Goal: Task Accomplishment & Management: Use online tool/utility

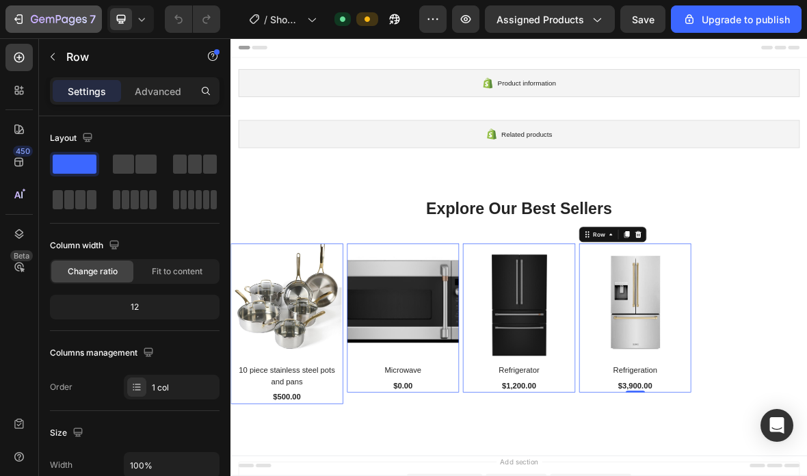
click at [95, 13] on p "7" at bounding box center [93, 19] width 6 height 16
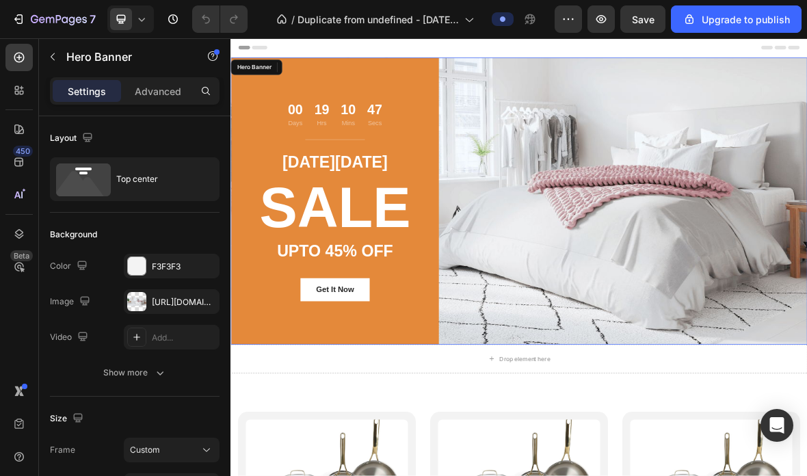
click at [777, 289] on div "00 Days 19 Hrs 10 Mins 47 Secs Countdown Timer Title Line CYBER MONDAY Text blo…" at bounding box center [641, 270] width 821 height 408
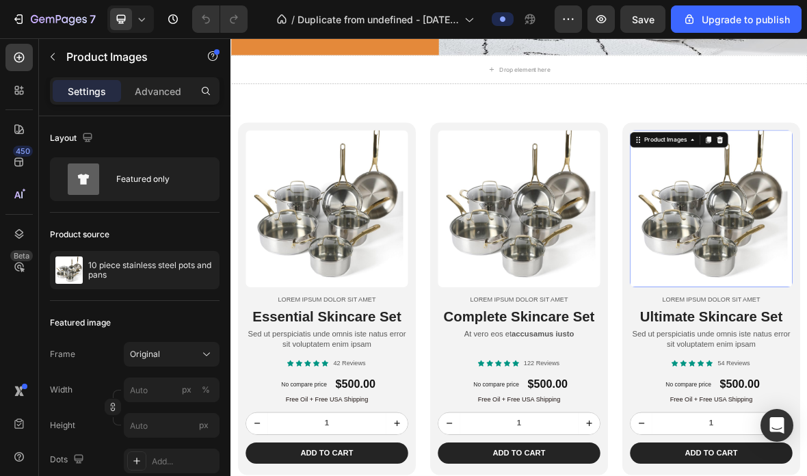
scroll to position [425, 0]
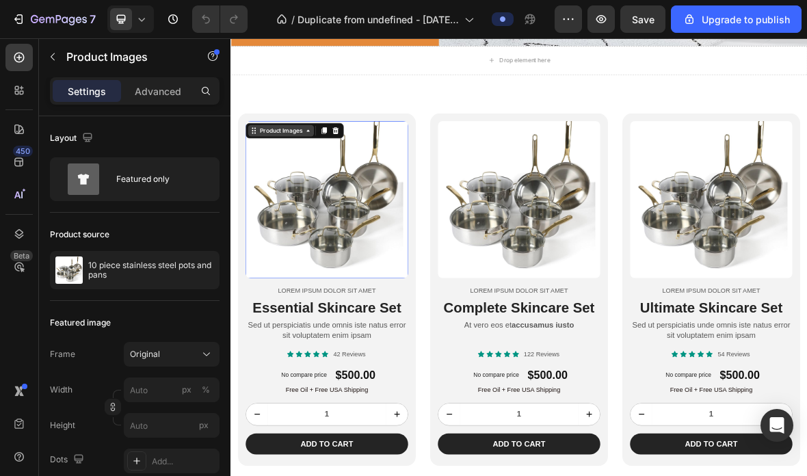
click at [319, 172] on div "Product Images" at bounding box center [302, 170] width 66 height 12
click at [272, 209] on div "Row 1 col" at bounding box center [278, 220] width 53 height 22
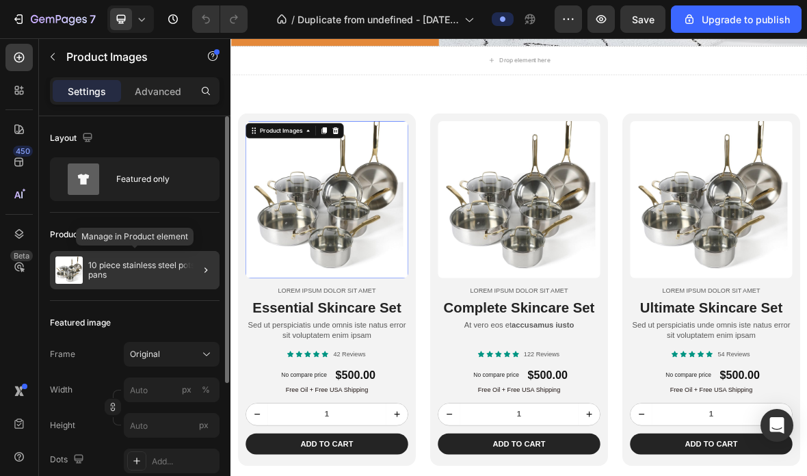
click at [70, 272] on img at bounding box center [68, 269] width 27 height 27
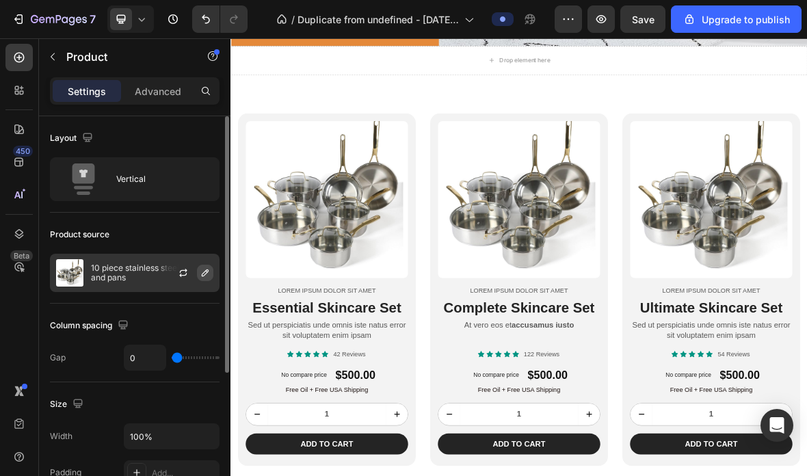
click at [201, 278] on button "button" at bounding box center [205, 273] width 16 height 16
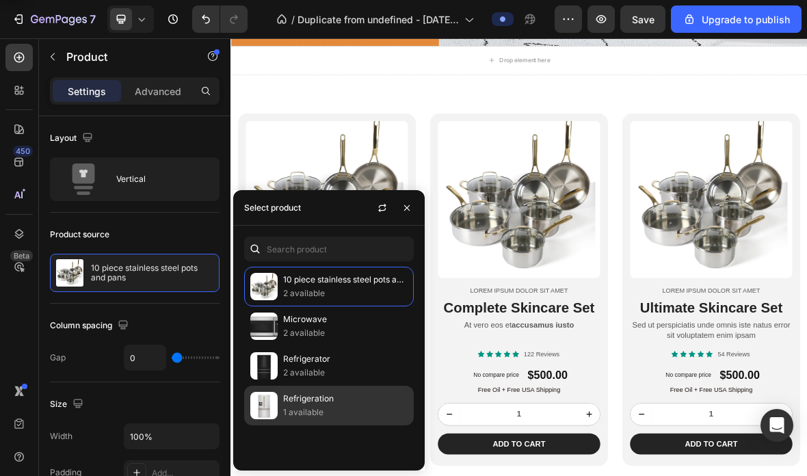
click at [305, 401] on p "Refrigeration" at bounding box center [345, 399] width 124 height 14
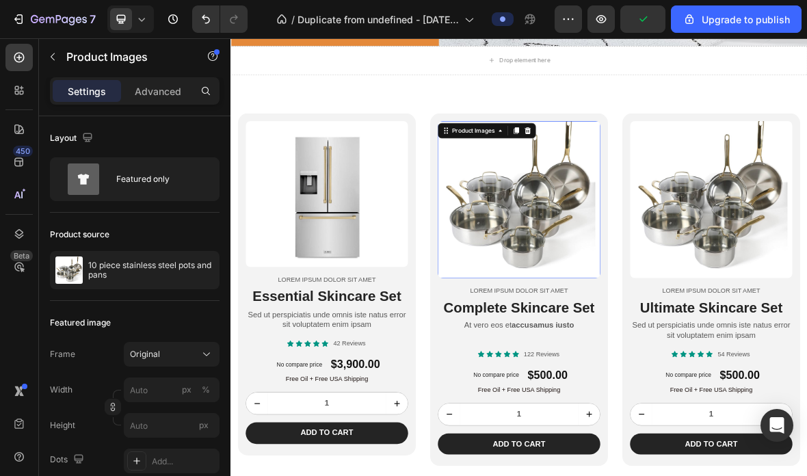
click at [657, 291] on img at bounding box center [640, 269] width 231 height 224
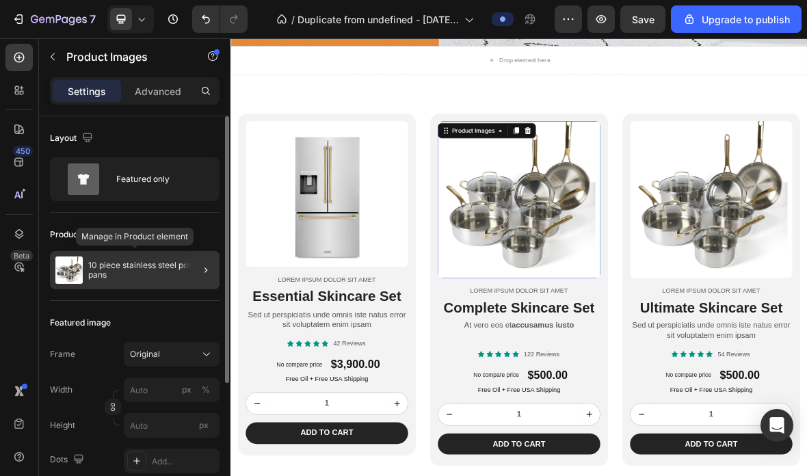
click at [180, 273] on p "10 piece stainless steel pots and pans" at bounding box center [151, 270] width 126 height 19
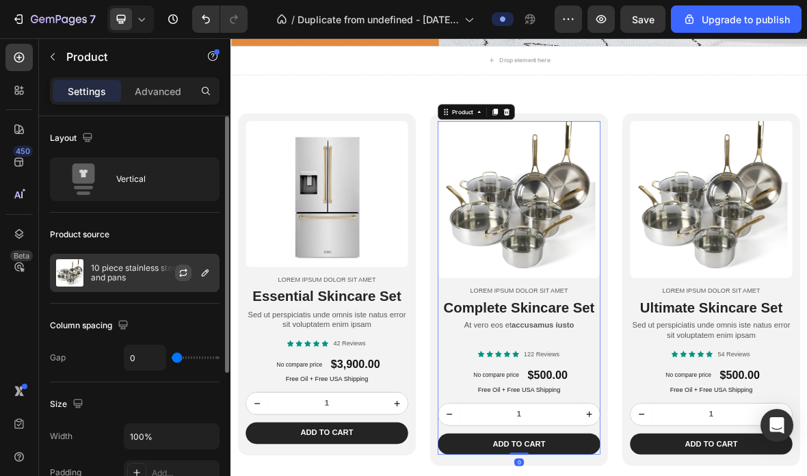
click at [183, 267] on icon "button" at bounding box center [183, 272] width 11 height 11
click at [203, 287] on div at bounding box center [189, 272] width 60 height 37
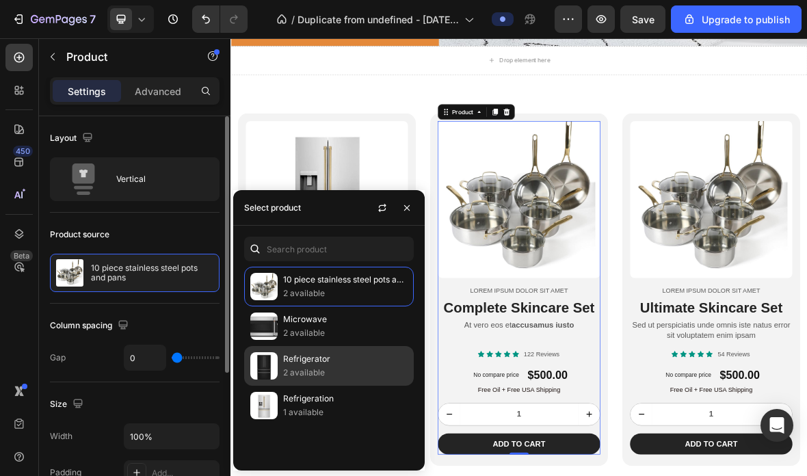
click at [274, 376] on img at bounding box center [263, 365] width 27 height 27
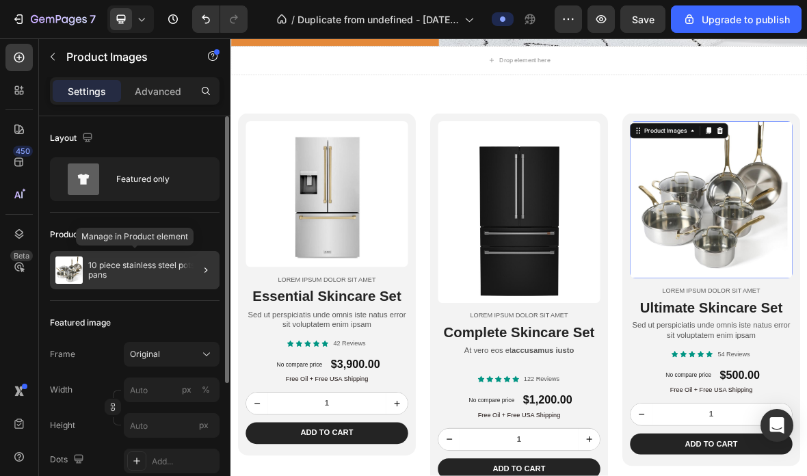
click at [191, 276] on div at bounding box center [200, 270] width 38 height 38
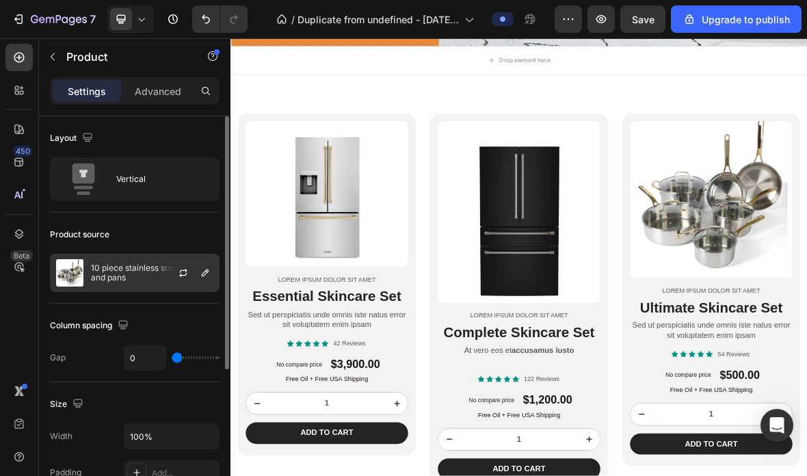
click at [205, 290] on div at bounding box center [189, 272] width 60 height 37
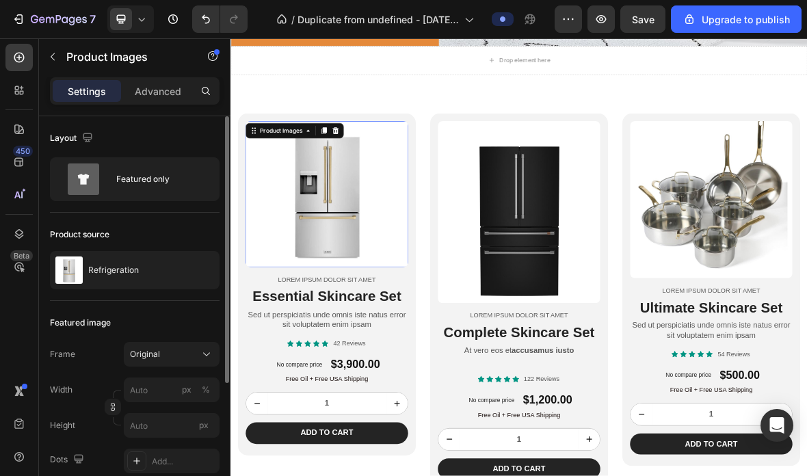
click at [352, 307] on img at bounding box center [367, 261] width 231 height 209
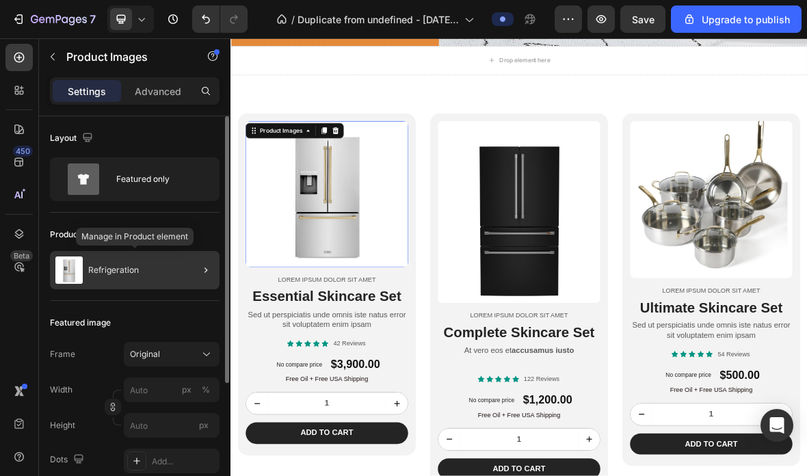
click at [179, 276] on div "Refrigeration" at bounding box center [135, 270] width 170 height 38
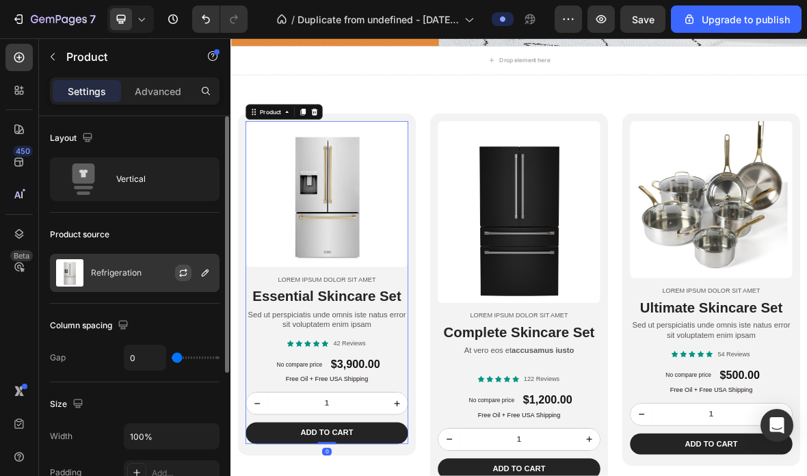
click at [181, 278] on icon "button" at bounding box center [183, 272] width 11 height 11
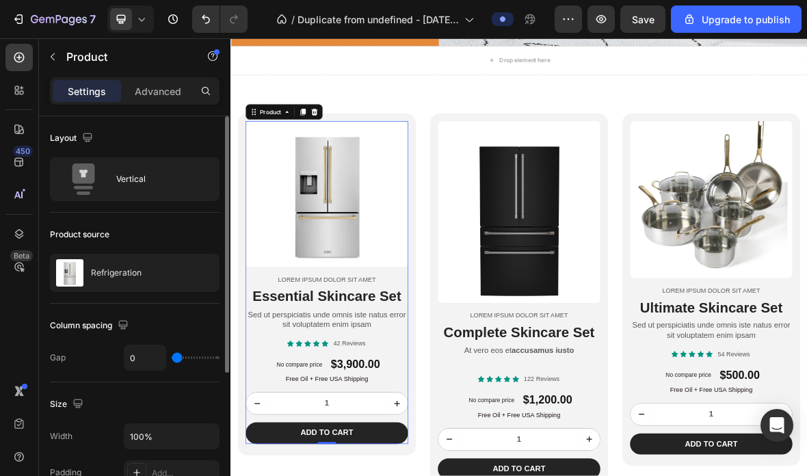
click at [355, 450] on div "Sed ut perspiciatis unde omnis iste natus error sit voluptatem enim ipsam" at bounding box center [367, 439] width 231 height 31
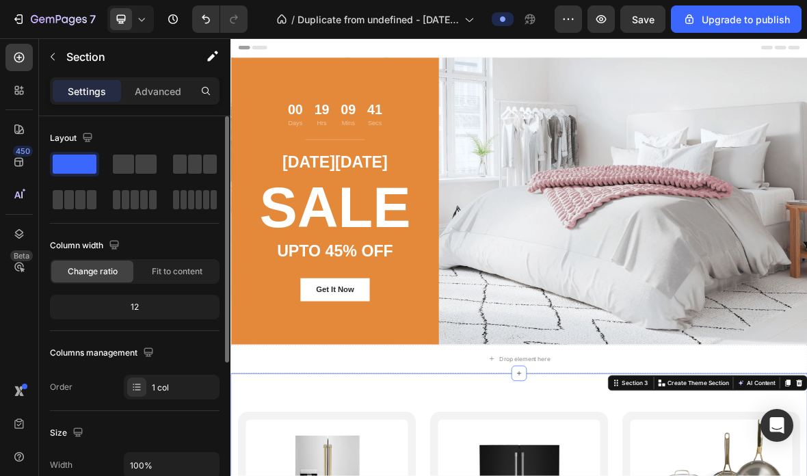
scroll to position [0, 0]
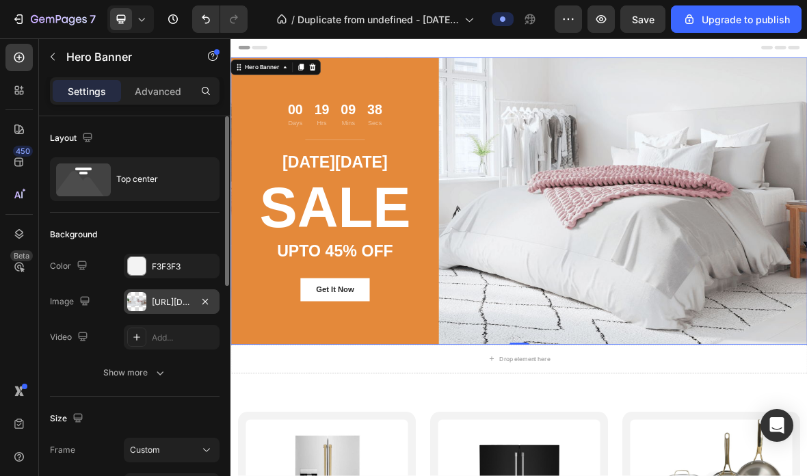
click at [140, 300] on div at bounding box center [136, 301] width 19 height 19
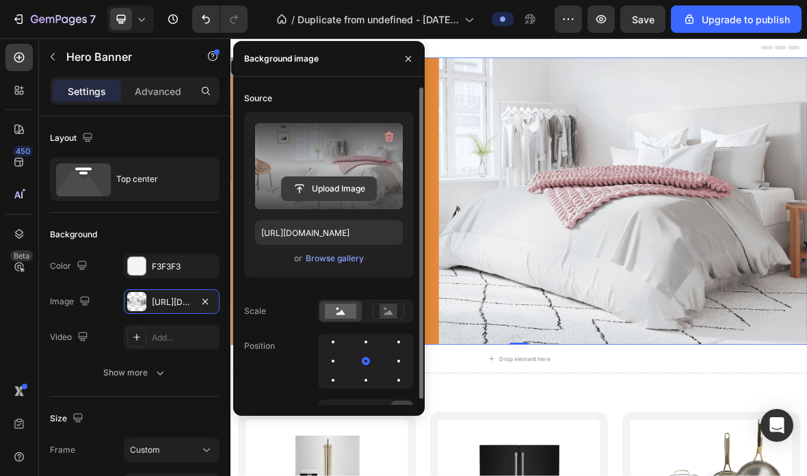
click at [323, 192] on input "file" at bounding box center [329, 188] width 94 height 23
click at [339, 202] on label at bounding box center [329, 166] width 148 height 86
click at [339, 200] on input "file" at bounding box center [329, 188] width 94 height 23
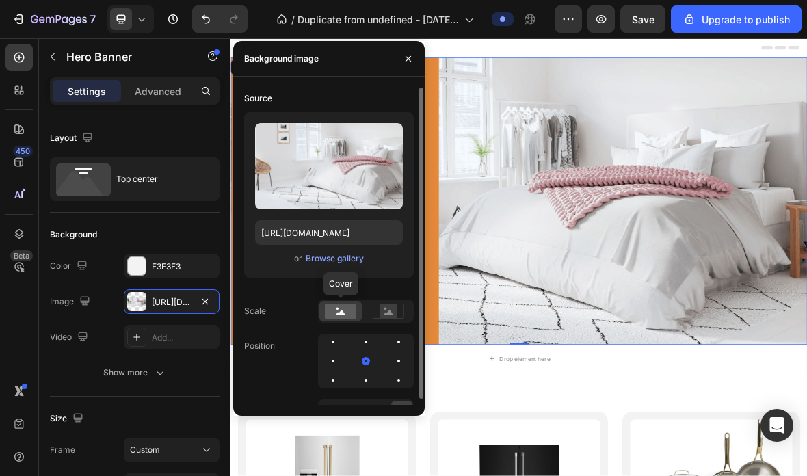
click at [326, 320] on div at bounding box center [340, 311] width 42 height 21
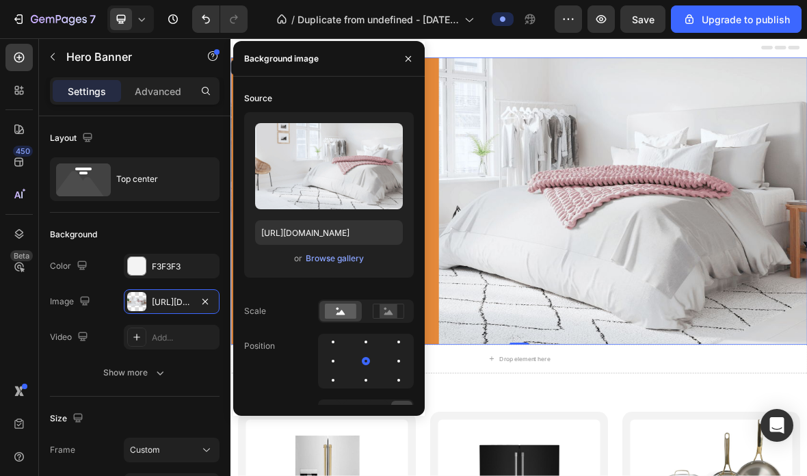
click at [708, 348] on div "00 Days 19 Hrs 09 Mins 14 Secs Countdown Timer Title Line CYBER MONDAY Text blo…" at bounding box center [641, 270] width 821 height 408
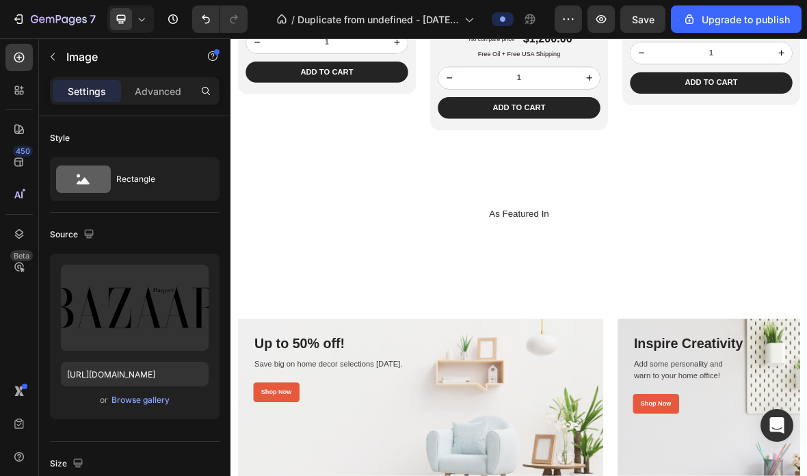
scroll to position [942, 0]
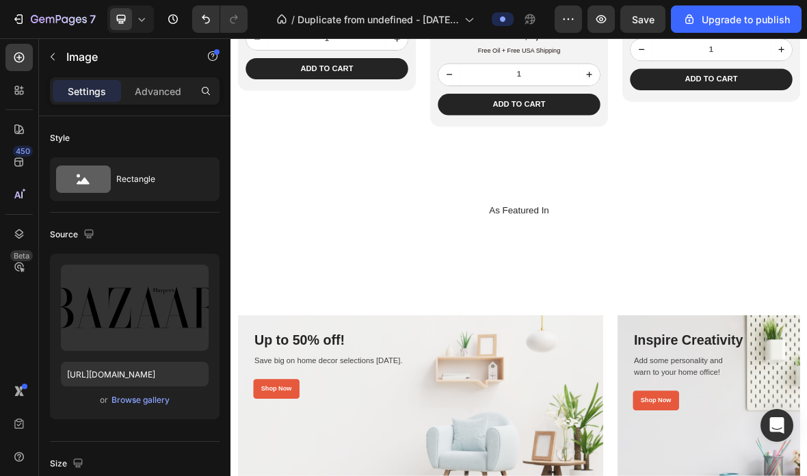
click at [352, 313] on img at bounding box center [318, 313] width 92 height 0
click at [350, 313] on img at bounding box center [318, 313] width 92 height 0
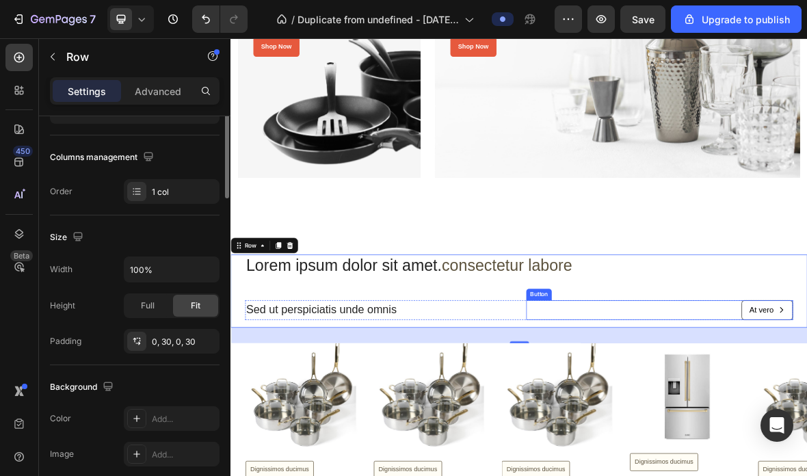
scroll to position [0, 0]
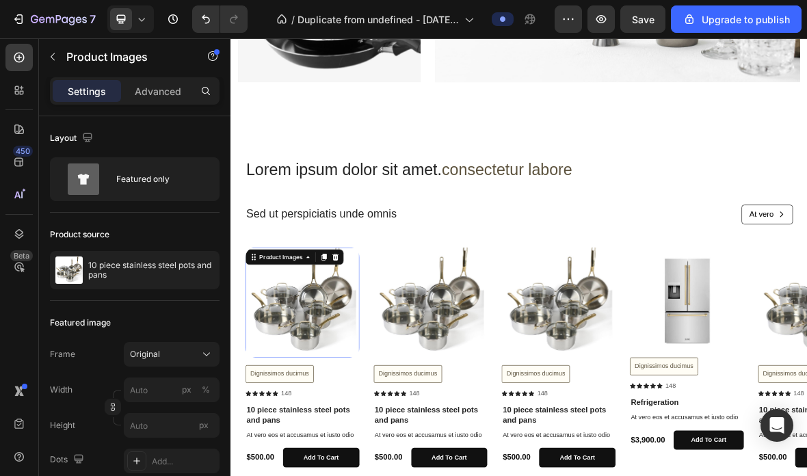
scroll to position [1901, 0]
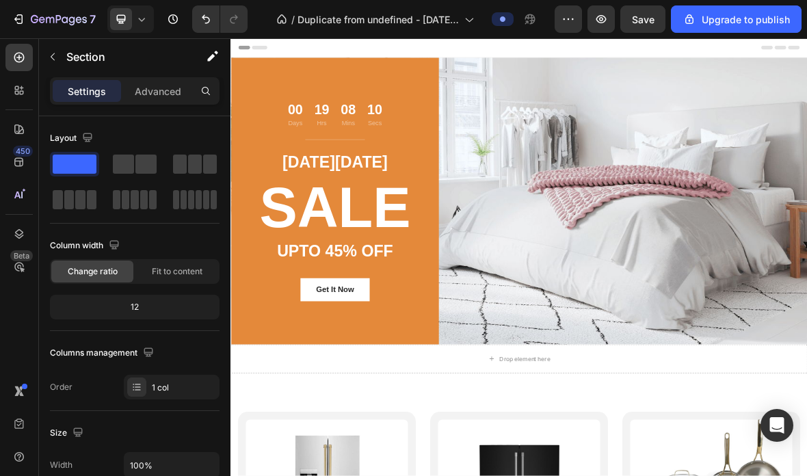
scroll to position [0, 0]
click at [651, 27] on button "Save" at bounding box center [642, 18] width 45 height 27
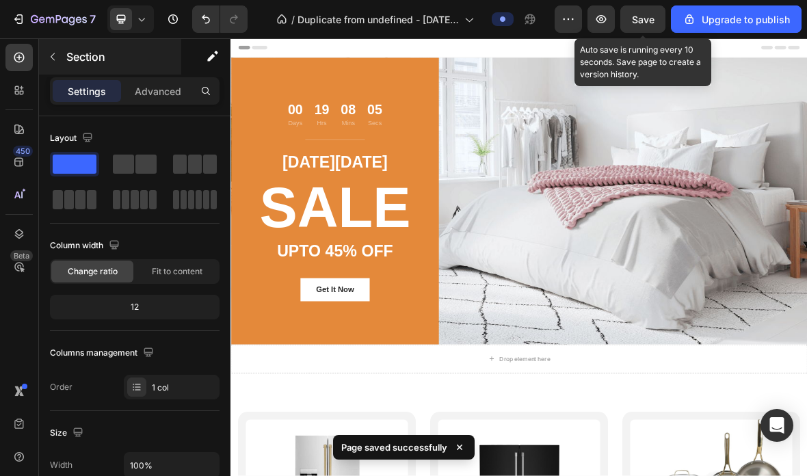
click at [50, 64] on button "button" at bounding box center [53, 57] width 22 height 22
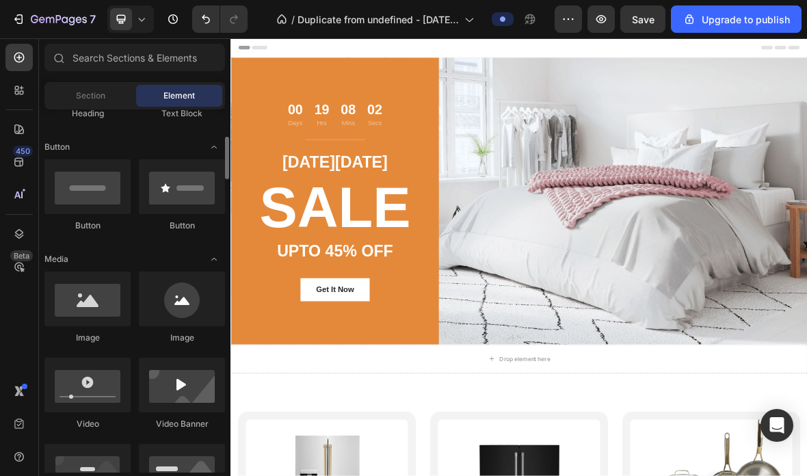
scroll to position [291, 0]
click at [92, 87] on div "Section" at bounding box center [90, 96] width 86 height 22
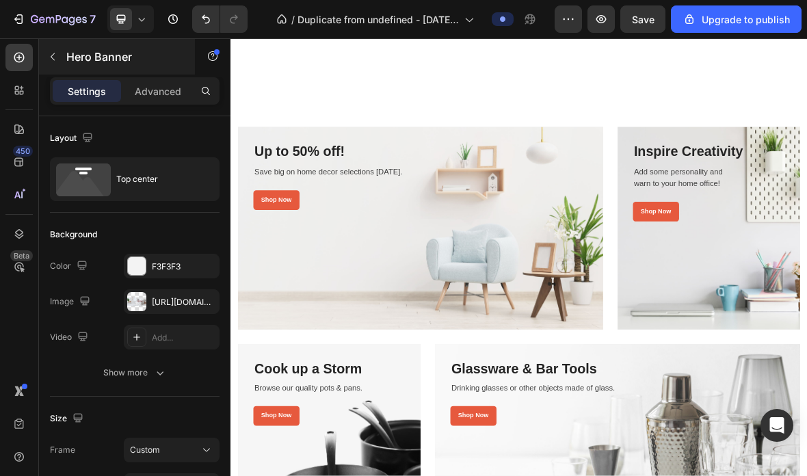
click at [60, 61] on button "button" at bounding box center [53, 57] width 22 height 22
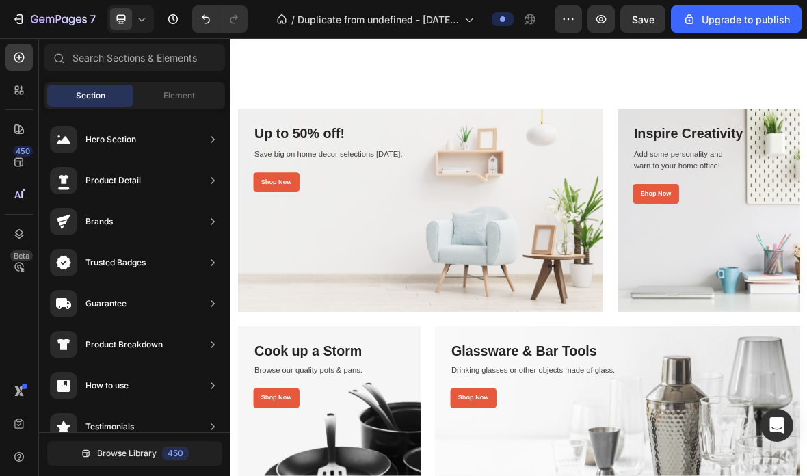
scroll to position [1234, 0]
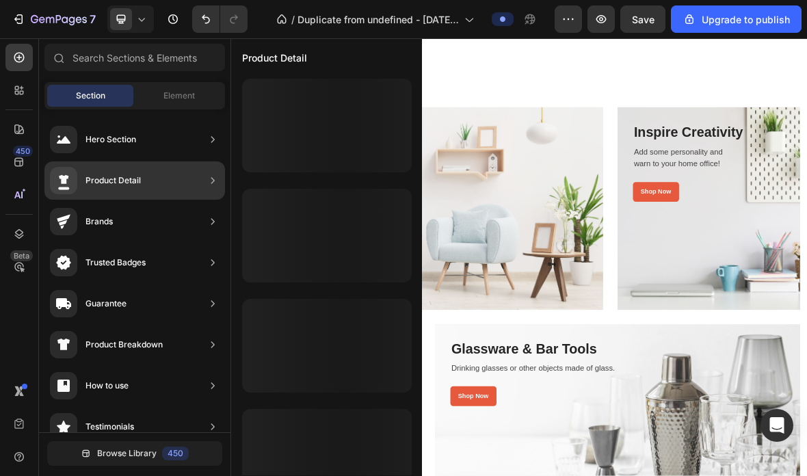
click at [167, 181] on div "Product Detail" at bounding box center [134, 180] width 181 height 38
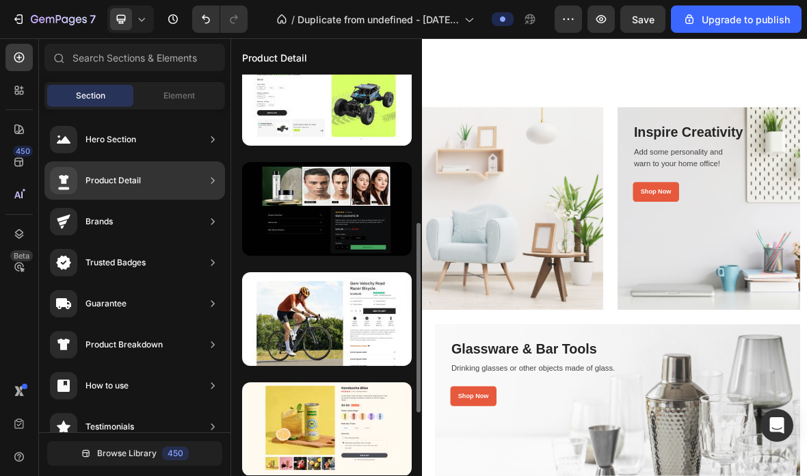
scroll to position [360, 0]
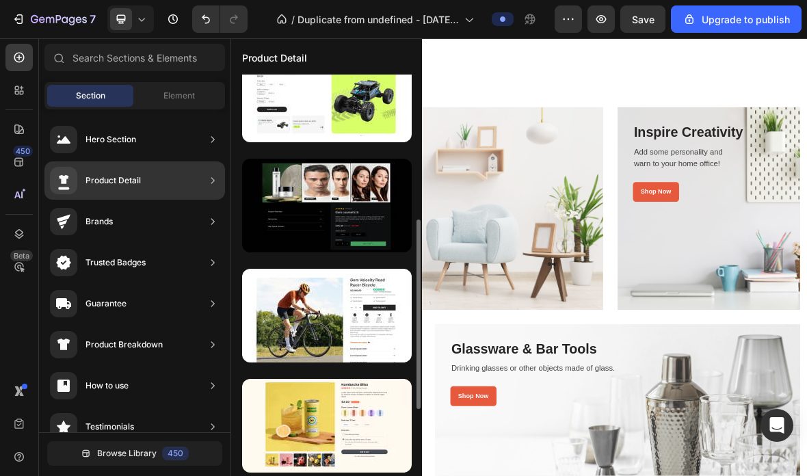
click at [417, 47] on div "Product Detail" at bounding box center [326, 57] width 191 height 36
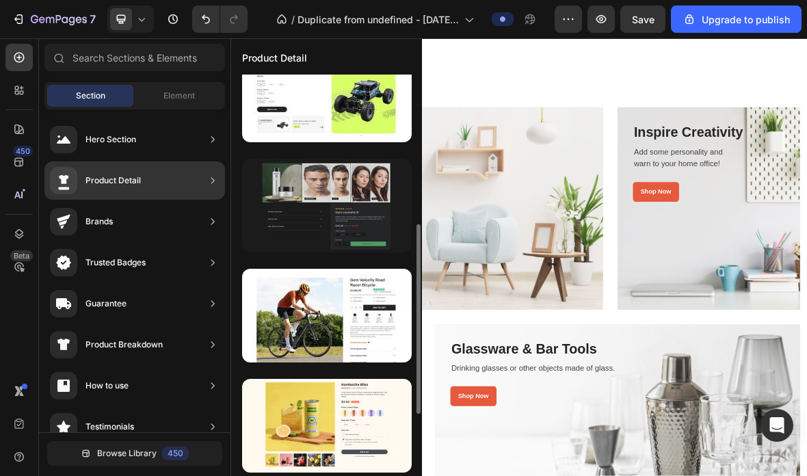
click at [323, 227] on div at bounding box center [327, 206] width 170 height 94
click at [352, 203] on div at bounding box center [327, 206] width 170 height 94
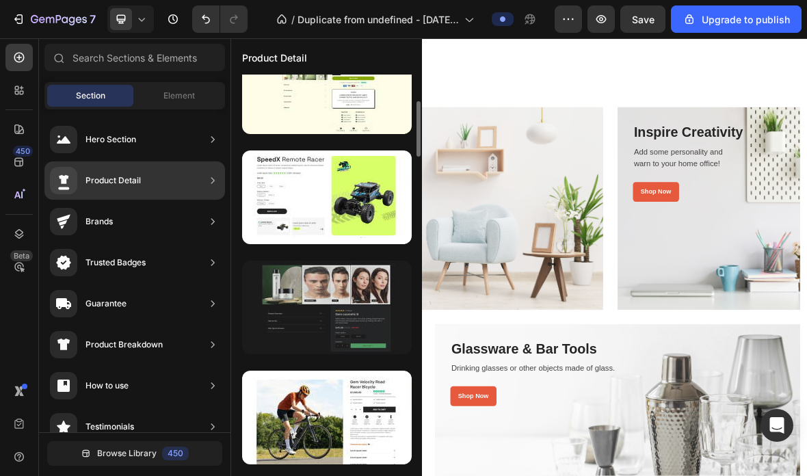
scroll to position [254, 0]
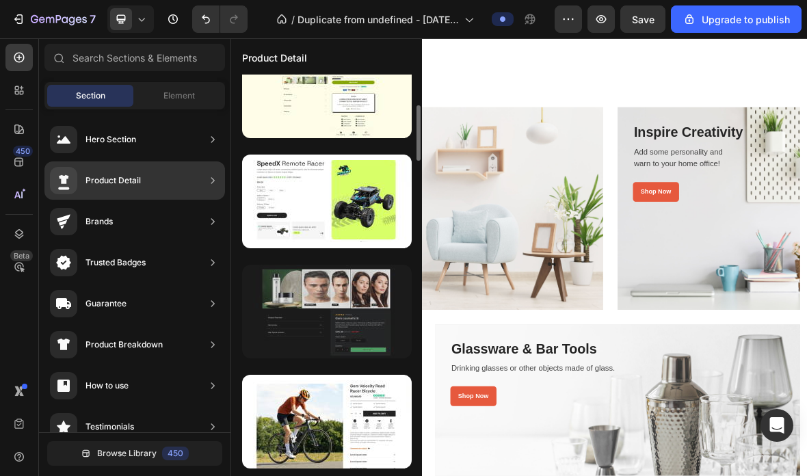
click at [340, 313] on div at bounding box center [327, 312] width 170 height 94
click at [329, 313] on div at bounding box center [327, 312] width 170 height 94
click at [318, 311] on div at bounding box center [327, 312] width 170 height 94
click at [315, 318] on div at bounding box center [327, 312] width 170 height 94
click at [324, 313] on div at bounding box center [327, 312] width 170 height 94
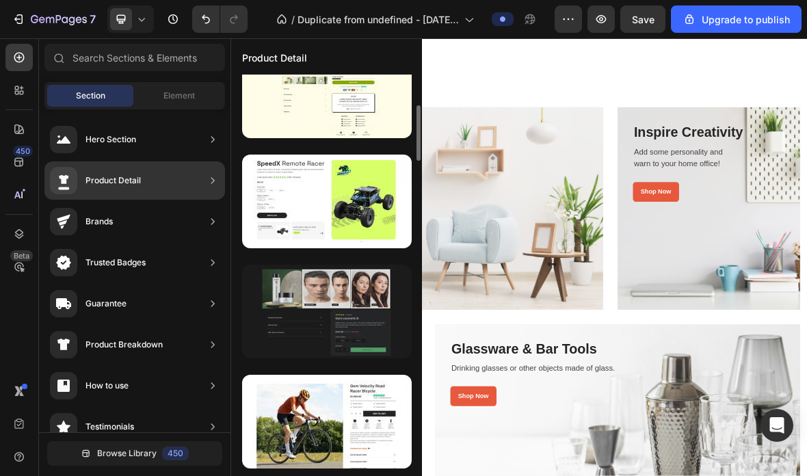
click at [328, 317] on div at bounding box center [327, 312] width 170 height 94
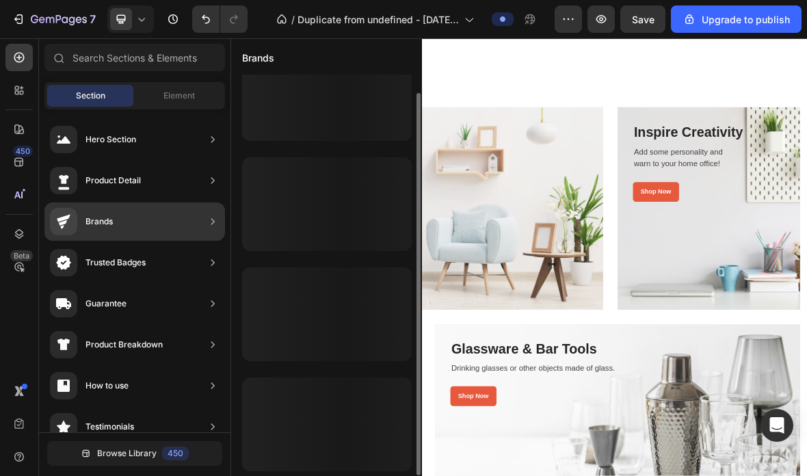
scroll to position [87, 0]
click at [85, 222] on div "Brands" at bounding box center [98, 222] width 27 height 14
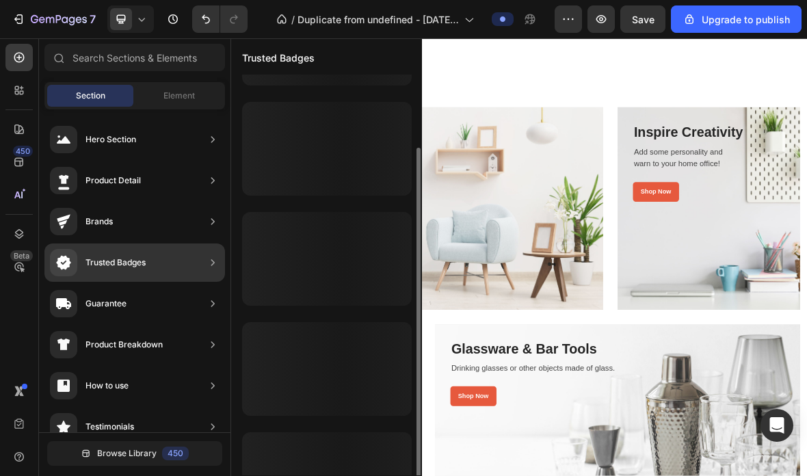
click at [86, 252] on div "Trusted Badges" at bounding box center [98, 262] width 96 height 27
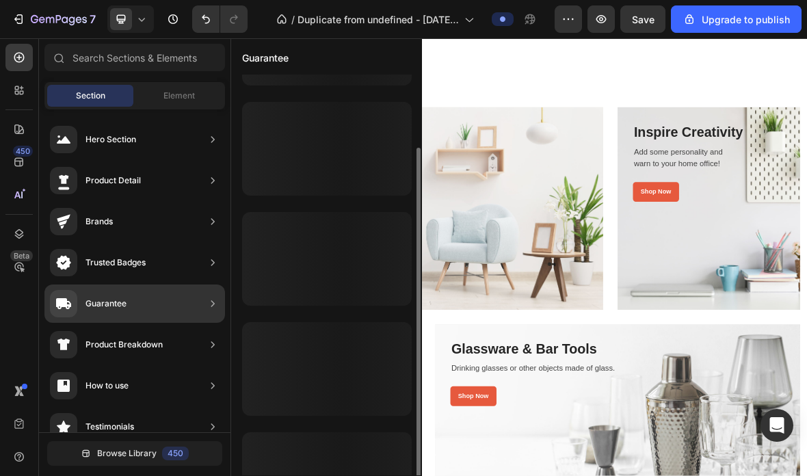
click at [94, 298] on div "Guarantee" at bounding box center [105, 304] width 41 height 14
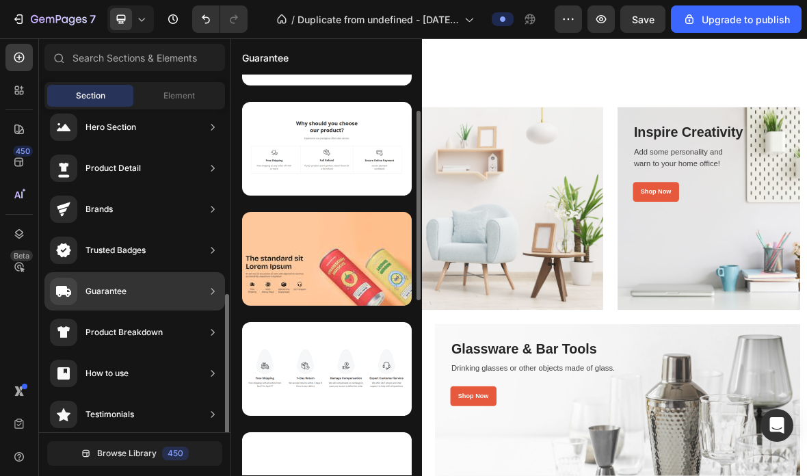
scroll to position [0, 0]
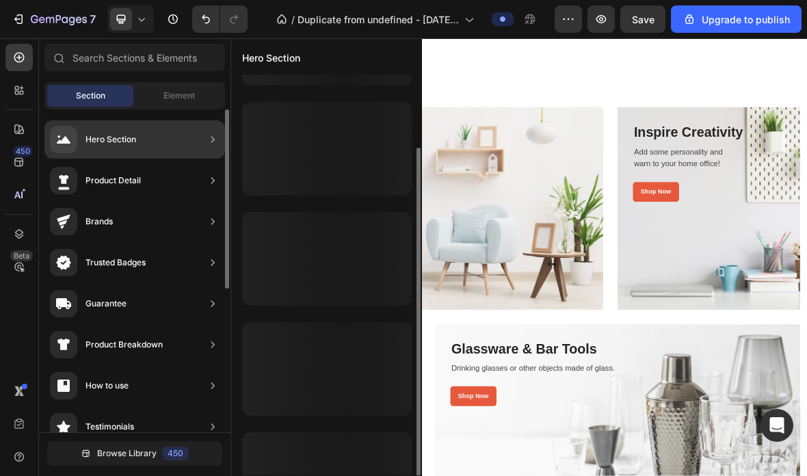
click at [87, 141] on div "Hero Section" at bounding box center [110, 140] width 51 height 14
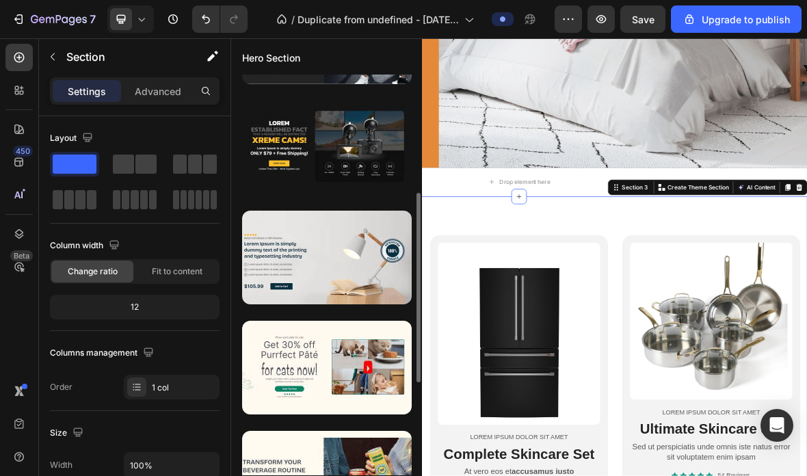
scroll to position [197, 0]
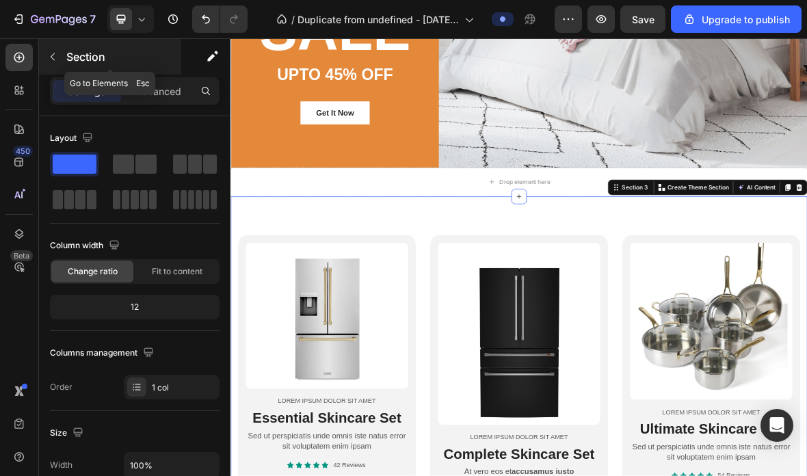
click at [68, 51] on p "Section" at bounding box center [122, 57] width 112 height 16
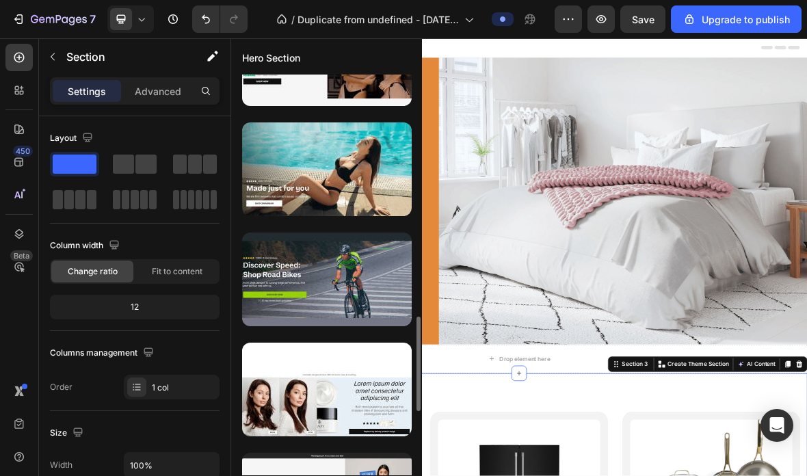
scroll to position [0, 0]
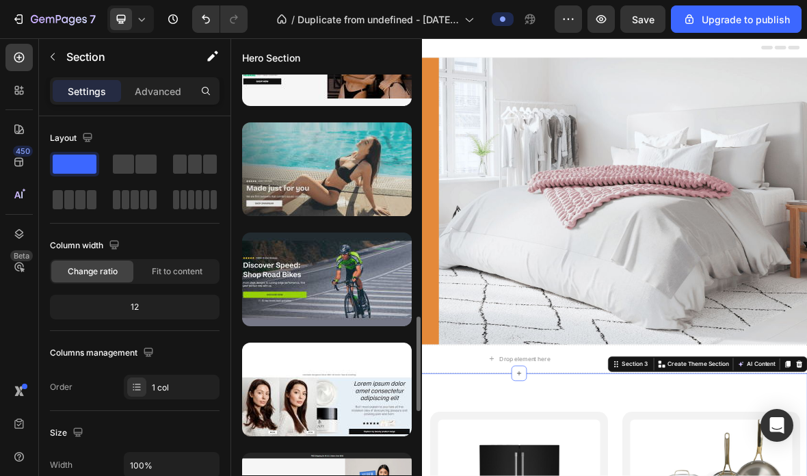
click at [362, 174] on div at bounding box center [327, 169] width 170 height 94
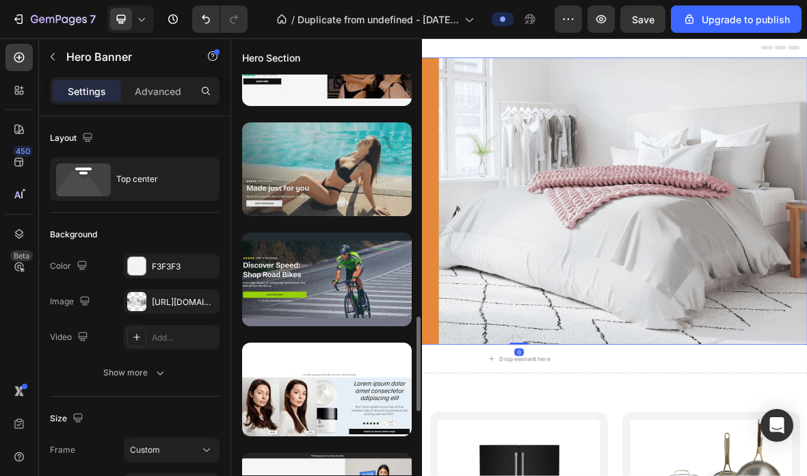
click at [360, 163] on div at bounding box center [327, 169] width 170 height 94
click at [359, 163] on div at bounding box center [327, 169] width 170 height 94
click at [360, 168] on div at bounding box center [327, 169] width 170 height 94
click at [359, 168] on div at bounding box center [327, 169] width 170 height 94
click at [367, 166] on div at bounding box center [327, 169] width 170 height 94
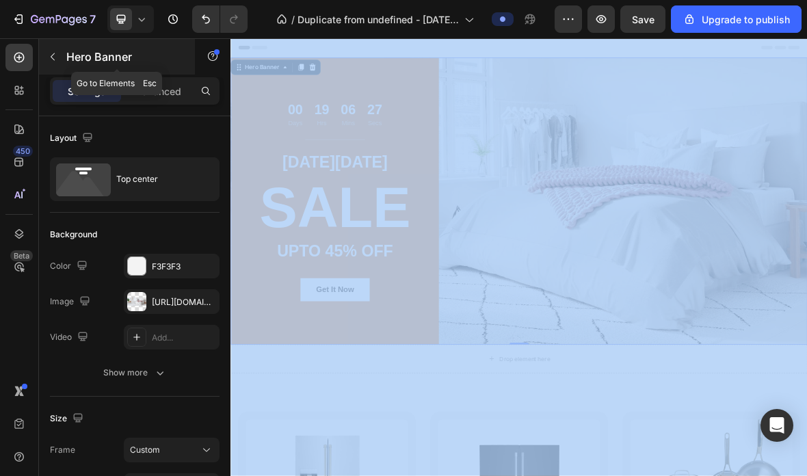
click at [161, 55] on p "Hero Banner" at bounding box center [124, 57] width 116 height 16
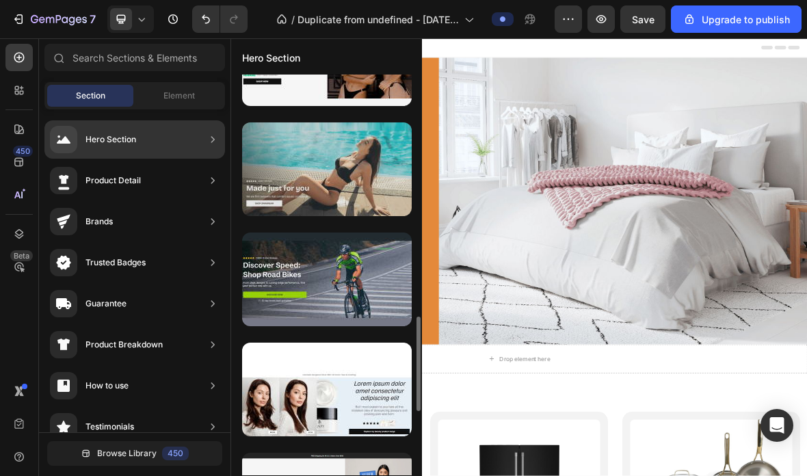
click at [350, 175] on div at bounding box center [327, 169] width 170 height 94
click at [352, 169] on div at bounding box center [327, 169] width 170 height 94
click at [358, 164] on div at bounding box center [327, 169] width 170 height 94
click at [353, 172] on div at bounding box center [327, 169] width 170 height 94
click at [346, 176] on div at bounding box center [327, 169] width 170 height 94
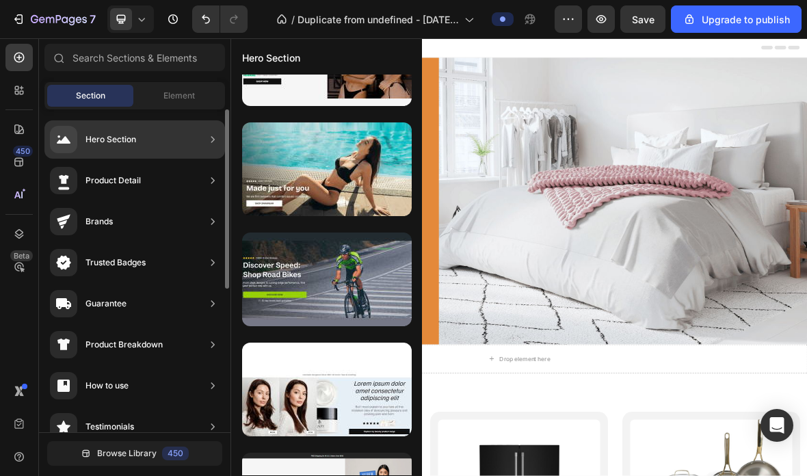
click at [103, 142] on div "Hero Section" at bounding box center [110, 140] width 51 height 14
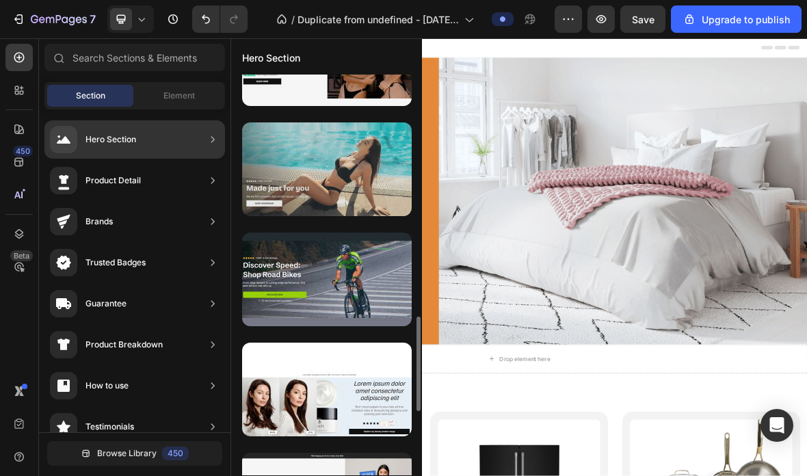
click at [391, 183] on div at bounding box center [327, 169] width 170 height 94
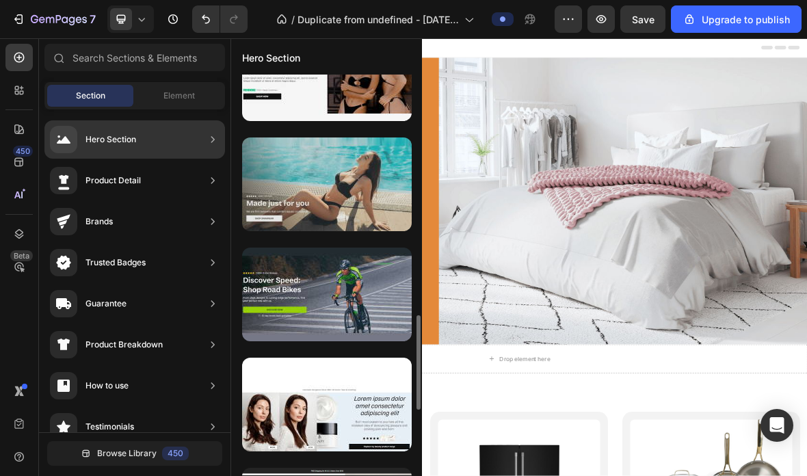
scroll to position [1152, 0]
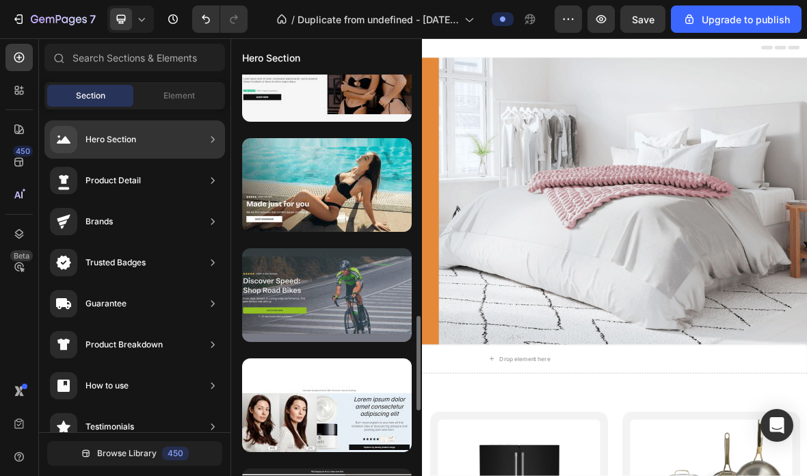
click at [322, 291] on div at bounding box center [327, 295] width 170 height 94
click at [321, 291] on div at bounding box center [327, 295] width 170 height 94
click at [332, 305] on div at bounding box center [327, 295] width 170 height 94
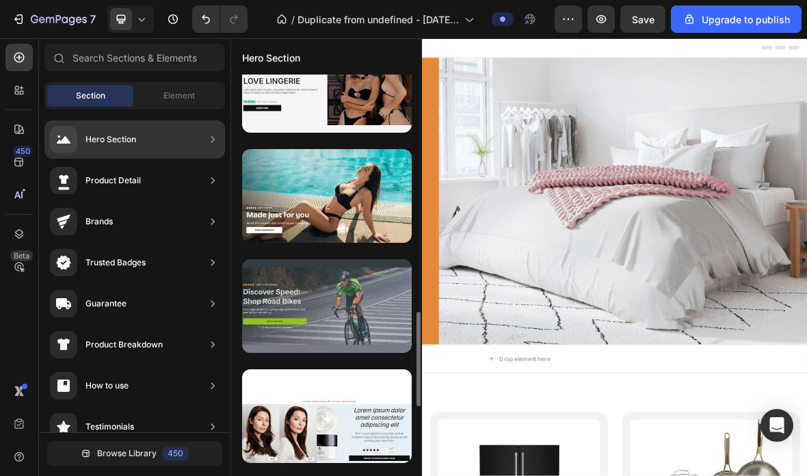
scroll to position [1140, 0]
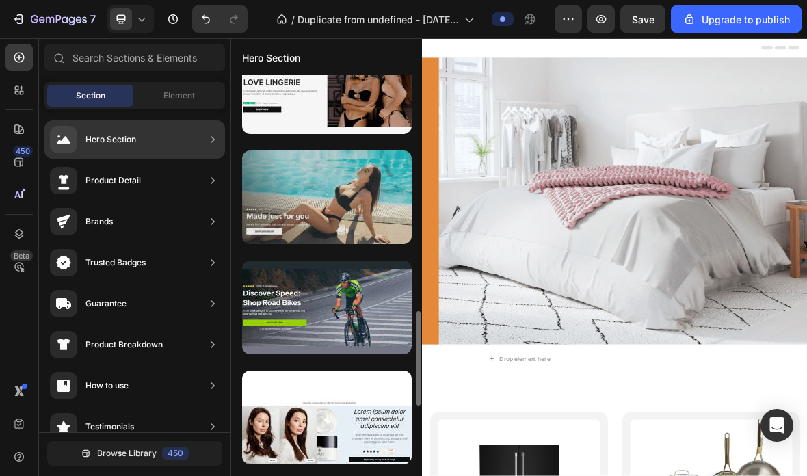
click at [328, 209] on div at bounding box center [327, 197] width 170 height 94
click at [327, 208] on div at bounding box center [327, 197] width 170 height 94
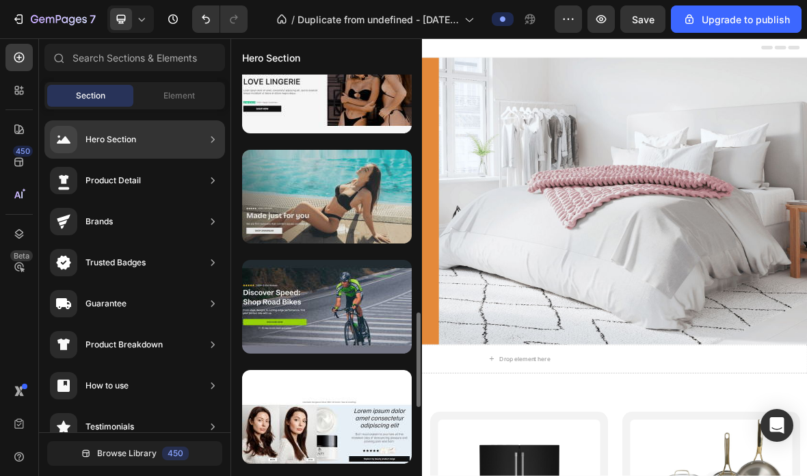
scroll to position [1142, 0]
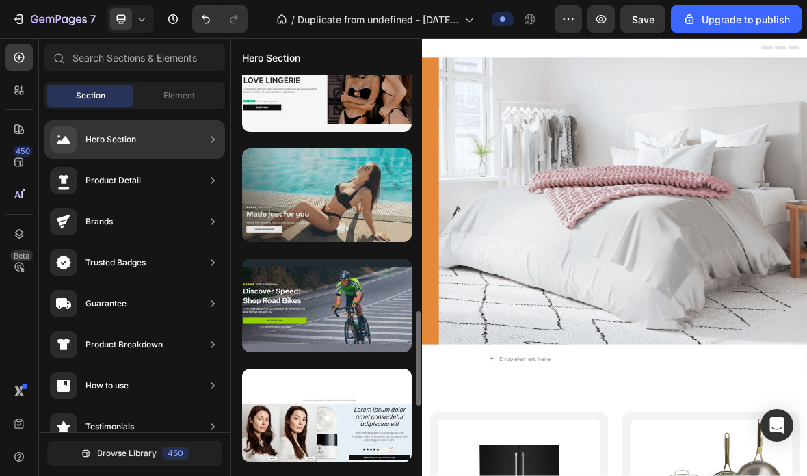
click at [358, 209] on div at bounding box center [327, 195] width 170 height 94
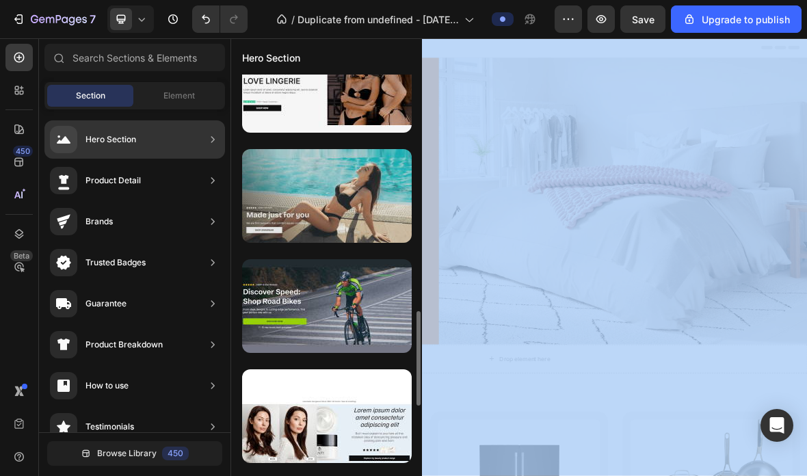
scroll to position [1138, 0]
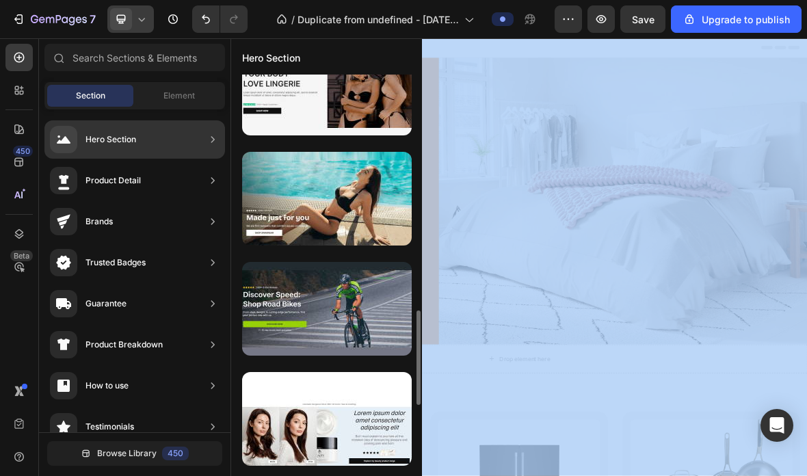
click at [142, 15] on icon at bounding box center [142, 19] width 14 height 14
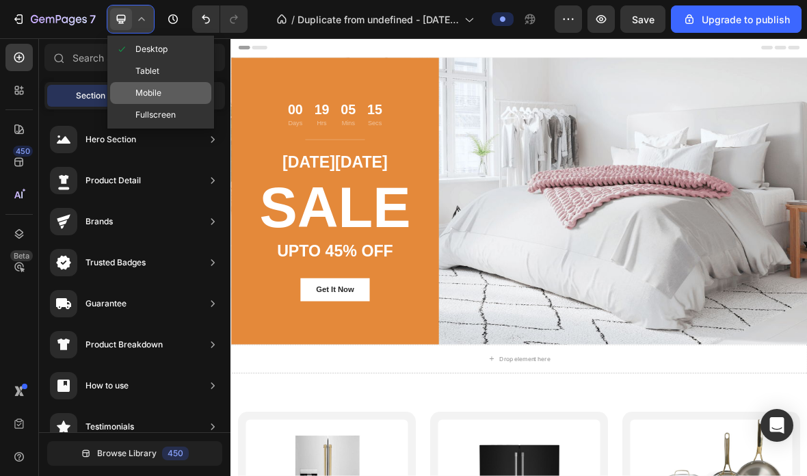
click at [134, 104] on div "Mobile" at bounding box center [160, 115] width 101 height 22
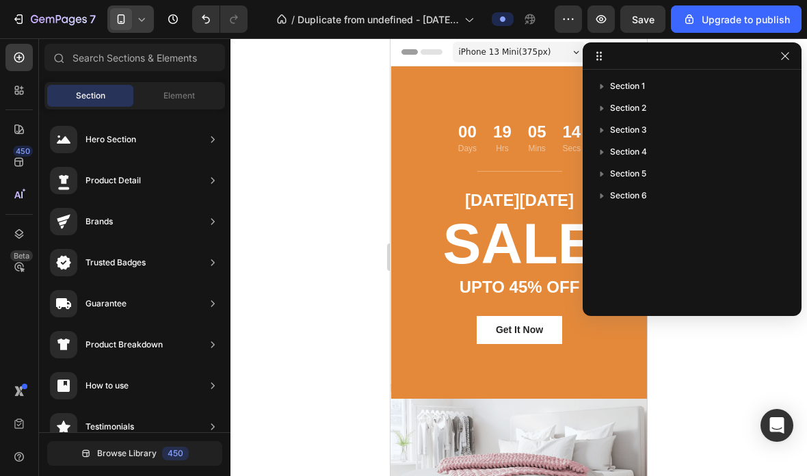
click at [720, 416] on div at bounding box center [519, 257] width 577 height 438
click at [715, 409] on div at bounding box center [519, 257] width 577 height 438
click at [789, 48] on button "button" at bounding box center [785, 56] width 16 height 16
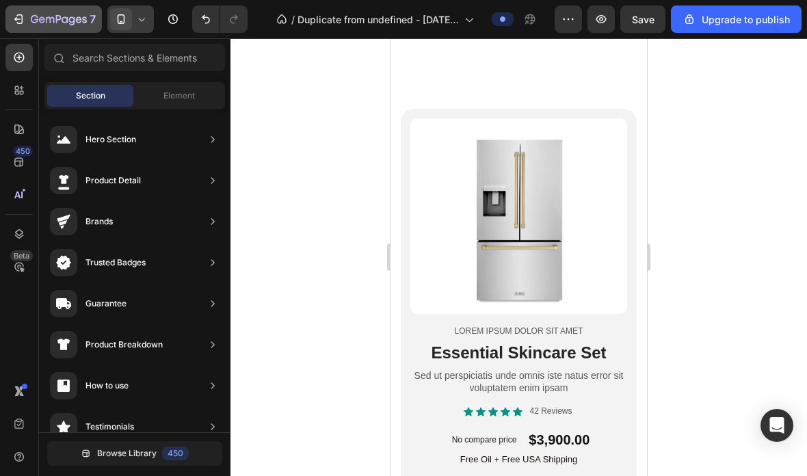
click at [39, 22] on icon "button" at bounding box center [59, 20] width 56 height 12
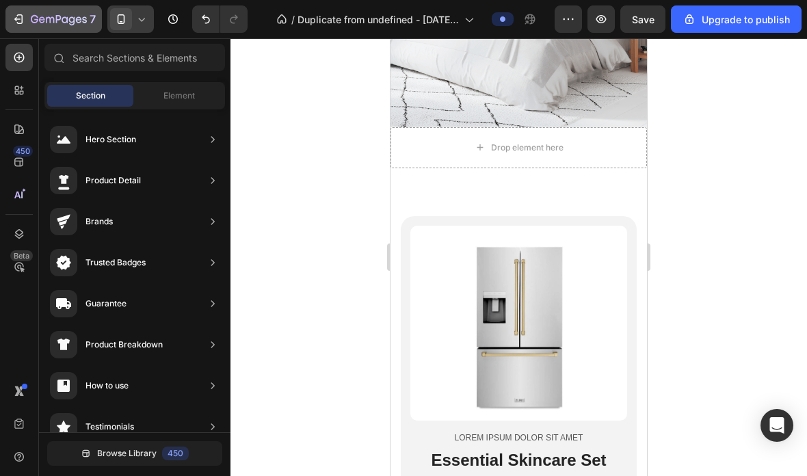
scroll to position [427, 0]
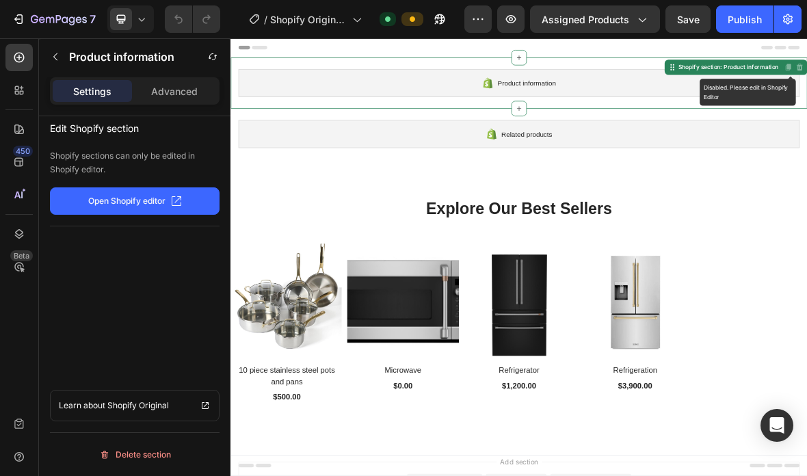
click at [115, 204] on p "Open Shopify editor" at bounding box center [126, 201] width 77 height 12
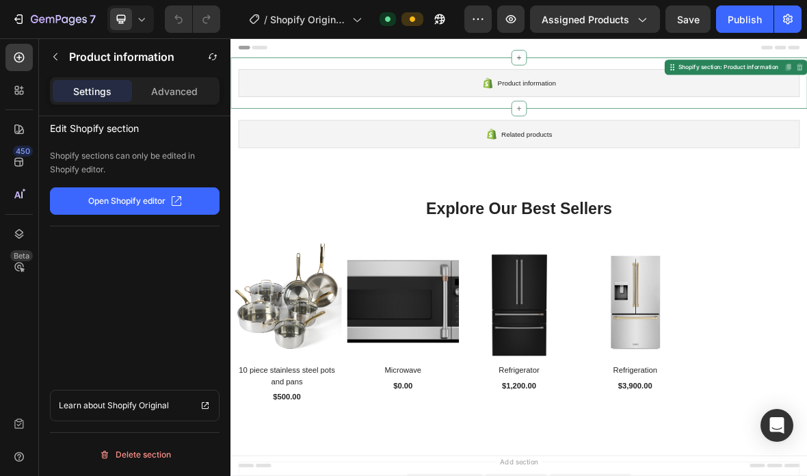
click at [759, 114] on div "Product information" at bounding box center [640, 103] width 799 height 40
click at [23, 186] on div at bounding box center [18, 194] width 27 height 27
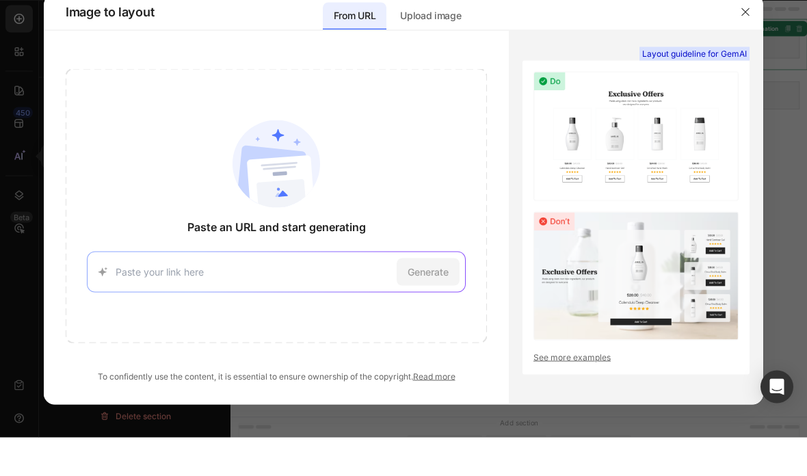
click at [595, 390] on link "See more examples" at bounding box center [636, 396] width 205 height 12
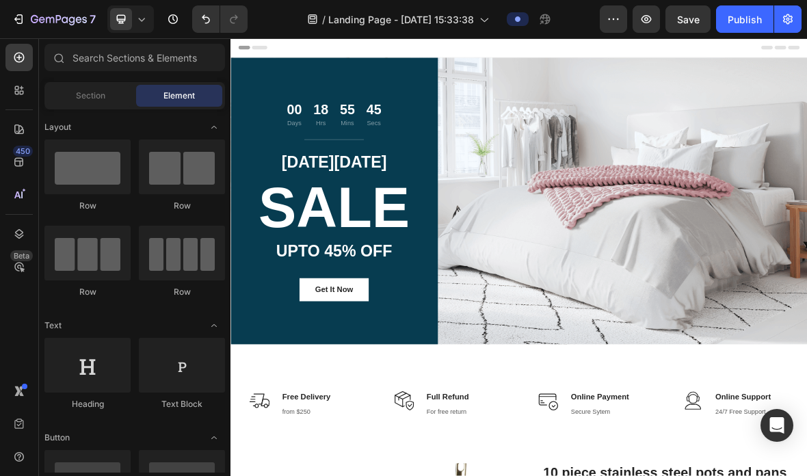
click at [293, 45] on div "Header" at bounding box center [640, 51] width 799 height 27
click at [278, 50] on icon at bounding box center [272, 51] width 22 height 5
click at [244, 55] on div "Header" at bounding box center [640, 51] width 799 height 27
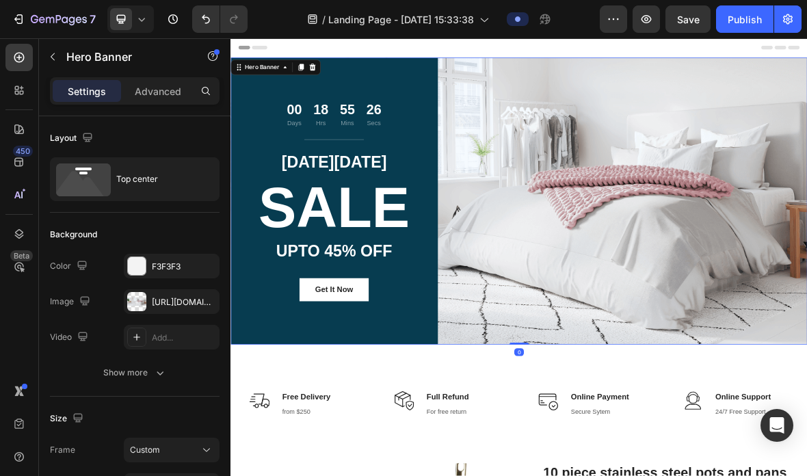
scroll to position [-32, 0]
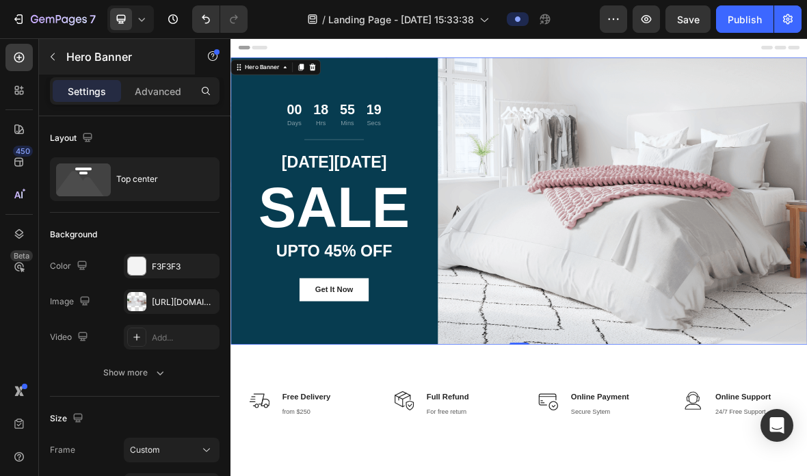
click at [44, 51] on button "button" at bounding box center [53, 57] width 22 height 22
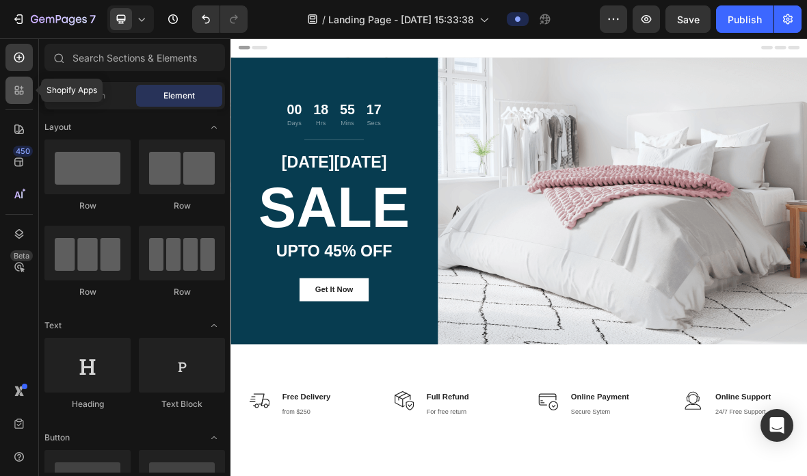
click at [18, 97] on div at bounding box center [18, 90] width 27 height 27
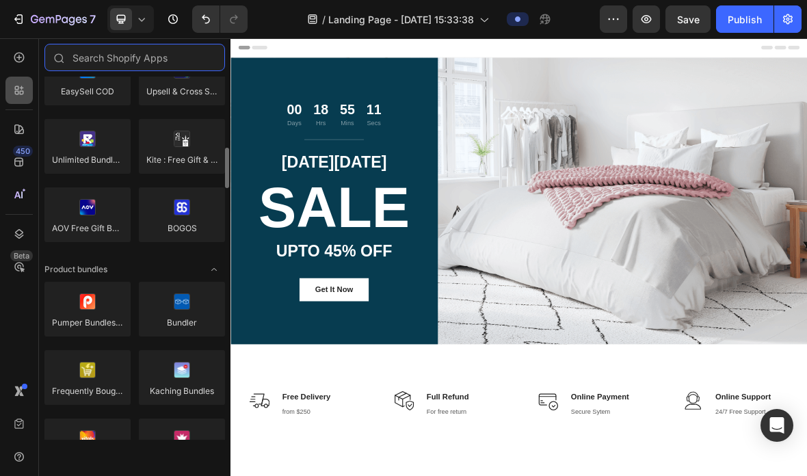
scroll to position [858, 0]
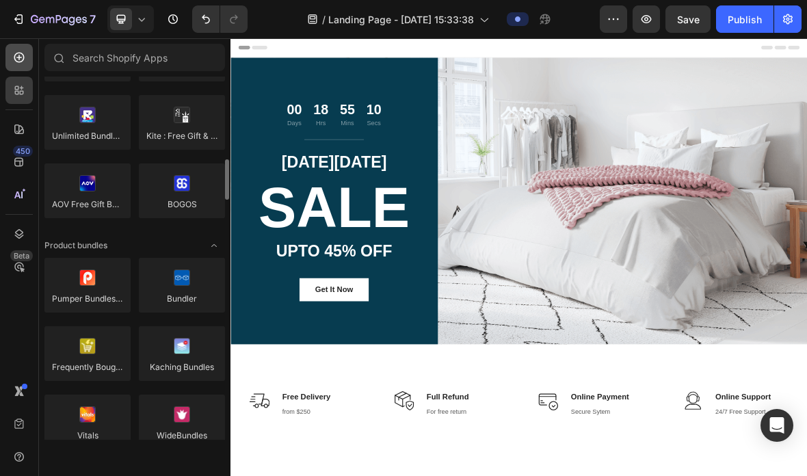
click at [16, 52] on icon at bounding box center [19, 58] width 14 height 14
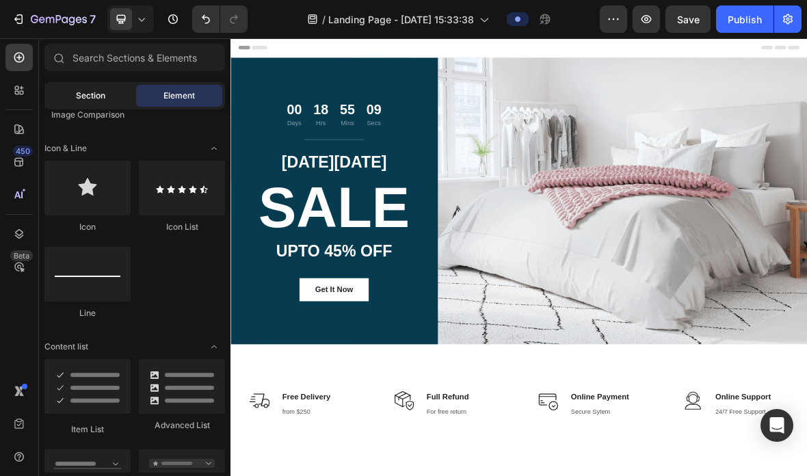
click at [103, 99] on span "Section" at bounding box center [90, 96] width 29 height 12
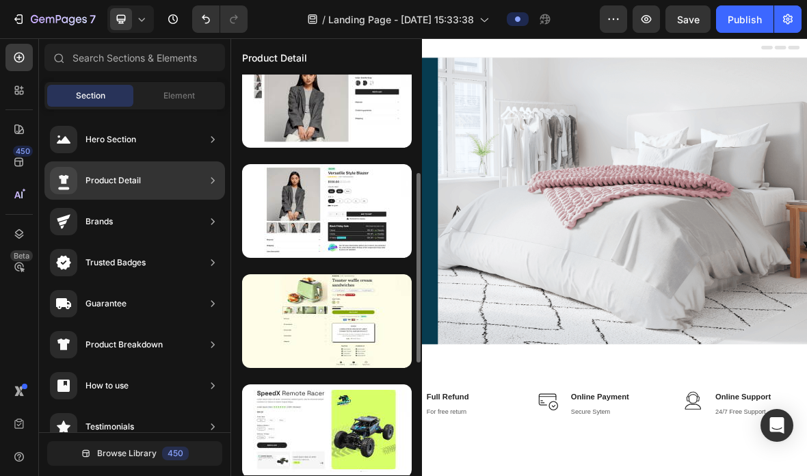
scroll to position [0, 0]
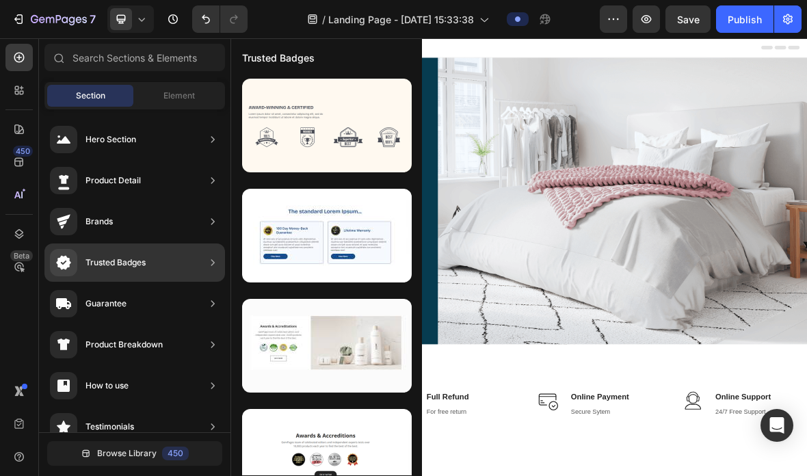
click at [202, 326] on div "Guarantee" at bounding box center [134, 345] width 181 height 38
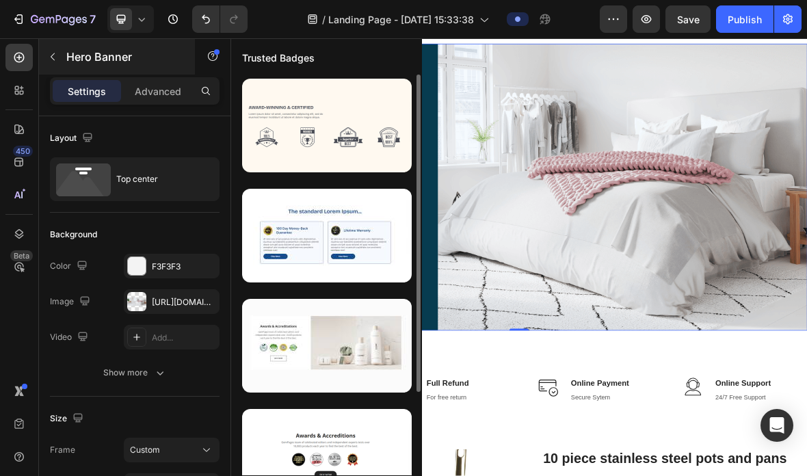
click at [56, 62] on button "button" at bounding box center [53, 57] width 22 height 22
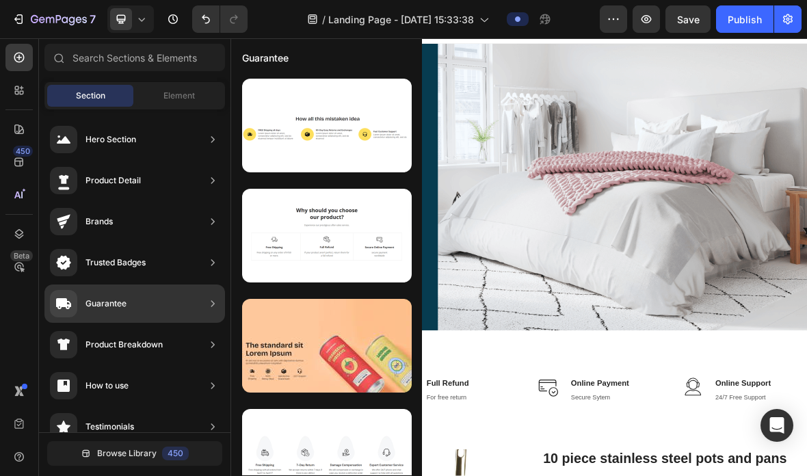
click at [168, 285] on div "Trusted Badges" at bounding box center [134, 304] width 181 height 38
click at [188, 285] on div "Trusted Badges" at bounding box center [134, 304] width 181 height 38
click at [182, 285] on div "Trusted Badges" at bounding box center [134, 304] width 181 height 38
click at [194, 285] on div "Trusted Badges" at bounding box center [134, 304] width 181 height 38
click at [192, 285] on div "Trusted Badges" at bounding box center [134, 304] width 181 height 38
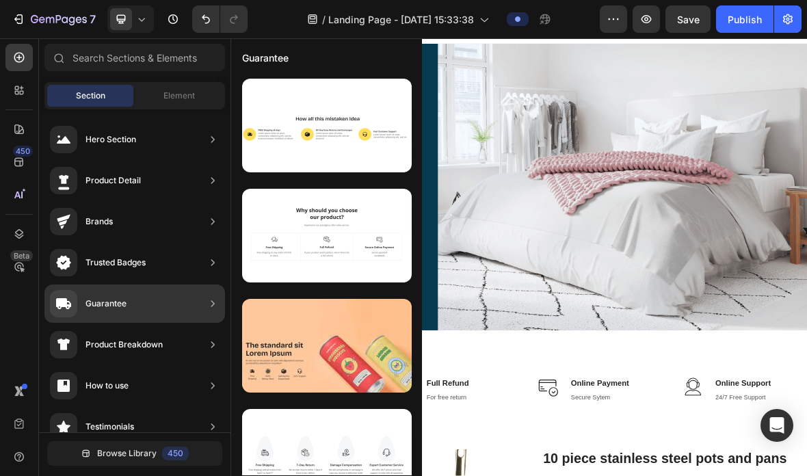
click at [191, 285] on div "Trusted Badges" at bounding box center [134, 304] width 181 height 38
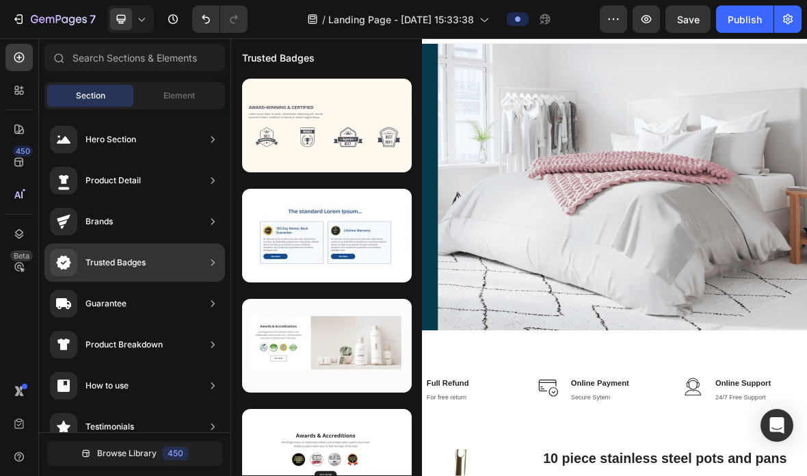
click at [182, 245] on div "Trusted Badges" at bounding box center [134, 262] width 181 height 38
click at [187, 367] on div "Product Breakdown" at bounding box center [134, 386] width 181 height 38
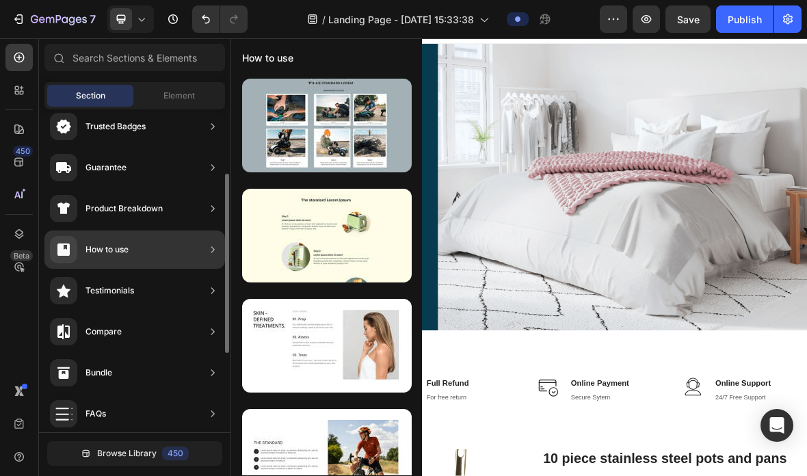
click at [176, 313] on div "Testimonials" at bounding box center [134, 332] width 181 height 38
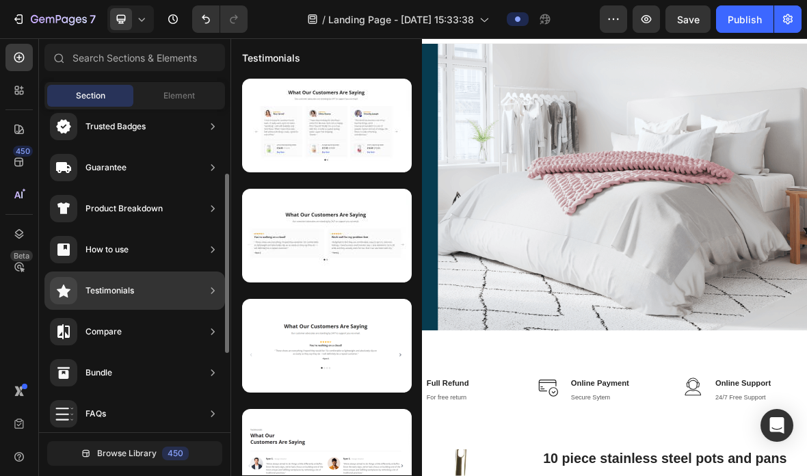
click at [157, 354] on div "Compare" at bounding box center [134, 373] width 181 height 38
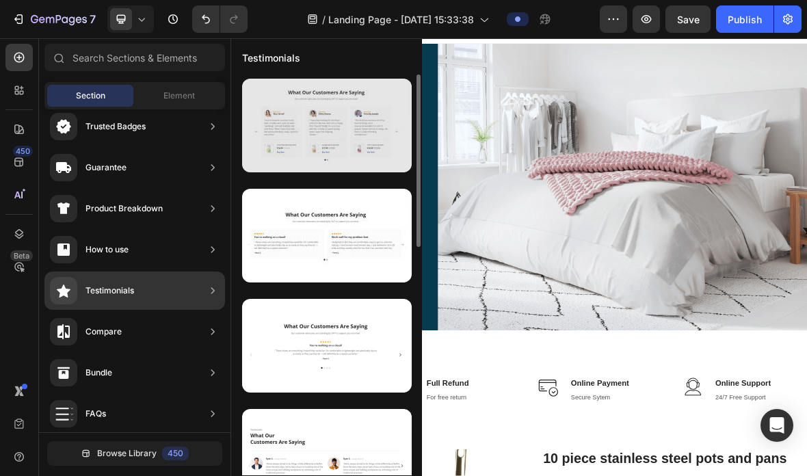
click at [365, 140] on div at bounding box center [327, 126] width 170 height 94
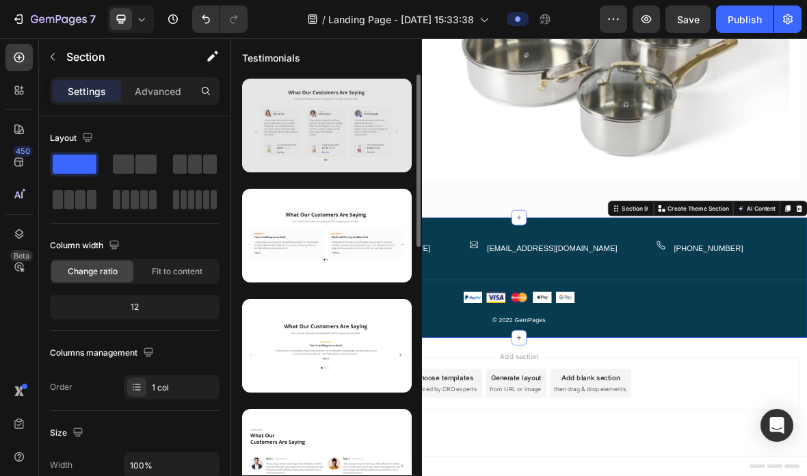
scroll to position [4006, 0]
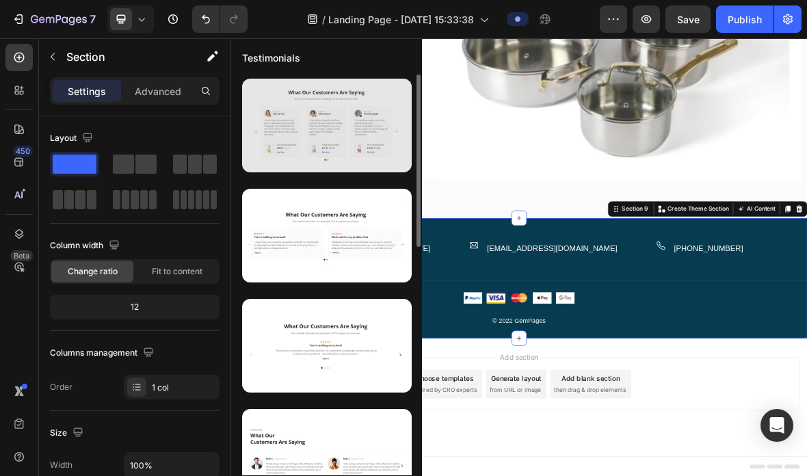
click at [355, 120] on div at bounding box center [327, 126] width 170 height 94
click at [367, 122] on div at bounding box center [327, 126] width 170 height 94
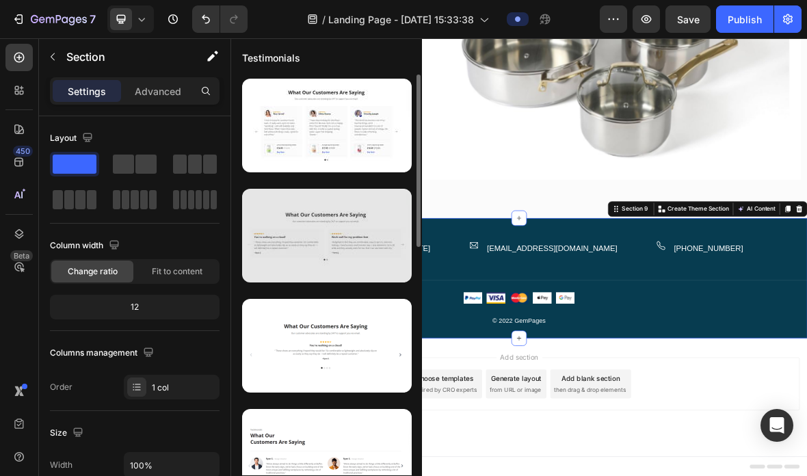
click at [319, 222] on div at bounding box center [327, 236] width 170 height 94
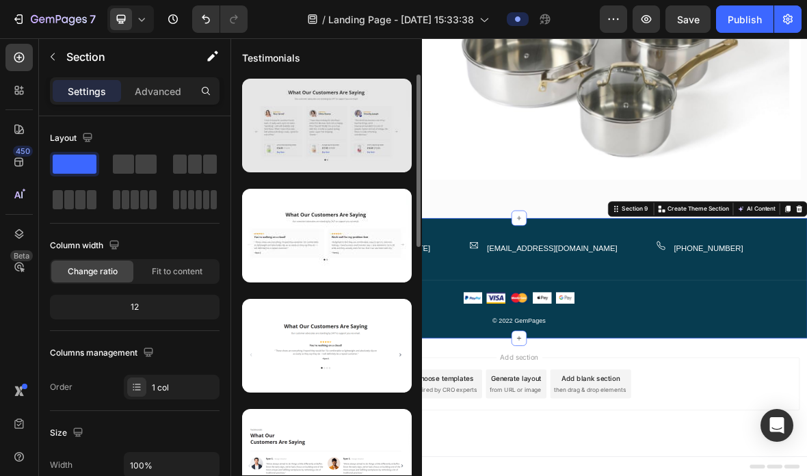
click at [352, 136] on div at bounding box center [327, 126] width 170 height 94
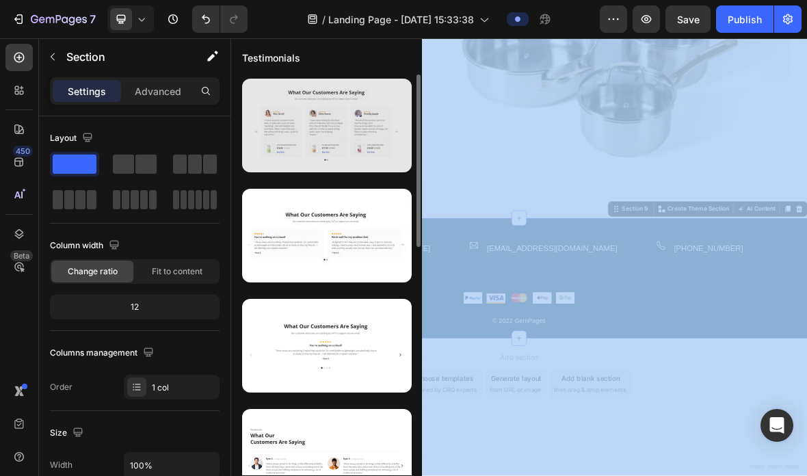
scroll to position [1, 0]
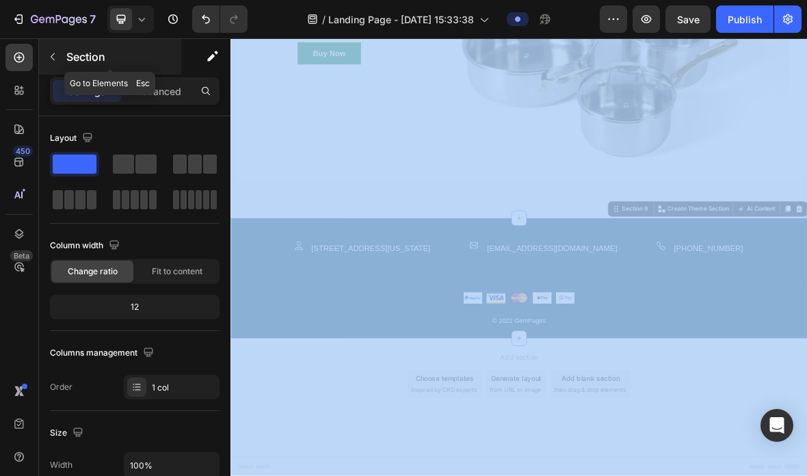
click at [146, 60] on p "Section" at bounding box center [122, 57] width 112 height 16
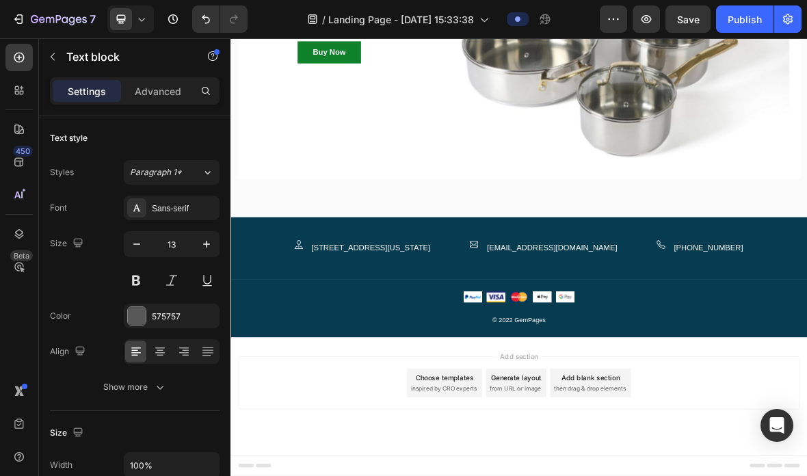
scroll to position [4395, 0]
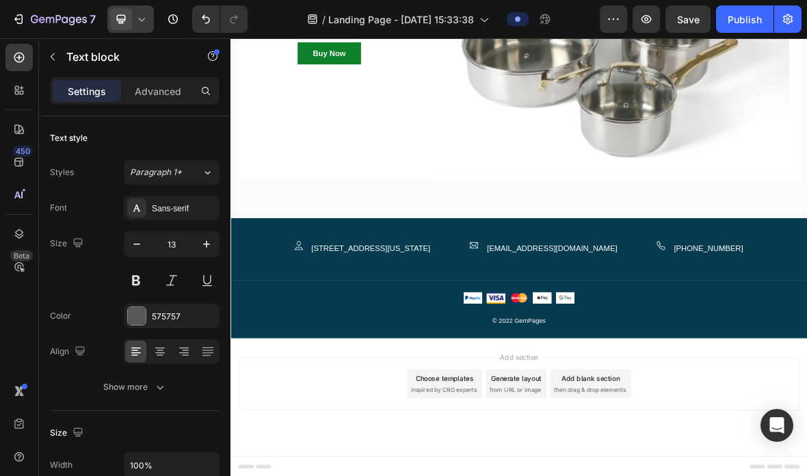
click at [132, 29] on div at bounding box center [130, 18] width 47 height 27
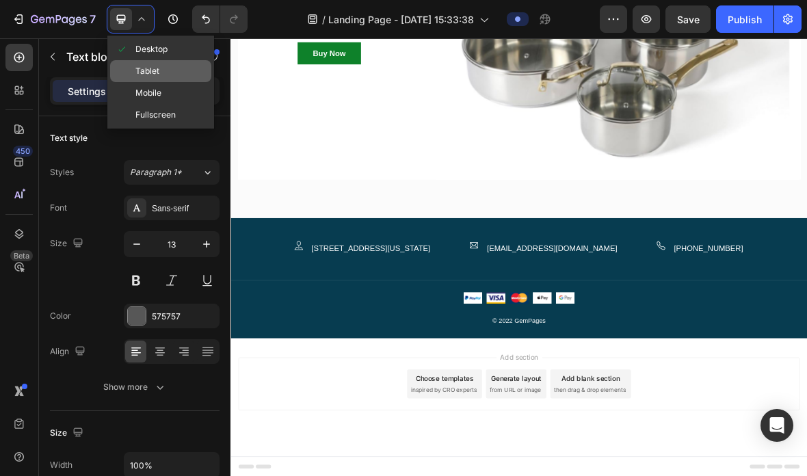
click at [180, 82] on div "Tablet" at bounding box center [160, 93] width 101 height 22
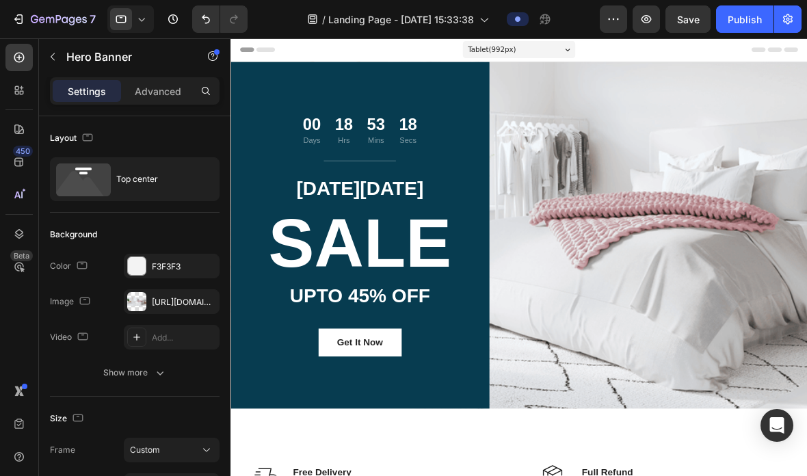
click at [605, 49] on div "Tablet ( 992 px)" at bounding box center [569, 52] width 133 height 21
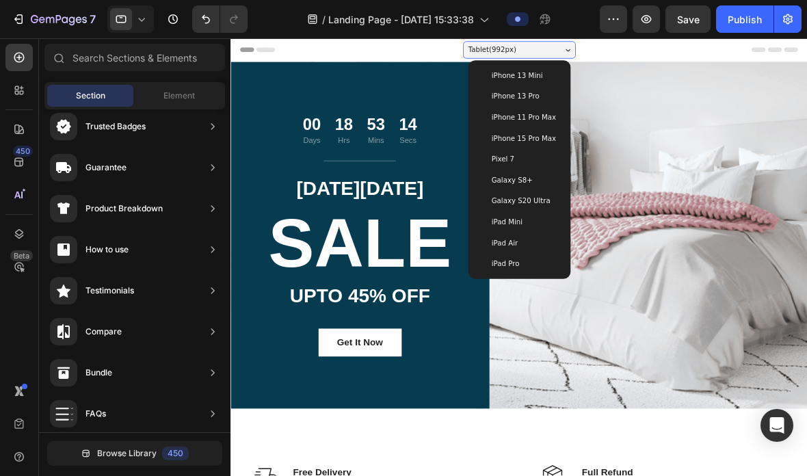
click at [601, 147] on div "iPhone 15 Pro Max" at bounding box center [569, 156] width 109 height 25
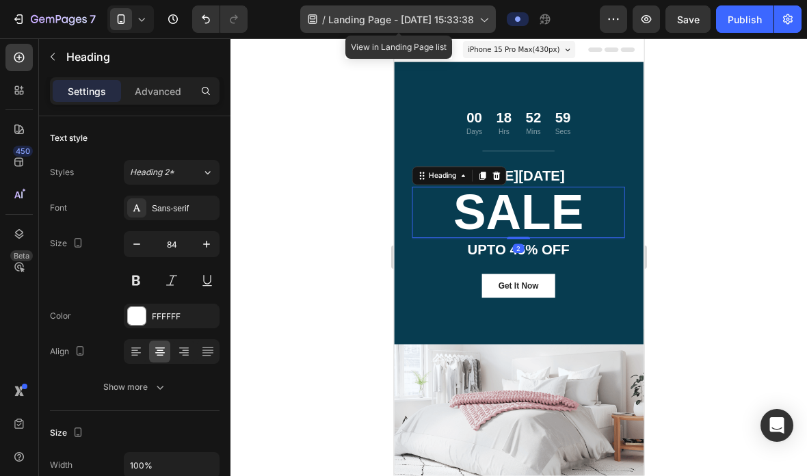
click at [430, 12] on span "Landing Page - Aug 27, 15:33:38" at bounding box center [401, 19] width 146 height 14
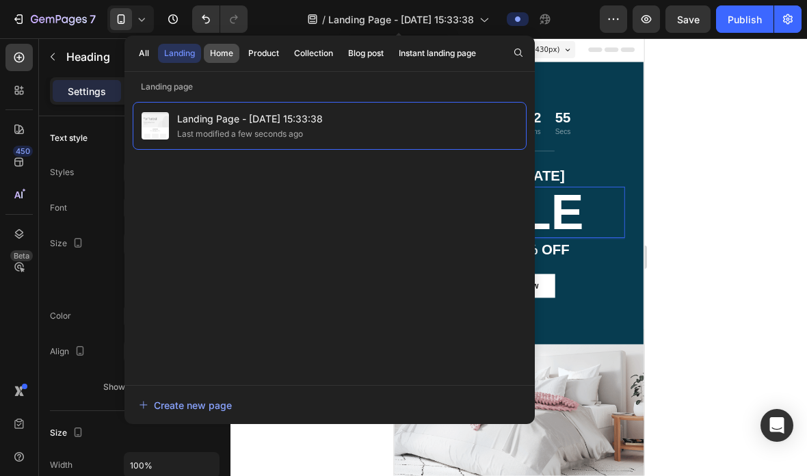
click at [215, 55] on div "Home" at bounding box center [221, 53] width 23 height 12
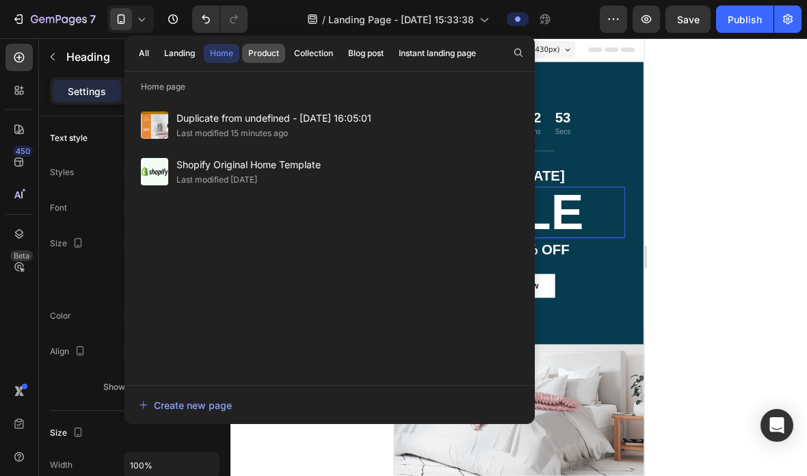
click at [267, 50] on div "Product" at bounding box center [263, 53] width 31 height 12
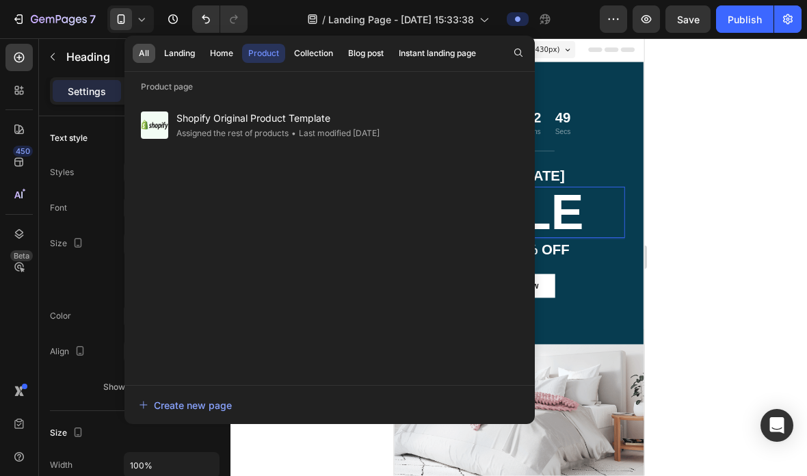
click at [158, 57] on button "All" at bounding box center [179, 53] width 43 height 19
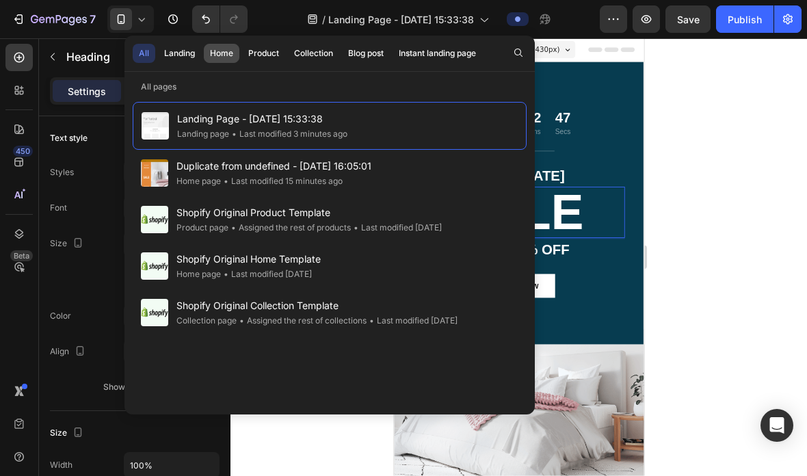
click at [216, 53] on div "Home" at bounding box center [221, 53] width 23 height 12
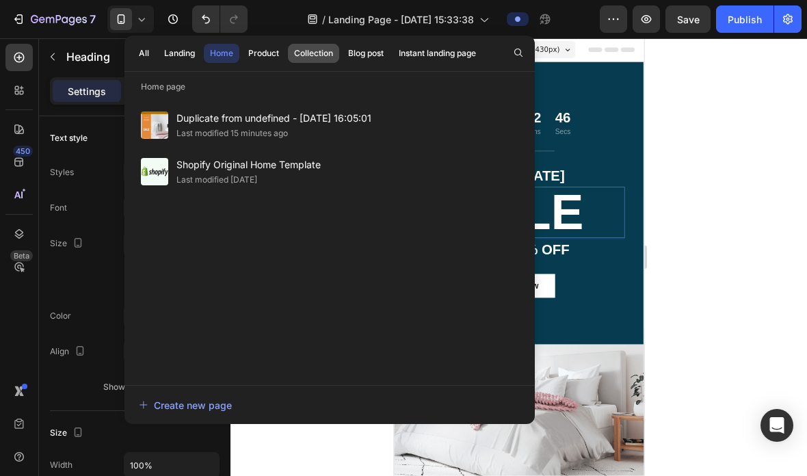
click at [342, 47] on button "Collection" at bounding box center [366, 53] width 48 height 19
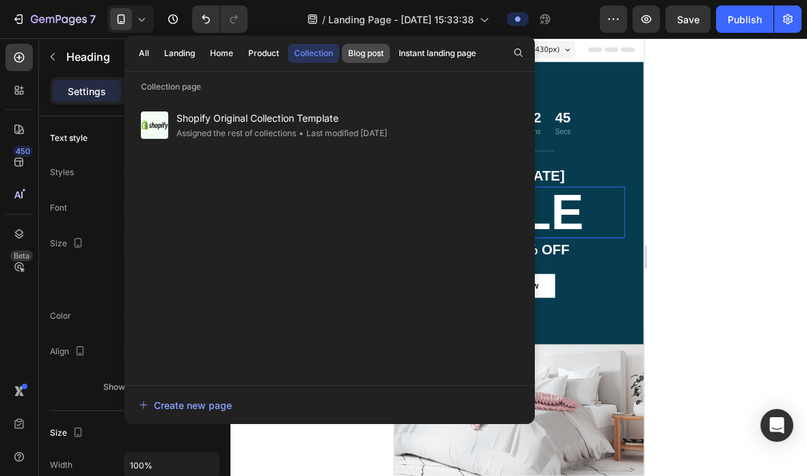
click at [371, 53] on div "Blog post" at bounding box center [366, 53] width 36 height 12
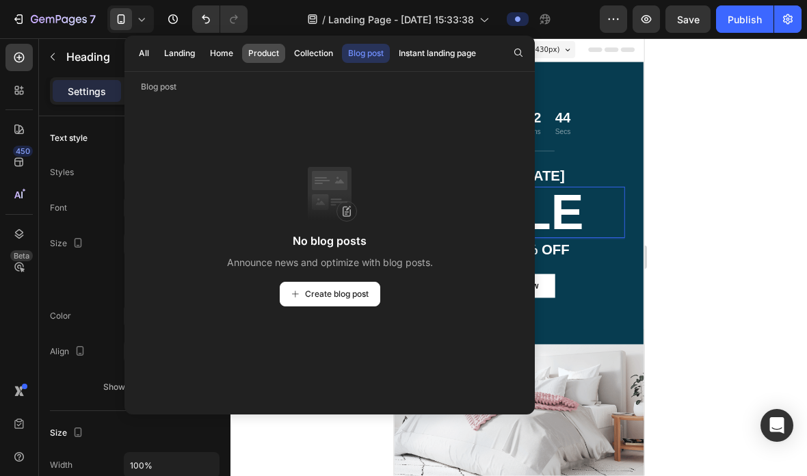
click at [270, 55] on div "Product" at bounding box center [263, 53] width 31 height 12
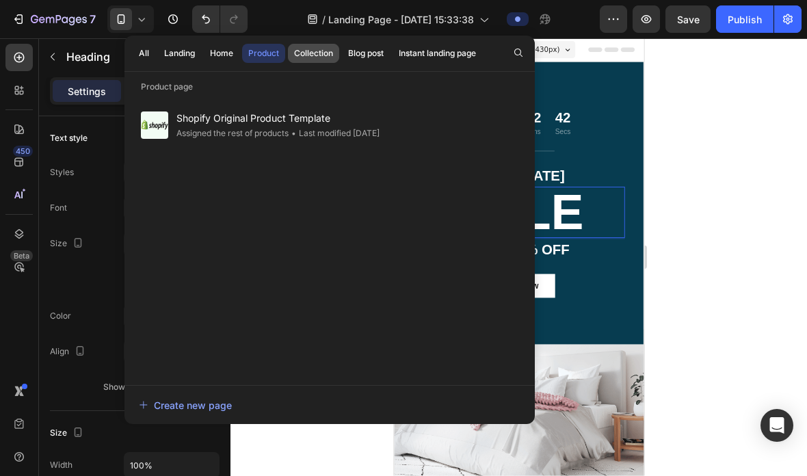
click at [314, 52] on div "Collection" at bounding box center [313, 53] width 39 height 12
click at [178, 419] on button "Create new page" at bounding box center [329, 404] width 383 height 27
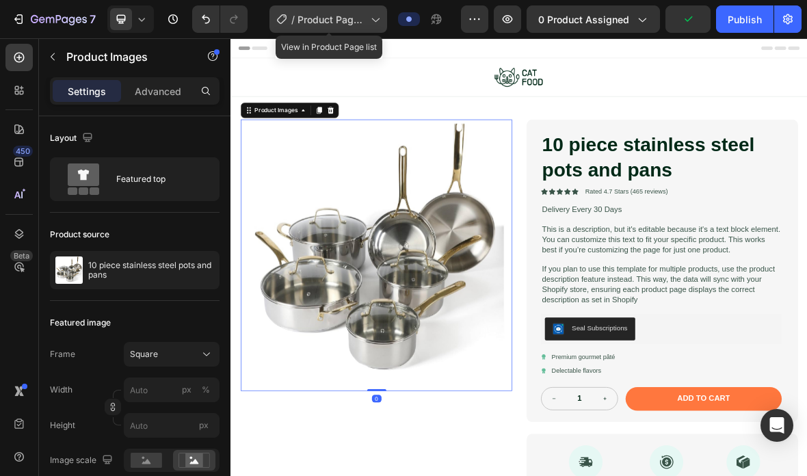
click at [343, 26] on div "/ Product Page - Aug 27, 15:37:57" at bounding box center [328, 18] width 118 height 27
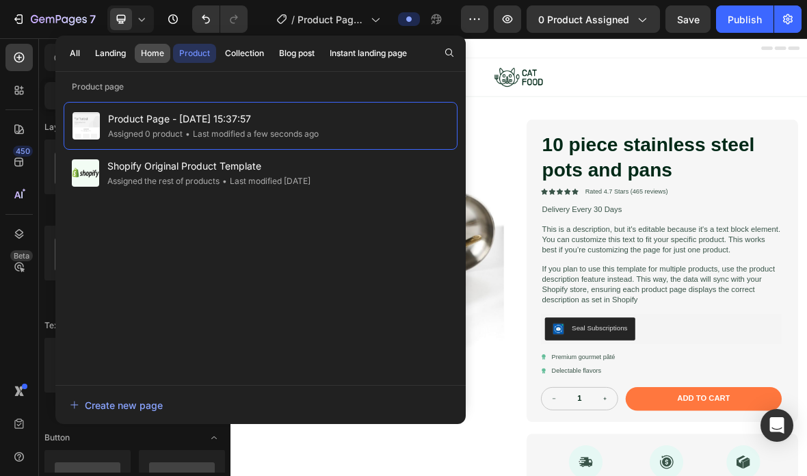
click at [162, 57] on div "Home" at bounding box center [152, 53] width 23 height 12
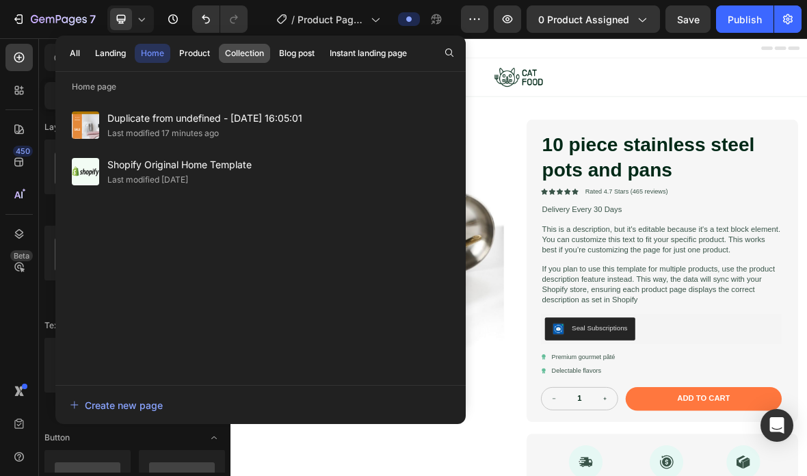
click at [273, 59] on button "Collection" at bounding box center [297, 53] width 48 height 19
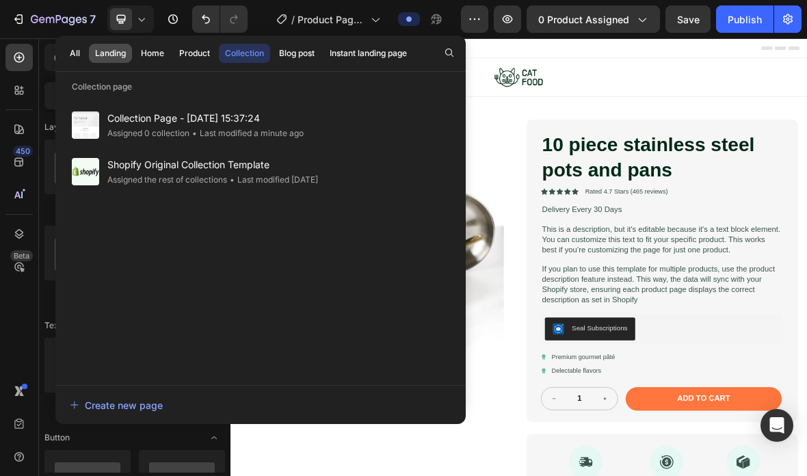
click at [124, 55] on div "Landing" at bounding box center [110, 53] width 31 height 12
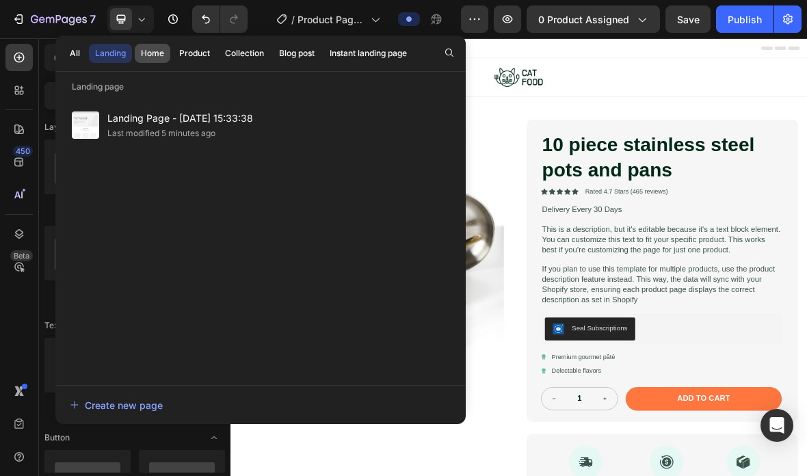
click at [155, 55] on div "Home" at bounding box center [152, 53] width 23 height 12
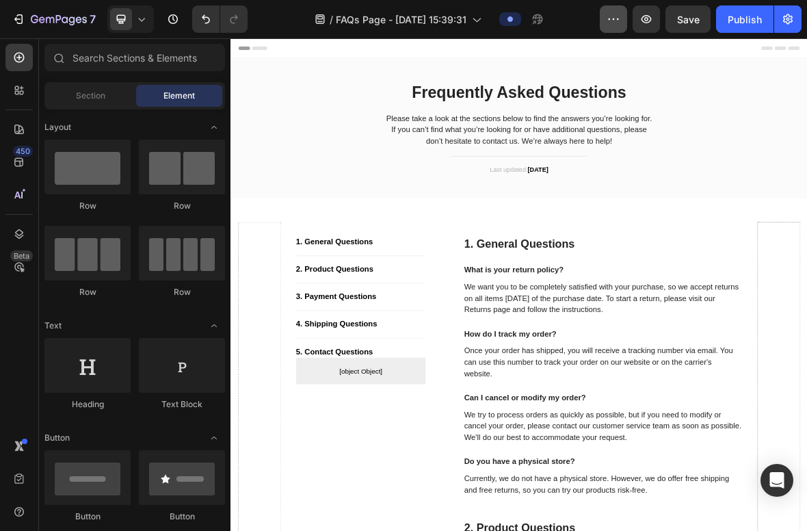
click at [612, 16] on icon "button" at bounding box center [614, 19] width 14 height 14
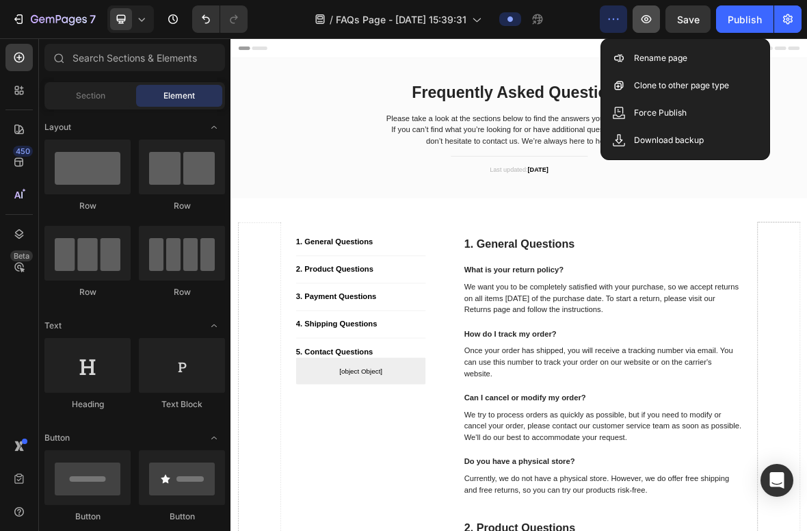
click at [648, 18] on icon "button" at bounding box center [647, 19] width 10 height 8
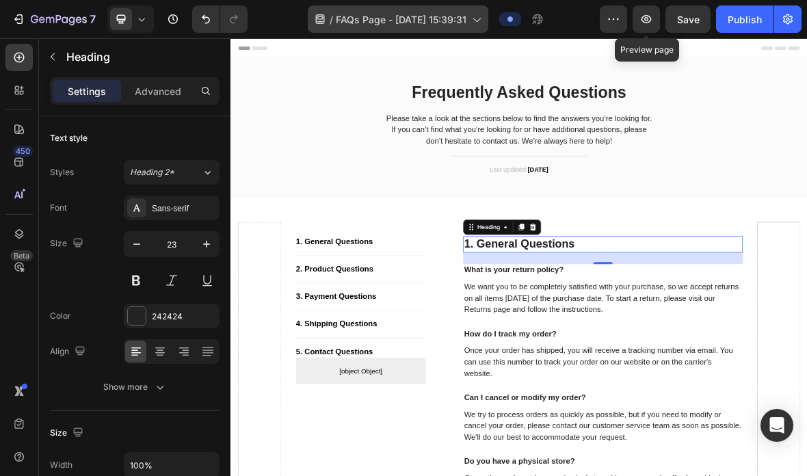
click at [453, 20] on span "FAQs Page - [DATE] 15:39:31" at bounding box center [401, 19] width 131 height 14
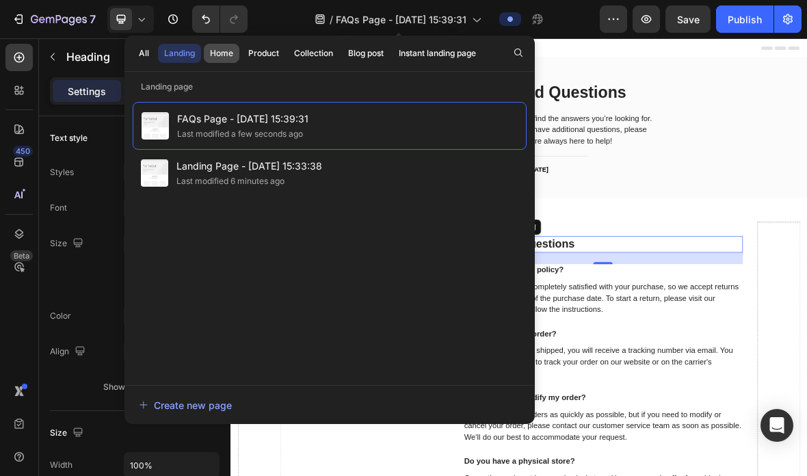
click at [242, 57] on button "Home" at bounding box center [263, 53] width 43 height 19
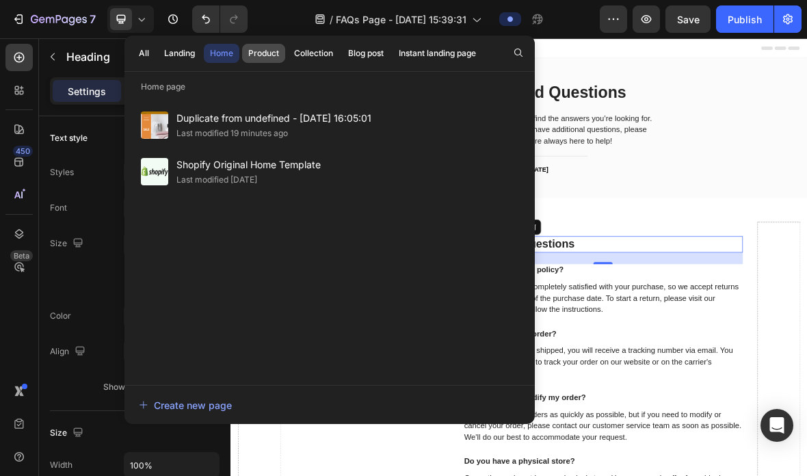
click at [288, 60] on button "Product" at bounding box center [313, 53] width 51 height 19
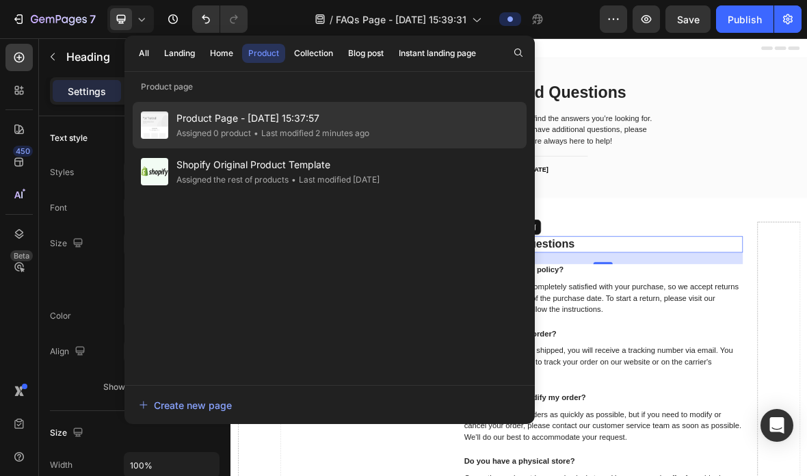
click at [347, 116] on span "Product Page - [DATE] 15:37:57" at bounding box center [272, 118] width 193 height 16
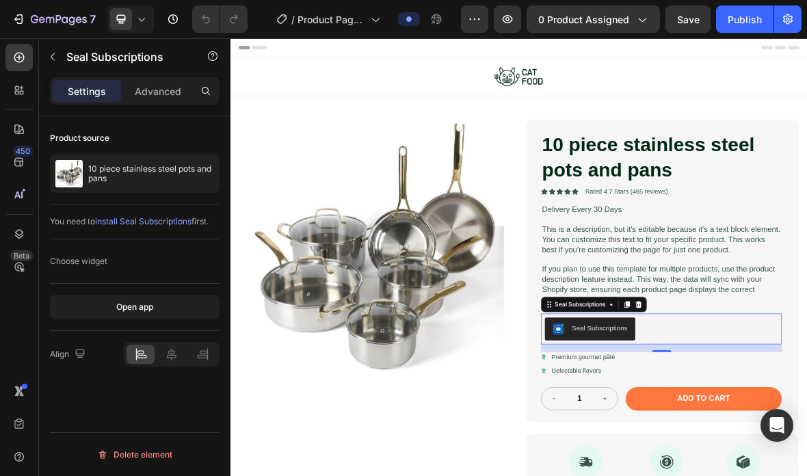
click at [511, 14] on icon "button" at bounding box center [508, 19] width 14 height 14
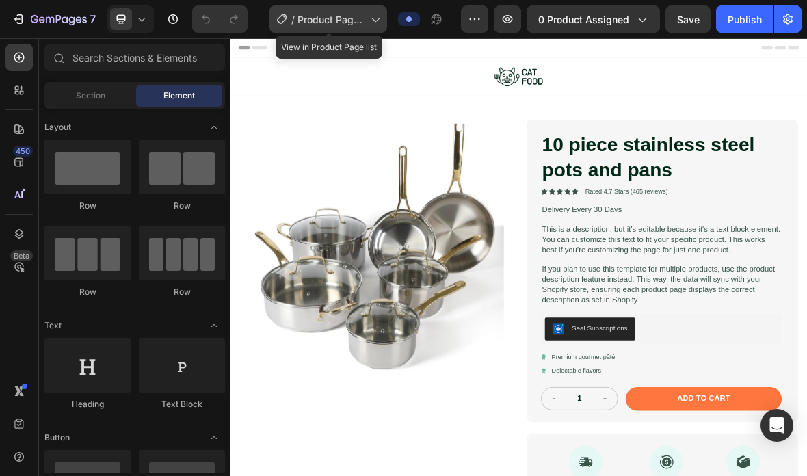
click at [319, 20] on span "Product Page - Aug 27, 15:37:57" at bounding box center [332, 19] width 68 height 14
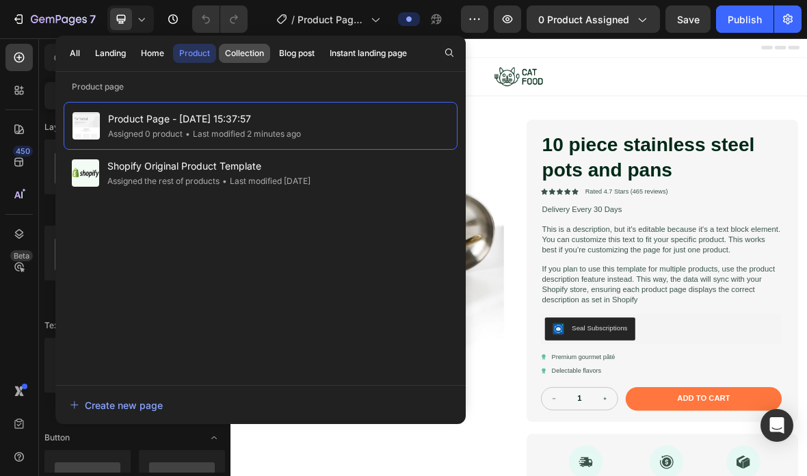
click at [273, 61] on button "Collection" at bounding box center [297, 53] width 48 height 19
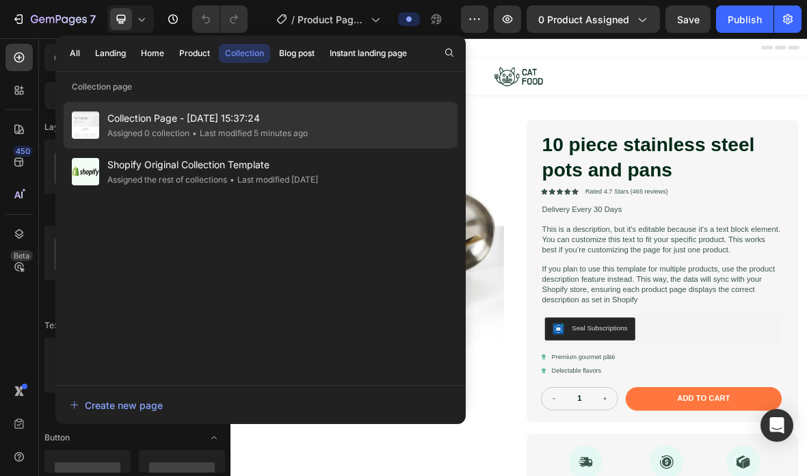
click at [254, 127] on div "• Last modified 5 minutes ago" at bounding box center [248, 134] width 118 height 14
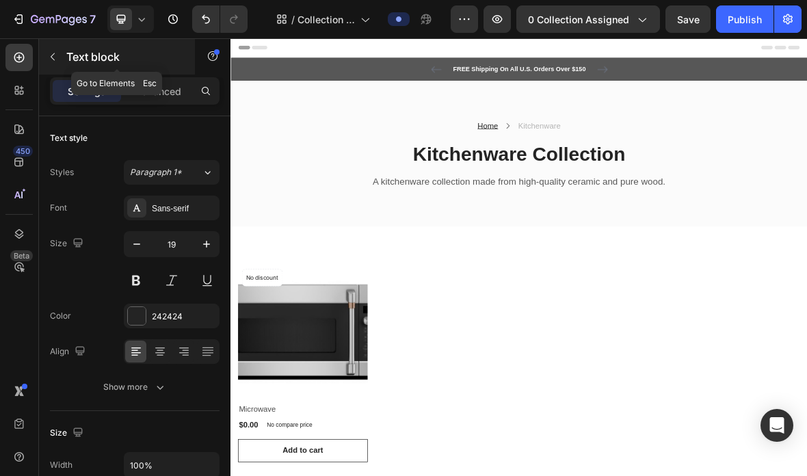
click at [57, 57] on icon "button" at bounding box center [52, 56] width 11 height 11
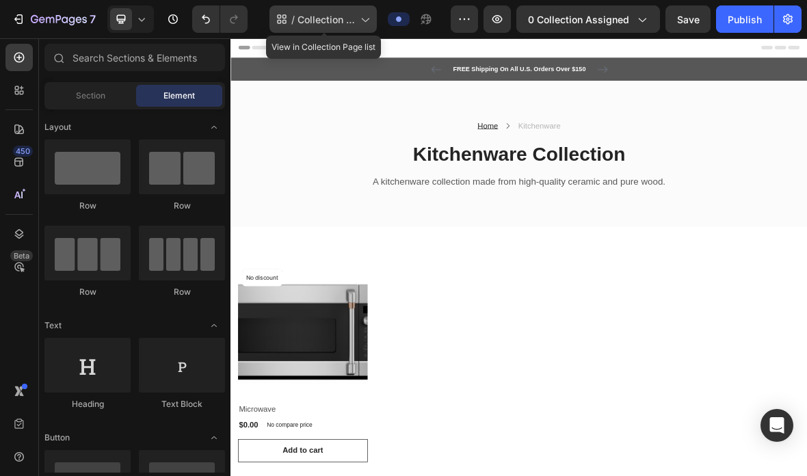
click at [341, 21] on span "Collection Page - [DATE] 15:37:24" at bounding box center [326, 19] width 57 height 14
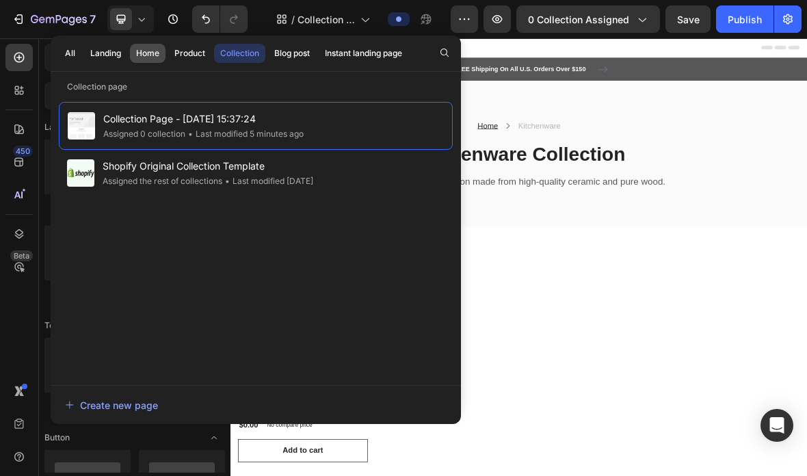
click at [142, 58] on div "Home" at bounding box center [147, 53] width 23 height 12
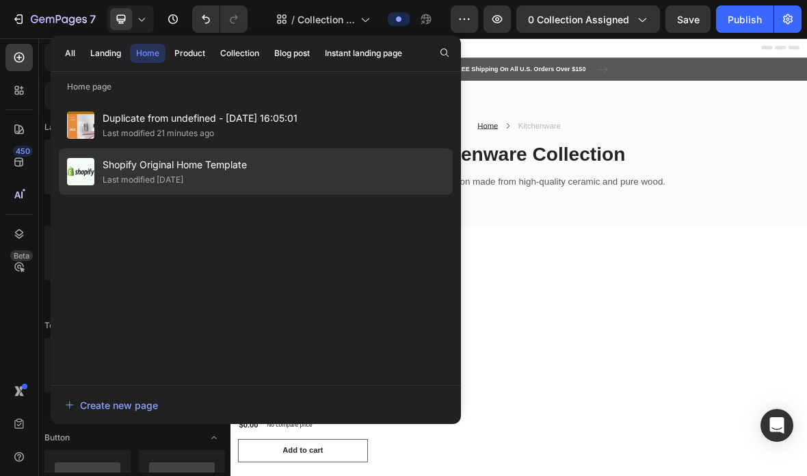
click at [157, 168] on span "Shopify Original Home Template" at bounding box center [175, 165] width 144 height 16
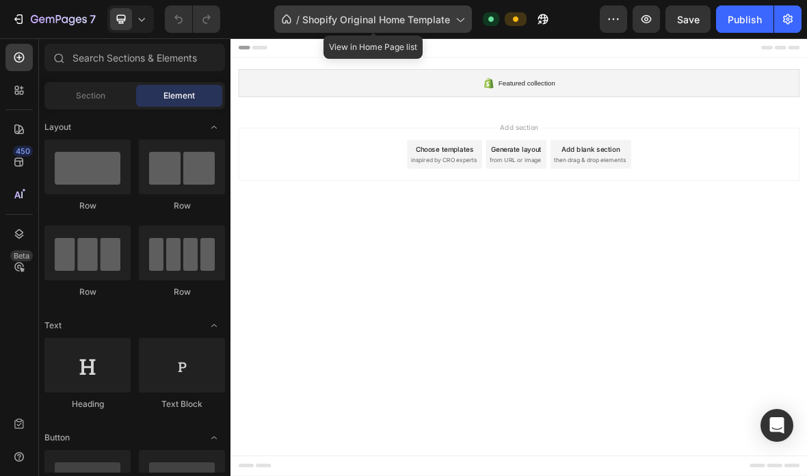
click at [421, 31] on div "/ Shopify Original Home Template" at bounding box center [373, 18] width 198 height 27
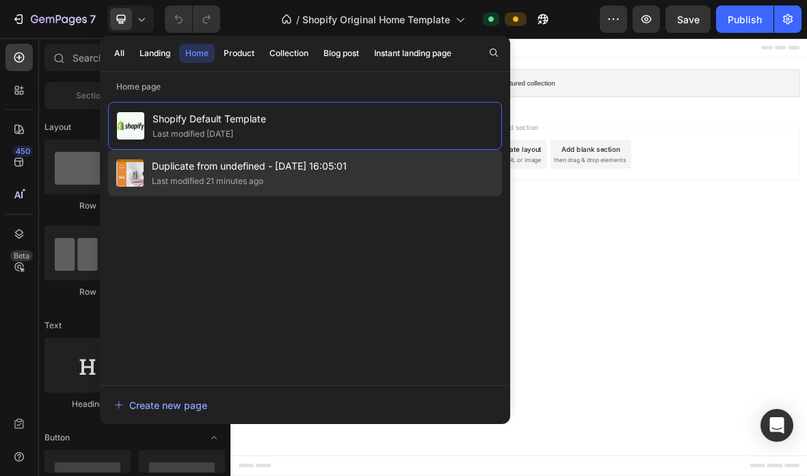
click at [311, 153] on div "Duplicate from undefined - [DATE] 16:05:01 Last modified 21 minutes ago" at bounding box center [305, 173] width 394 height 47
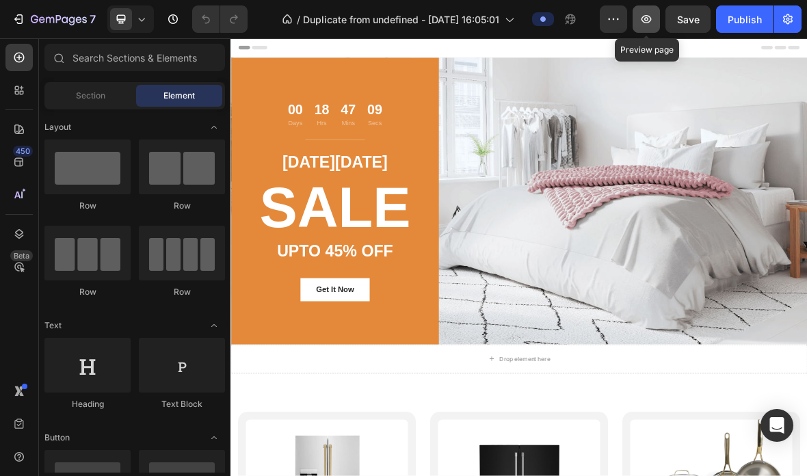
click at [648, 21] on icon "button" at bounding box center [647, 19] width 14 height 14
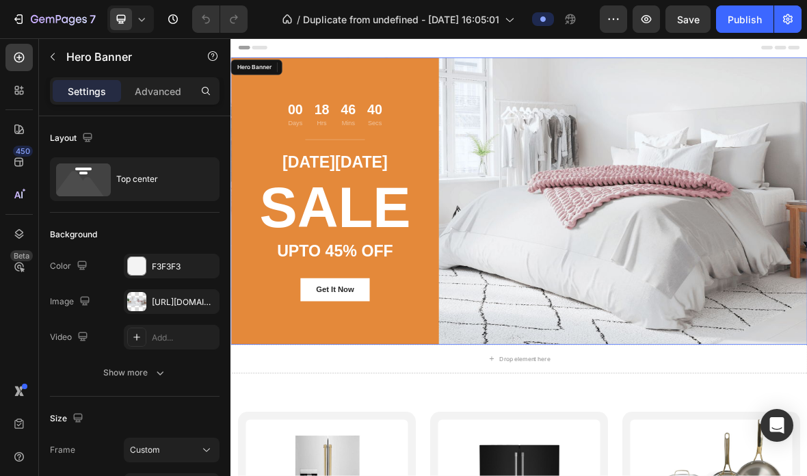
click at [690, 331] on div "00 Days 18 Hrs 46 Mins 40 Secs Countdown Timer Title Line CYBER MONDAY Text blo…" at bounding box center [641, 270] width 821 height 408
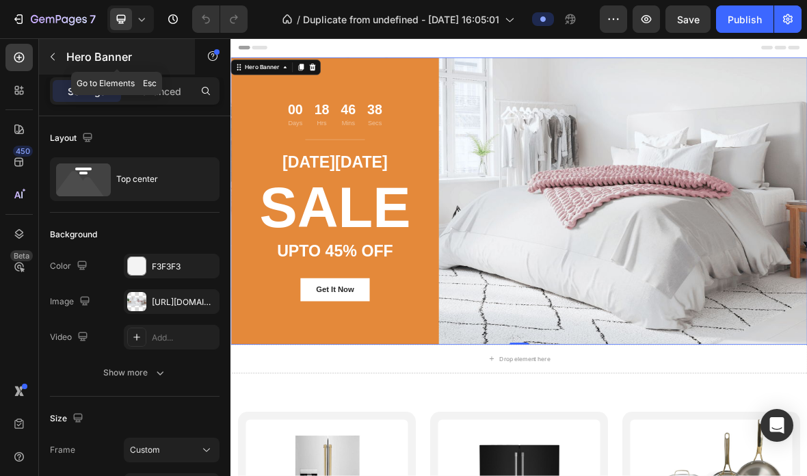
click at [58, 68] on div "Hero Banner" at bounding box center [117, 57] width 156 height 36
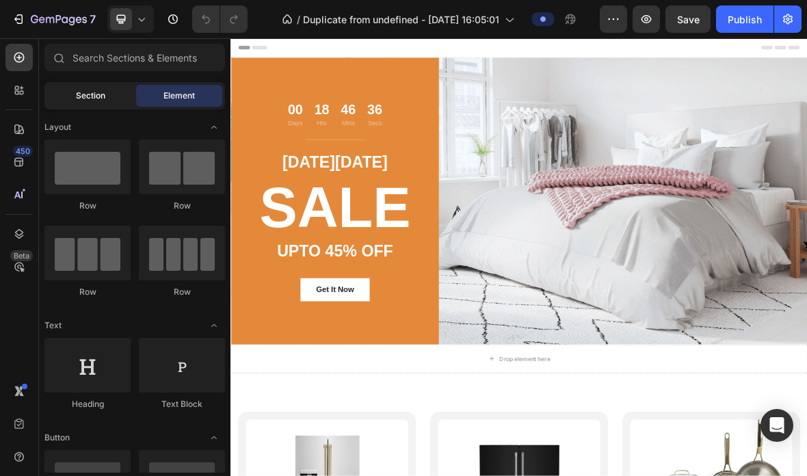
click at [69, 87] on div "Section" at bounding box center [90, 96] width 86 height 22
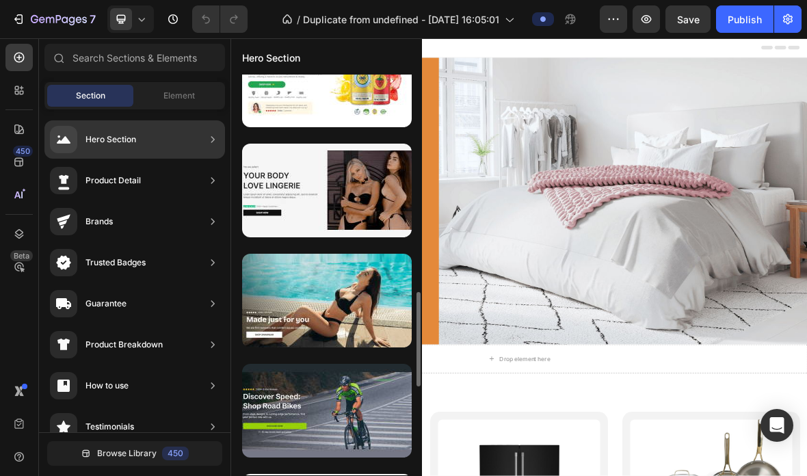
scroll to position [1038, 0]
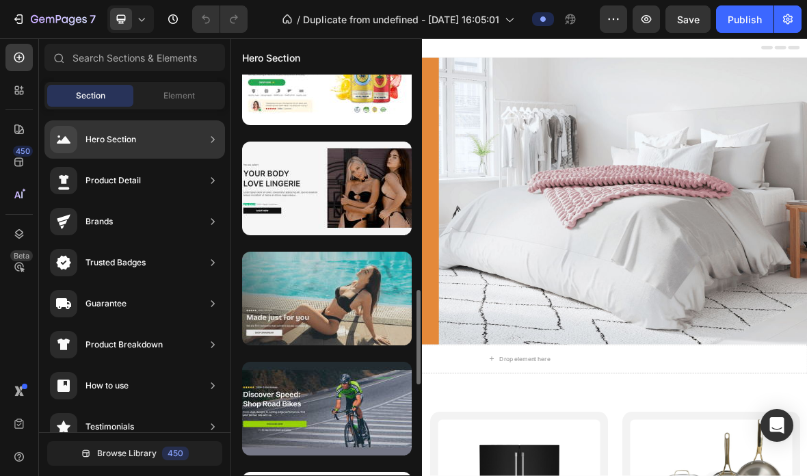
click at [347, 295] on div at bounding box center [327, 299] width 170 height 94
click at [303, 328] on div at bounding box center [327, 299] width 170 height 94
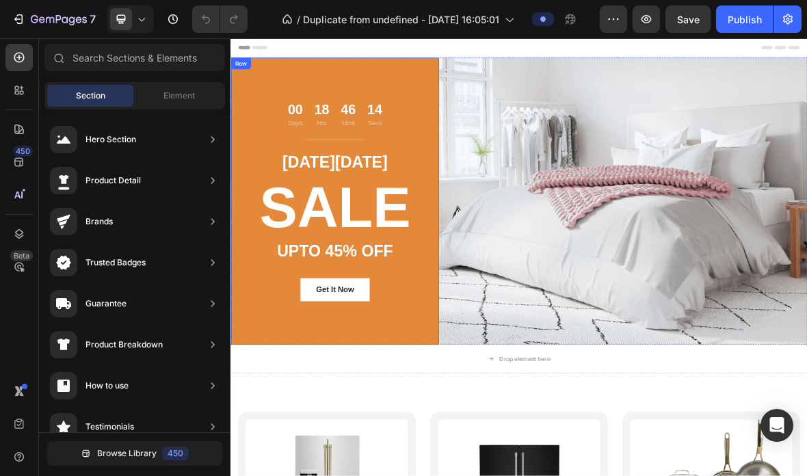
scroll to position [87, 0]
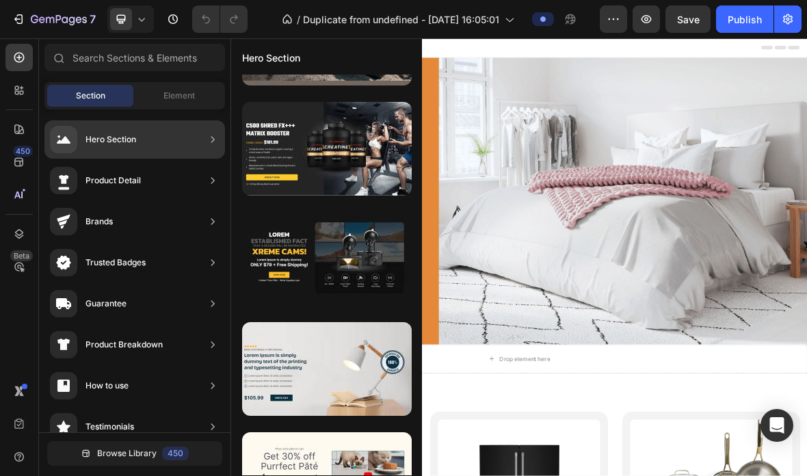
click at [119, 138] on div "Hero Section" at bounding box center [110, 140] width 51 height 14
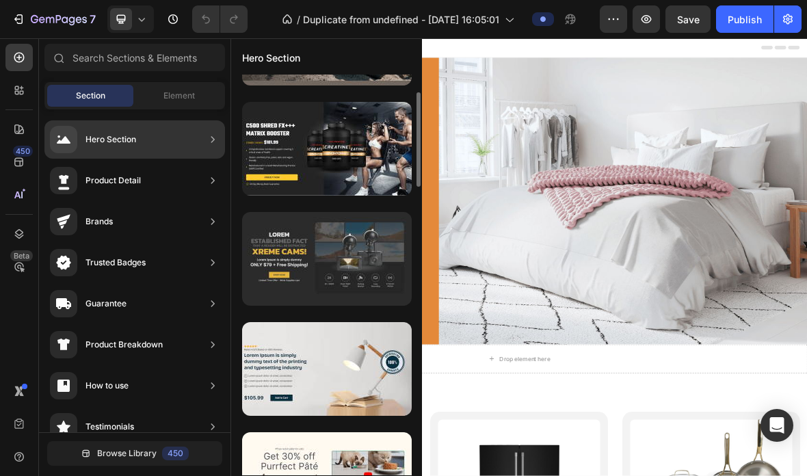
click at [289, 294] on div at bounding box center [327, 259] width 170 height 94
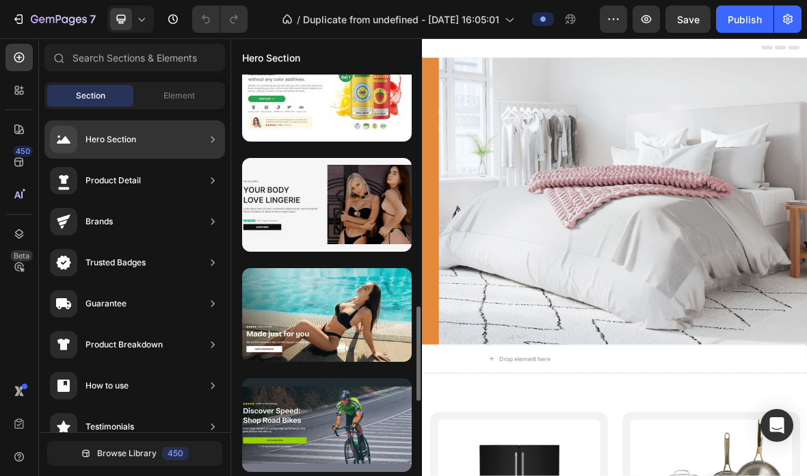
scroll to position [1049, 0]
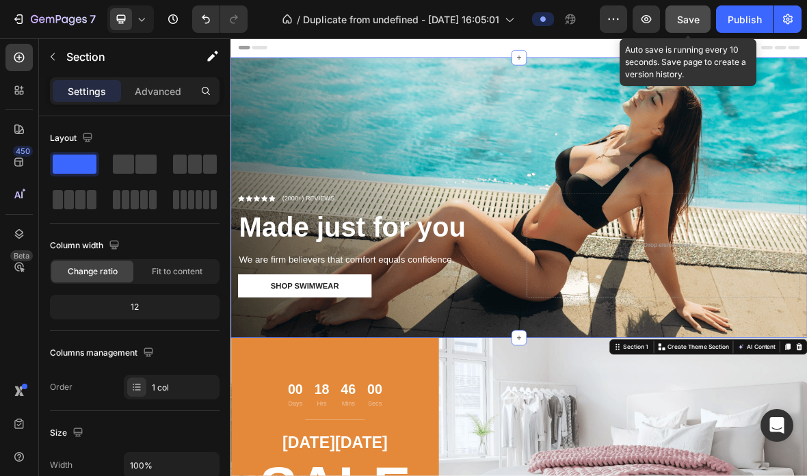
click at [695, 26] on div "Save" at bounding box center [688, 19] width 23 height 14
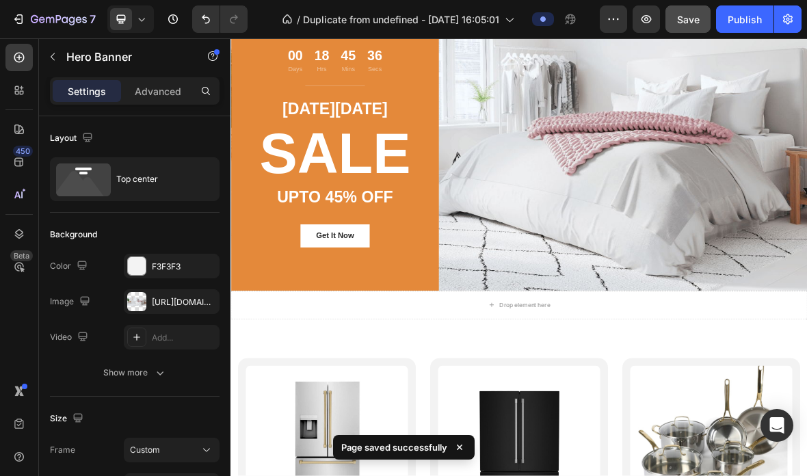
scroll to position [474, 0]
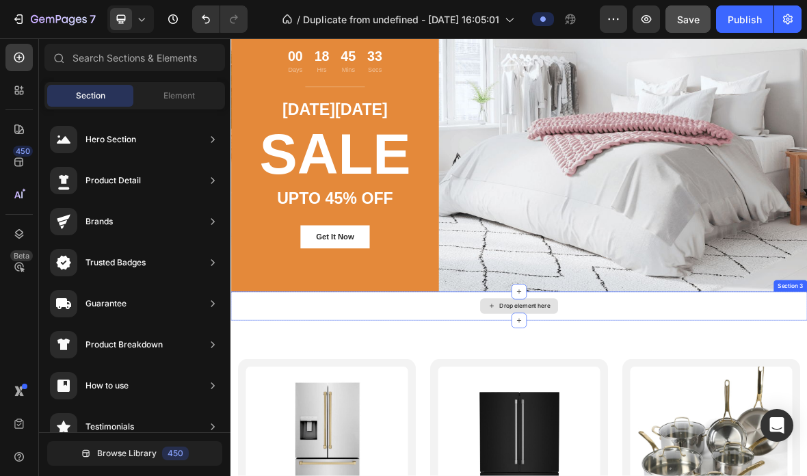
click at [695, 426] on div "Drop element here" at bounding box center [640, 420] width 111 height 22
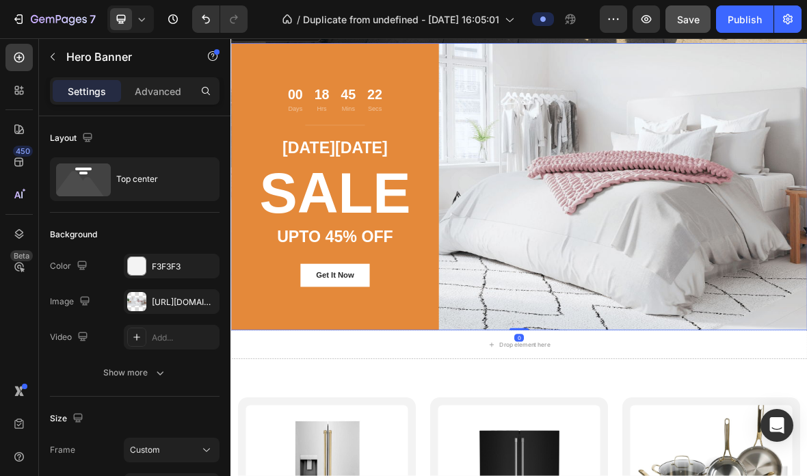
scroll to position [421, 0]
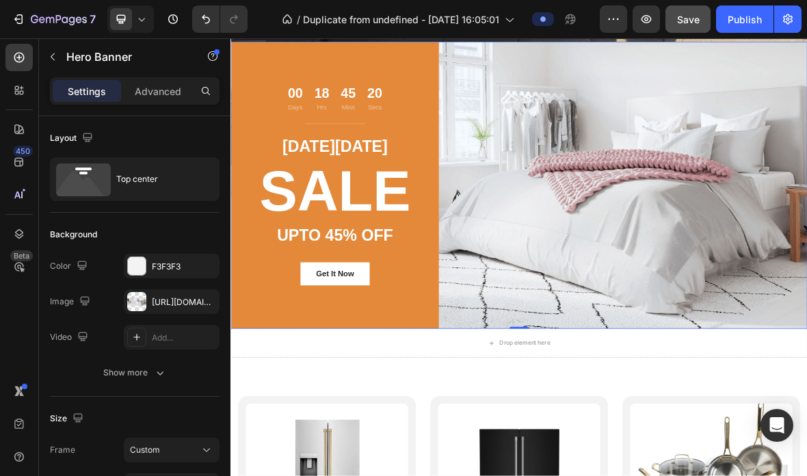
click at [646, 226] on div "00 Days 18 Hrs 45 Mins 20 Secs Countdown Timer Title Line CYBER MONDAY Text blo…" at bounding box center [641, 248] width 821 height 408
click at [650, 311] on div "00 Days 18 Hrs 45 Mins 17 Secs Countdown Timer Title Line CYBER MONDAY Text blo…" at bounding box center [641, 248] width 821 height 408
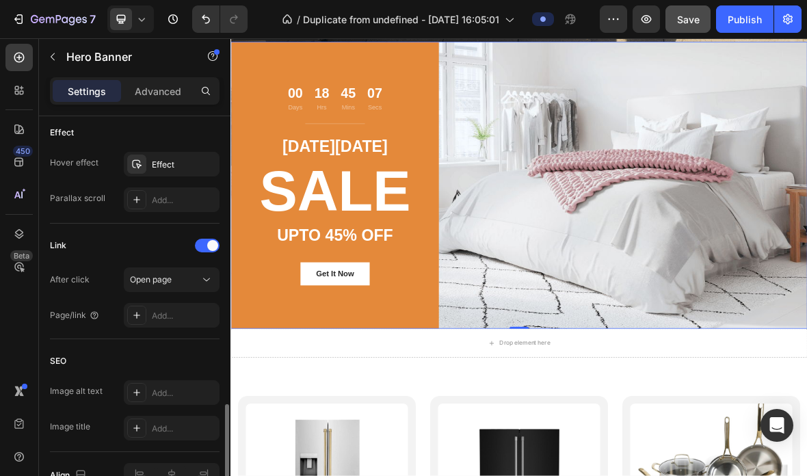
scroll to position [755, 0]
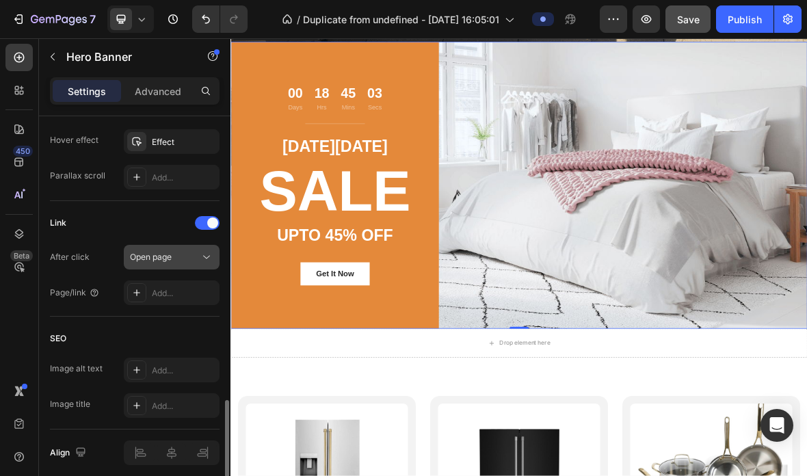
click at [173, 265] on button "Open page" at bounding box center [172, 257] width 96 height 25
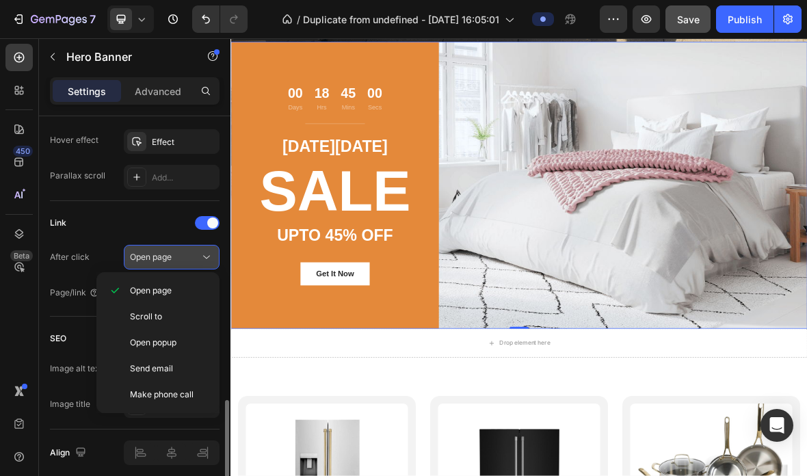
click at [185, 263] on div "Open page" at bounding box center [165, 257] width 70 height 12
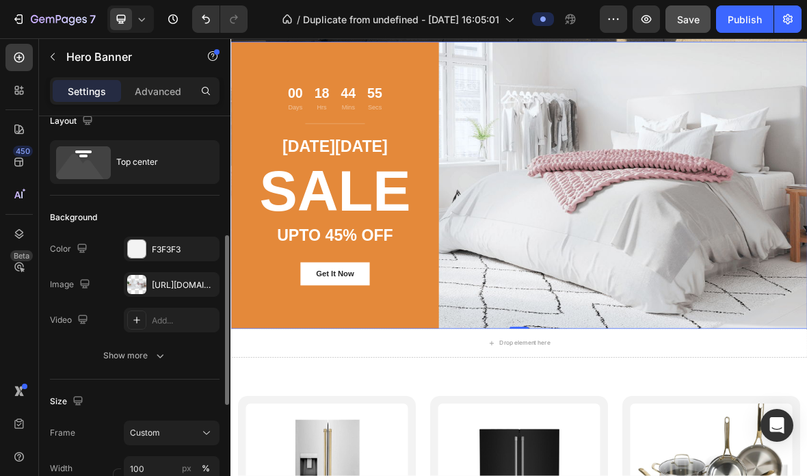
scroll to position [0, 0]
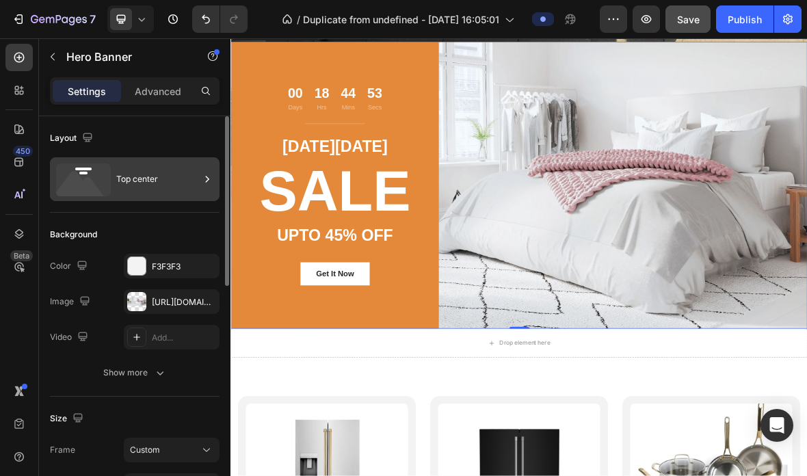
click at [101, 189] on icon at bounding box center [83, 179] width 55 height 33
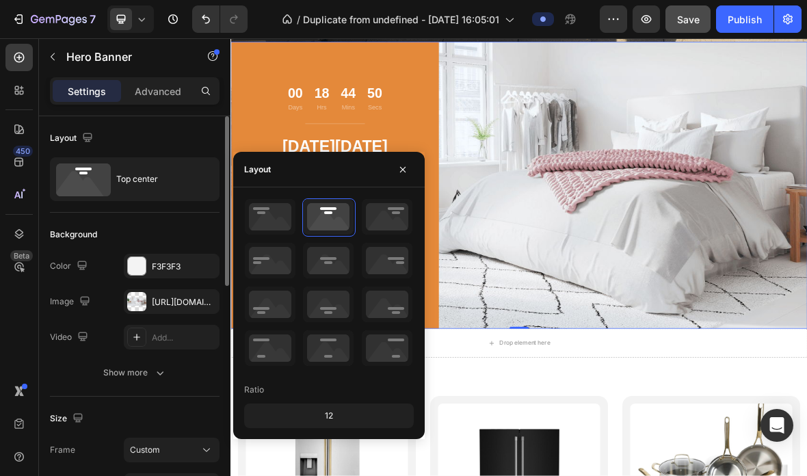
click at [194, 397] on div "Layout Top center" at bounding box center [135, 471] width 170 height 148
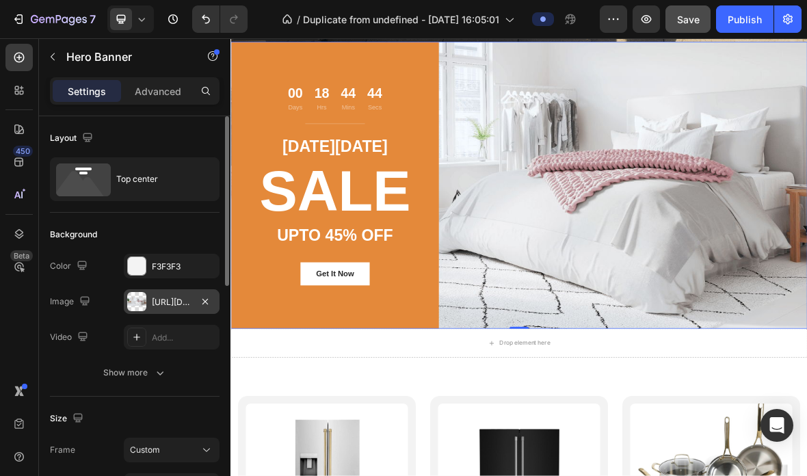
click at [192, 300] on div "[URL][DOMAIN_NAME]" at bounding box center [172, 301] width 96 height 25
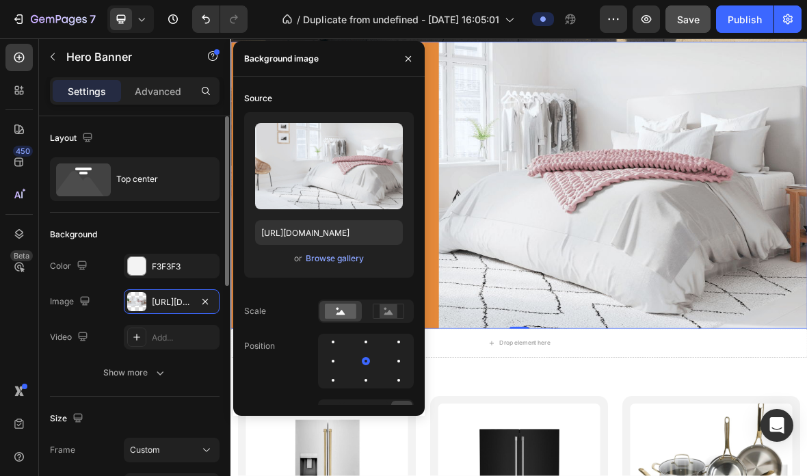
click at [198, 244] on div "Background" at bounding box center [135, 235] width 170 height 22
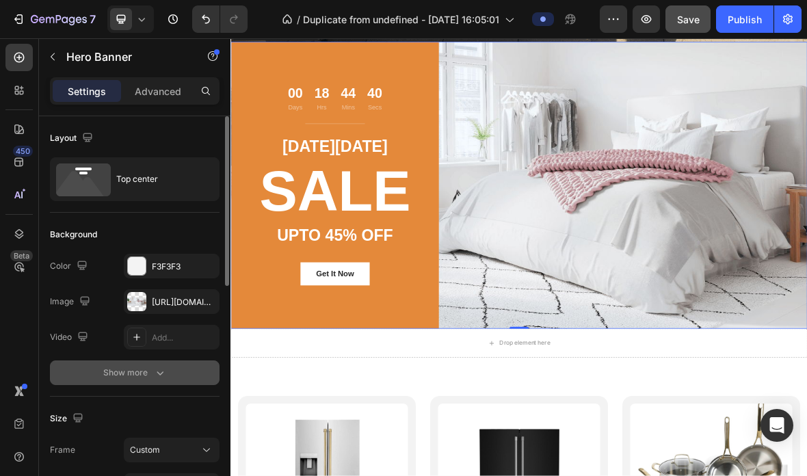
click at [153, 378] on icon "button" at bounding box center [160, 373] width 14 height 14
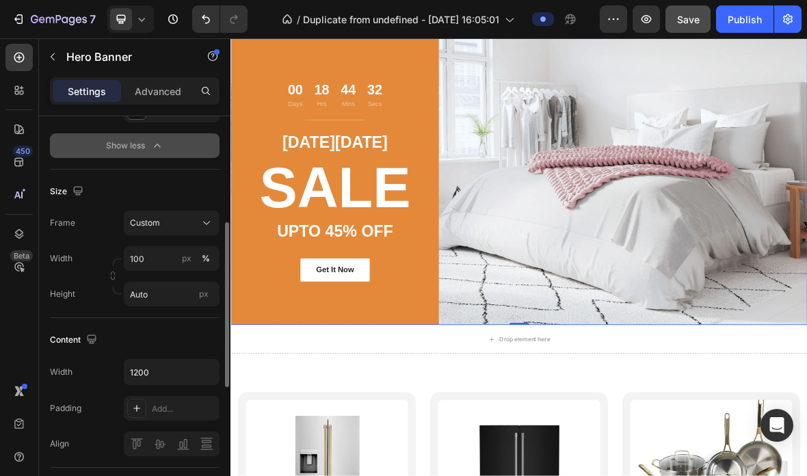
scroll to position [270, 0]
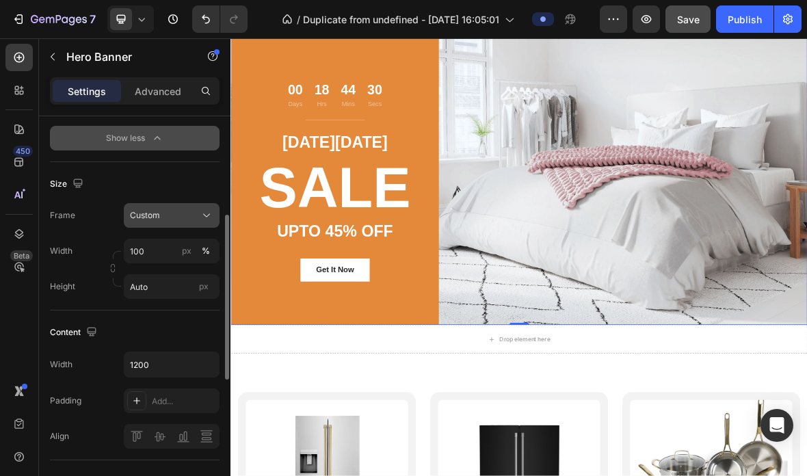
click at [178, 212] on div "Custom" at bounding box center [163, 215] width 67 height 12
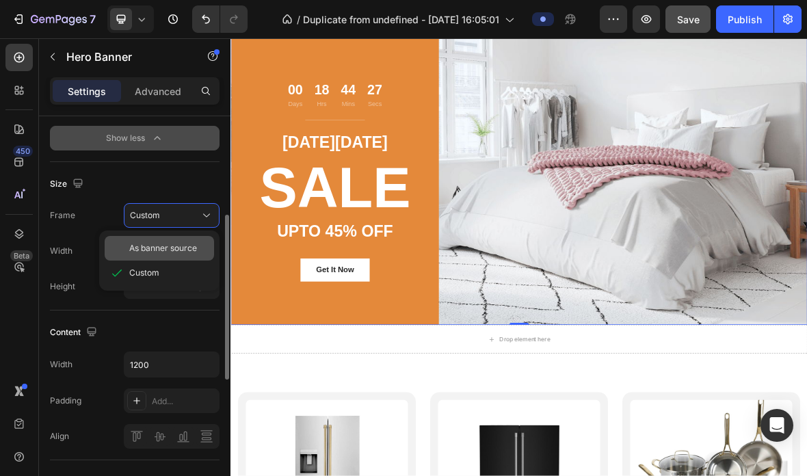
click at [179, 248] on span "As banner source" at bounding box center [163, 248] width 68 height 12
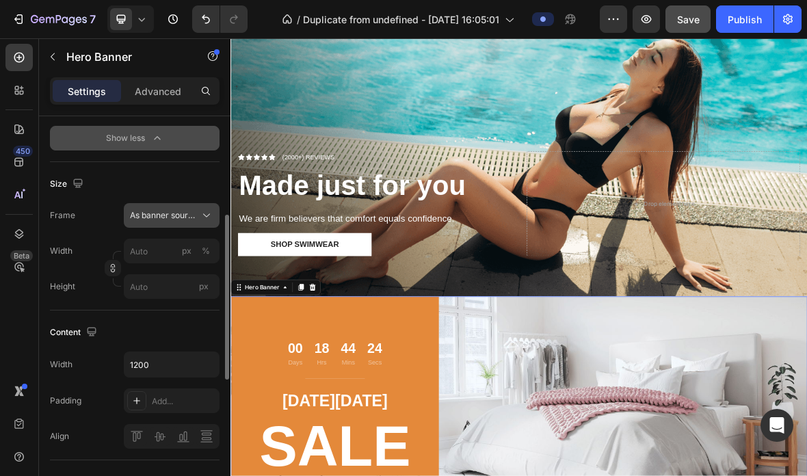
scroll to position [47, 0]
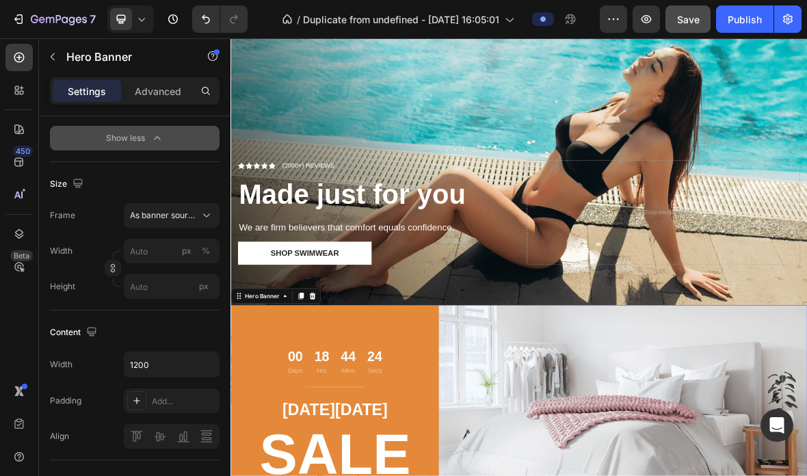
click at [685, 11] on button "Save" at bounding box center [688, 18] width 45 height 27
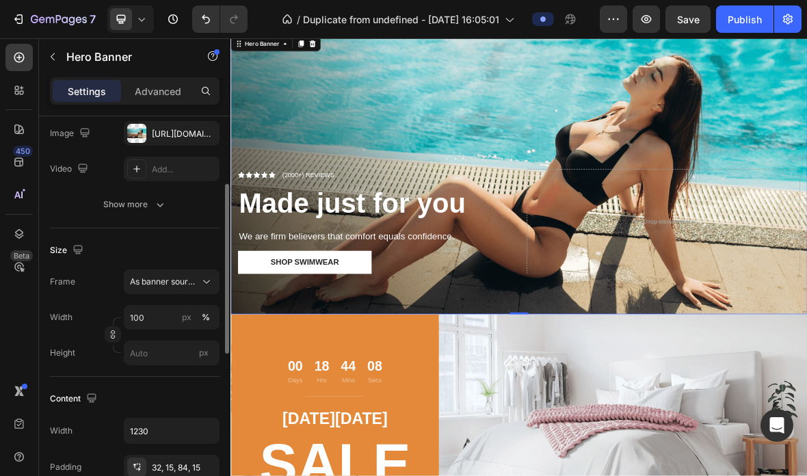
scroll to position [175, 0]
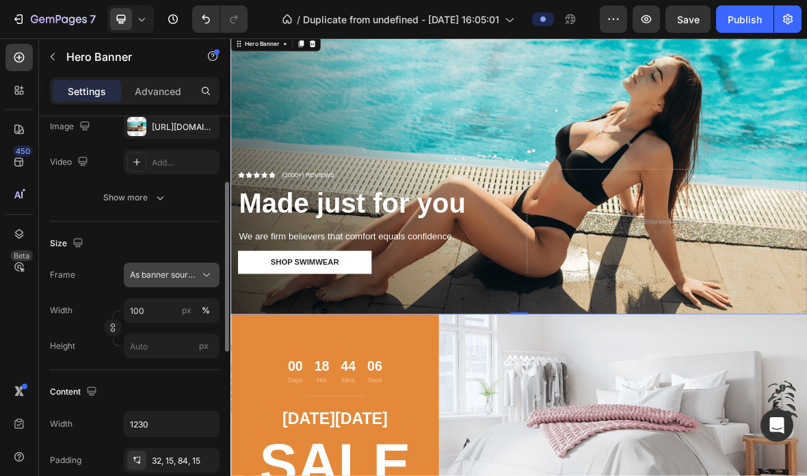
click at [153, 272] on span "As banner source" at bounding box center [163, 275] width 67 height 12
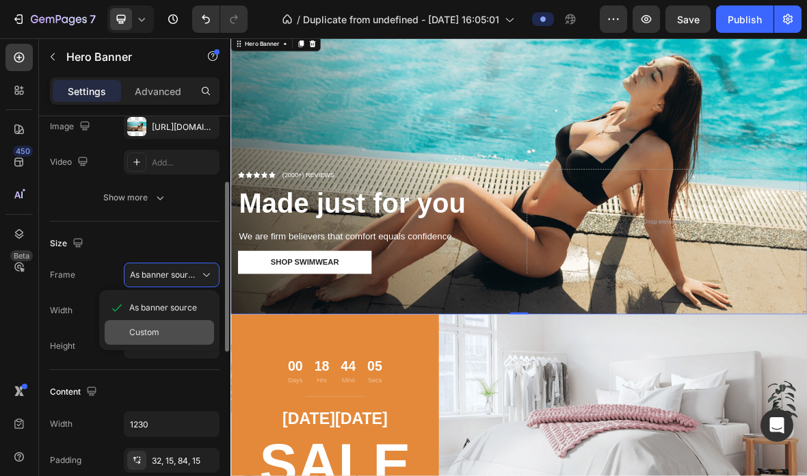
click at [160, 329] on div "Custom" at bounding box center [168, 332] width 79 height 12
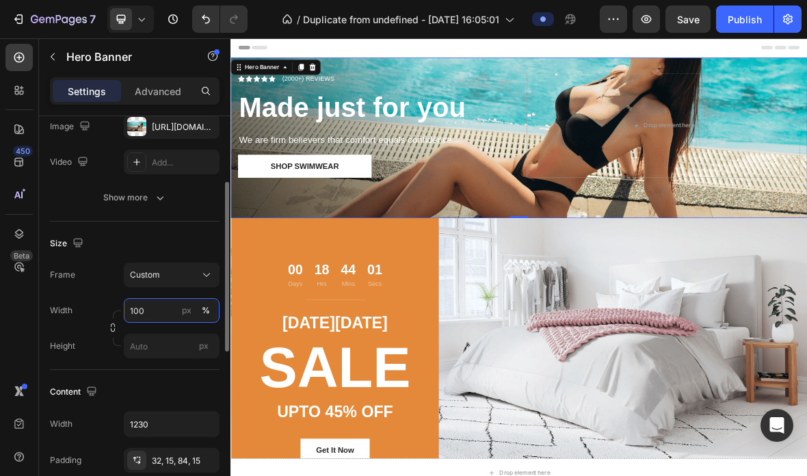
scroll to position [0, 0]
click at [170, 343] on input "px" at bounding box center [172, 346] width 96 height 25
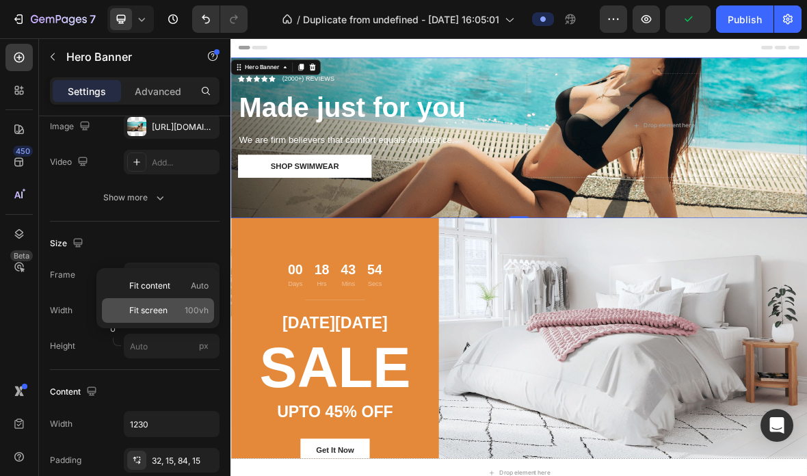
click at [168, 317] on div "Fit screen 100vh" at bounding box center [158, 310] width 112 height 25
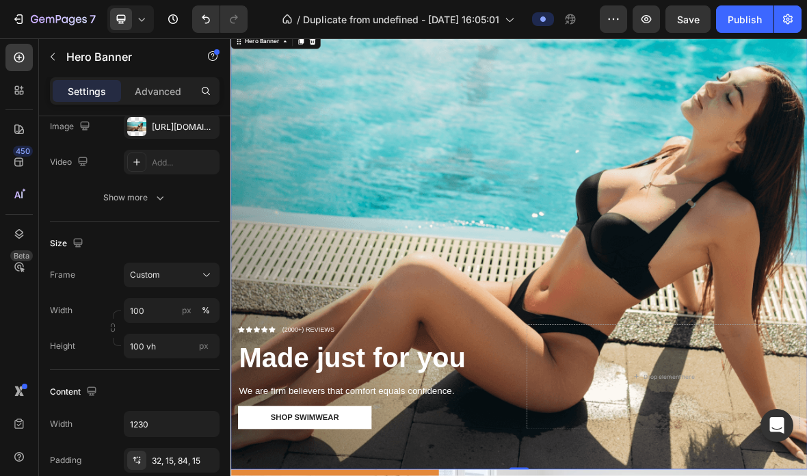
scroll to position [109, 0]
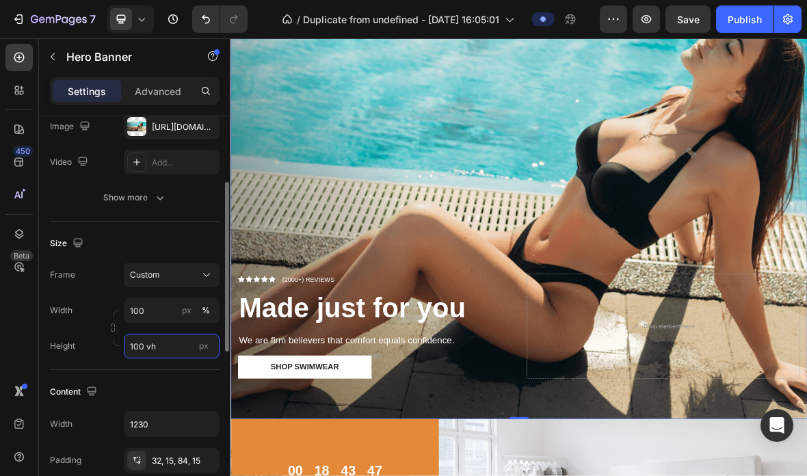
click at [157, 345] on input "100 vh" at bounding box center [172, 346] width 96 height 25
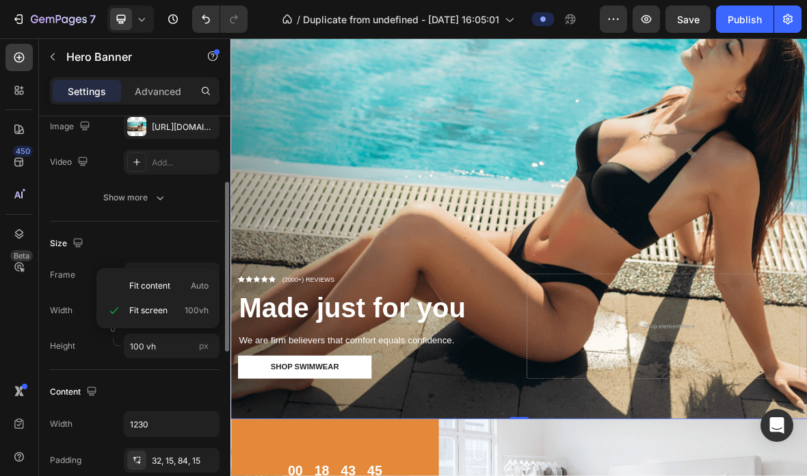
click at [198, 248] on div "Size" at bounding box center [135, 244] width 170 height 22
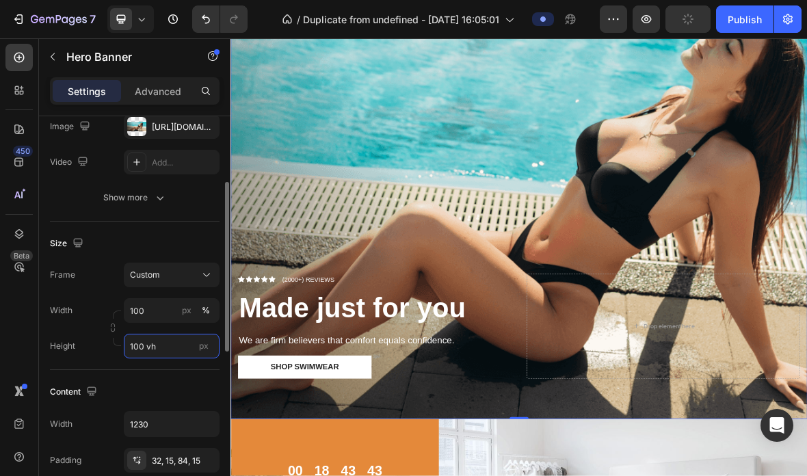
click at [187, 345] on input "100 vh" at bounding box center [172, 346] width 96 height 25
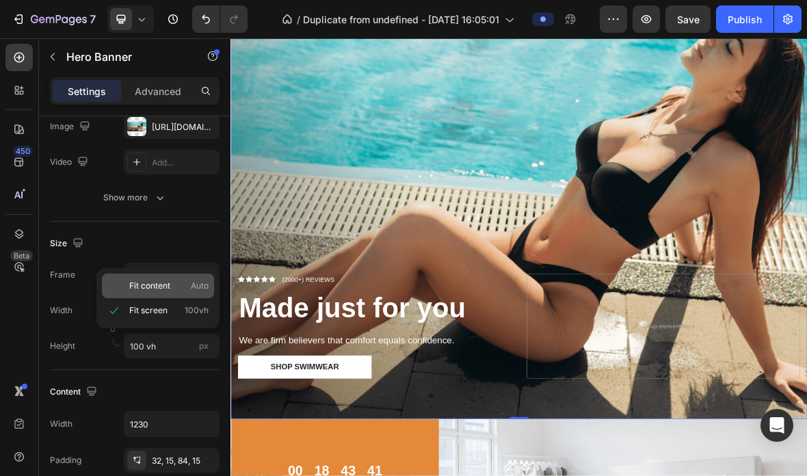
click at [170, 291] on span "Fit content" at bounding box center [149, 286] width 41 height 12
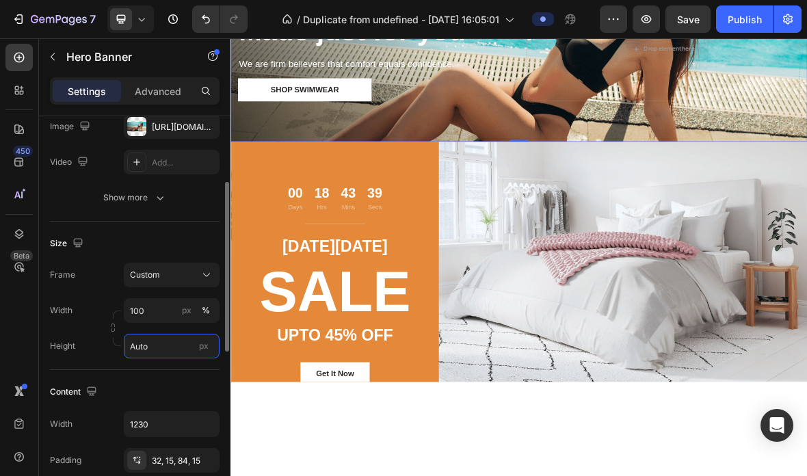
click at [178, 357] on input "Auto" at bounding box center [172, 346] width 96 height 25
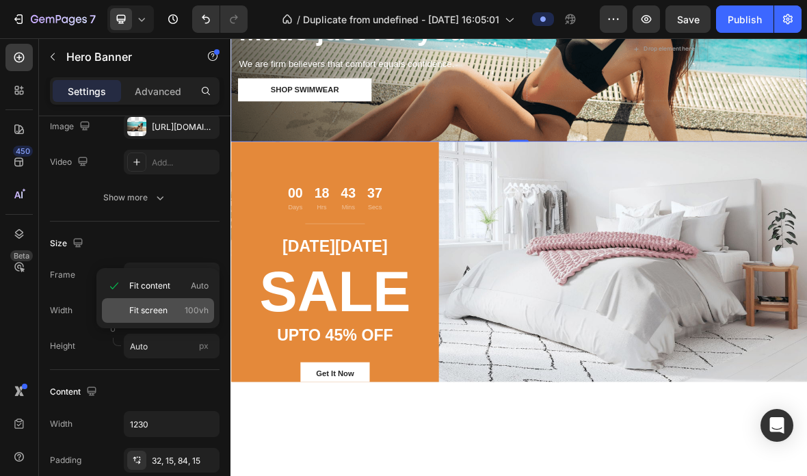
click at [166, 319] on div "Fit screen 100vh" at bounding box center [158, 310] width 112 height 25
type input "100 vh"
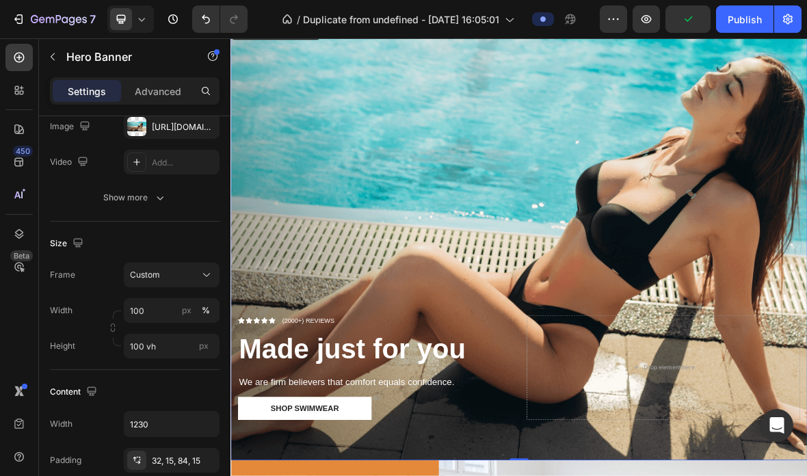
scroll to position [49, 0]
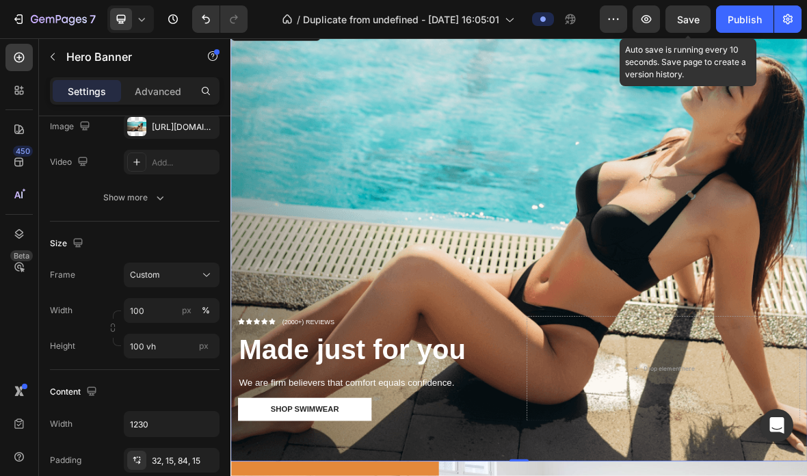
click at [691, 23] on span "Save" at bounding box center [688, 20] width 23 height 12
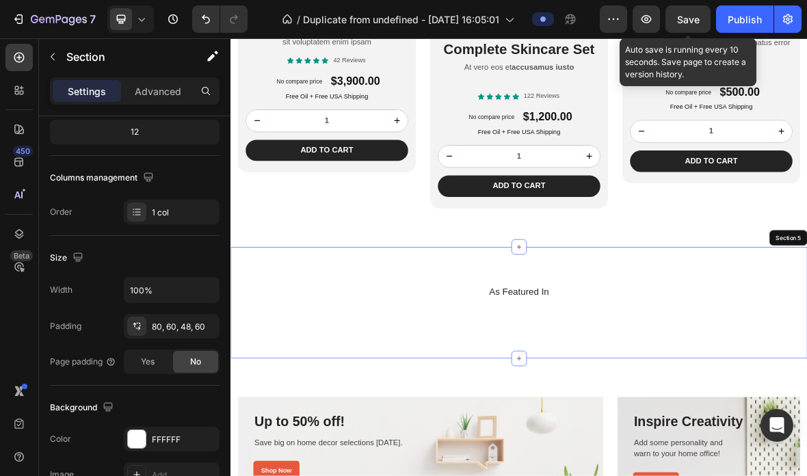
scroll to position [0, 0]
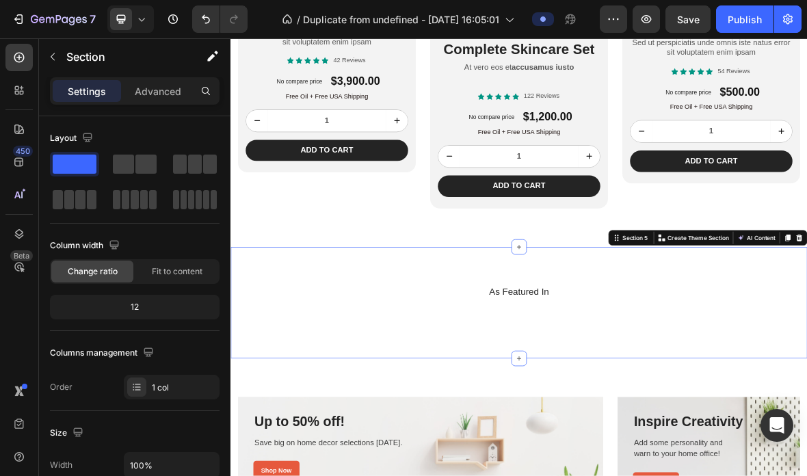
click at [785, 317] on div "Section 5" at bounding box center [806, 323] width 42 height 12
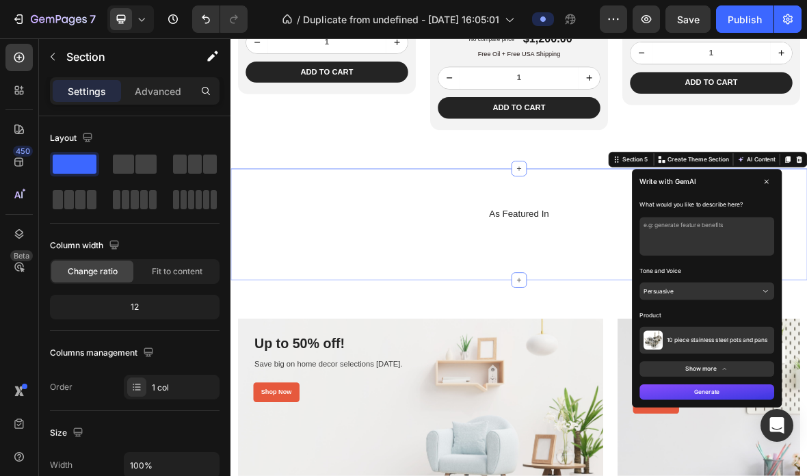
scroll to position [1481, 0]
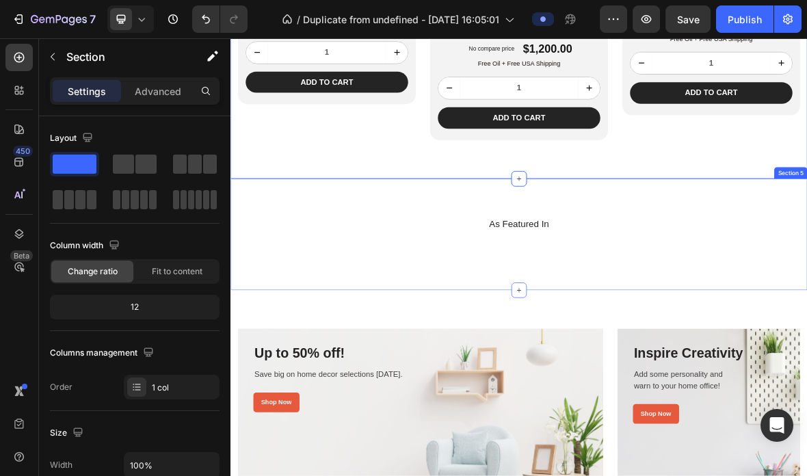
click at [793, 262] on div "As Featured In Heading Image Image Image Image Image Image Image Carousel Row S…" at bounding box center [641, 318] width 821 height 159
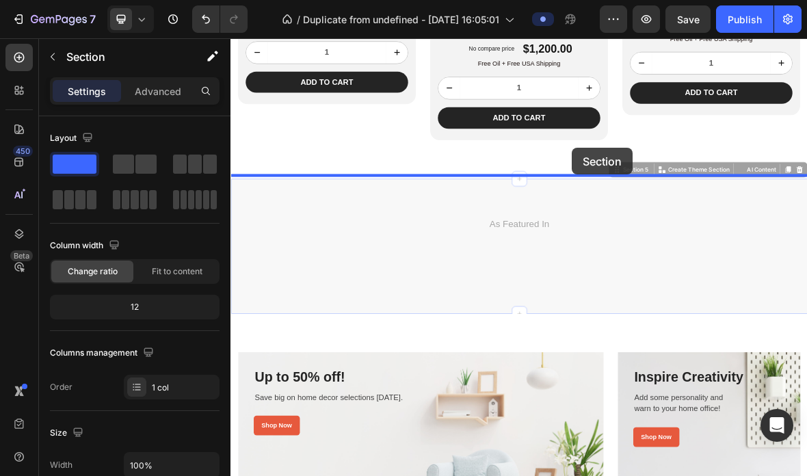
drag, startPoint x: 713, startPoint y: 234, endPoint x: 716, endPoint y: 194, distance: 39.8
click at [716, 194] on div "Header Product Images Lorem ipsum dolor sit amet Text Block Essential Skincare …" at bounding box center [641, 137] width 821 height 3160
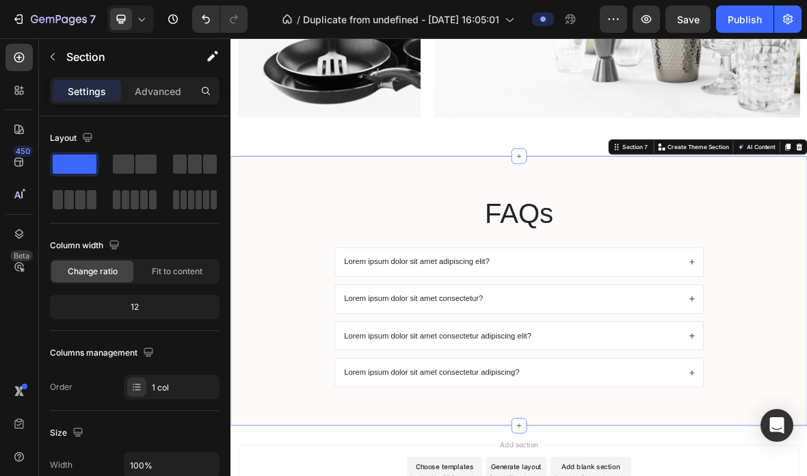
scroll to position [2423, 0]
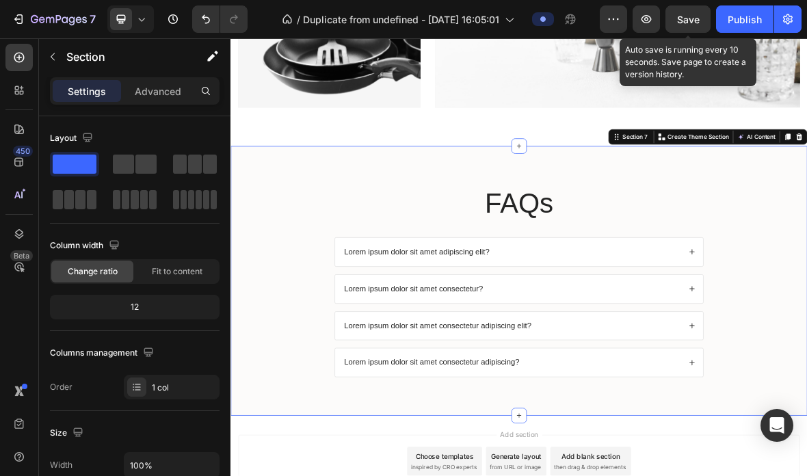
click at [696, 20] on span "Save" at bounding box center [688, 20] width 23 height 12
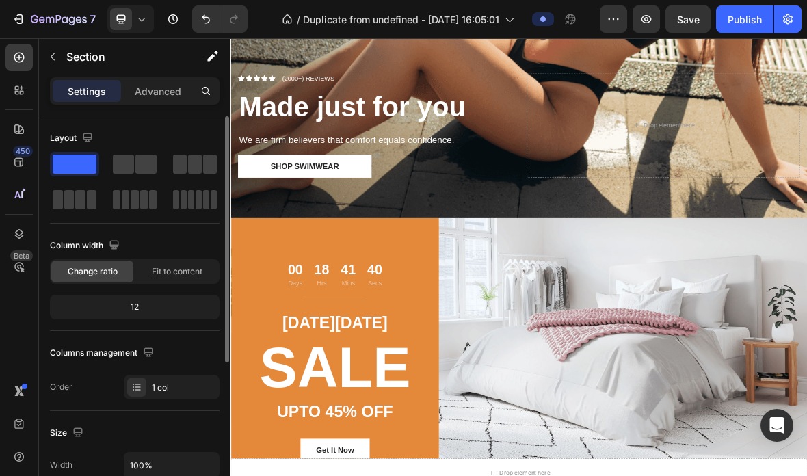
scroll to position [437, 0]
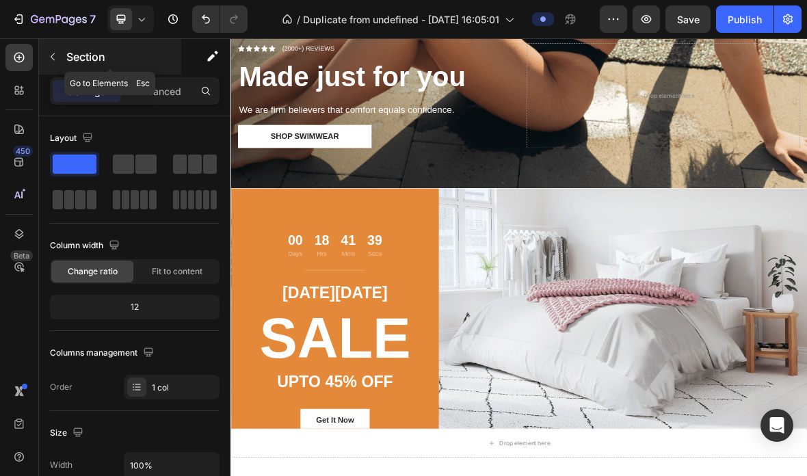
click at [52, 62] on button "button" at bounding box center [53, 57] width 22 height 22
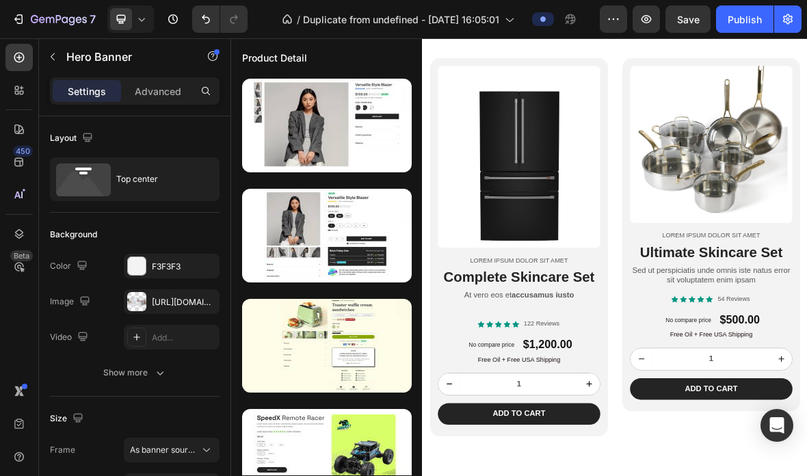
scroll to position [709, 0]
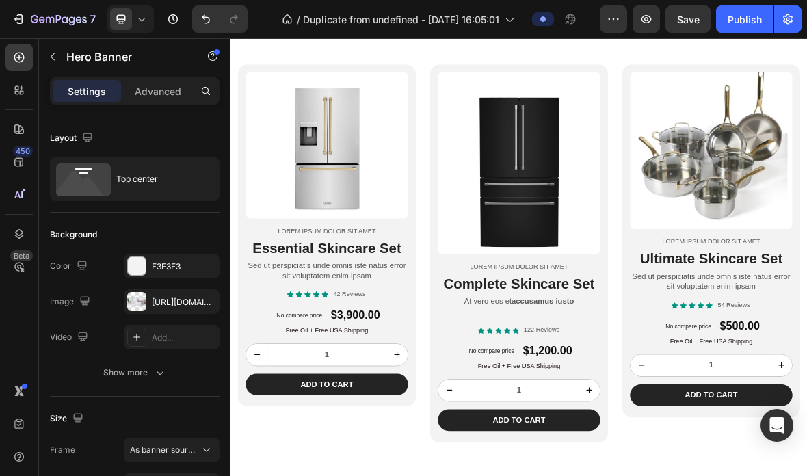
drag, startPoint x: 56, startPoint y: 48, endPoint x: 56, endPoint y: 36, distance: 12.3
click at [56, 0] on div "7 / Duplicate from undefined - Aug 21, 16:05:01 Preview Save Publish 450 Beta S…" at bounding box center [403, 0] width 807 height 0
click at [54, 63] on button "button" at bounding box center [53, 57] width 22 height 22
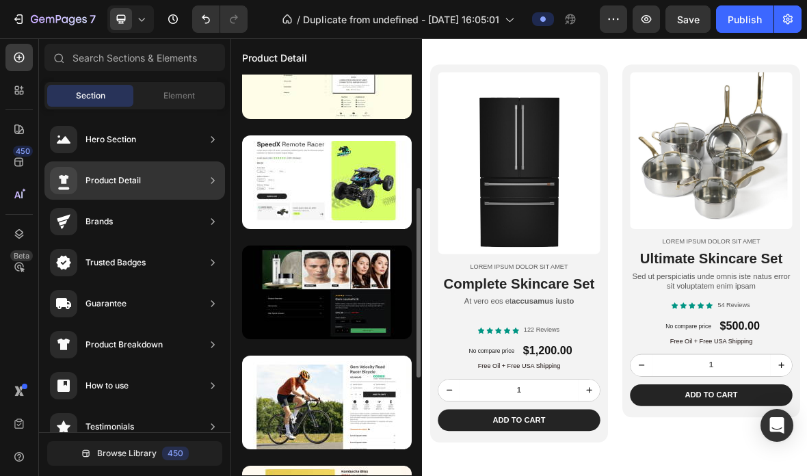
scroll to position [277, 0]
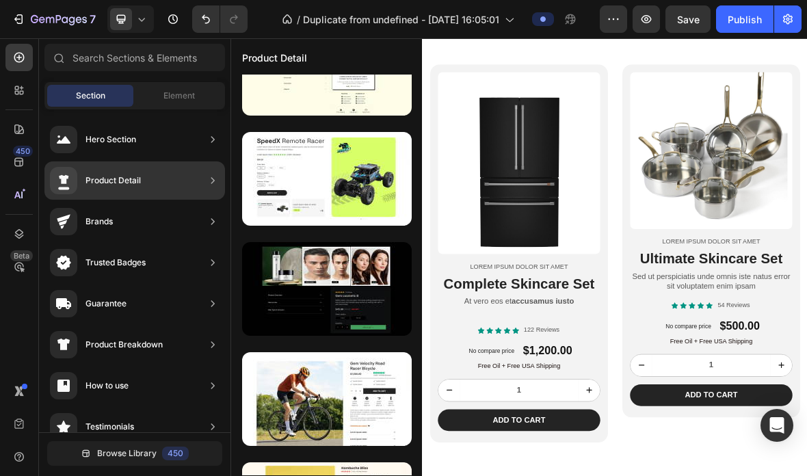
click at [99, 193] on div "Product Detail" at bounding box center [95, 180] width 91 height 27
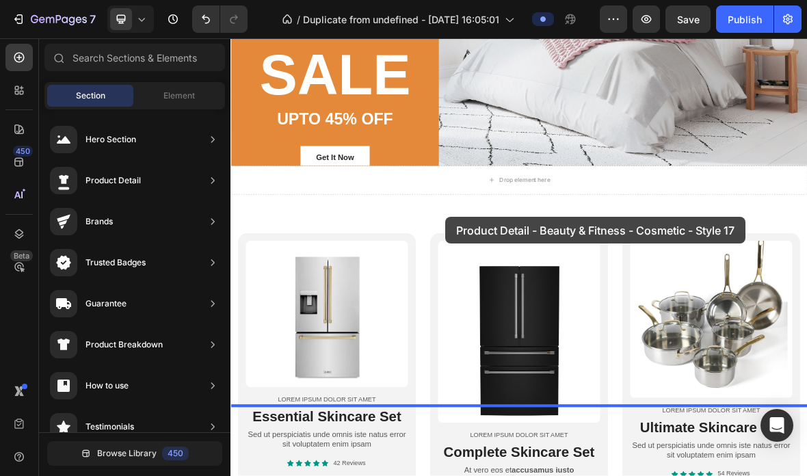
scroll to position [802, 0]
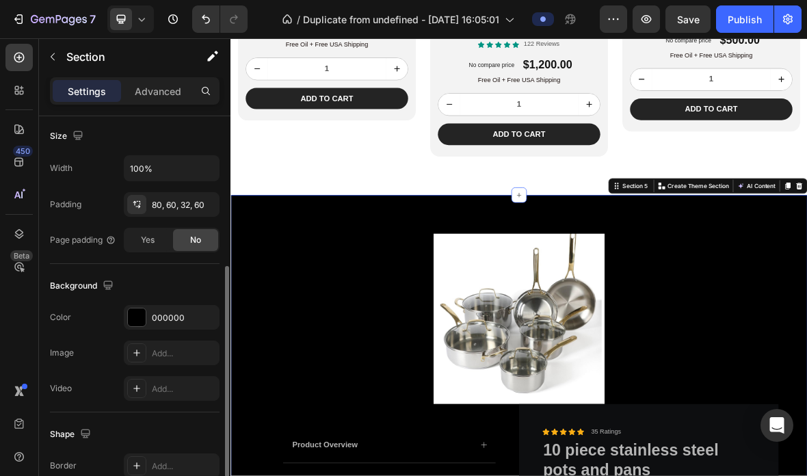
scroll to position [289, 0]
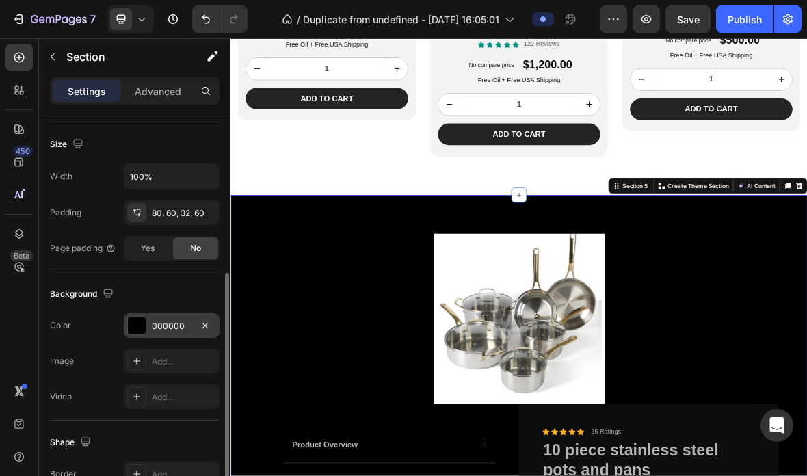
click at [161, 330] on div "000000" at bounding box center [172, 326] width 40 height 12
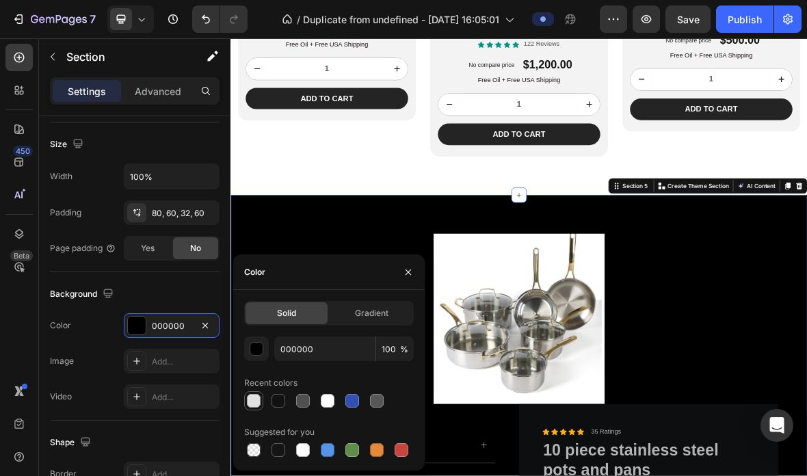
click at [253, 398] on div at bounding box center [254, 401] width 14 height 14
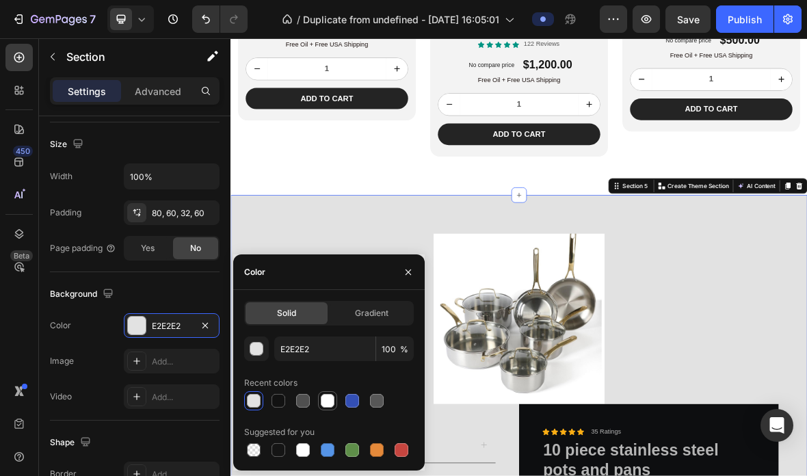
click at [321, 406] on div at bounding box center [328, 401] width 14 height 14
type input "FFFFFF"
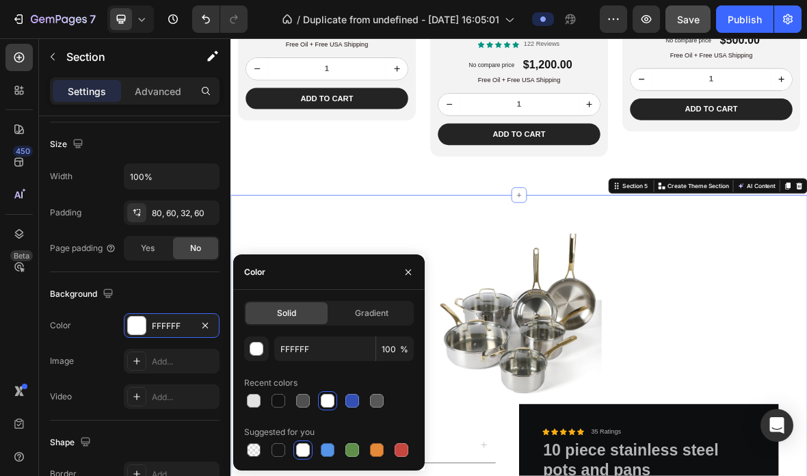
click at [683, 20] on span "Save" at bounding box center [688, 20] width 23 height 12
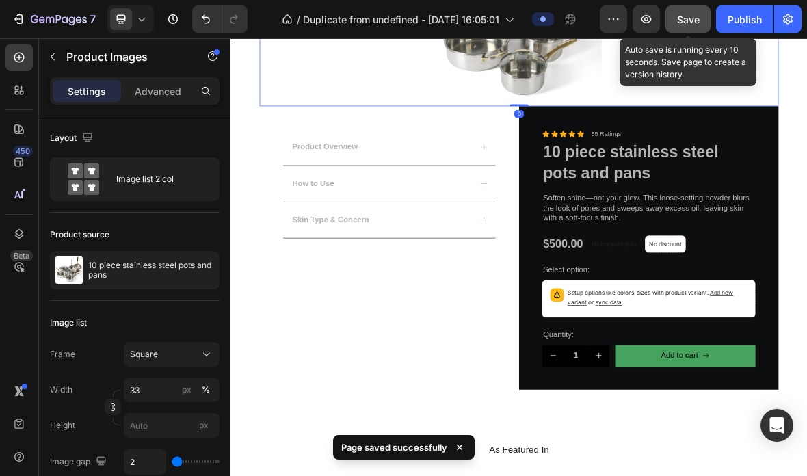
scroll to position [1839, 0]
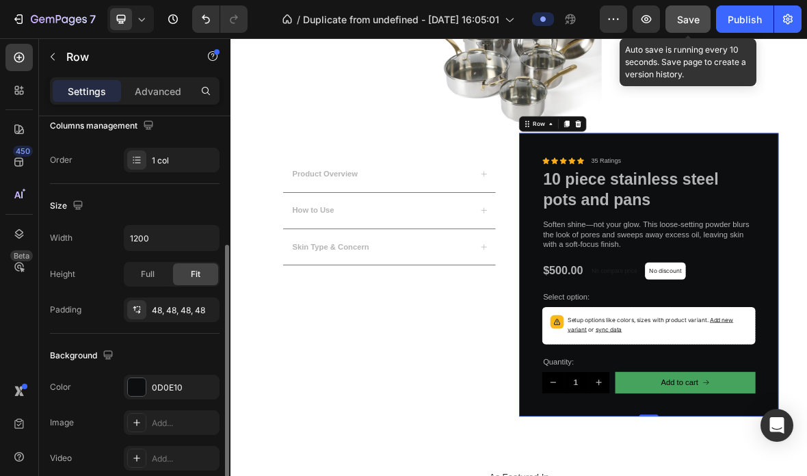
scroll to position [234, 0]
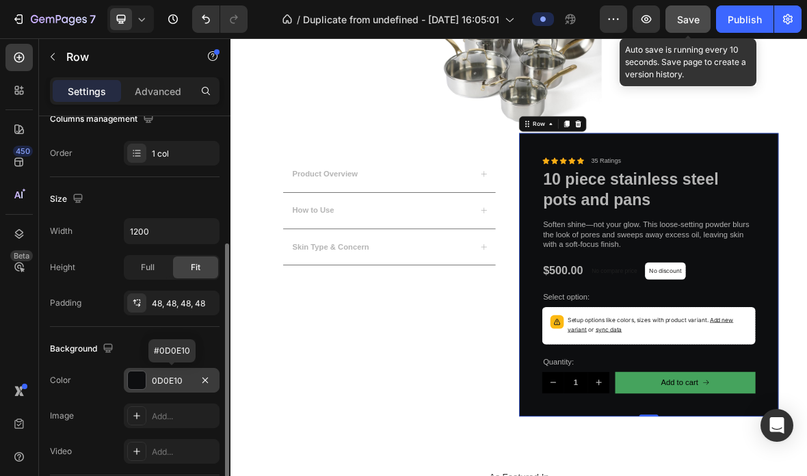
click at [139, 371] on div at bounding box center [137, 380] width 18 height 18
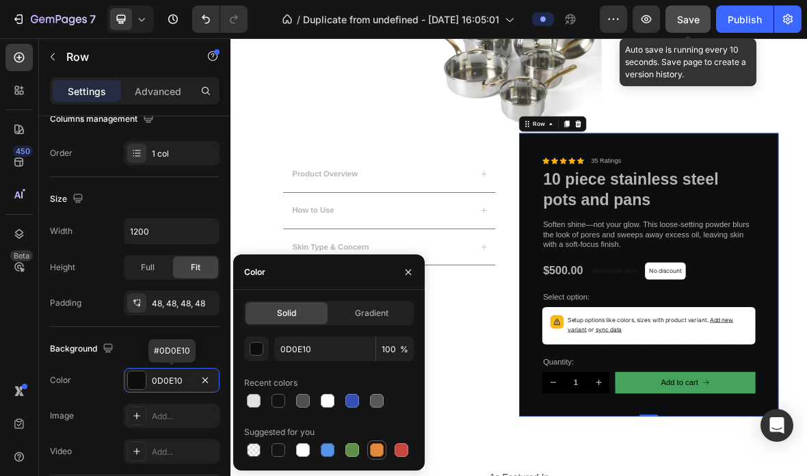
click at [369, 455] on div at bounding box center [377, 450] width 16 height 16
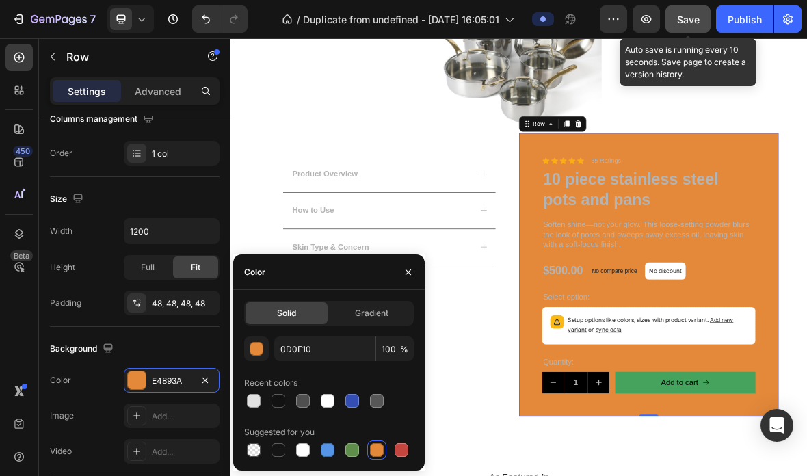
type input "E4893A"
click at [364, 312] on span "Gradient" at bounding box center [372, 313] width 34 height 12
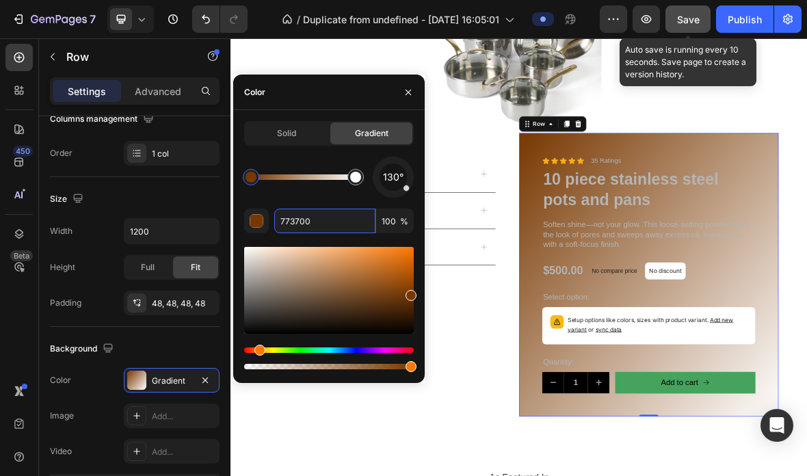
drag, startPoint x: 371, startPoint y: 347, endPoint x: 410, endPoint y: 315, distance: 50.1
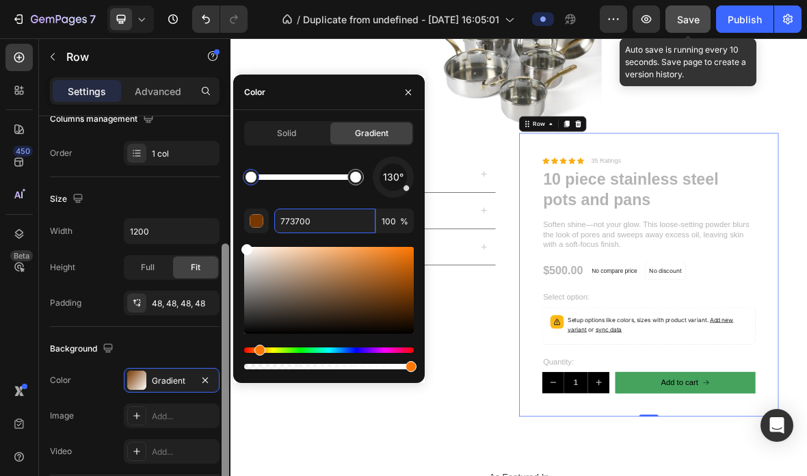
type input "FFFFFF"
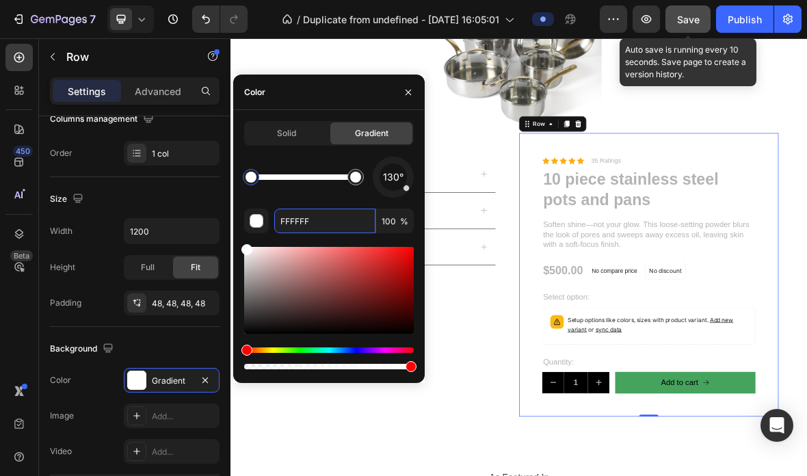
drag, startPoint x: 412, startPoint y: 292, endPoint x: 248, endPoint y: 258, distance: 167.7
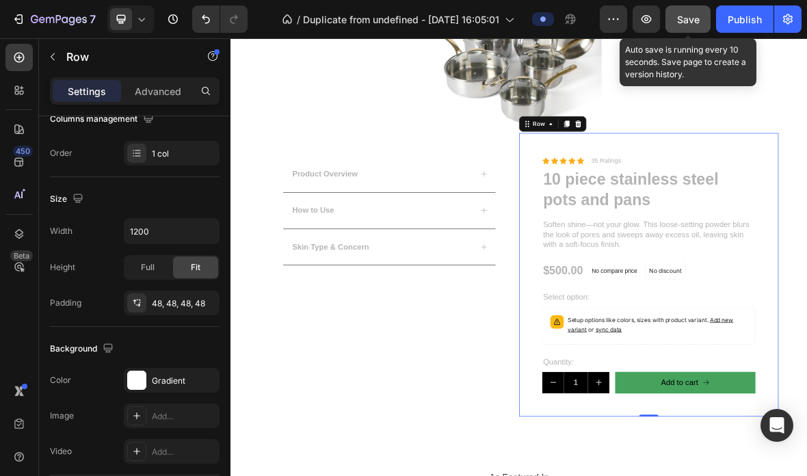
click at [685, 27] on button "Save" at bounding box center [688, 18] width 45 height 27
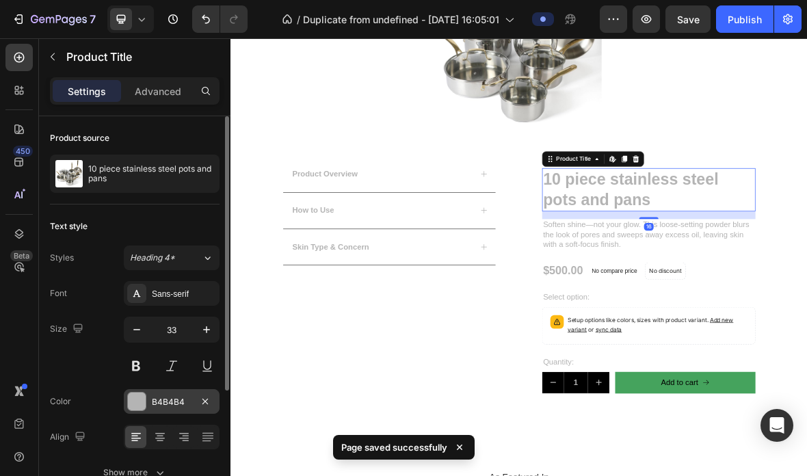
click at [135, 398] on div at bounding box center [137, 402] width 18 height 18
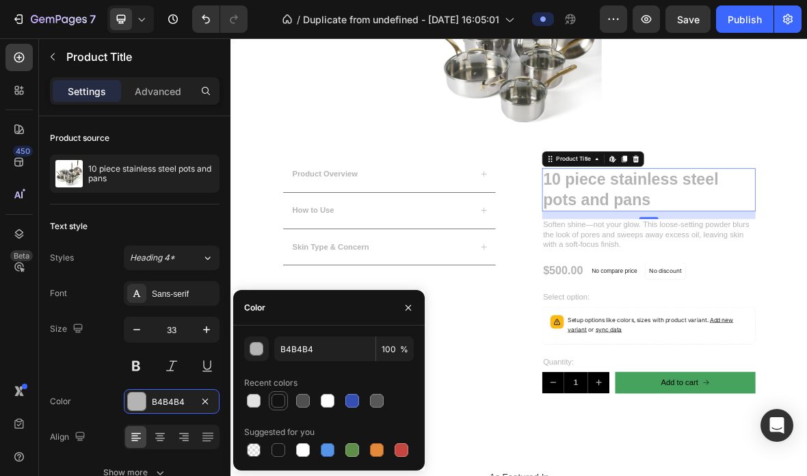
click at [276, 401] on div at bounding box center [279, 401] width 14 height 14
type input "121212"
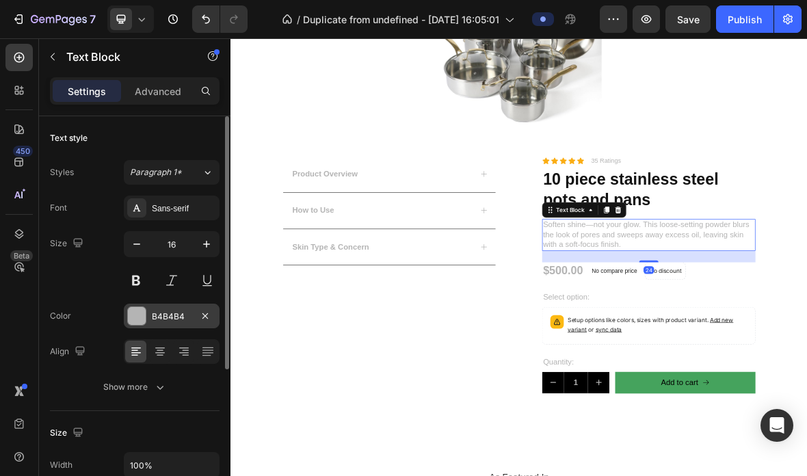
click at [132, 326] on div "B4B4B4" at bounding box center [172, 316] width 96 height 25
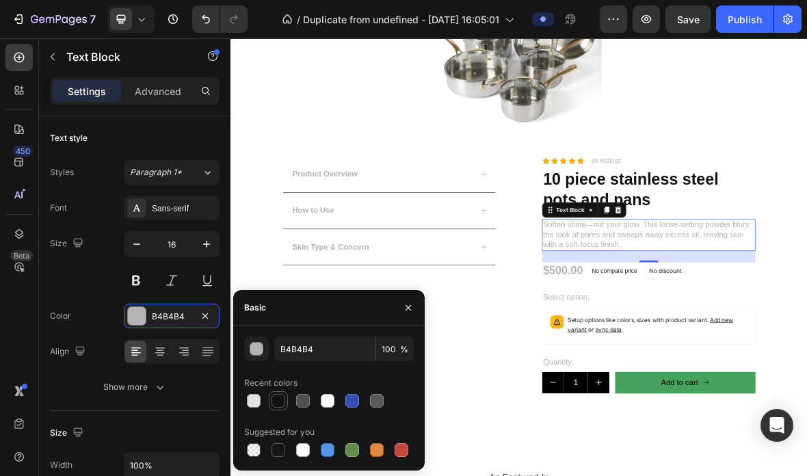
click at [280, 396] on div at bounding box center [279, 401] width 14 height 14
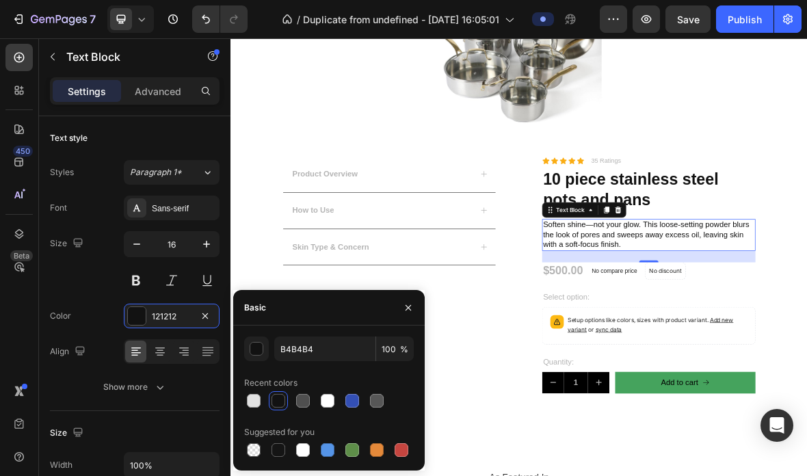
type input "121212"
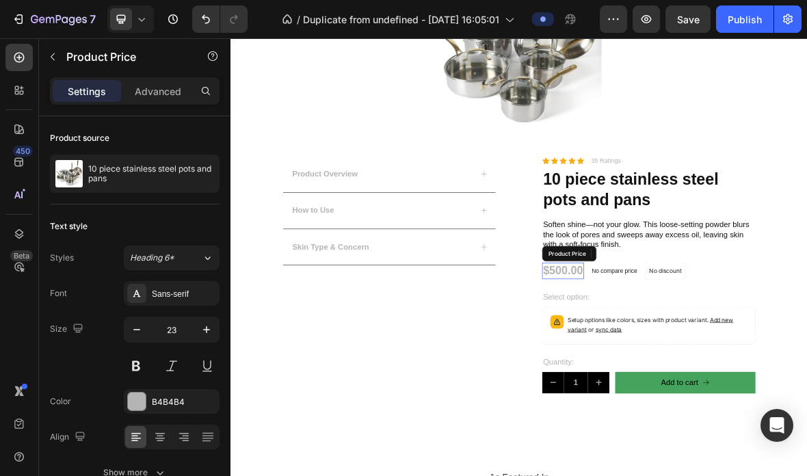
click at [711, 376] on div "$500.00 Product Price Product Price" at bounding box center [704, 369] width 60 height 23
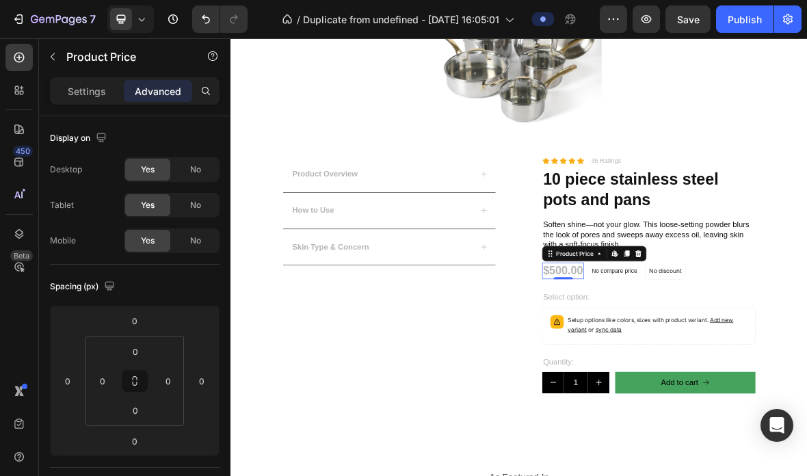
click at [715, 363] on div "$500.00" at bounding box center [704, 369] width 60 height 23
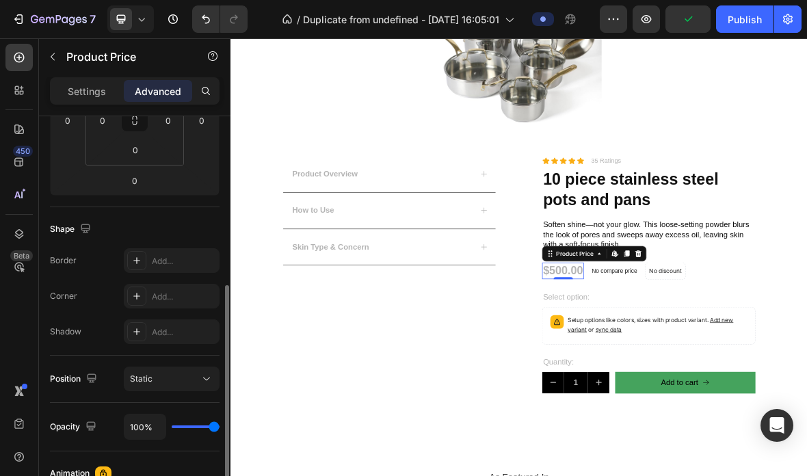
scroll to position [496, 0]
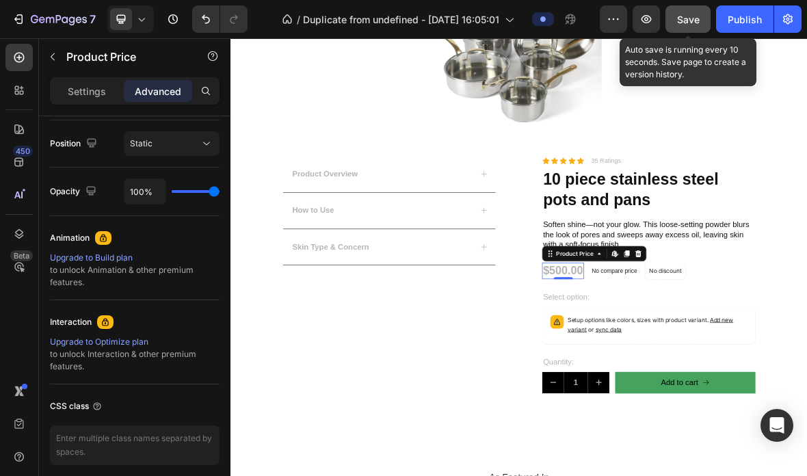
click at [694, 29] on button "Save" at bounding box center [688, 18] width 45 height 27
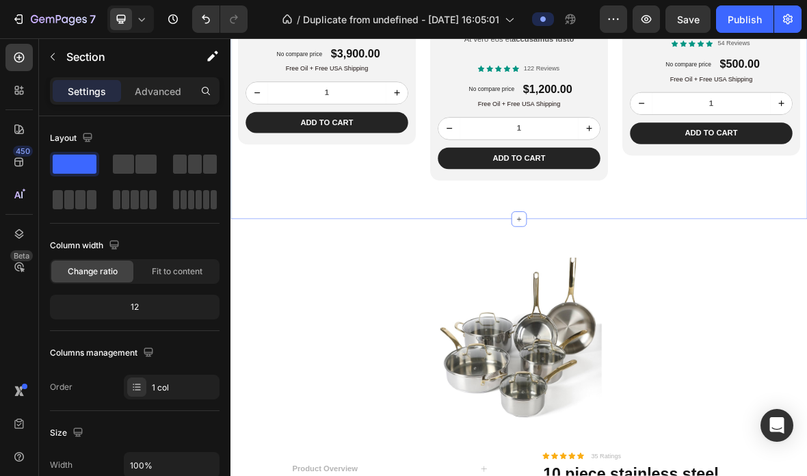
scroll to position [1447, 0]
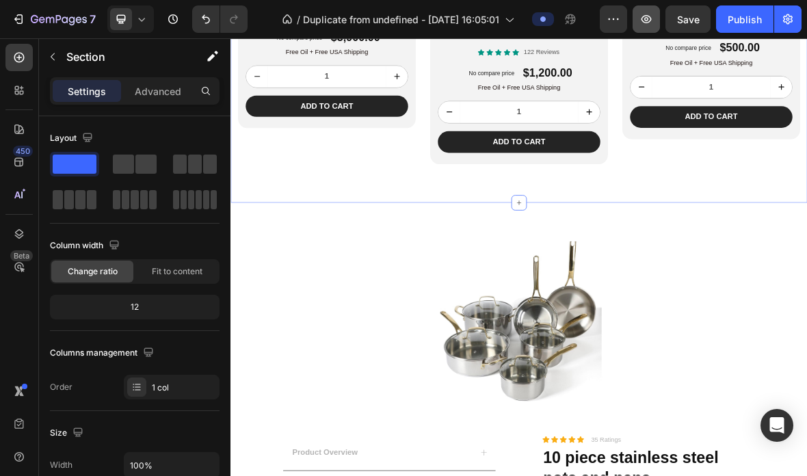
click at [653, 14] on icon "button" at bounding box center [647, 19] width 14 height 14
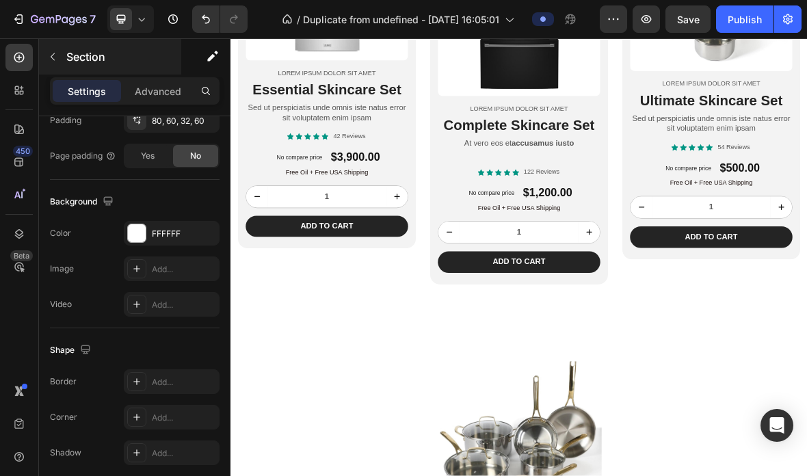
scroll to position [934, 0]
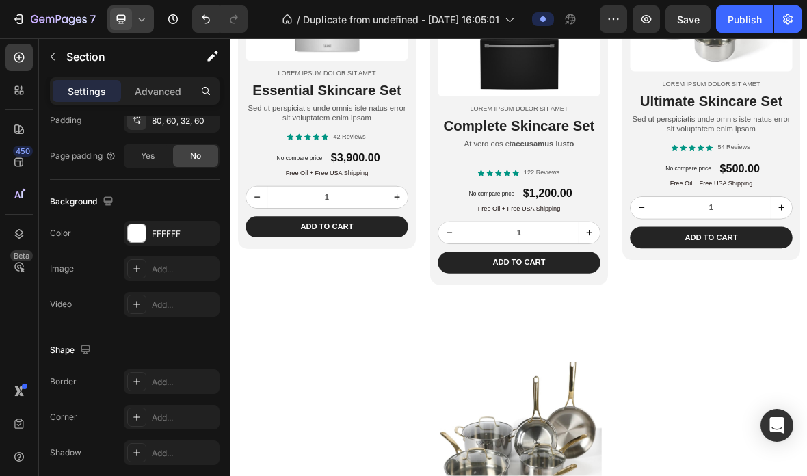
click at [137, 24] on icon at bounding box center [142, 19] width 14 height 14
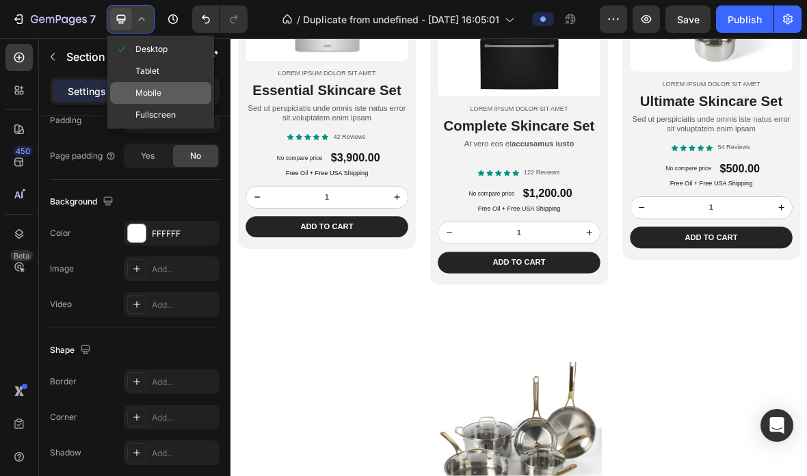
click at [163, 104] on div "Mobile" at bounding box center [160, 115] width 101 height 22
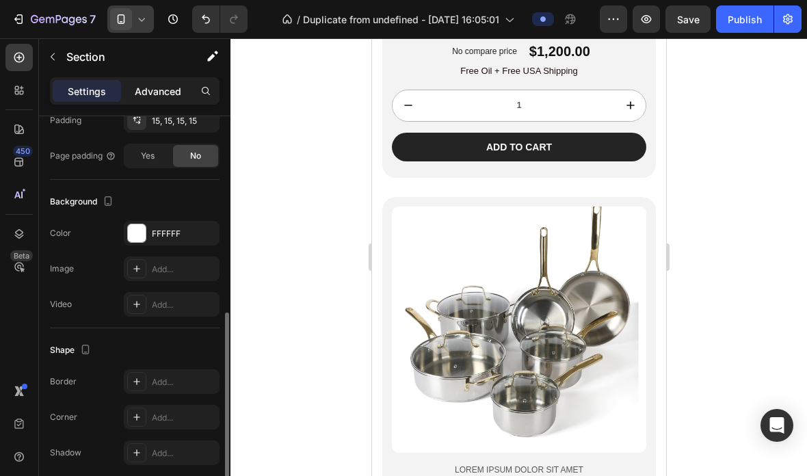
scroll to position [2315, 0]
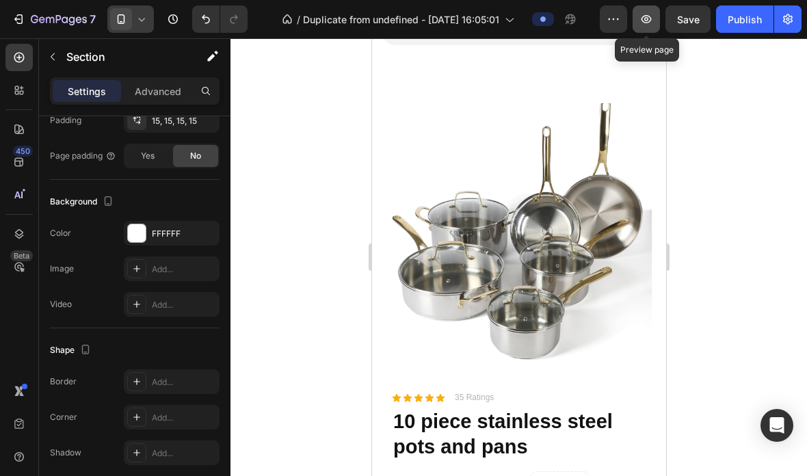
click at [652, 31] on button "button" at bounding box center [646, 18] width 27 height 27
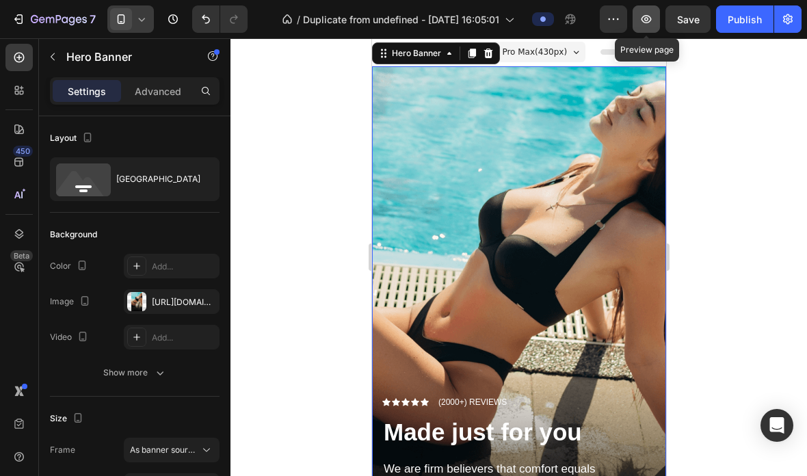
scroll to position [0, 0]
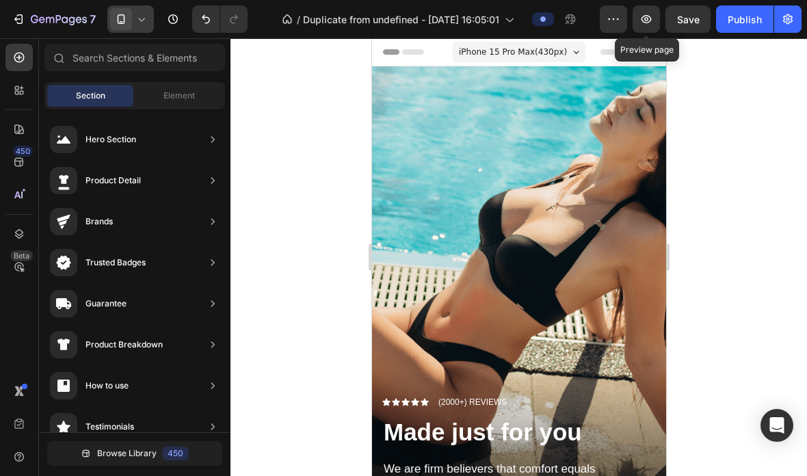
click at [542, 55] on span "iPhone 15 Pro Max ( 430 px)" at bounding box center [512, 52] width 108 height 14
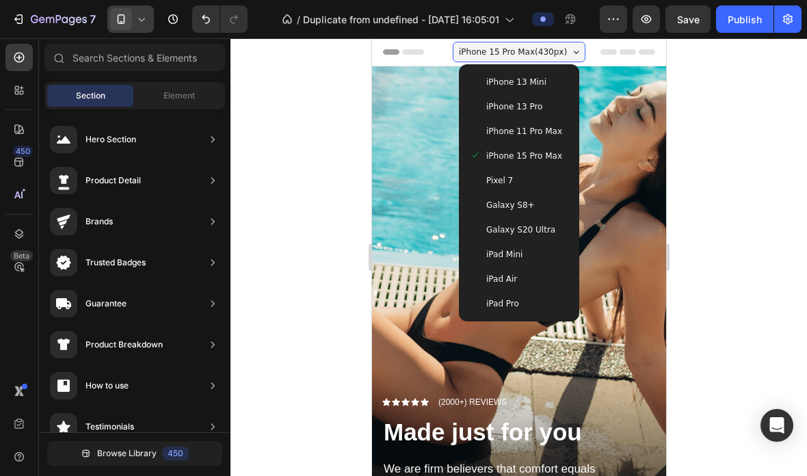
click at [747, 114] on div at bounding box center [519, 257] width 577 height 438
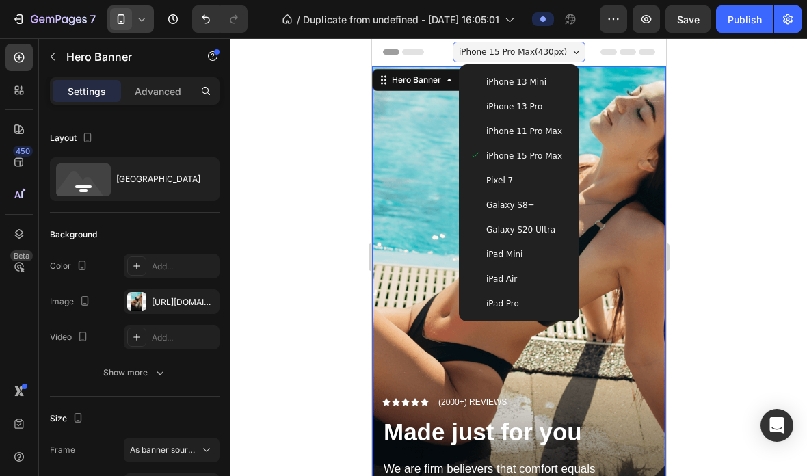
click at [747, 149] on div at bounding box center [519, 257] width 577 height 438
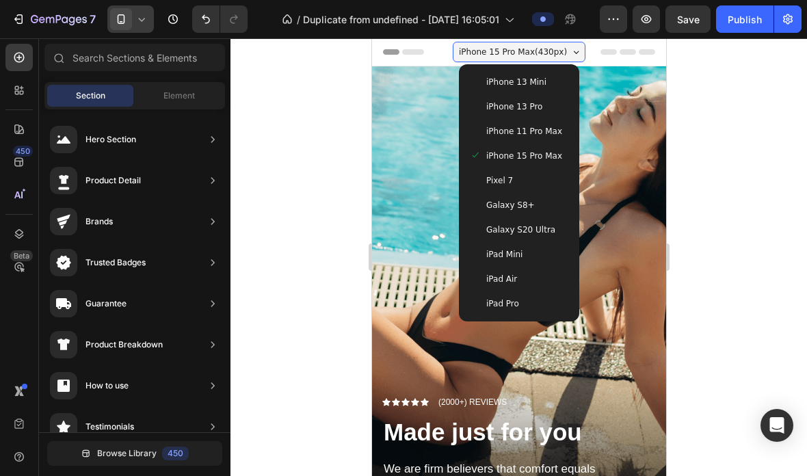
click at [746, 149] on div at bounding box center [519, 257] width 577 height 438
click at [551, 49] on span "iPhone 15 Pro Max ( 430 px)" at bounding box center [512, 52] width 108 height 14
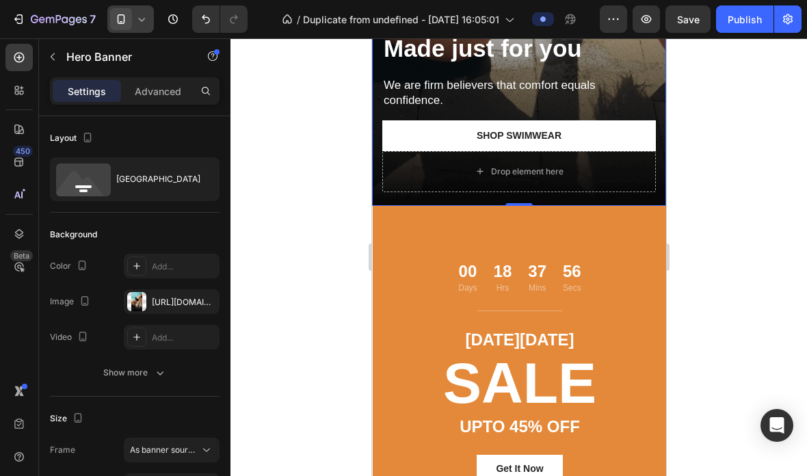
scroll to position [461, 0]
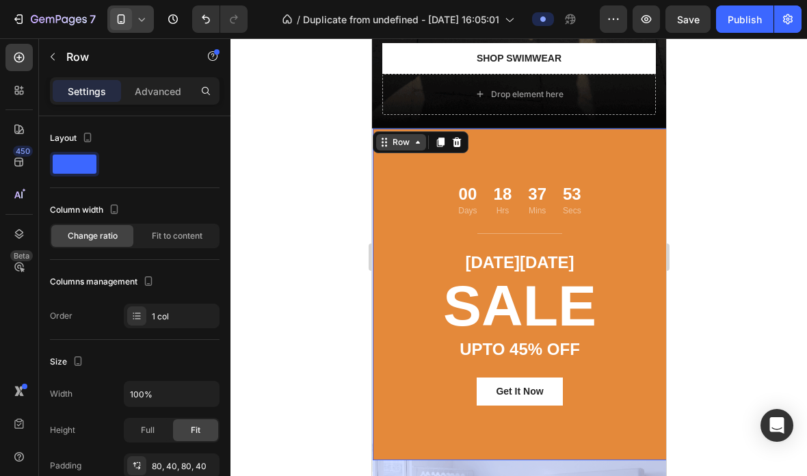
click at [412, 137] on icon at bounding box center [417, 142] width 11 height 11
click at [643, 250] on div "00 Days 18 Hrs 37 Mins 49 Secs Countdown Timer Title Line CYBER MONDAY Text blo…" at bounding box center [519, 295] width 294 height 332
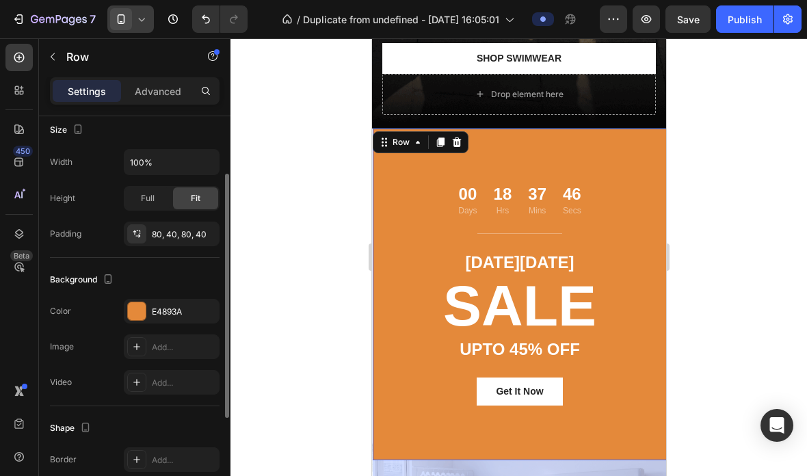
scroll to position [233, 0]
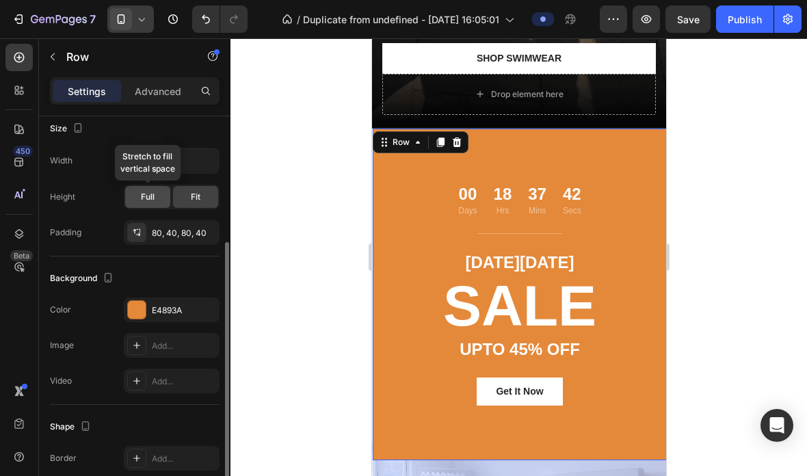
click at [155, 200] on div "Full" at bounding box center [147, 197] width 45 height 22
click at [197, 196] on span "Fit" at bounding box center [196, 197] width 10 height 12
click at [158, 201] on div "Full" at bounding box center [147, 197] width 45 height 22
click at [192, 200] on span "Fit" at bounding box center [196, 197] width 10 height 12
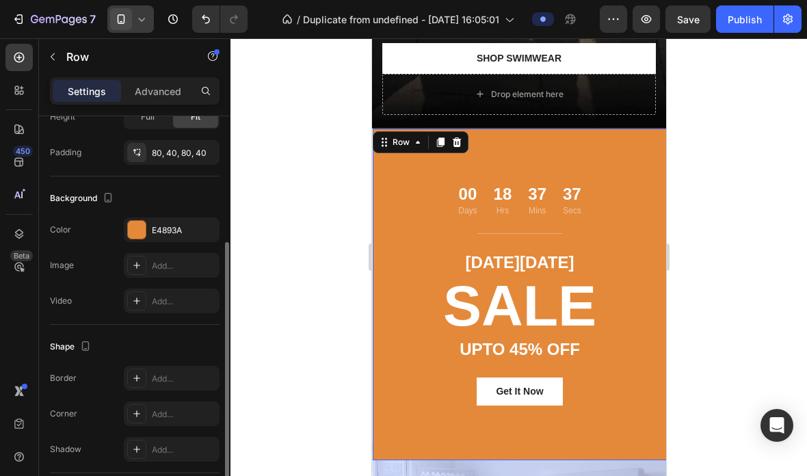
scroll to position [387, 0]
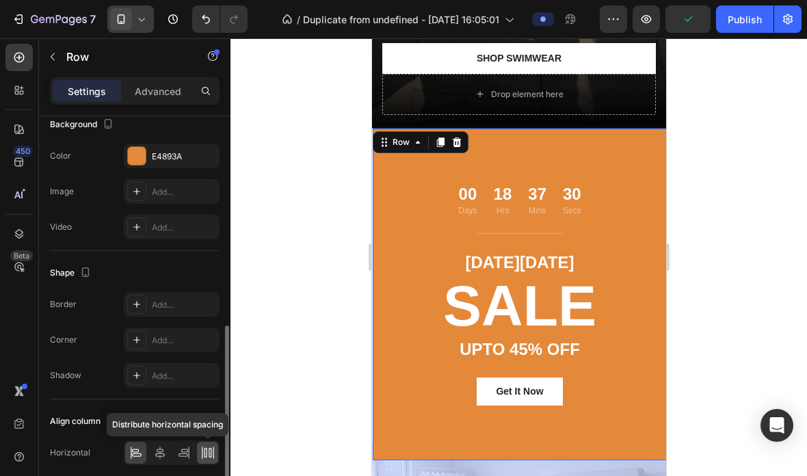
click at [207, 453] on icon at bounding box center [208, 453] width 14 height 14
click at [163, 450] on icon at bounding box center [160, 453] width 14 height 14
click at [143, 451] on div at bounding box center [135, 453] width 21 height 22
click at [181, 458] on icon at bounding box center [184, 453] width 14 height 14
click at [136, 459] on icon at bounding box center [136, 453] width 14 height 14
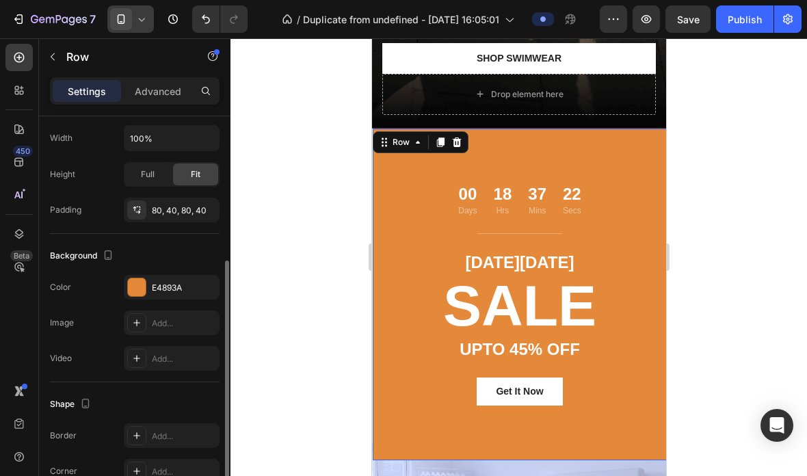
scroll to position [252, 0]
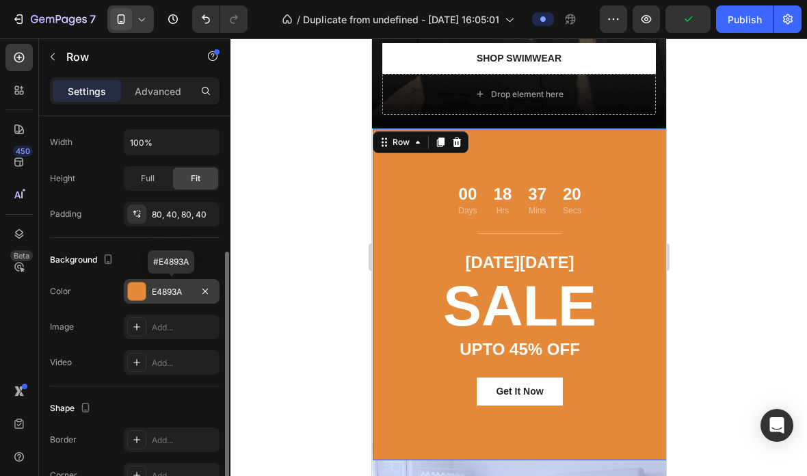
click at [183, 293] on div "E4893A" at bounding box center [172, 292] width 40 height 12
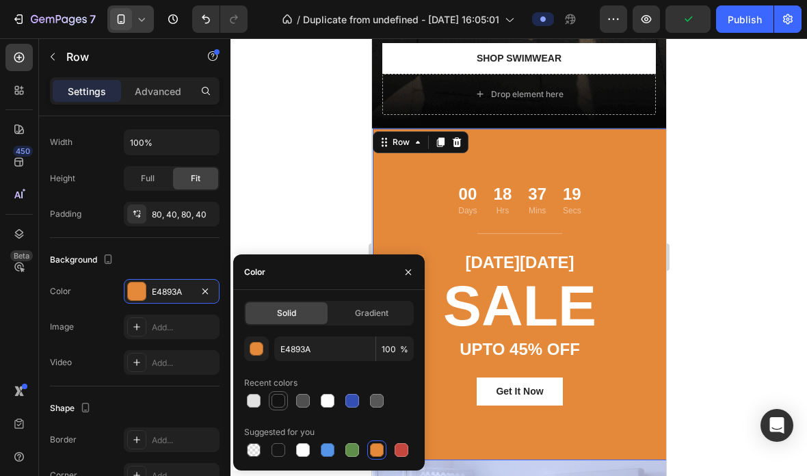
click at [280, 407] on div at bounding box center [279, 401] width 14 height 14
type input "121212"
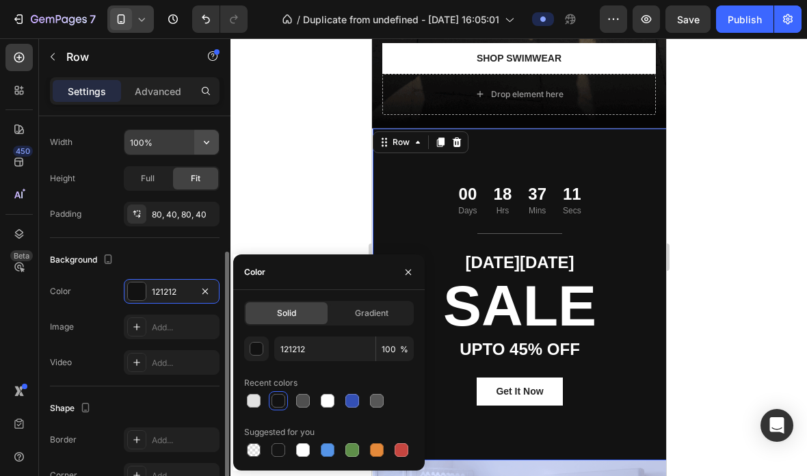
click at [209, 143] on icon "button" at bounding box center [207, 142] width 14 height 14
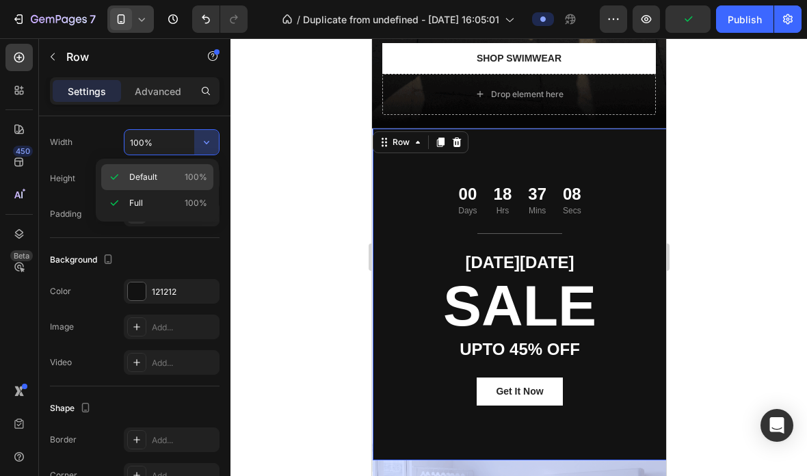
click at [174, 183] on p "Default 100%" at bounding box center [168, 177] width 78 height 12
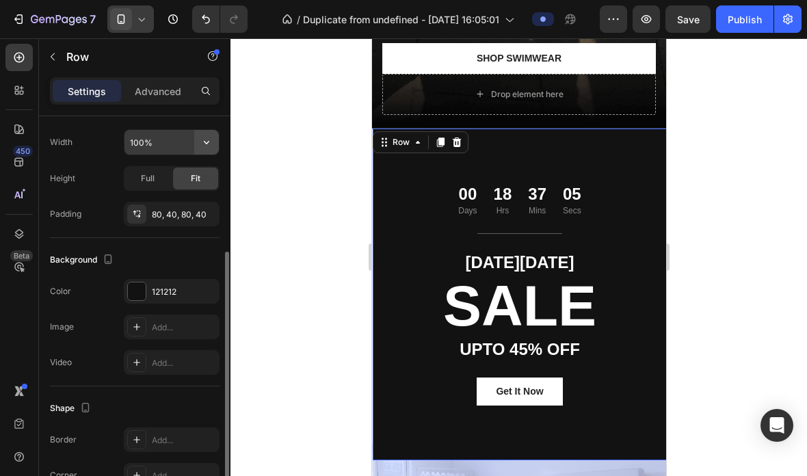
click at [209, 142] on icon "button" at bounding box center [207, 142] width 14 height 14
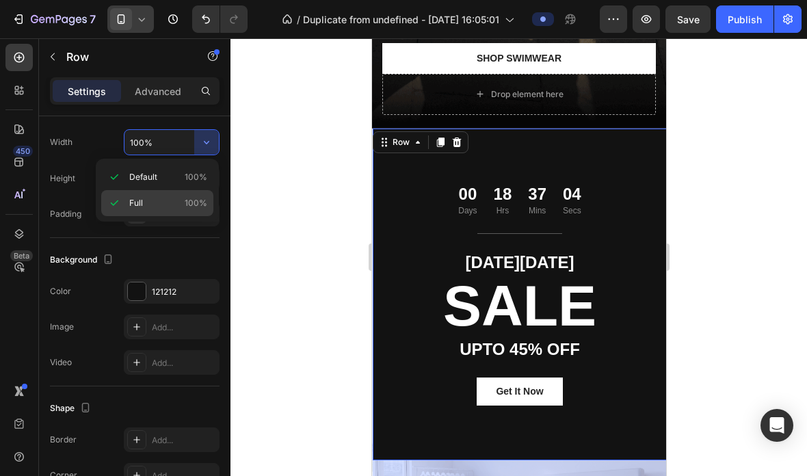
click at [192, 195] on div "Full 100%" at bounding box center [157, 203] width 112 height 26
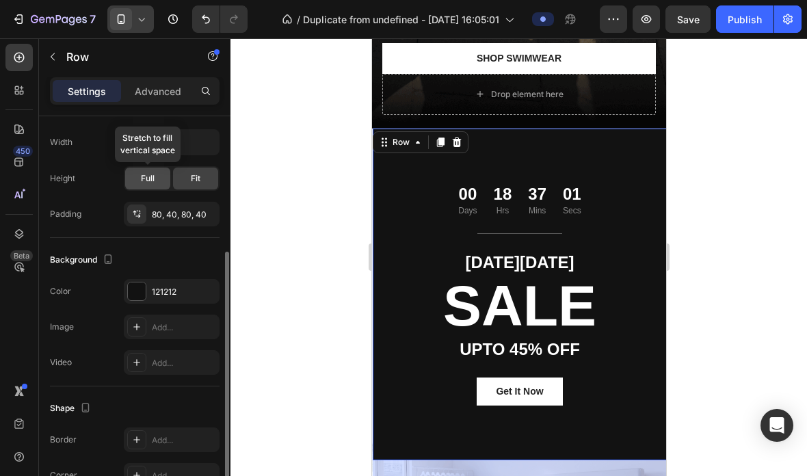
click at [155, 183] on div "Full" at bounding box center [147, 179] width 45 height 22
click at [182, 176] on div "Fit" at bounding box center [195, 179] width 45 height 22
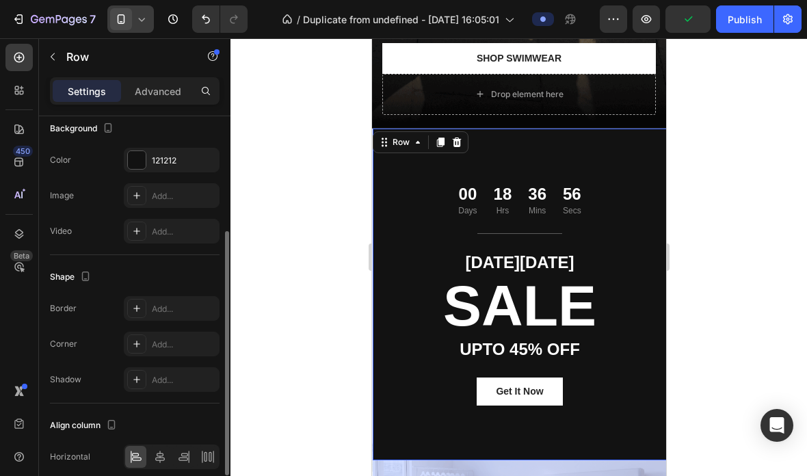
scroll to position [387, 0]
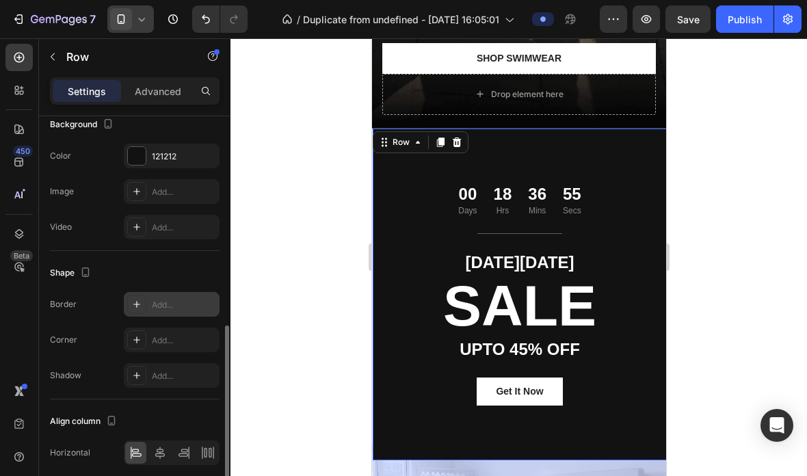
click at [165, 308] on div "Add..." at bounding box center [184, 305] width 64 height 12
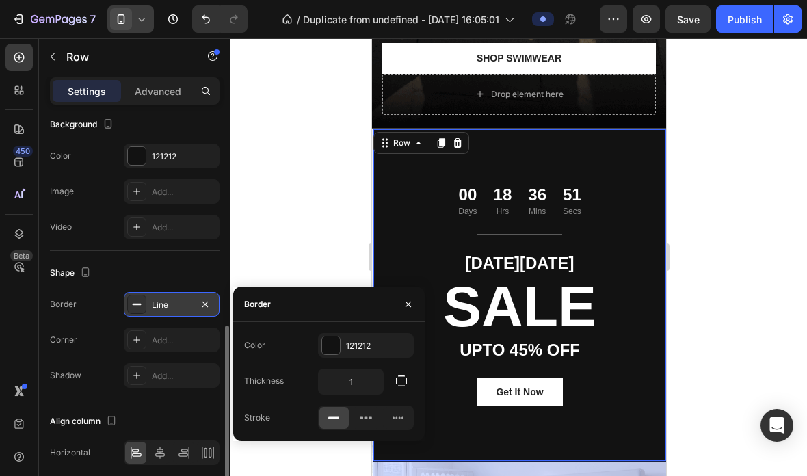
click at [179, 313] on div "Line" at bounding box center [172, 304] width 96 height 25
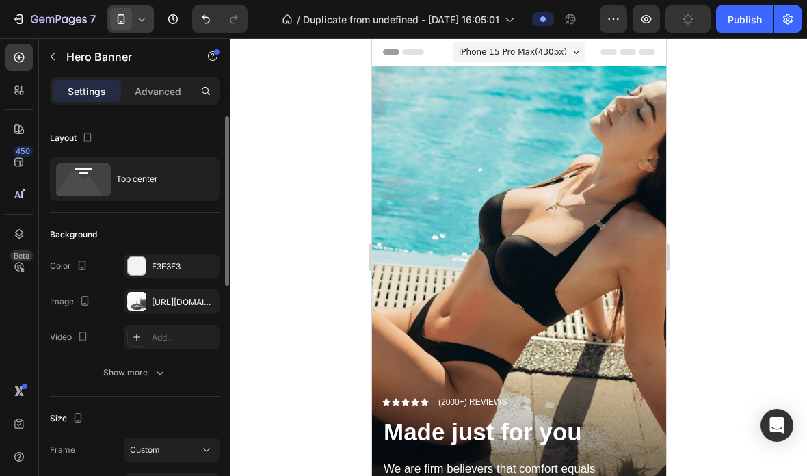
scroll to position [-1, 0]
click at [683, 20] on icon "button" at bounding box center [688, 19] width 14 height 14
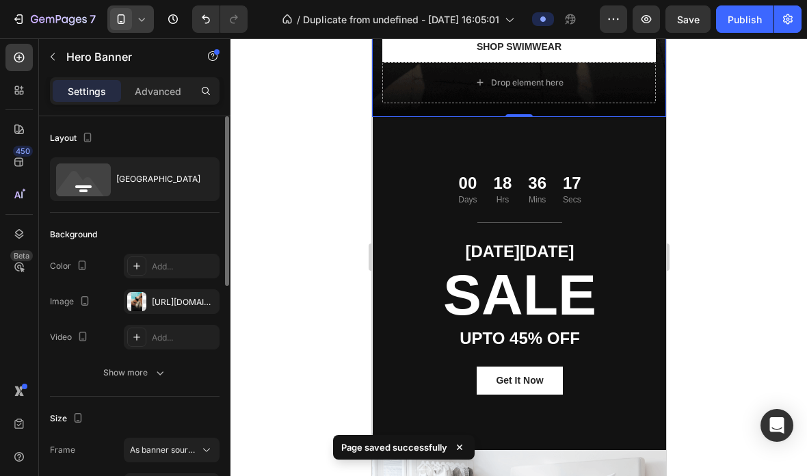
scroll to position [476, 0]
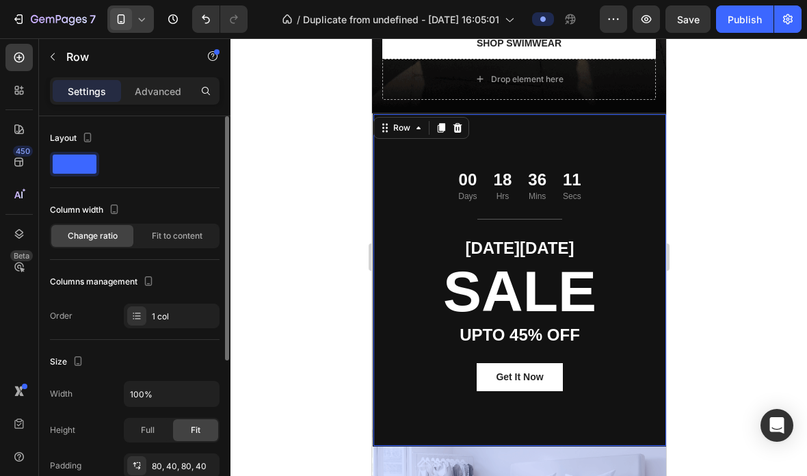
click at [92, 169] on span at bounding box center [75, 164] width 44 height 19
click at [90, 138] on icon "button" at bounding box center [88, 138] width 8 height 10
click at [96, 183] on icon "button" at bounding box center [90, 184] width 14 height 14
type input "45%"
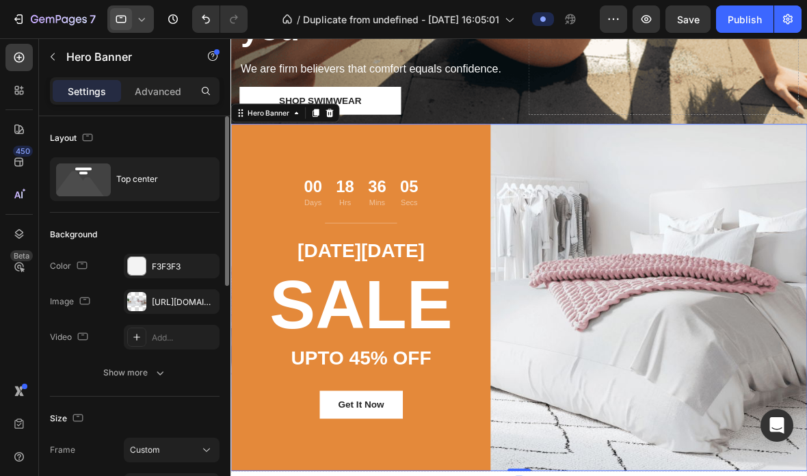
scroll to position [453, 0]
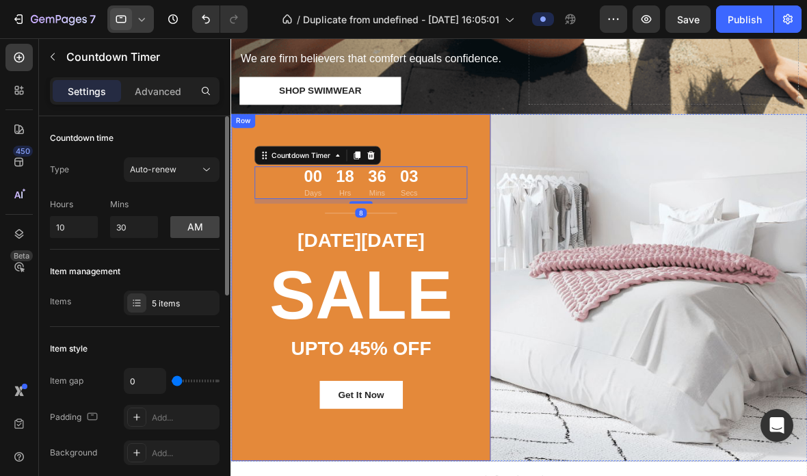
click at [312, 142] on div "00 Days 18 Hrs 36 Mins 03 Secs Countdown Timer 8 Title Line CYBER MONDAY Text b…" at bounding box center [383, 332] width 305 height 408
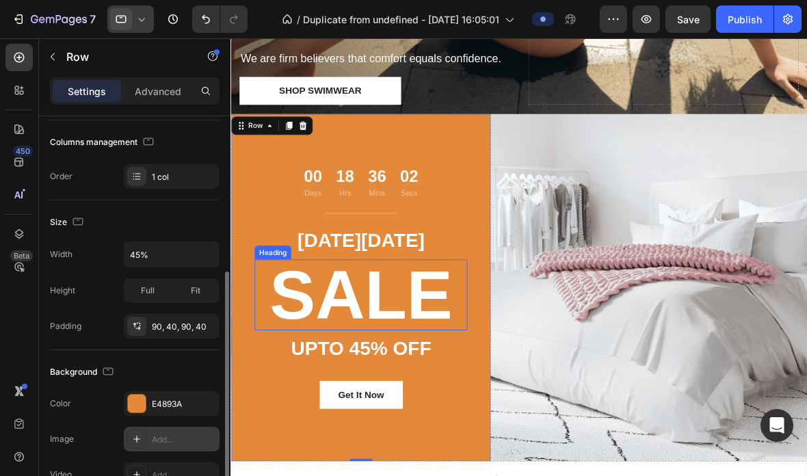
scroll to position [214, 0]
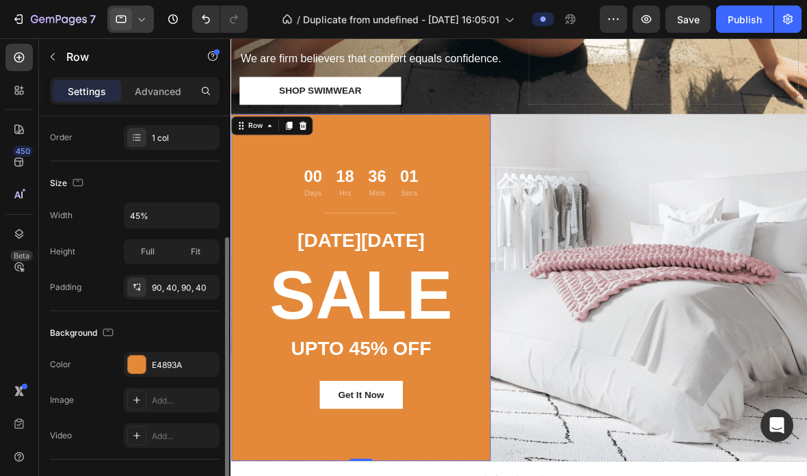
click at [158, 385] on div "The changes might be hidden by the video. Color E4893A Image Add... Video Add..." at bounding box center [135, 400] width 170 height 96
click at [159, 369] on div "E4893A" at bounding box center [172, 365] width 40 height 12
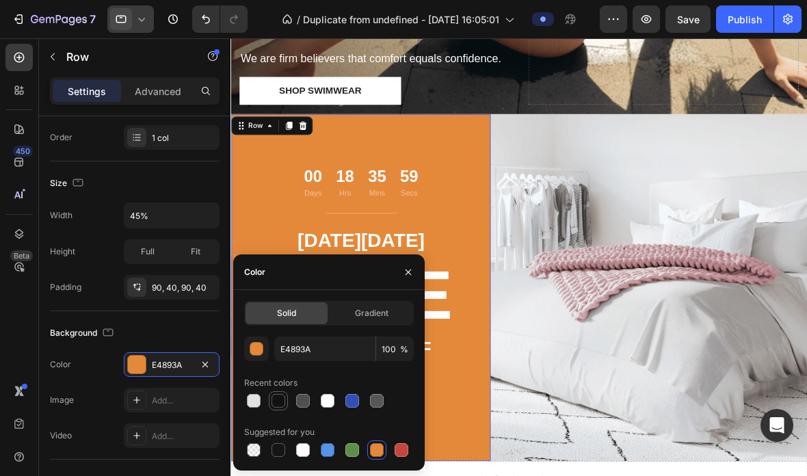
click at [277, 408] on div at bounding box center [278, 401] width 16 height 16
type input "121212"
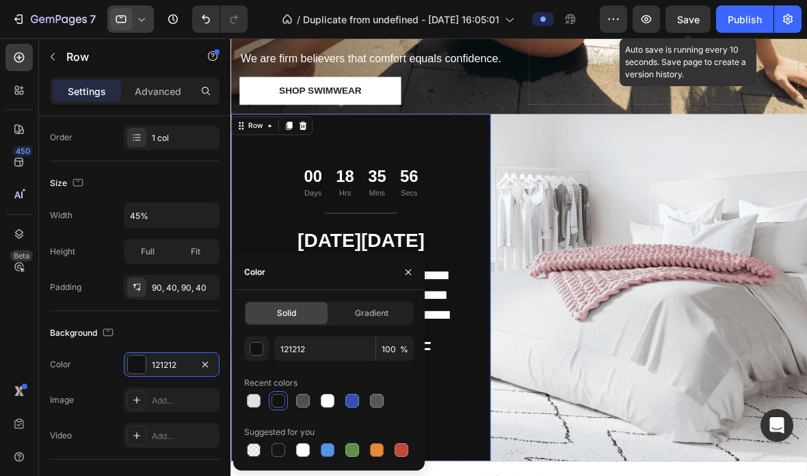
click at [698, 12] on div "Save" at bounding box center [688, 19] width 23 height 14
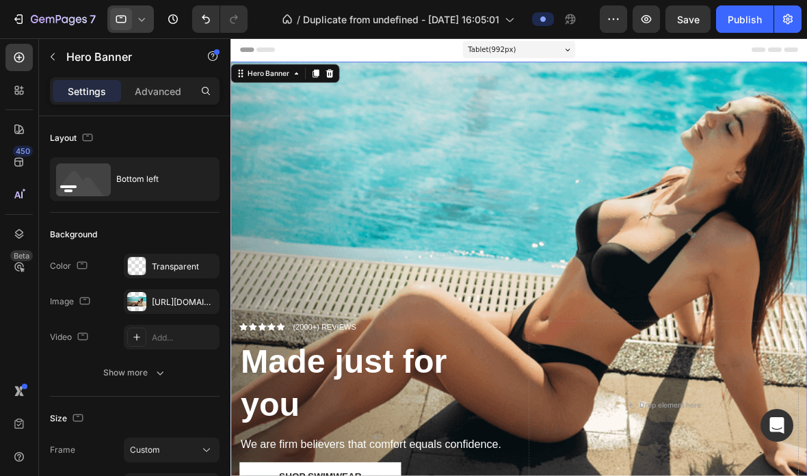
scroll to position [3, 0]
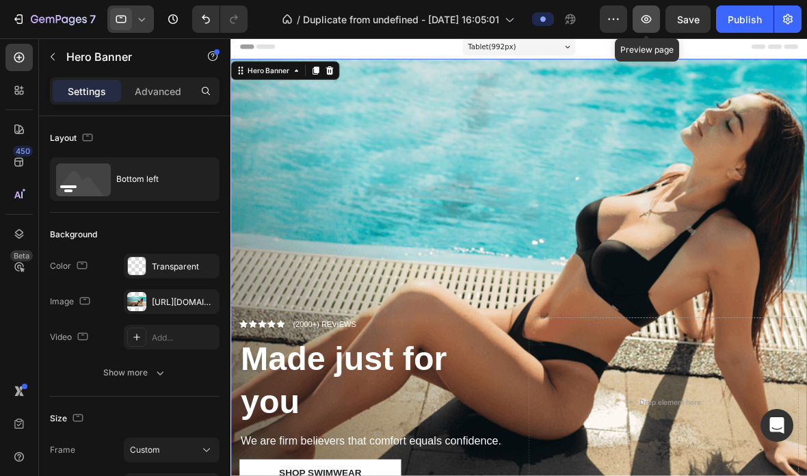
click at [639, 18] on button "button" at bounding box center [646, 18] width 27 height 27
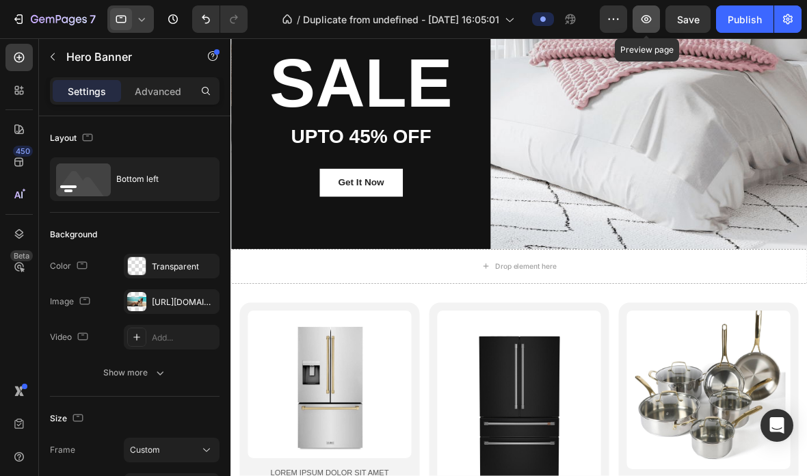
scroll to position [708, 0]
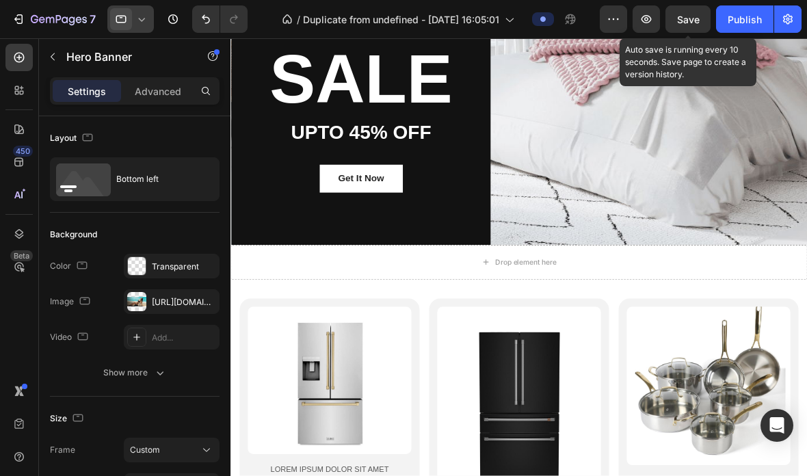
click at [689, 21] on span "Save" at bounding box center [688, 20] width 23 height 12
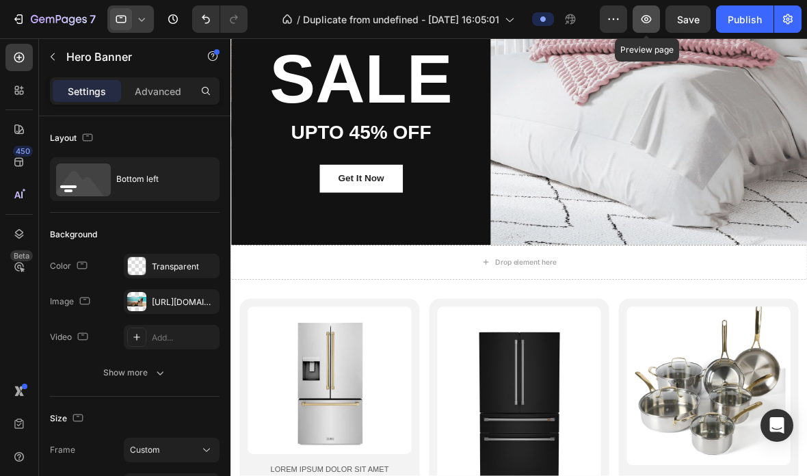
click at [646, 26] on button "button" at bounding box center [646, 18] width 27 height 27
click at [145, 14] on icon at bounding box center [142, 19] width 14 height 14
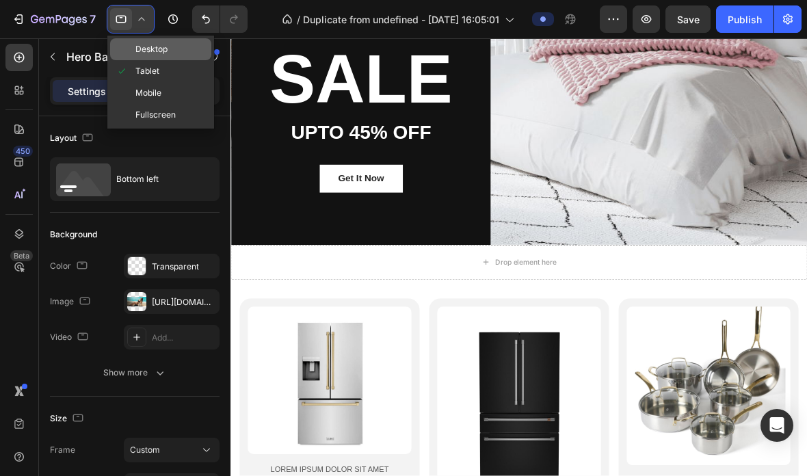
click at [155, 55] on span "Desktop" at bounding box center [151, 49] width 32 height 14
type input "1230"
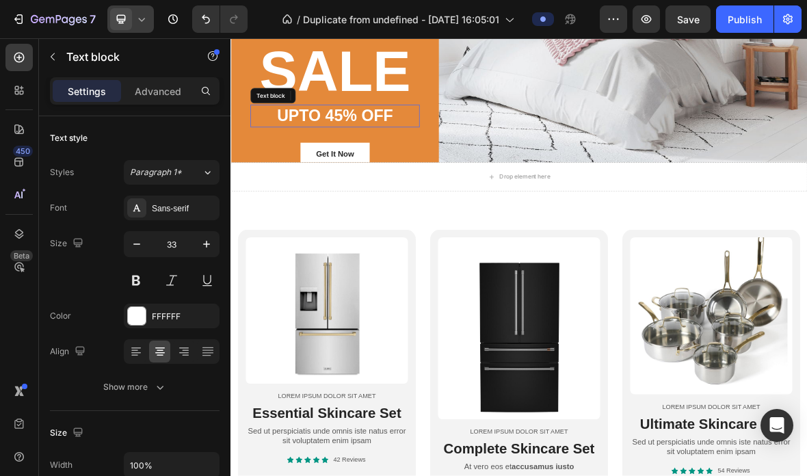
click at [265, 161] on p "UPTO 45% OFF" at bounding box center [379, 149] width 238 height 29
click at [265, 185] on div "32" at bounding box center [379, 177] width 241 height 22
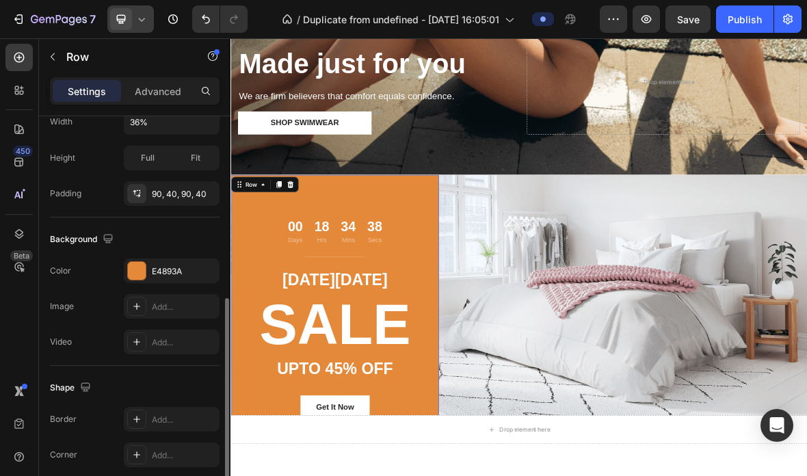
scroll to position [350, 0]
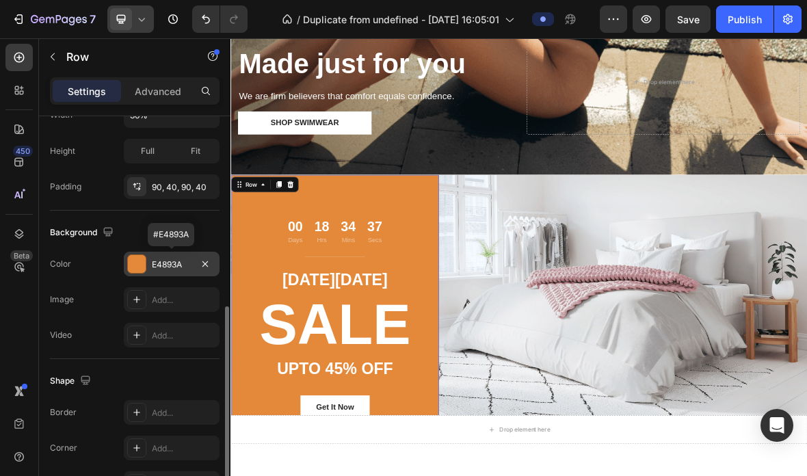
click at [124, 265] on div "E4893A" at bounding box center [172, 264] width 96 height 25
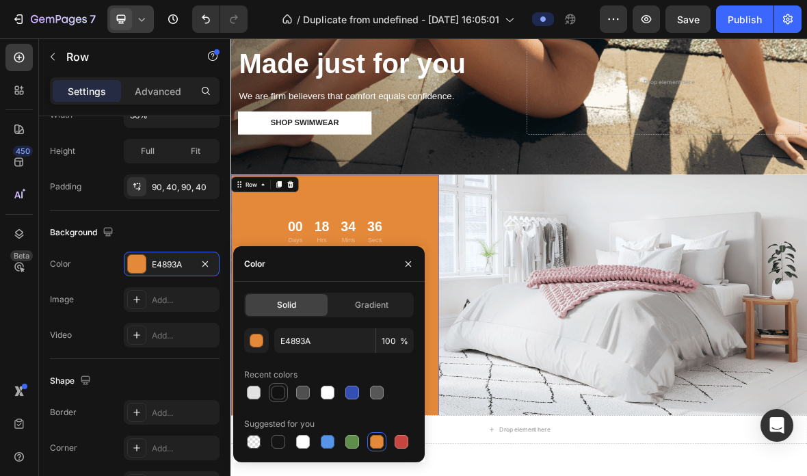
click at [269, 387] on div at bounding box center [278, 392] width 19 height 19
type input "121212"
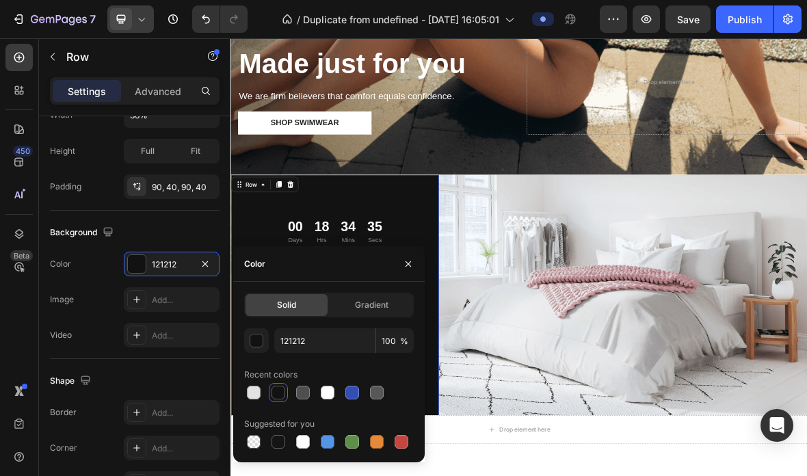
click at [679, 18] on span "Save" at bounding box center [688, 20] width 23 height 12
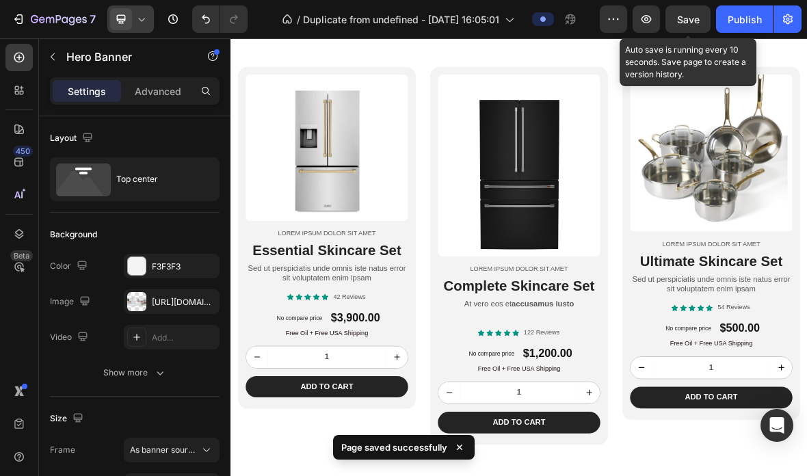
scroll to position [1051, 0]
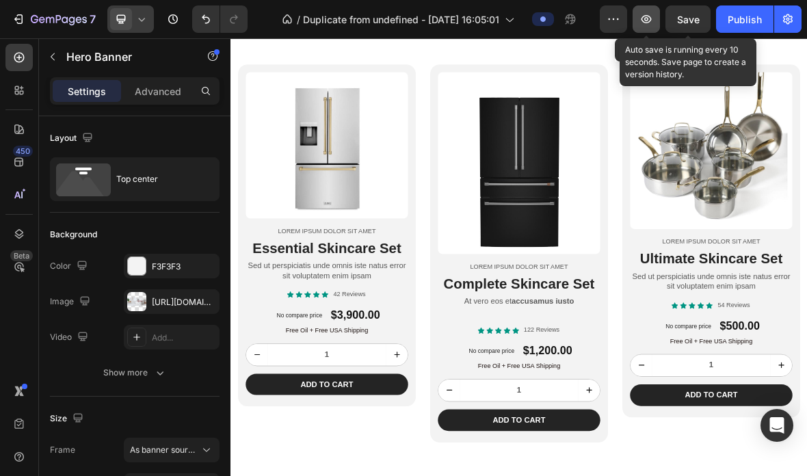
click at [646, 17] on icon "button" at bounding box center [647, 19] width 14 height 14
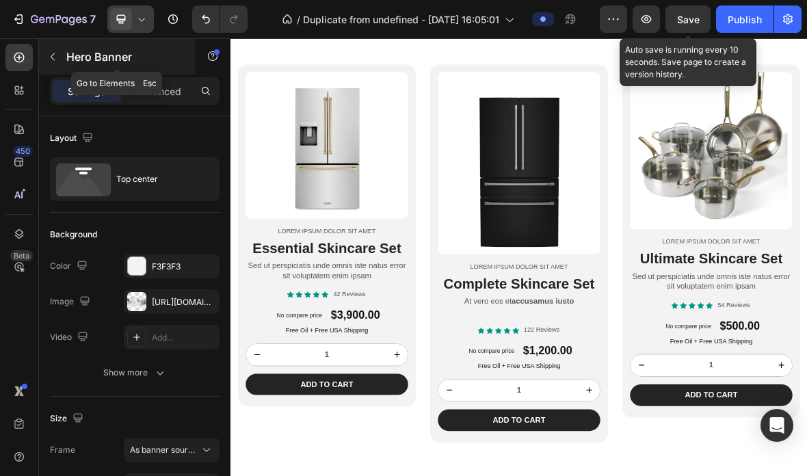
click at [45, 66] on button "button" at bounding box center [53, 57] width 22 height 22
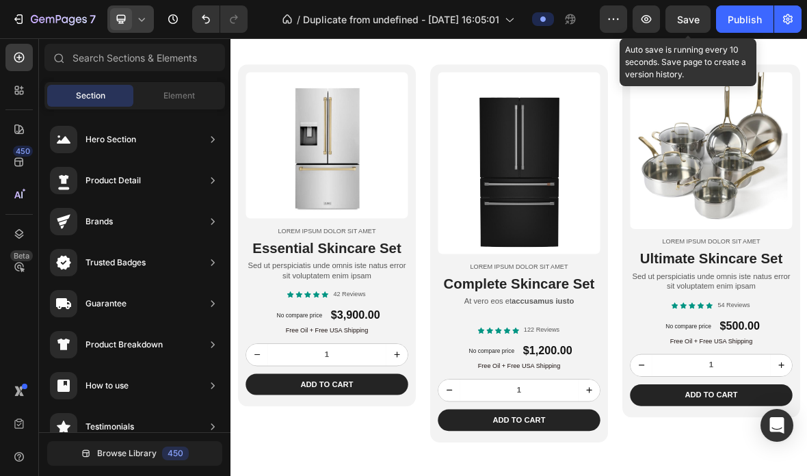
click at [183, 107] on div "Section Element" at bounding box center [134, 95] width 181 height 27
click at [182, 96] on span "Element" at bounding box center [178, 96] width 31 height 12
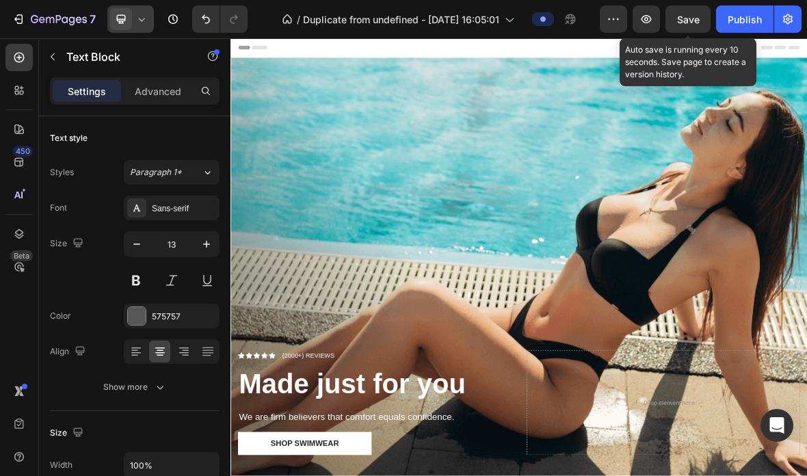
scroll to position [0, 0]
click at [61, 55] on button "button" at bounding box center [53, 57] width 22 height 22
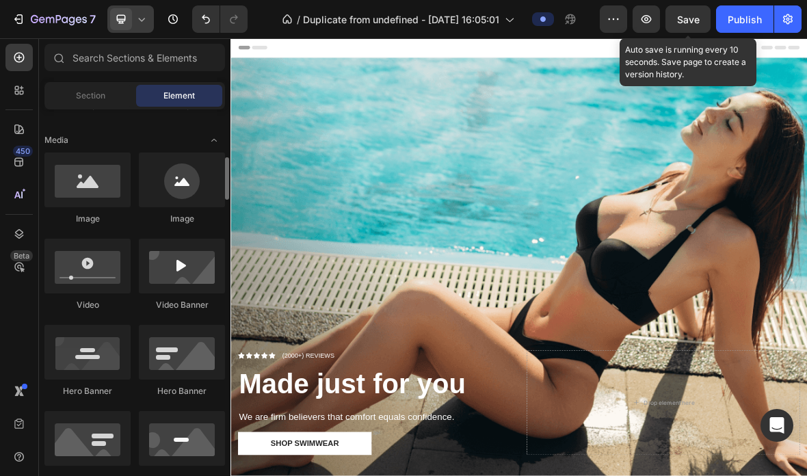
scroll to position [430, 0]
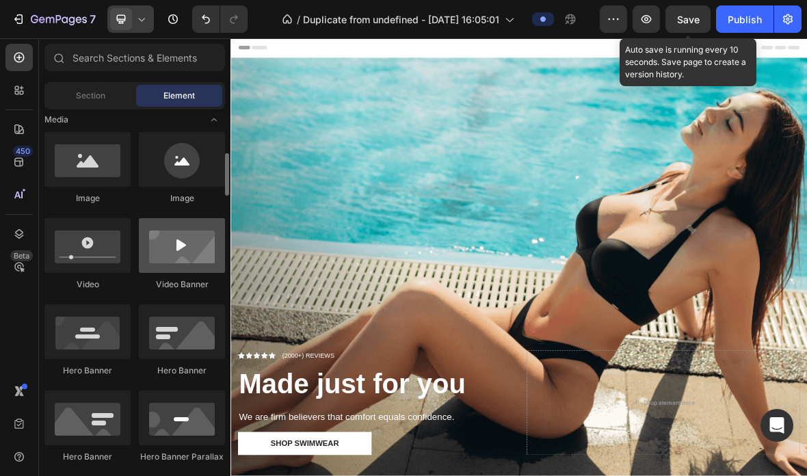
click at [181, 258] on div at bounding box center [182, 245] width 86 height 55
click at [178, 260] on div at bounding box center [182, 245] width 86 height 55
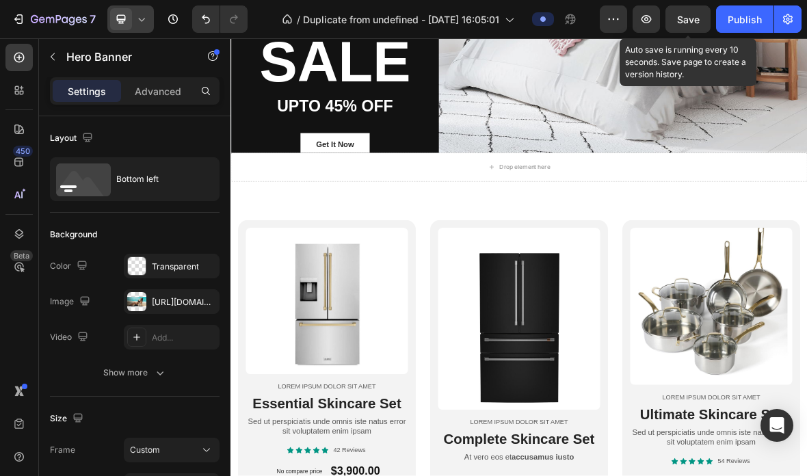
scroll to position [830, 0]
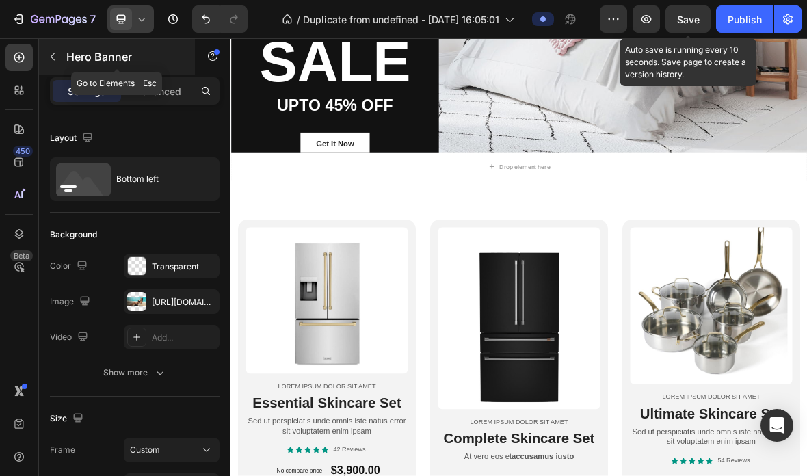
click at [54, 53] on icon "button" at bounding box center [53, 57] width 4 height 8
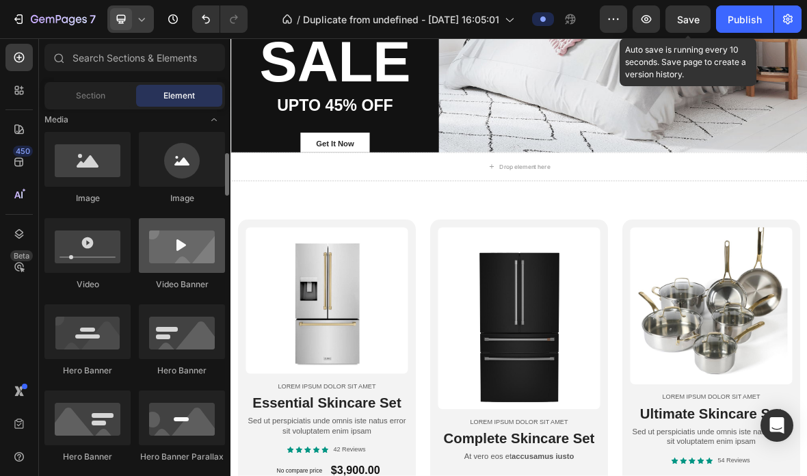
click at [176, 256] on div at bounding box center [182, 245] width 86 height 55
click at [199, 252] on div at bounding box center [182, 245] width 86 height 55
click at [197, 282] on div "Video Banner" at bounding box center [182, 284] width 86 height 12
click at [196, 256] on div at bounding box center [182, 245] width 86 height 55
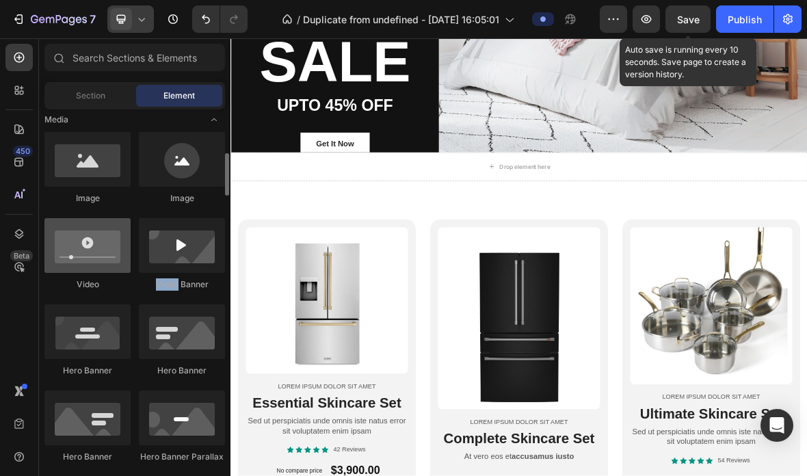
click at [115, 256] on div at bounding box center [87, 245] width 86 height 55
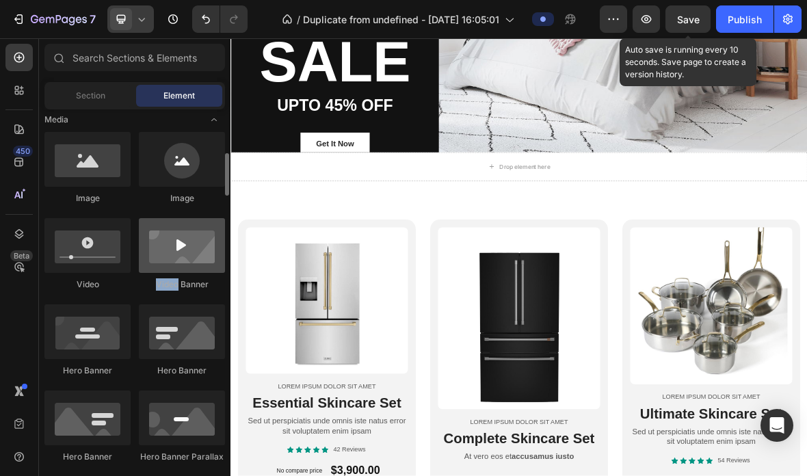
click at [198, 248] on div at bounding box center [182, 245] width 86 height 55
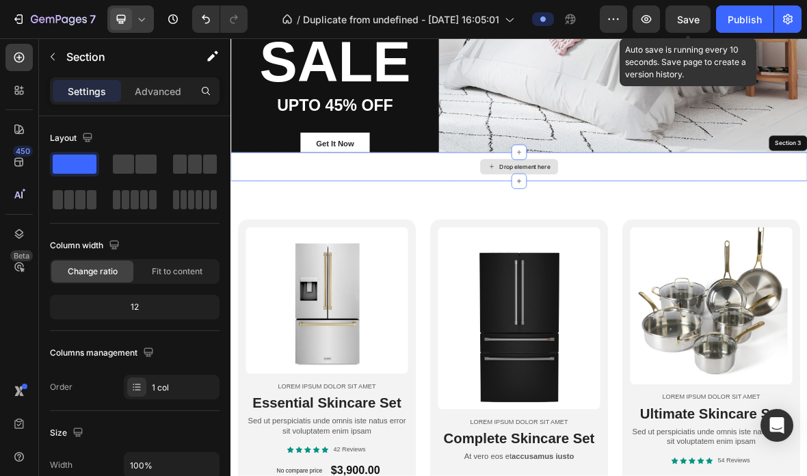
click at [601, 241] on div "Drop element here" at bounding box center [641, 221] width 821 height 41
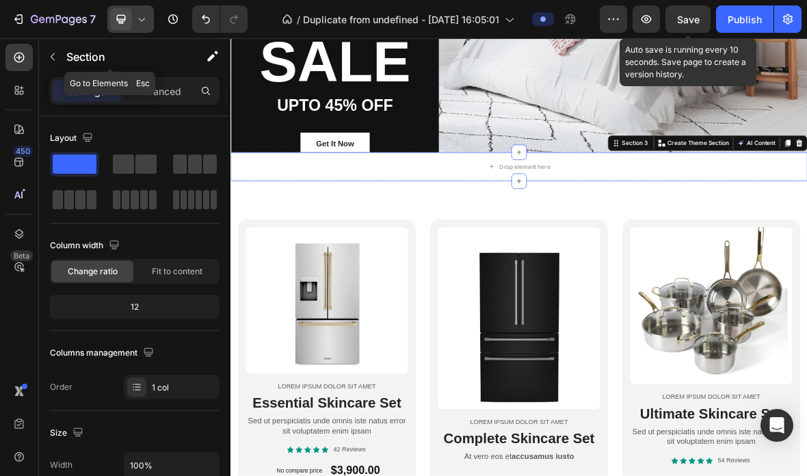
click at [49, 51] on icon "button" at bounding box center [52, 56] width 11 height 11
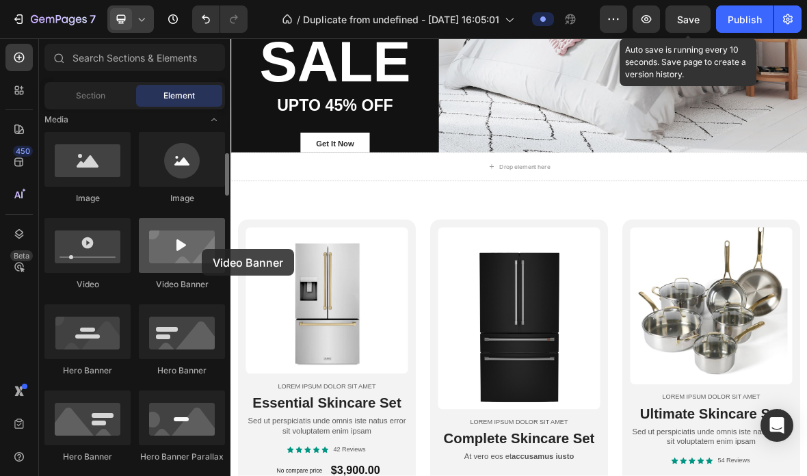
click at [202, 249] on div at bounding box center [182, 245] width 86 height 55
click at [190, 240] on div at bounding box center [182, 245] width 86 height 55
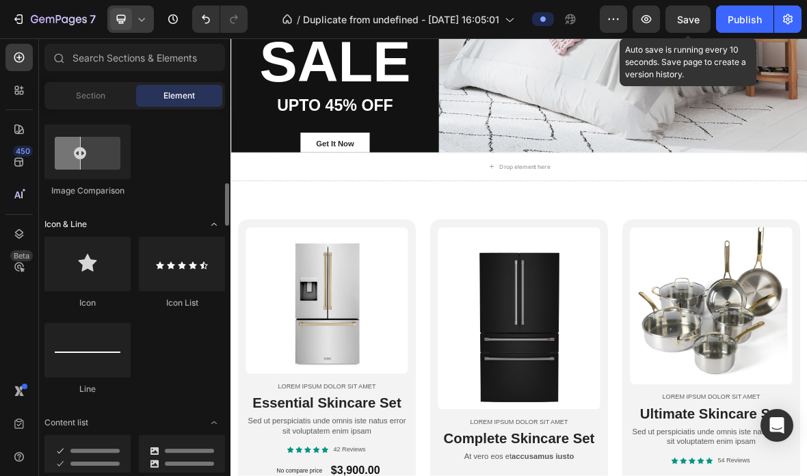
scroll to position [785, 0]
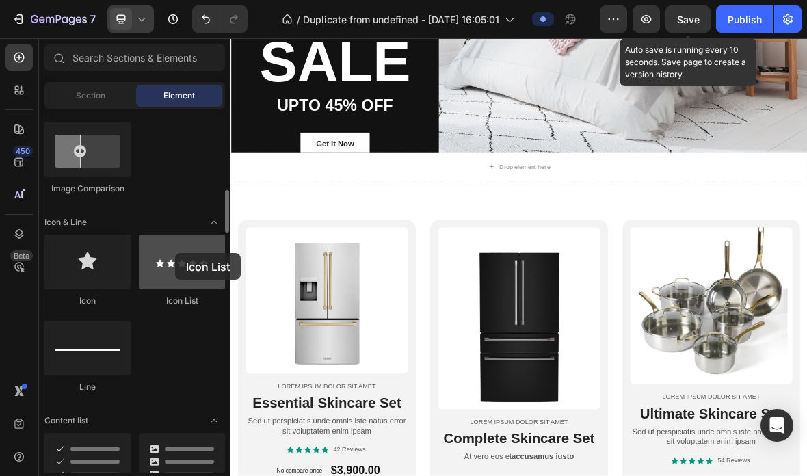
click at [175, 253] on div at bounding box center [182, 262] width 86 height 55
click at [174, 254] on div at bounding box center [182, 262] width 86 height 55
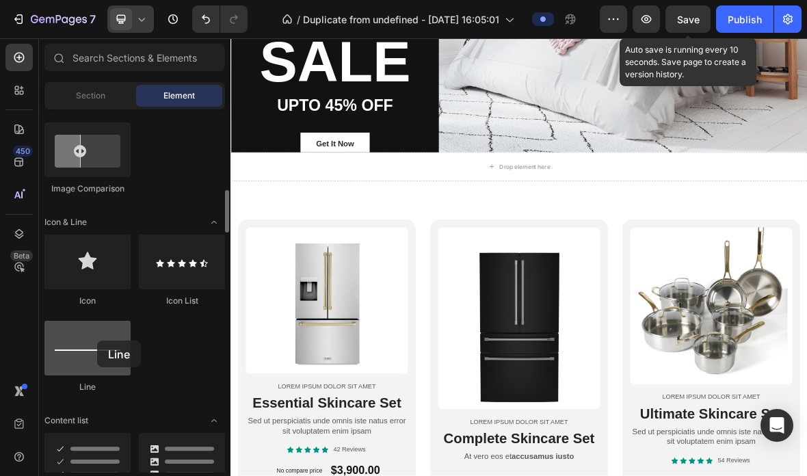
click at [97, 341] on div at bounding box center [87, 348] width 86 height 55
drag, startPoint x: 104, startPoint y: 365, endPoint x: 79, endPoint y: 337, distance: 38.3
click at [79, 337] on div at bounding box center [87, 348] width 86 height 55
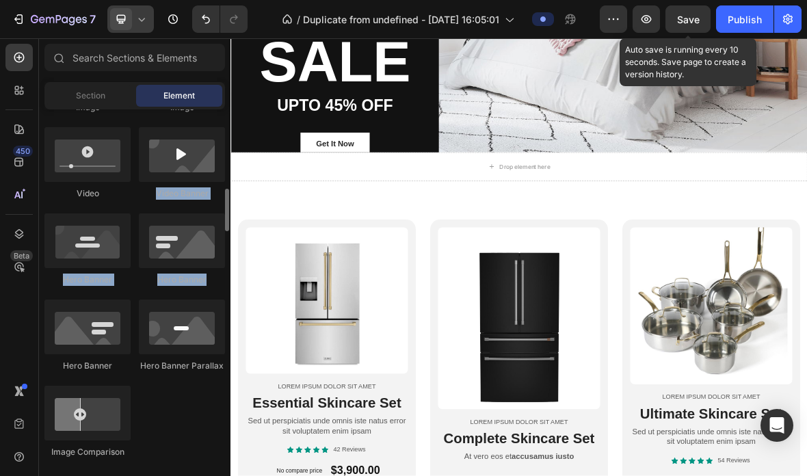
scroll to position [517, 0]
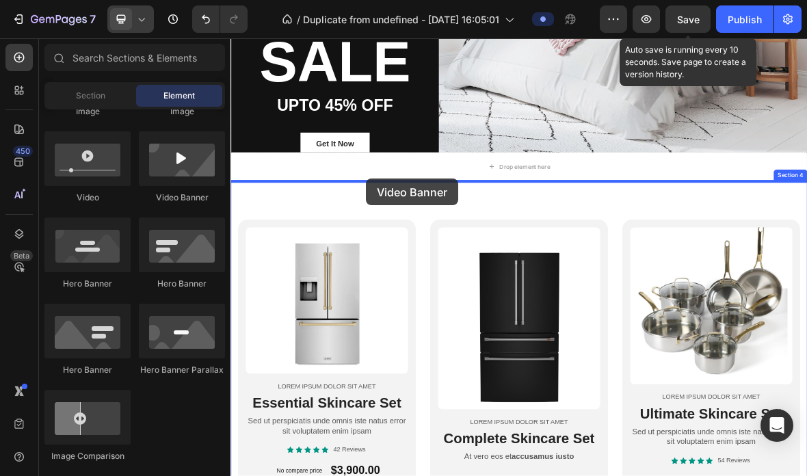
drag, startPoint x: 408, startPoint y: 212, endPoint x: 423, endPoint y: 238, distance: 30.0
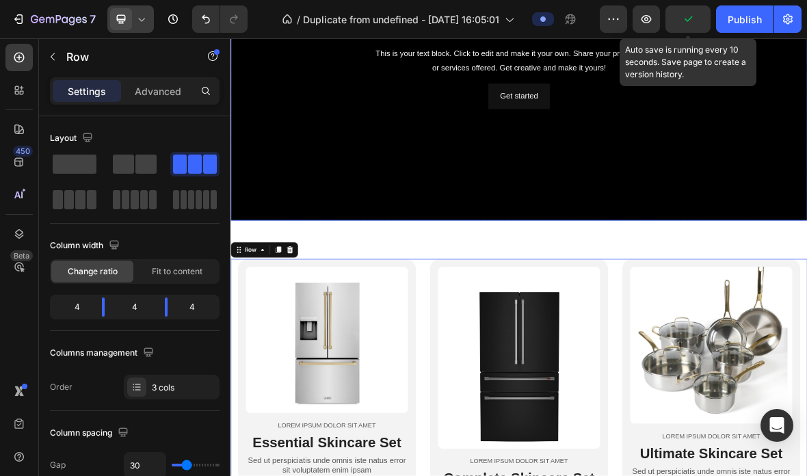
scroll to position [1234, 0]
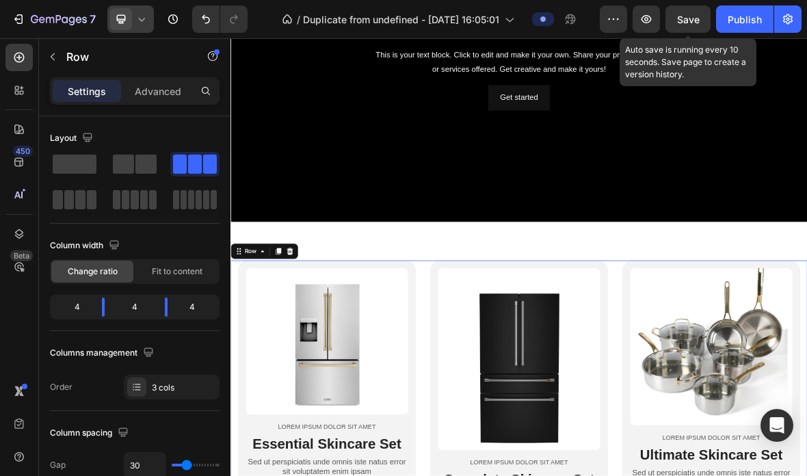
click at [699, 18] on span "Save" at bounding box center [688, 20] width 23 height 12
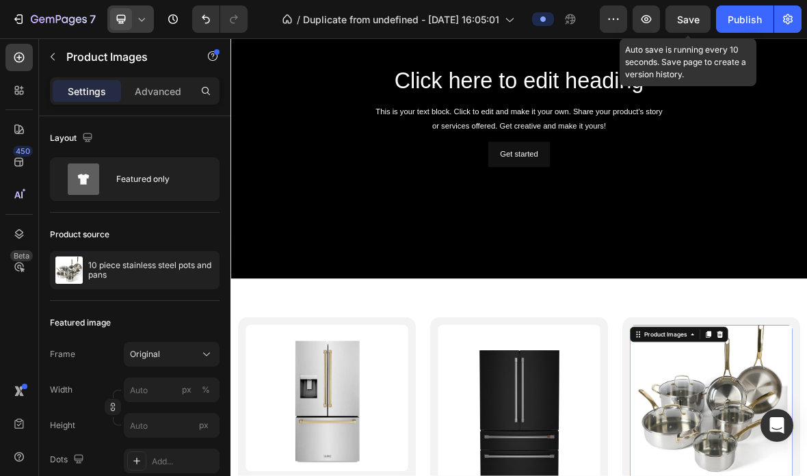
scroll to position [1156, 0]
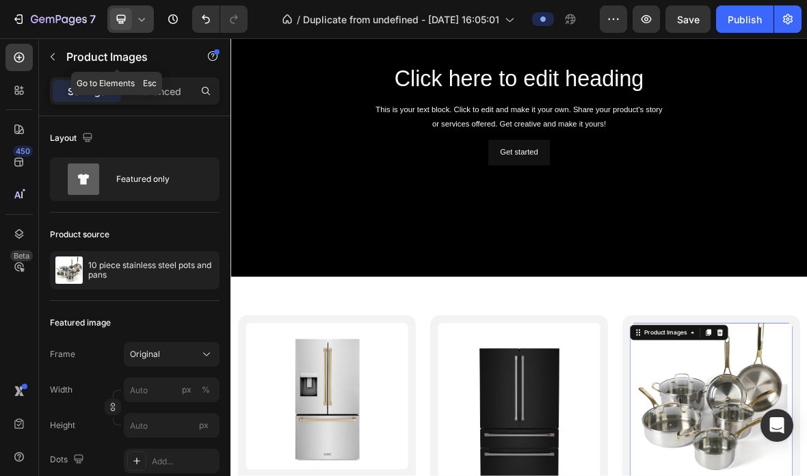
click at [47, 62] on icon "button" at bounding box center [52, 56] width 11 height 11
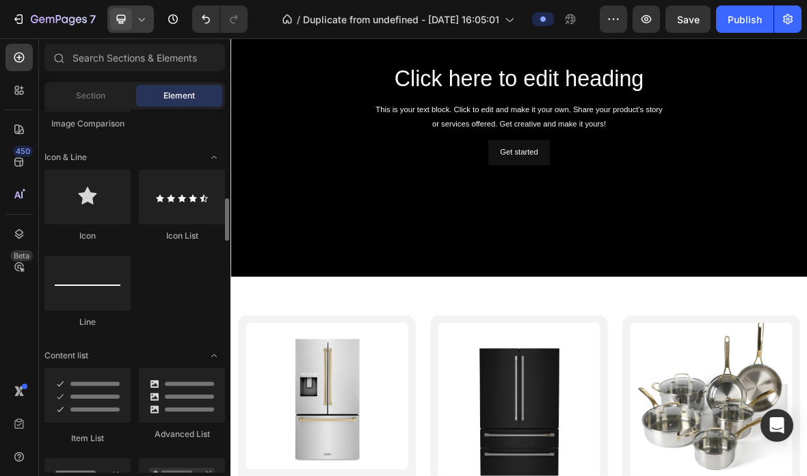
scroll to position [851, 0]
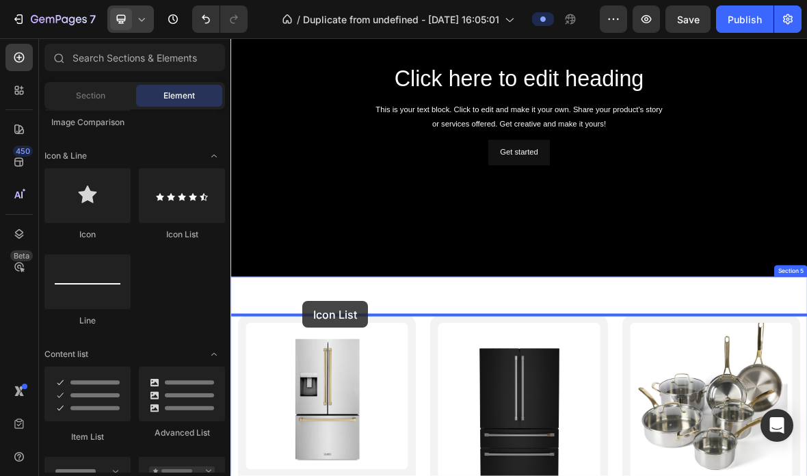
drag, startPoint x: 396, startPoint y: 246, endPoint x: 332, endPoint y: 412, distance: 178.0
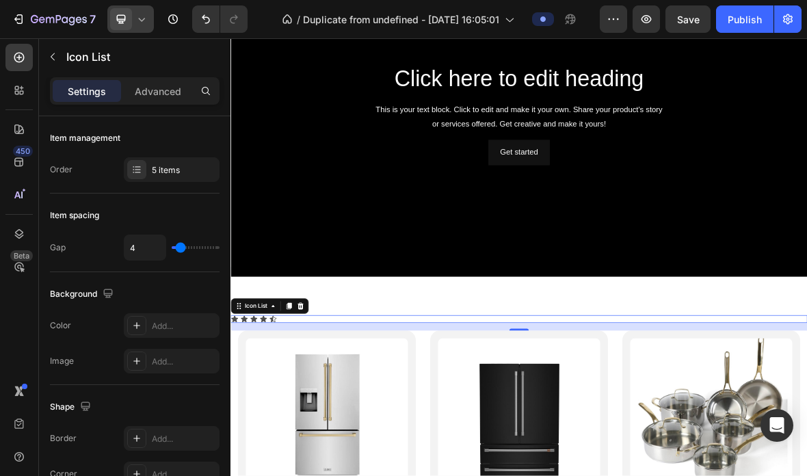
click at [337, 419] on div at bounding box center [329, 420] width 16 height 16
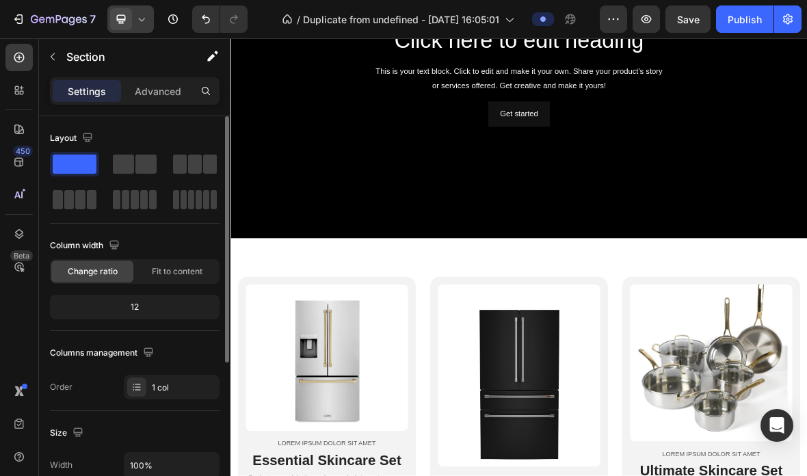
scroll to position [1211, 0]
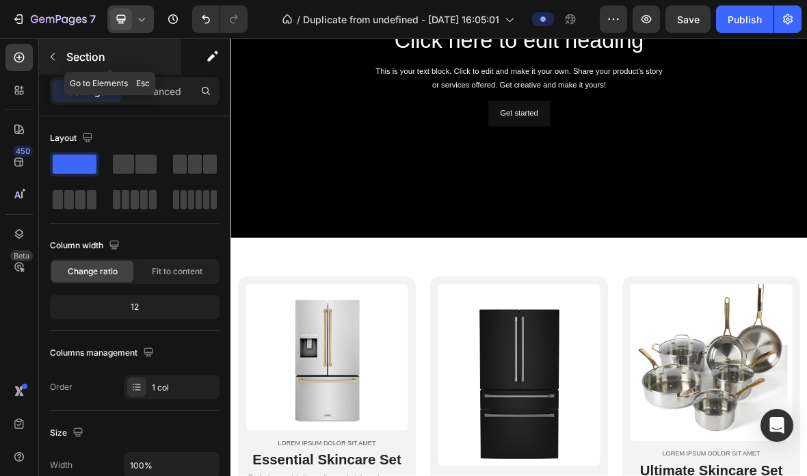
click at [62, 53] on button "button" at bounding box center [53, 57] width 22 height 22
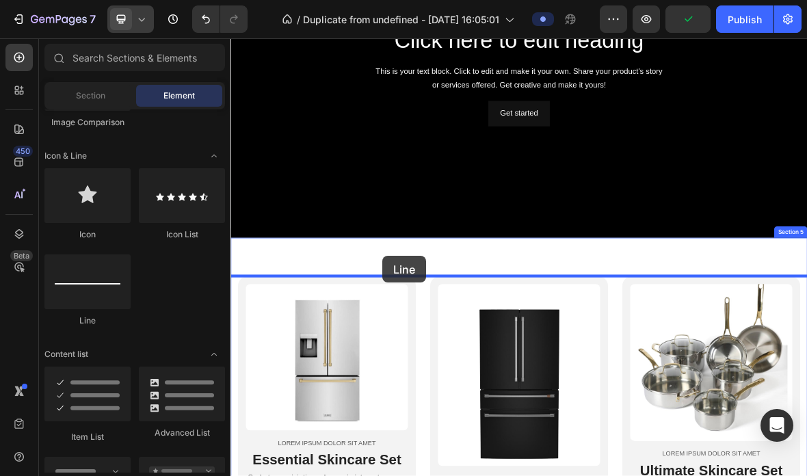
drag, startPoint x: 334, startPoint y: 321, endPoint x: 447, endPoint y: 348, distance: 116.0
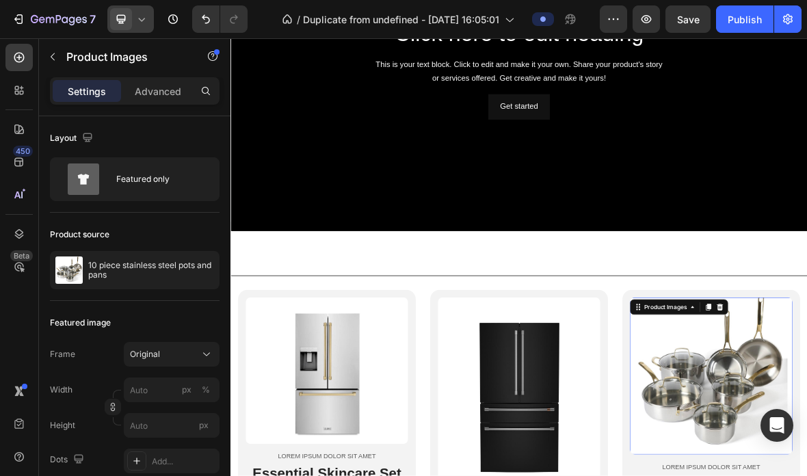
scroll to position [1213, 0]
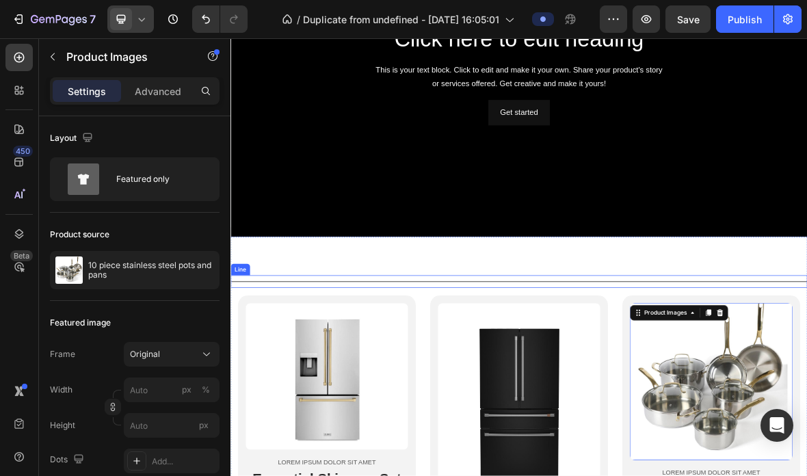
click at [792, 386] on div "Title Line" at bounding box center [641, 385] width 821 height 18
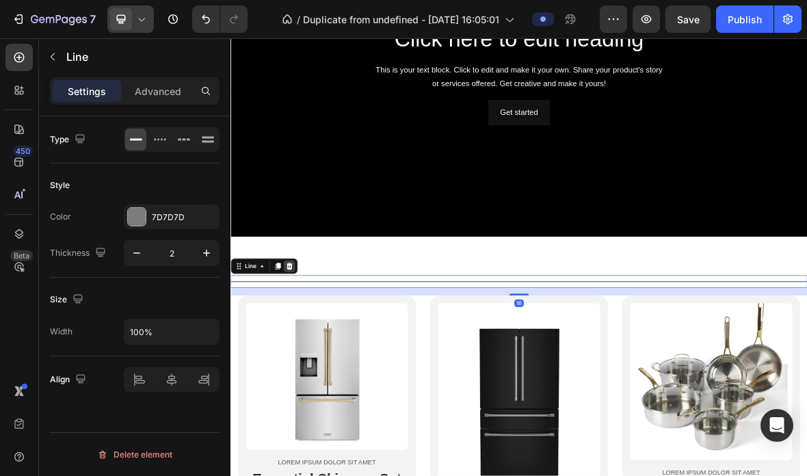
click at [318, 363] on icon at bounding box center [313, 363] width 11 height 11
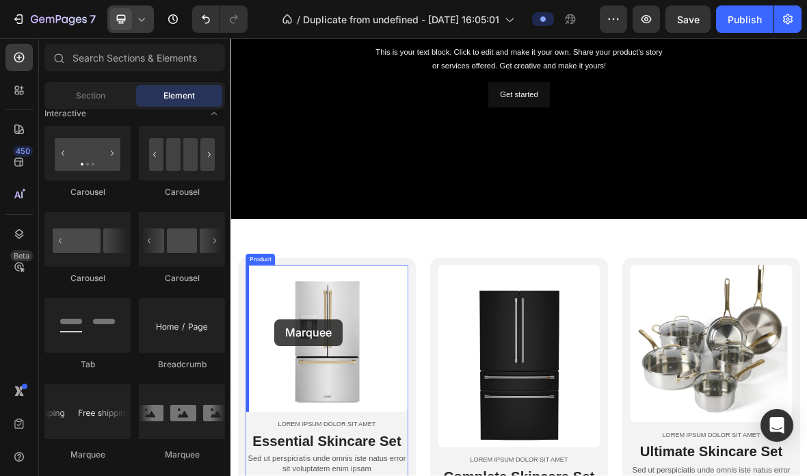
scroll to position [1253, 0]
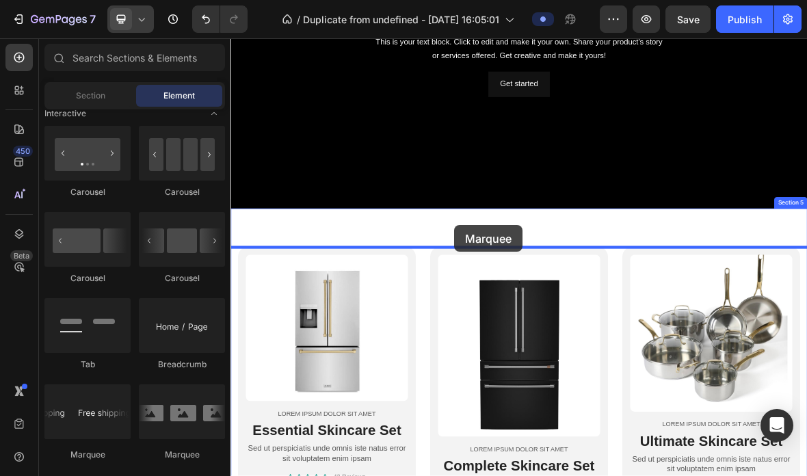
drag, startPoint x: 304, startPoint y: 447, endPoint x: 549, endPoint y: 308, distance: 281.2
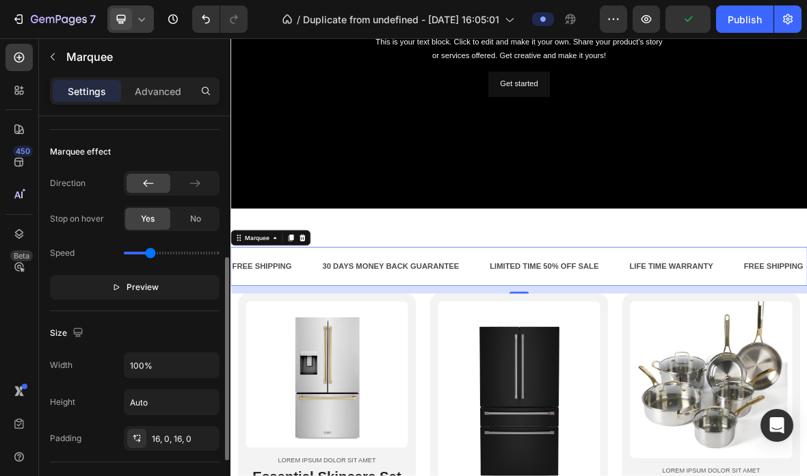
scroll to position [310, 0]
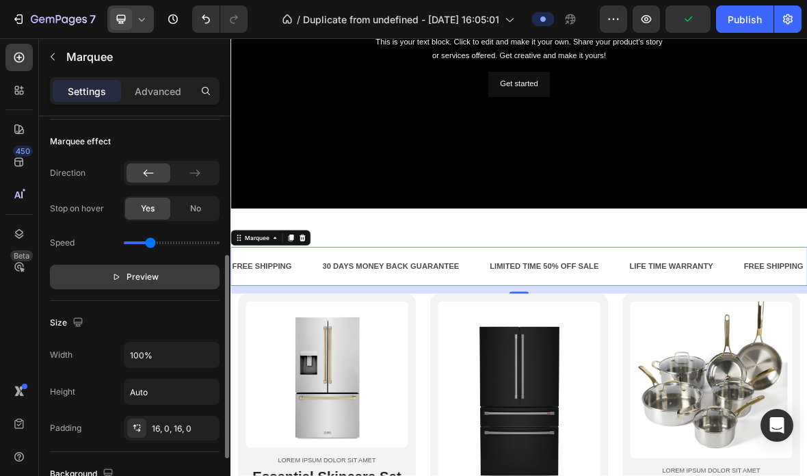
click at [107, 268] on button "Preview" at bounding box center [135, 277] width 170 height 25
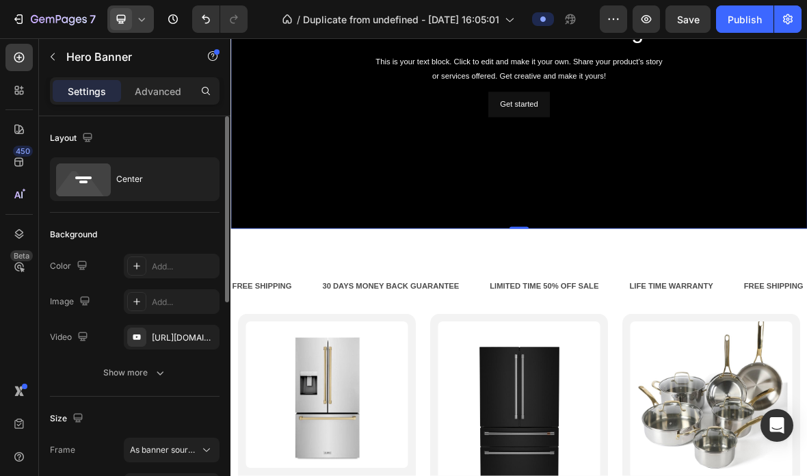
scroll to position [1224, 0]
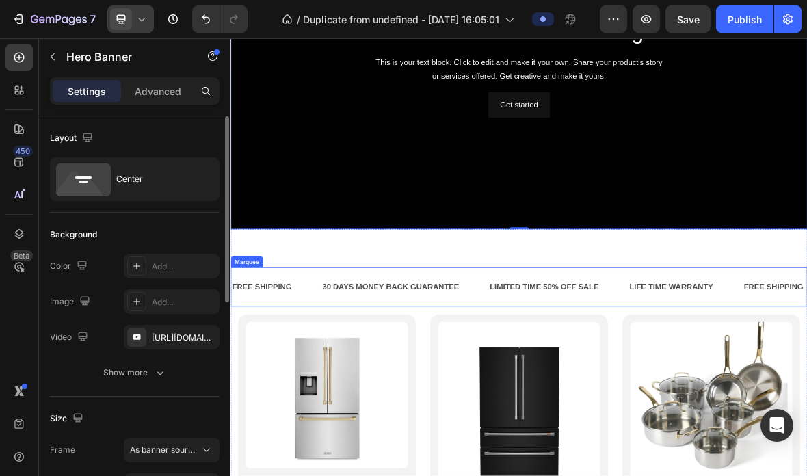
click at [579, 392] on div "30 DAYS MONEY BACK GUARANTEE Text Block" at bounding box center [479, 393] width 239 height 34
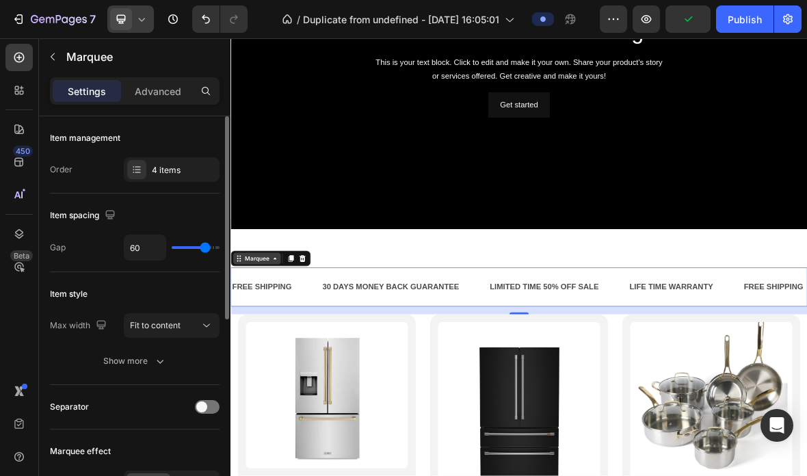
click at [290, 355] on icon at bounding box center [293, 352] width 11 height 11
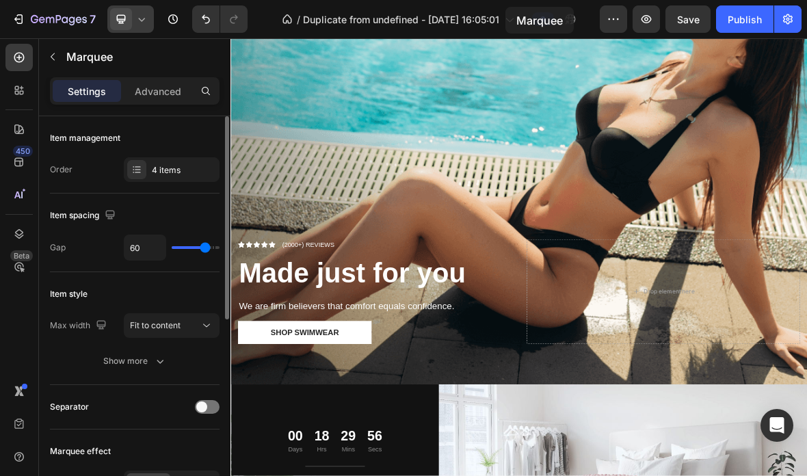
scroll to position [0, 0]
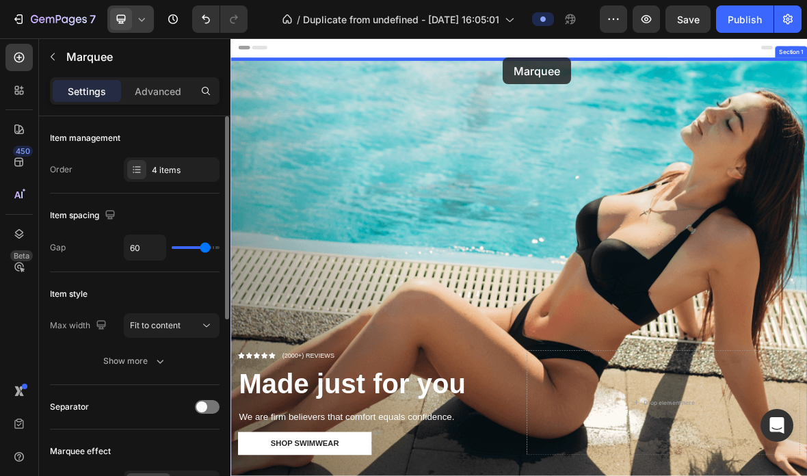
drag, startPoint x: 590, startPoint y: 388, endPoint x: 618, endPoint y: 66, distance: 323.4
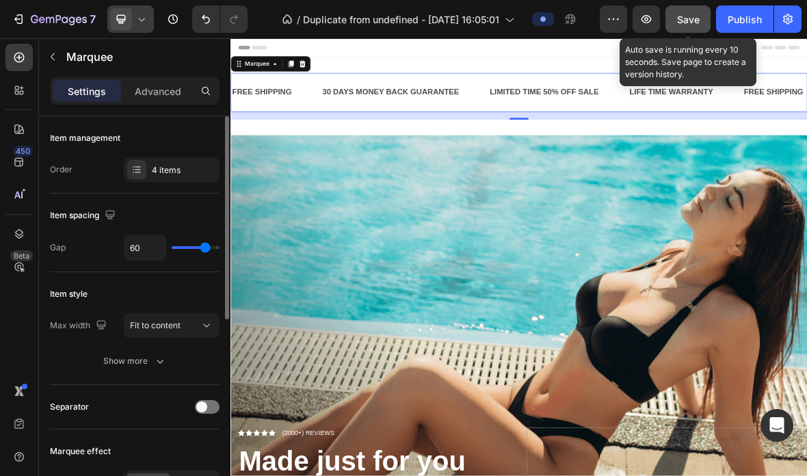
click at [692, 17] on span "Save" at bounding box center [688, 20] width 23 height 12
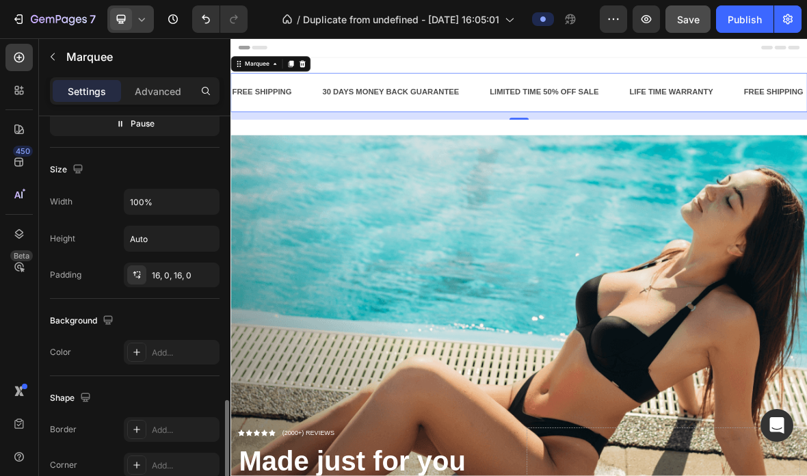
scroll to position [558, 0]
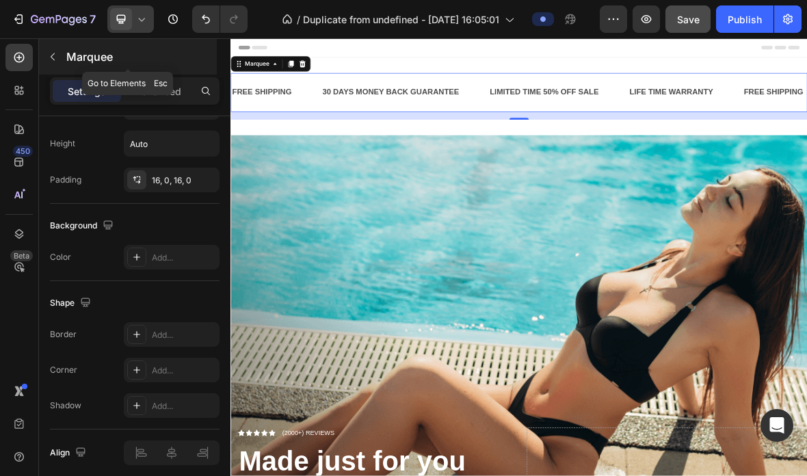
click at [53, 68] on div "Marquee" at bounding box center [128, 57] width 178 height 36
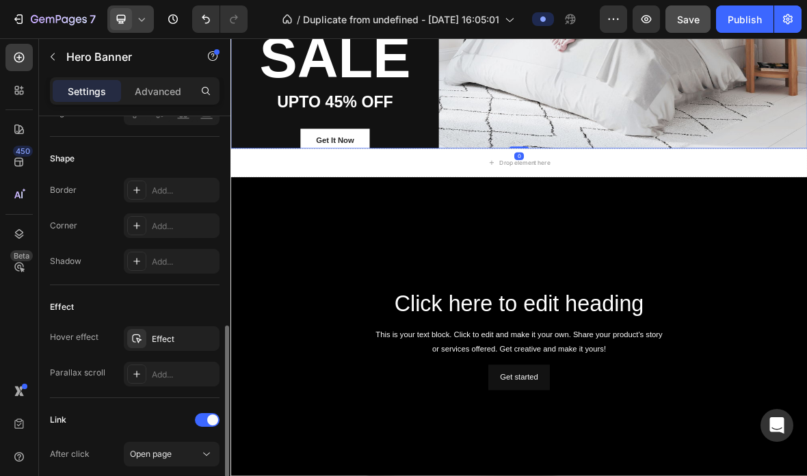
scroll to position [1102, 0]
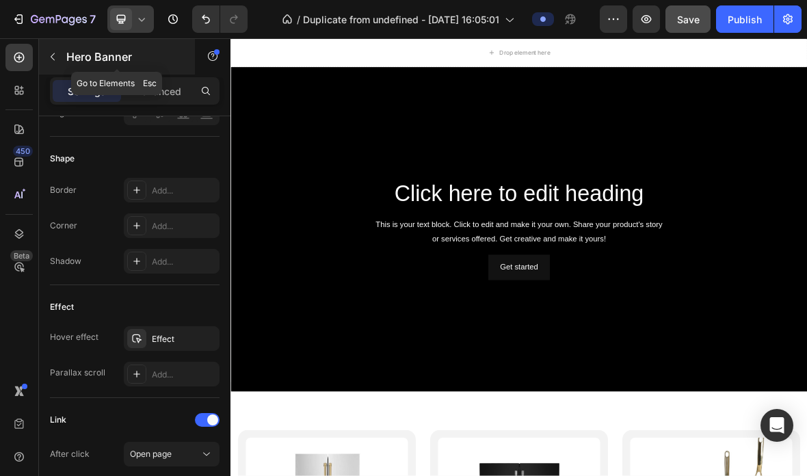
click at [54, 67] on button "button" at bounding box center [53, 57] width 22 height 22
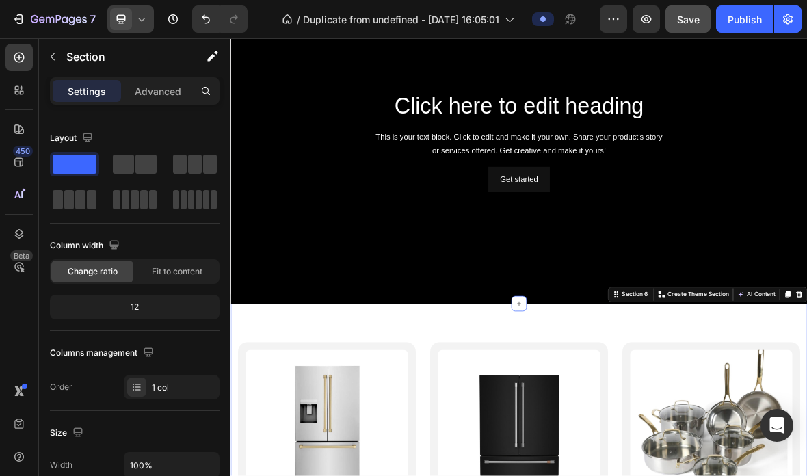
scroll to position [1228, 0]
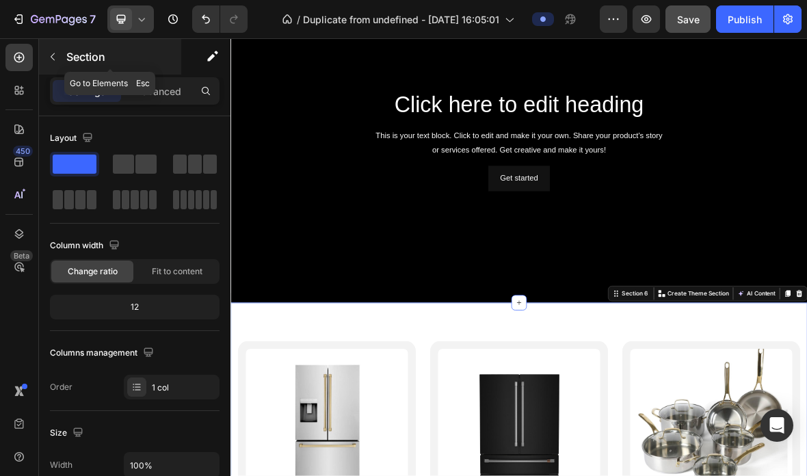
click at [62, 52] on button "button" at bounding box center [53, 57] width 22 height 22
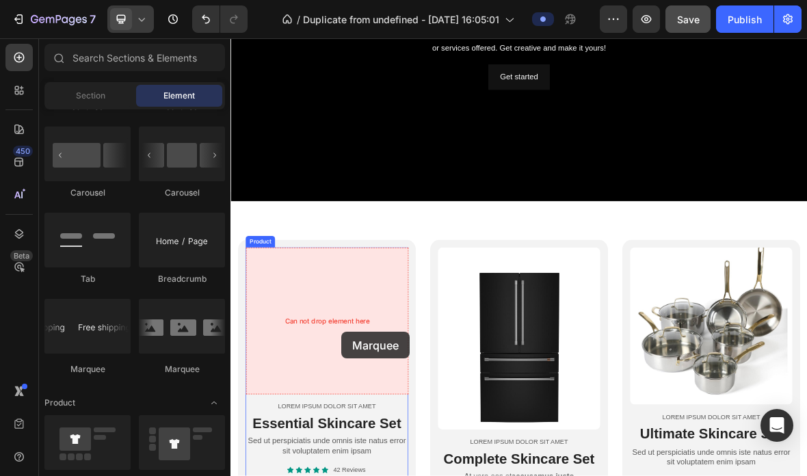
scroll to position [1473, 0]
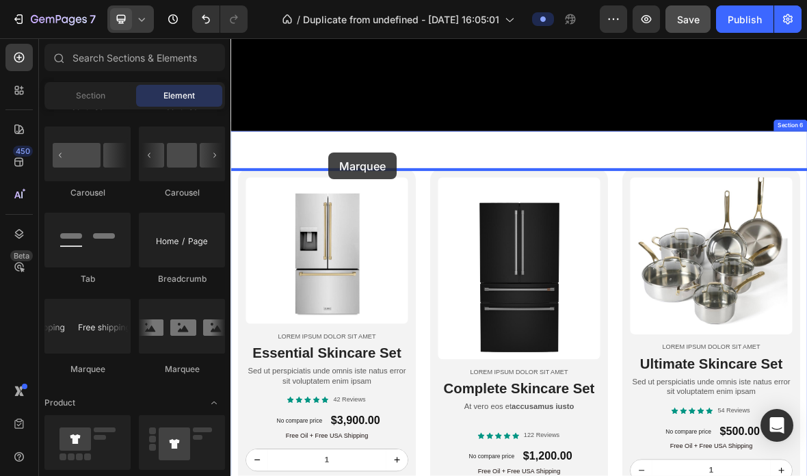
drag, startPoint x: 408, startPoint y: 380, endPoint x: 370, endPoint y: 201, distance: 182.6
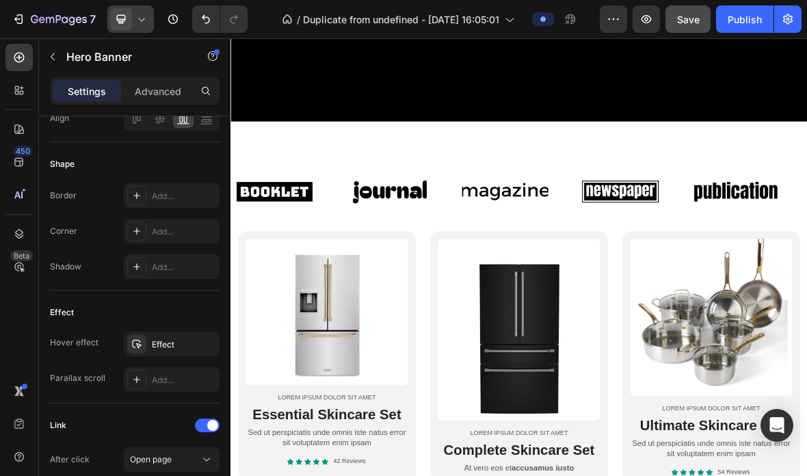
scroll to position [1487, 0]
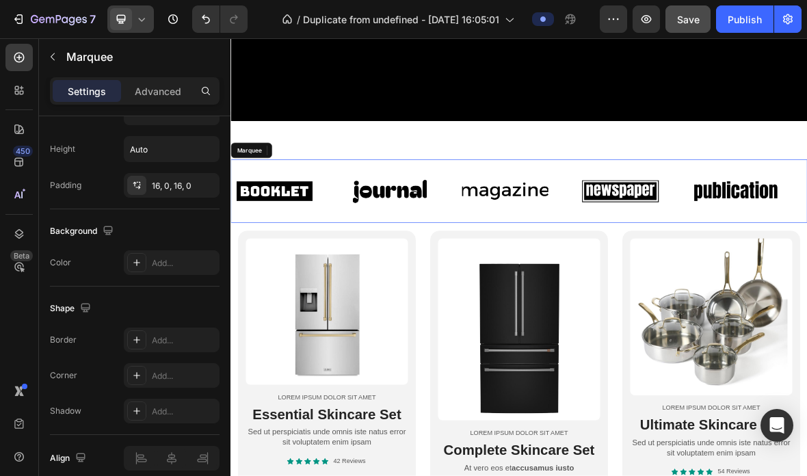
click at [711, 248] on div "Image" at bounding box center [641, 256] width 164 height 68
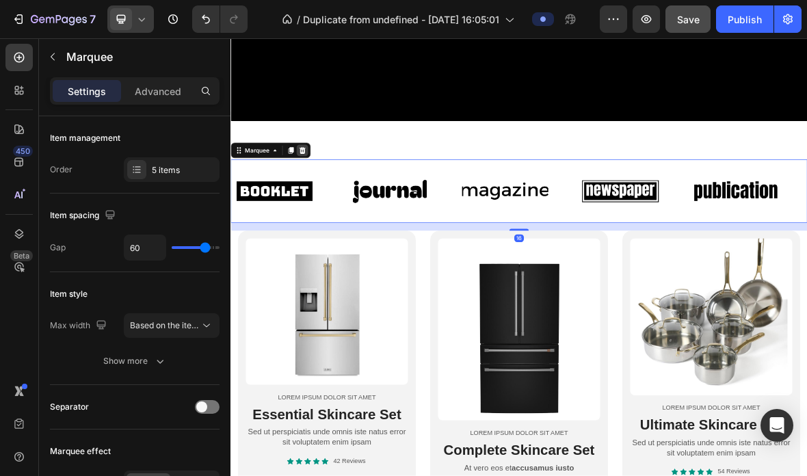
click at [332, 196] on icon at bounding box center [332, 199] width 9 height 10
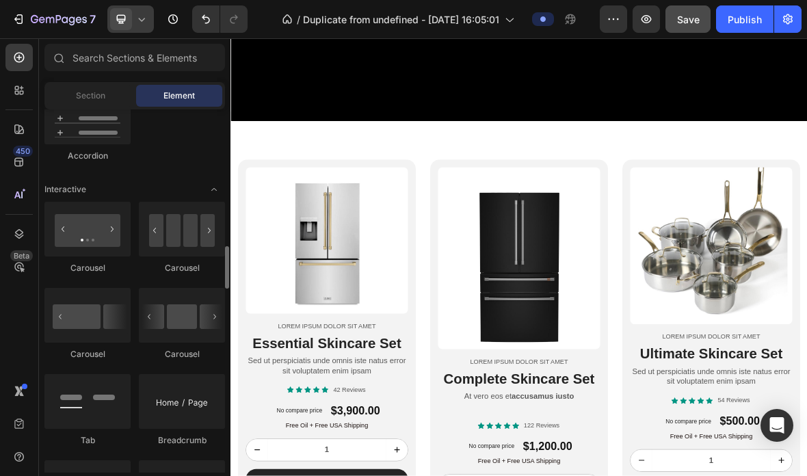
scroll to position [1306, 0]
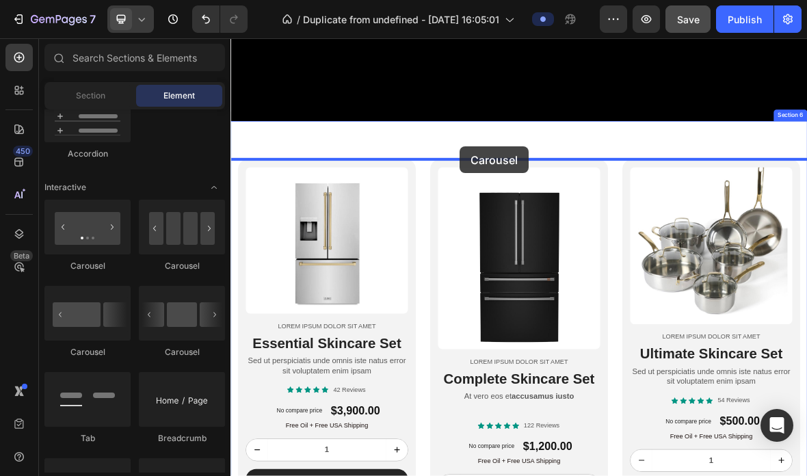
drag, startPoint x: 391, startPoint y: 276, endPoint x: 557, endPoint y: 192, distance: 185.4
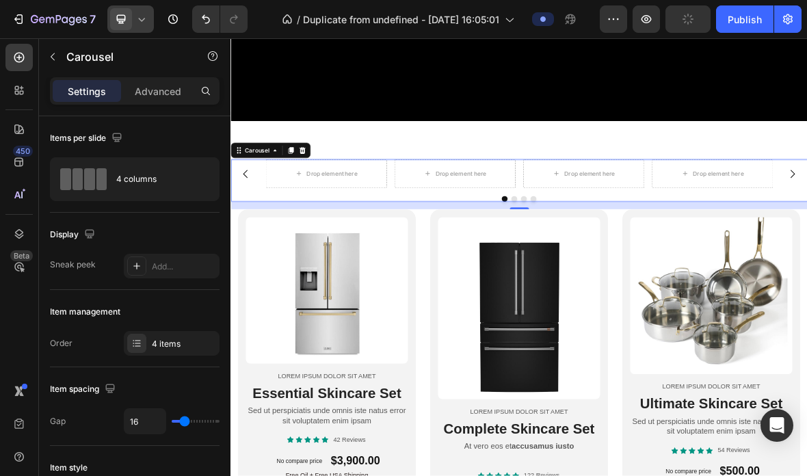
click at [332, 201] on icon at bounding box center [332, 199] width 9 height 10
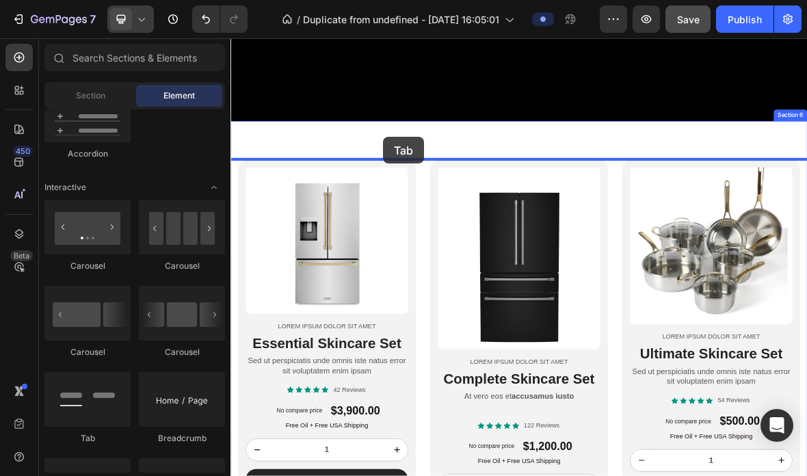
drag, startPoint x: 328, startPoint y: 426, endPoint x: 447, endPoint y: 179, distance: 274.7
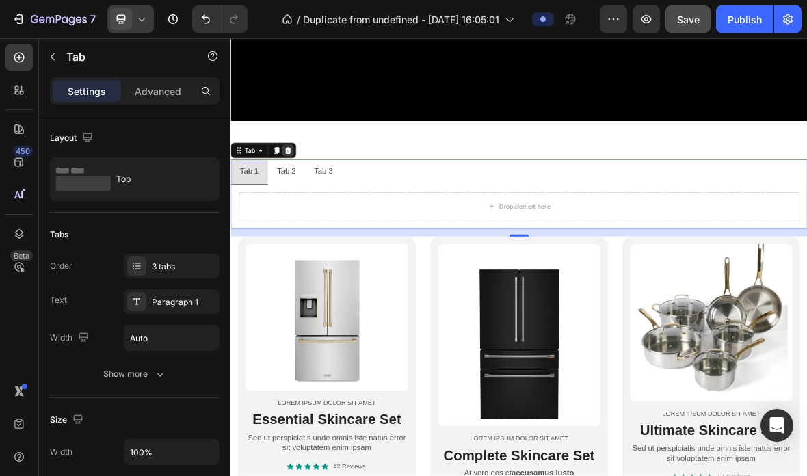
click at [314, 198] on icon at bounding box center [312, 199] width 9 height 10
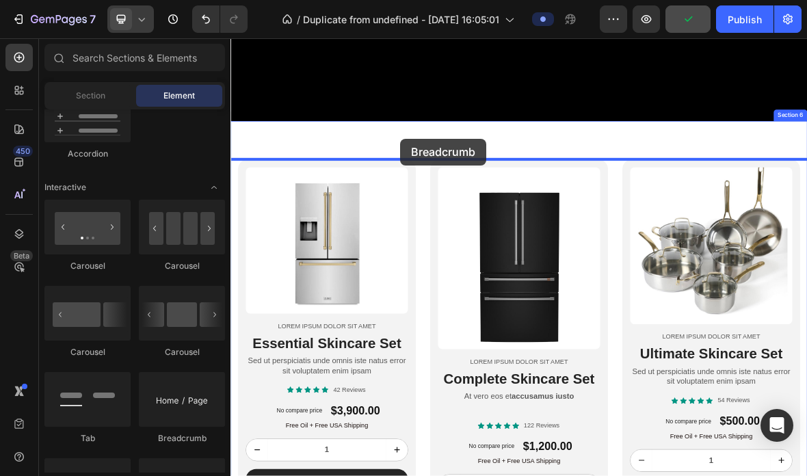
drag, startPoint x: 414, startPoint y: 426, endPoint x: 472, endPoint y: 183, distance: 250.3
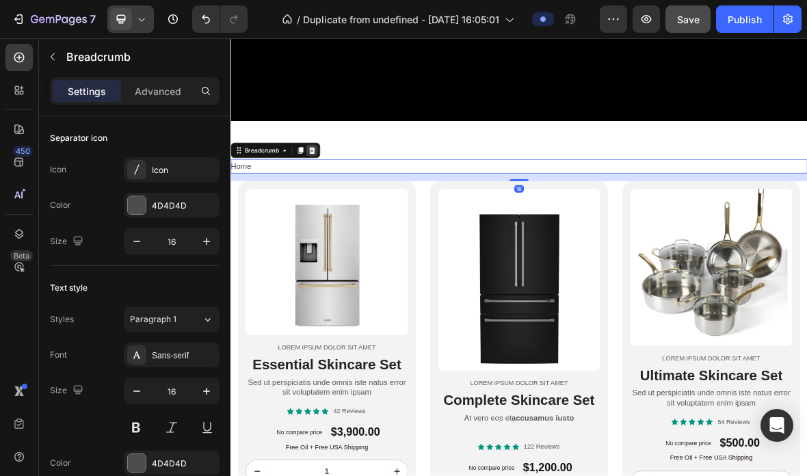
click at [352, 195] on div at bounding box center [346, 198] width 16 height 16
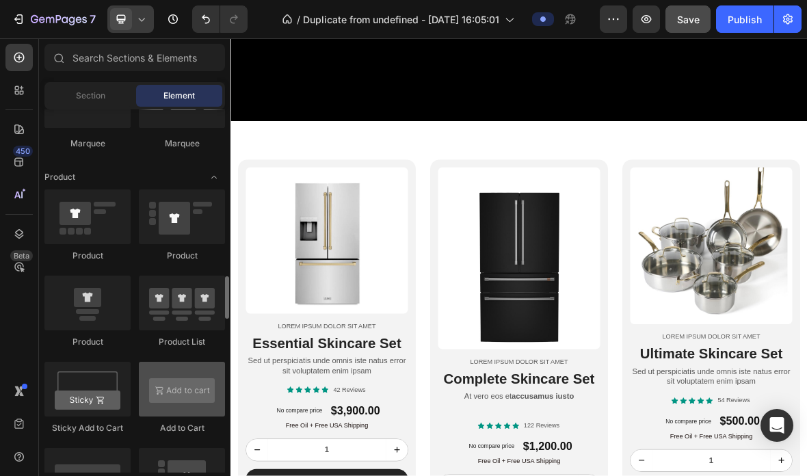
scroll to position [1694, 0]
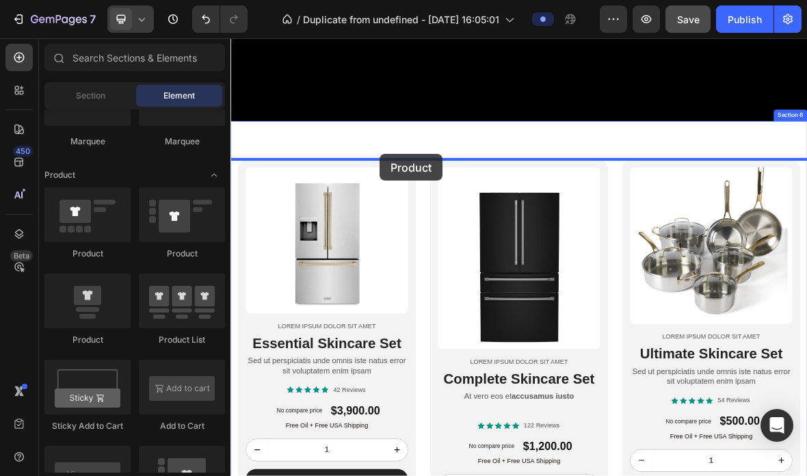
drag, startPoint x: 326, startPoint y: 270, endPoint x: 443, endPoint y: 203, distance: 134.2
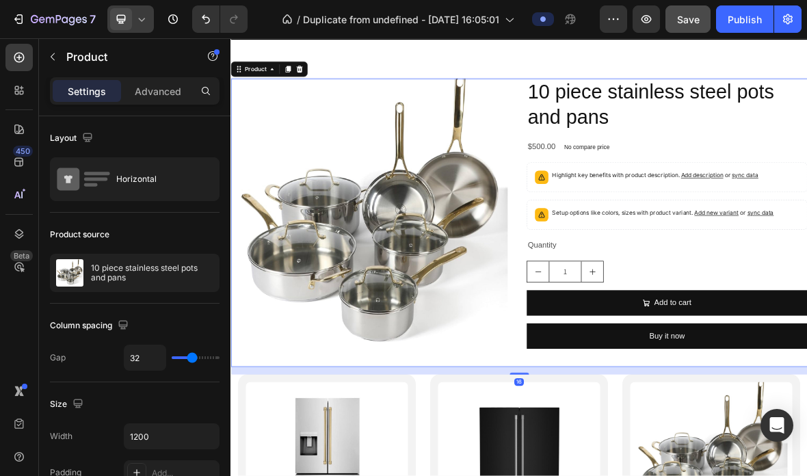
scroll to position [1547, 0]
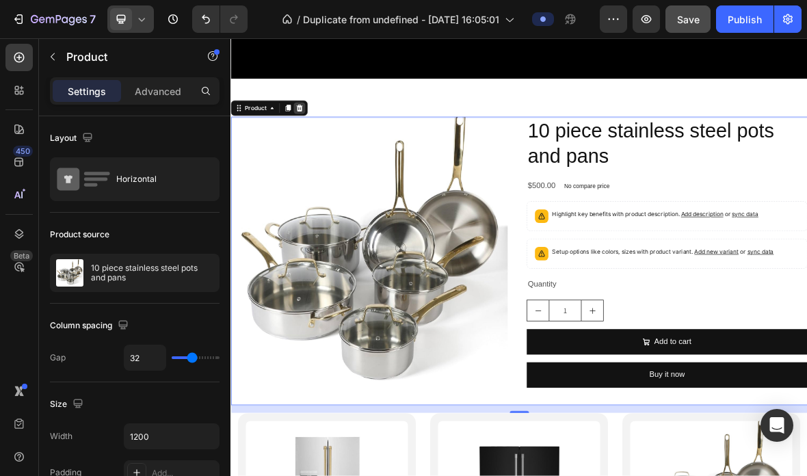
click at [332, 144] on div at bounding box center [328, 138] width 16 height 16
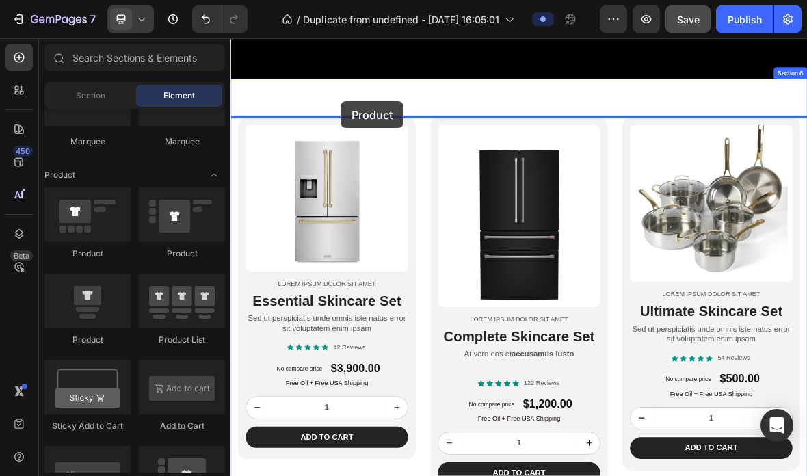
drag, startPoint x: 413, startPoint y: 271, endPoint x: 387, endPoint y: 128, distance: 145.3
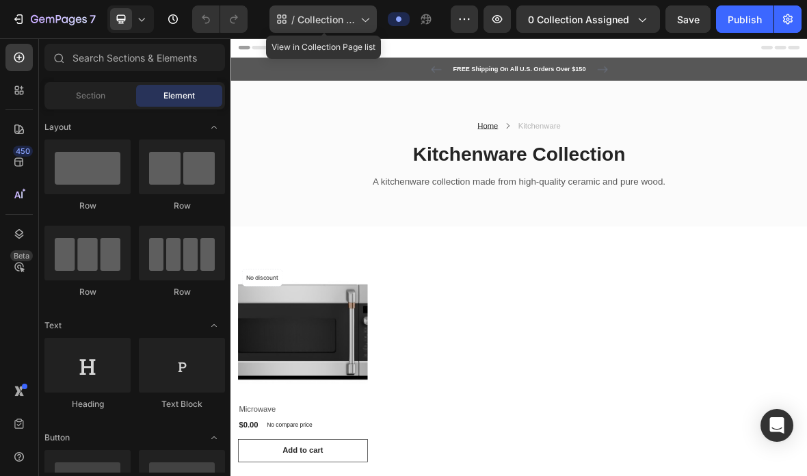
click at [325, 18] on span "Collection Page - [DATE] 15:37:24" at bounding box center [326, 19] width 57 height 14
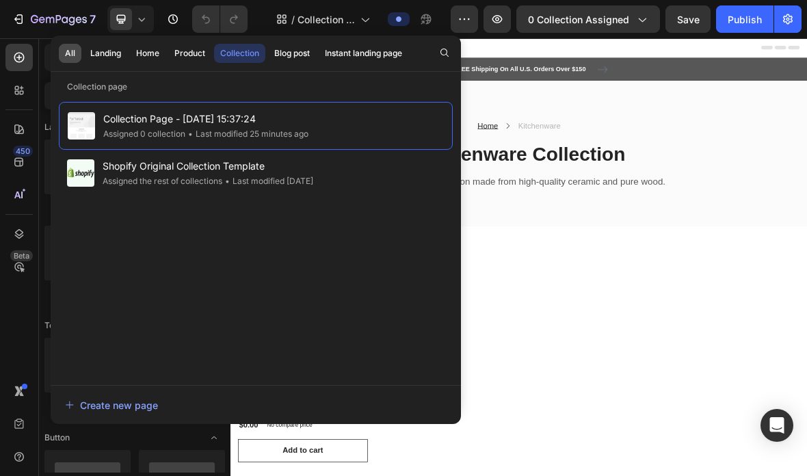
click at [65, 55] on div "All" at bounding box center [70, 53] width 10 height 12
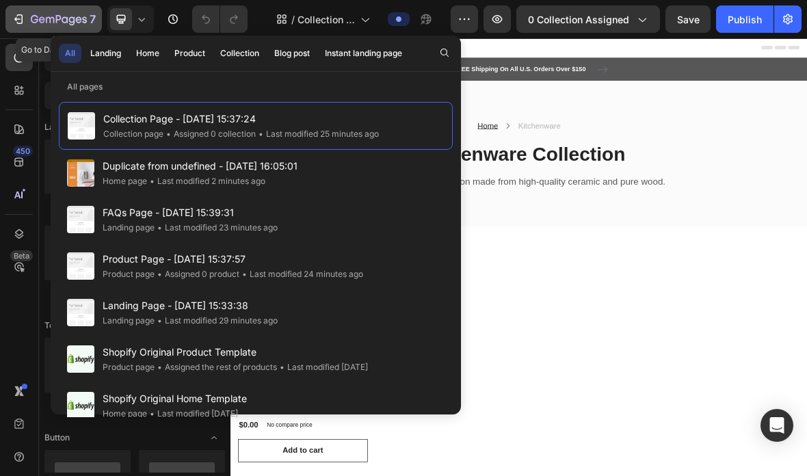
click at [74, 24] on icon "button" at bounding box center [72, 20] width 6 height 9
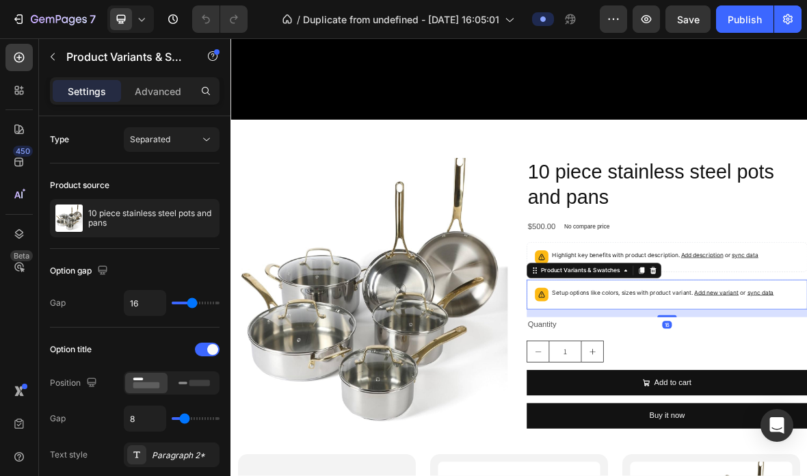
scroll to position [1490, 0]
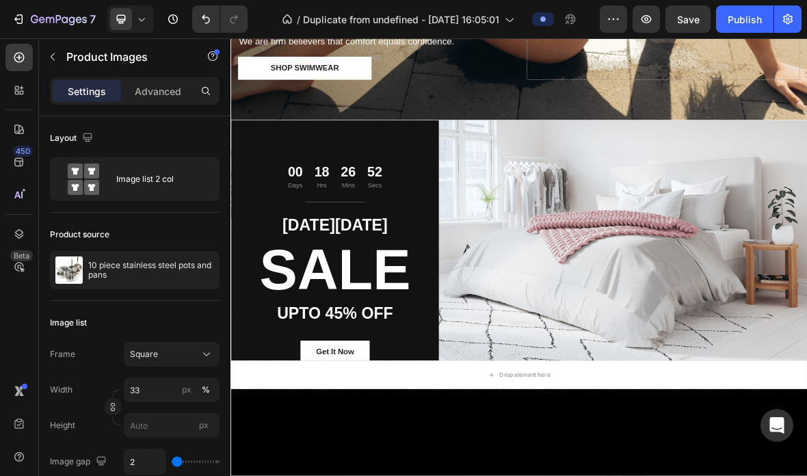
scroll to position [649, 0]
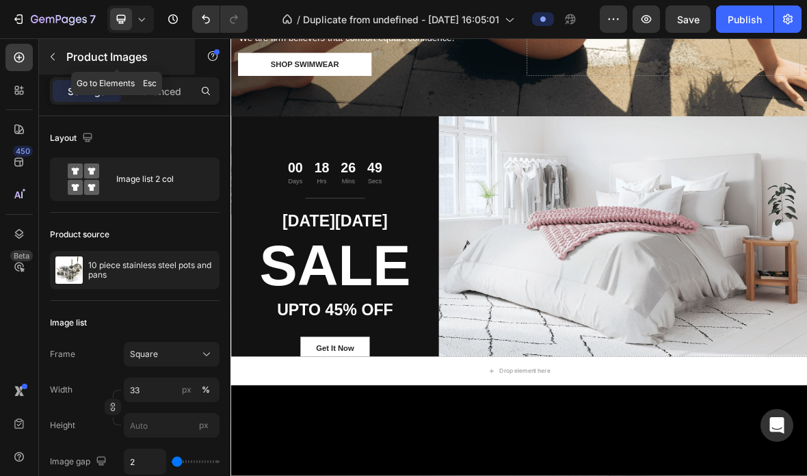
click at [47, 60] on icon "button" at bounding box center [52, 56] width 11 height 11
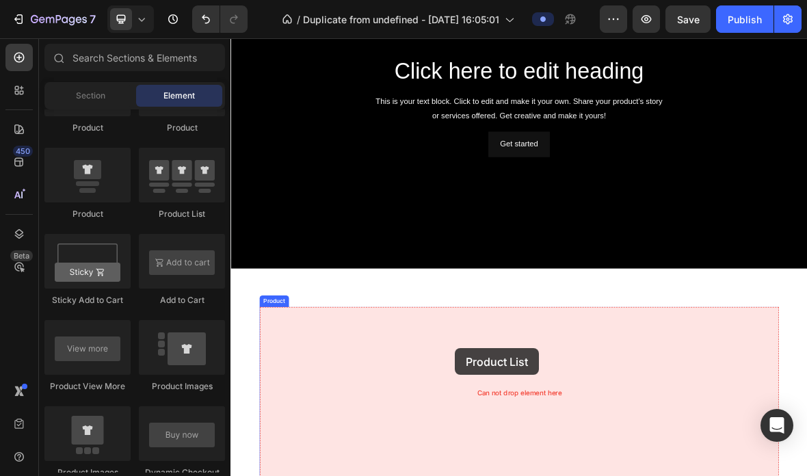
scroll to position [1410, 0]
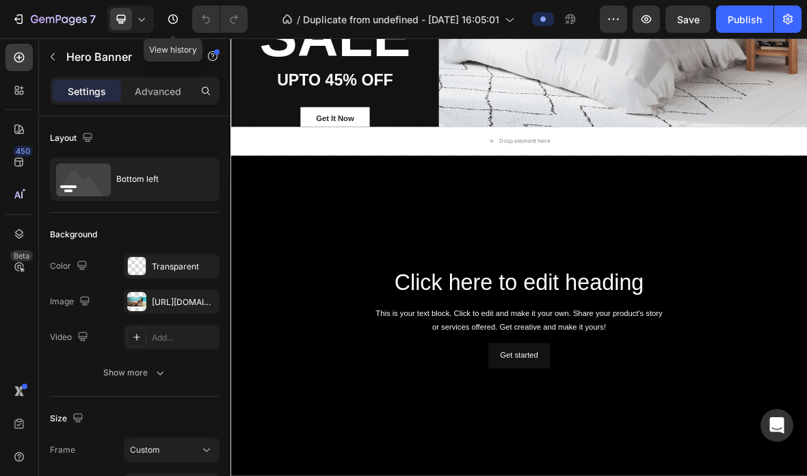
scroll to position [974, 0]
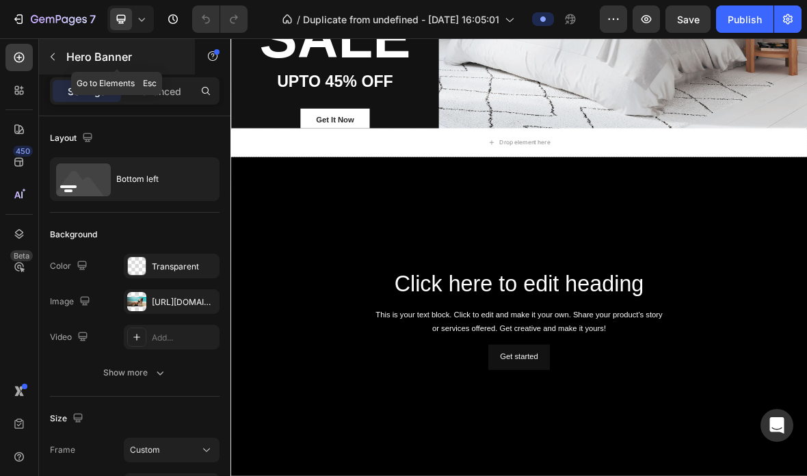
click at [58, 65] on button "button" at bounding box center [53, 57] width 22 height 22
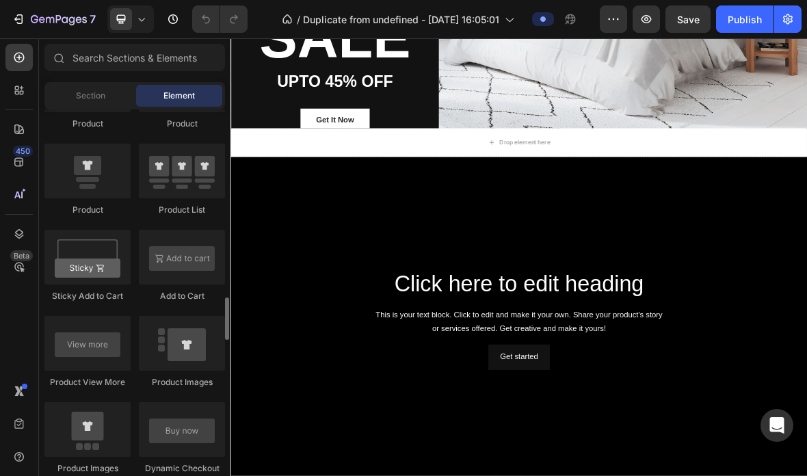
scroll to position [1826, 0]
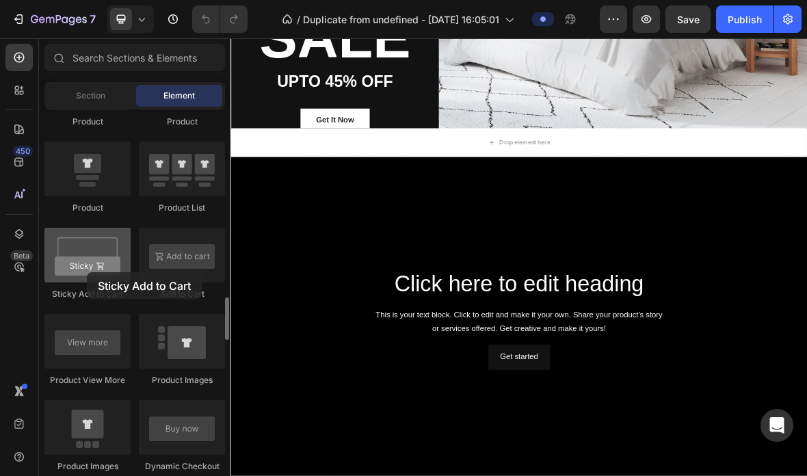
drag, startPoint x: 72, startPoint y: 250, endPoint x: 87, endPoint y: 267, distance: 22.3
click at [87, 267] on div at bounding box center [87, 255] width 86 height 55
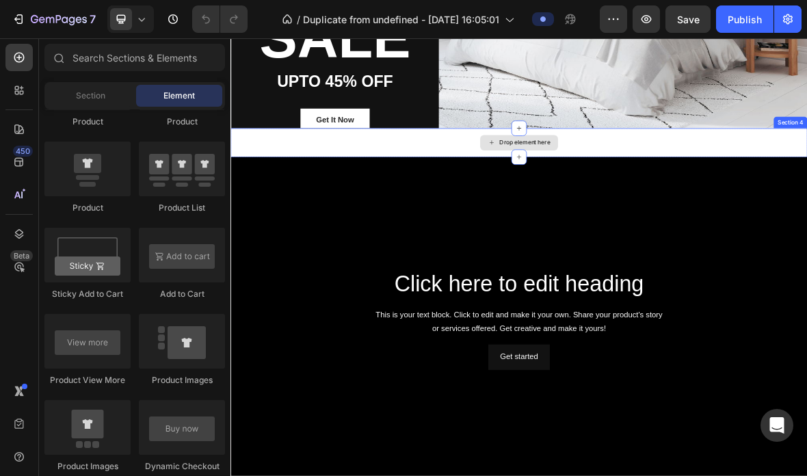
click at [549, 188] on div "Drop element here" at bounding box center [641, 187] width 821 height 41
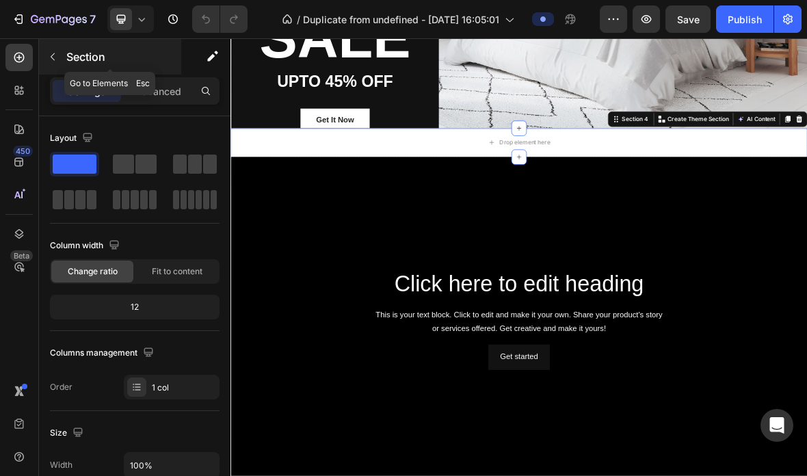
click at [51, 60] on icon "button" at bounding box center [52, 56] width 11 height 11
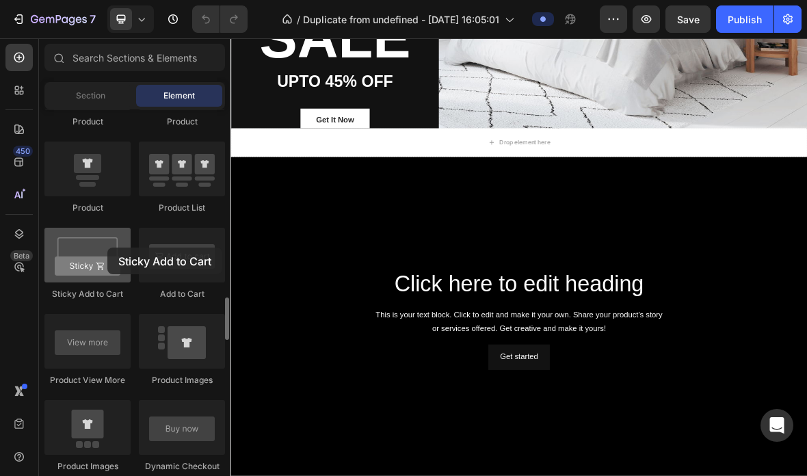
drag, startPoint x: 74, startPoint y: 256, endPoint x: 89, endPoint y: 244, distance: 19.0
click at [89, 244] on div at bounding box center [87, 255] width 86 height 55
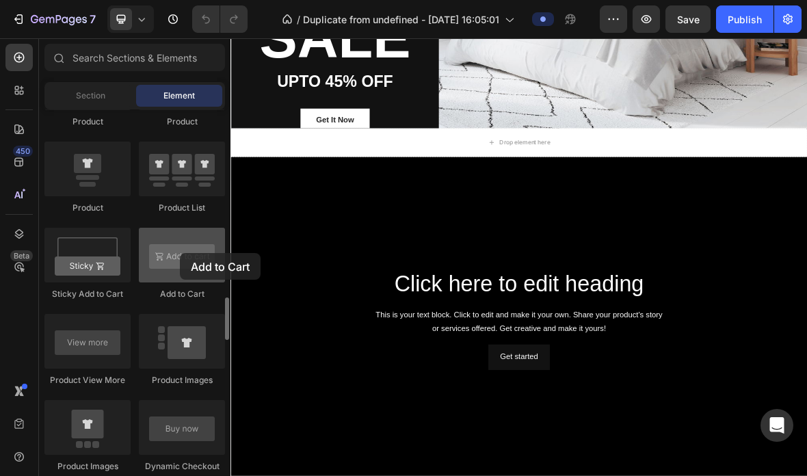
click at [180, 253] on div at bounding box center [182, 255] width 86 height 55
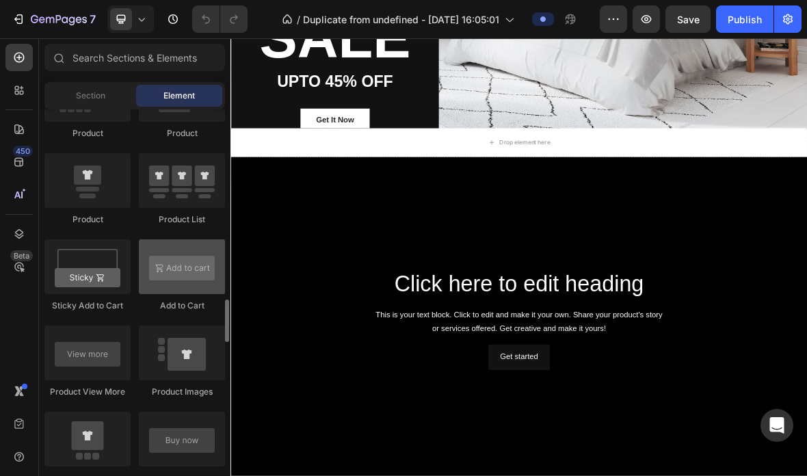
scroll to position [1832, 0]
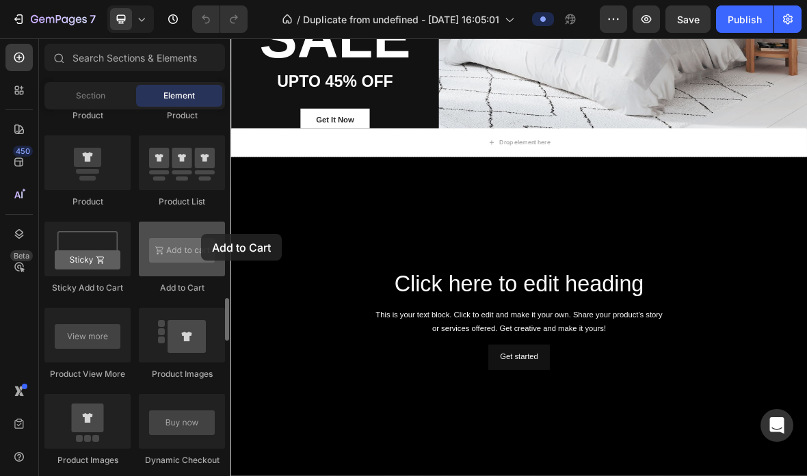
click at [179, 246] on div at bounding box center [182, 249] width 86 height 55
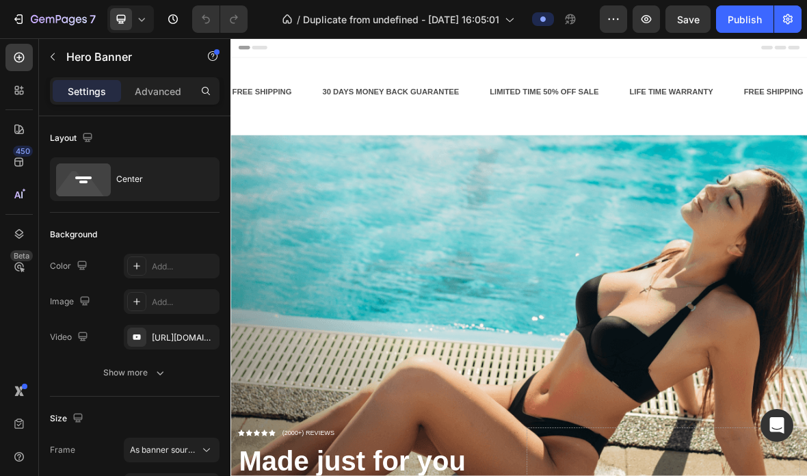
scroll to position [0, 0]
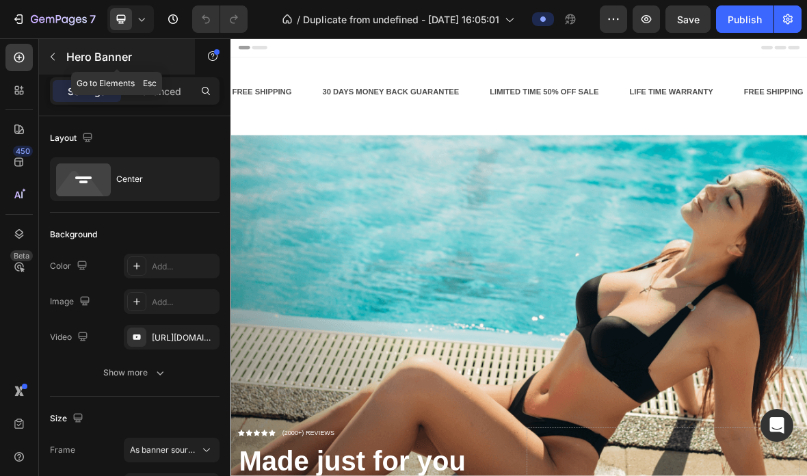
click at [55, 55] on icon "button" at bounding box center [52, 56] width 11 height 11
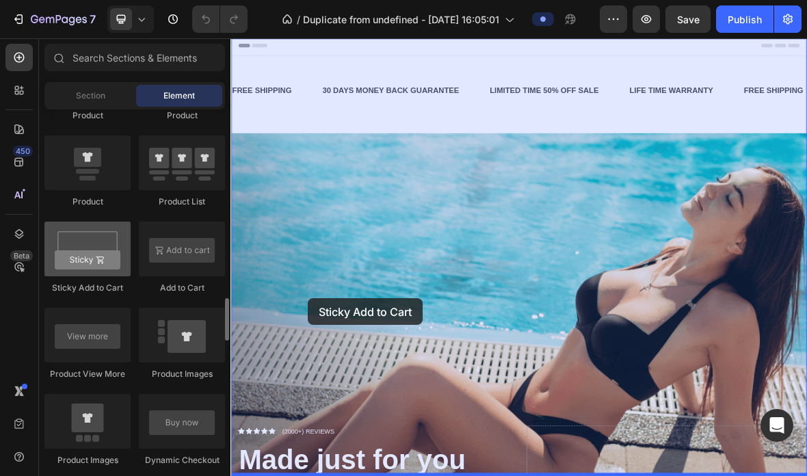
scroll to position [13, 0]
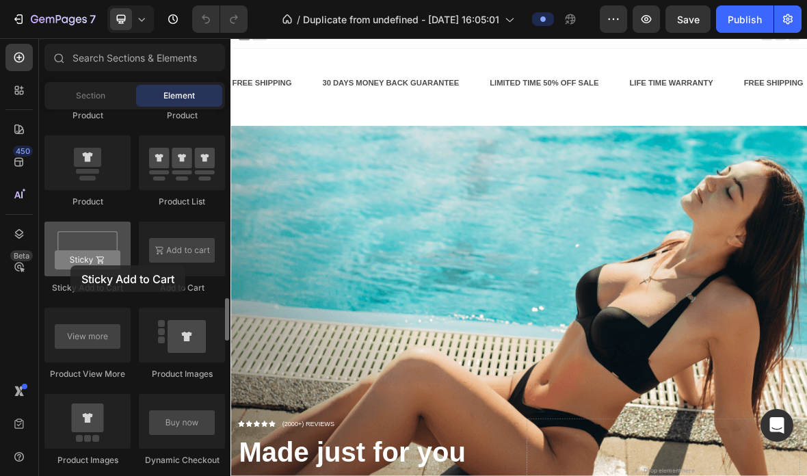
drag, startPoint x: 94, startPoint y: 266, endPoint x: 70, endPoint y: 265, distance: 23.9
click at [70, 265] on div at bounding box center [87, 249] width 86 height 55
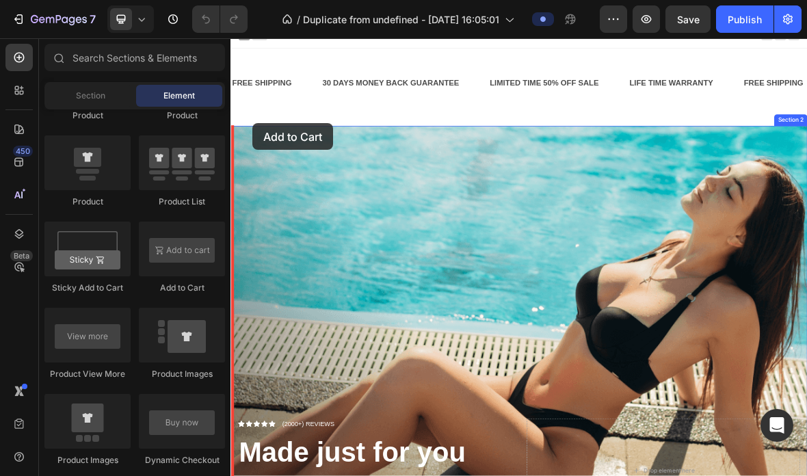
scroll to position [0, 0]
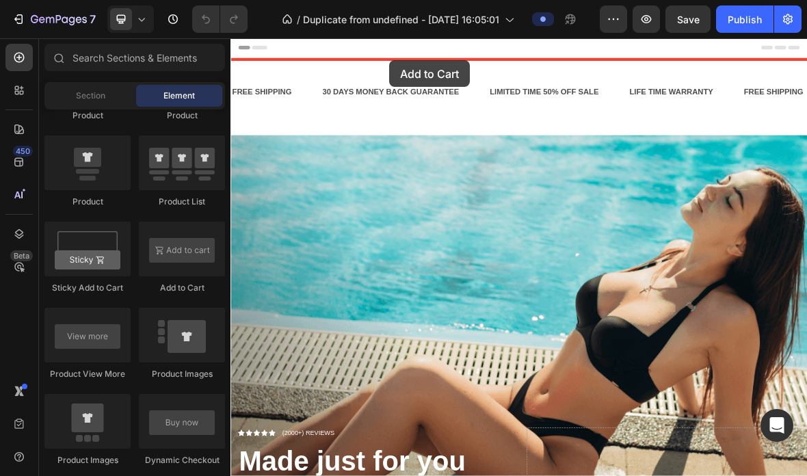
drag, startPoint x: 412, startPoint y: 284, endPoint x: 456, endPoint y: 70, distance: 218.5
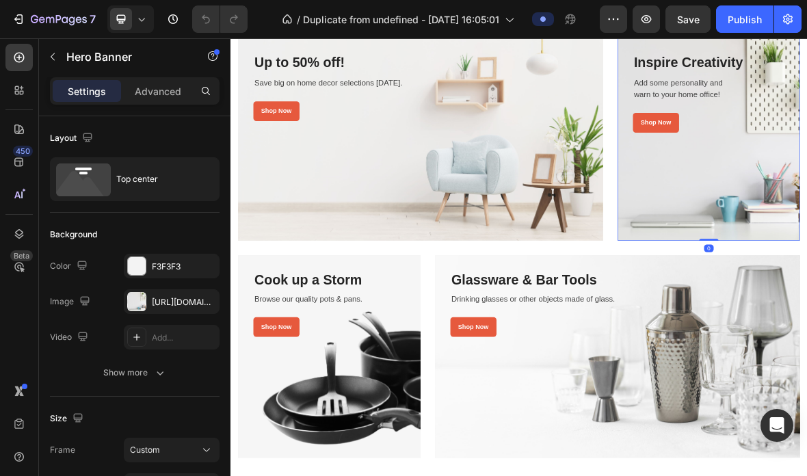
scroll to position [2458, 0]
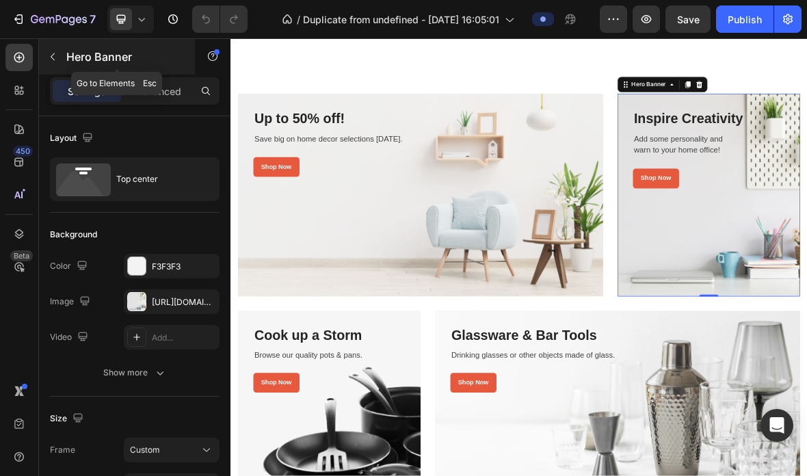
click at [55, 51] on icon "button" at bounding box center [52, 56] width 11 height 11
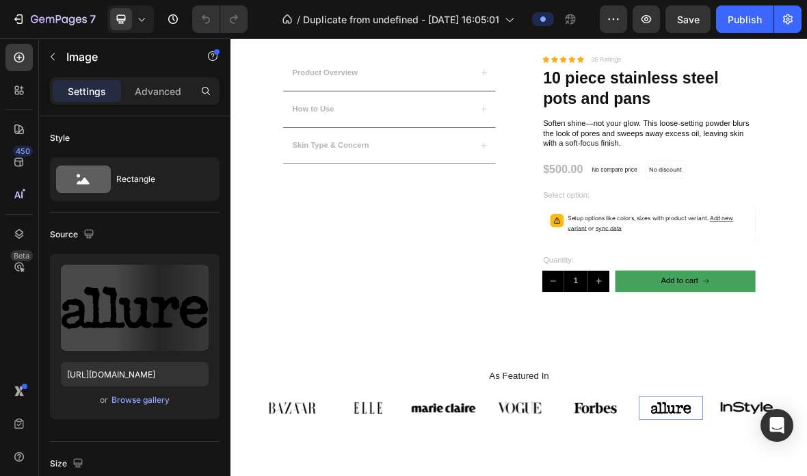
scroll to position [1922, 0]
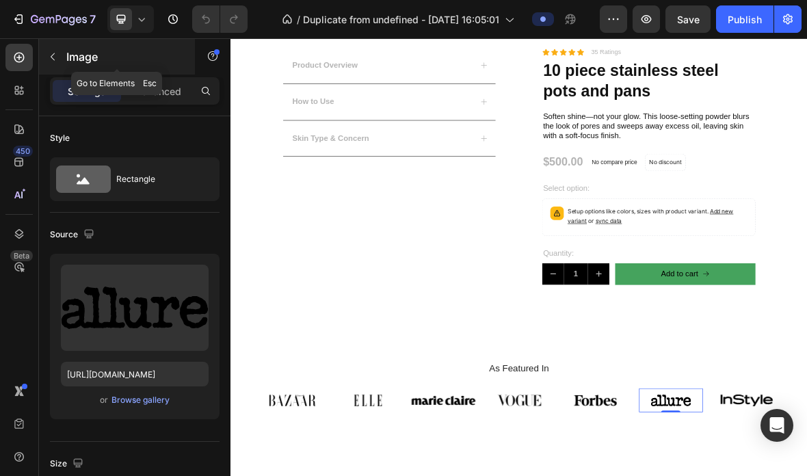
click at [53, 51] on button "button" at bounding box center [53, 57] width 22 height 22
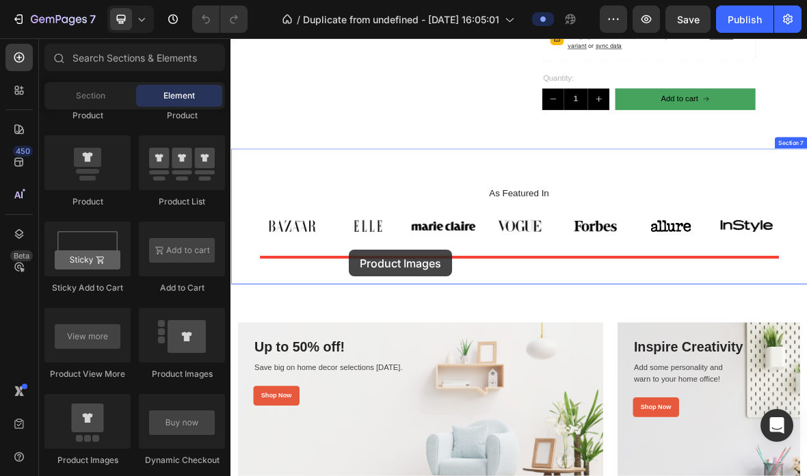
scroll to position [2183, 0]
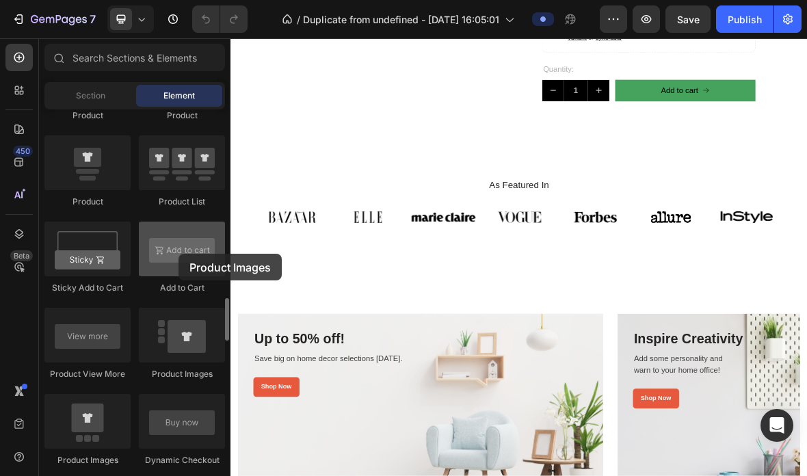
drag, startPoint x: 183, startPoint y: 339, endPoint x: 176, endPoint y: 262, distance: 76.9
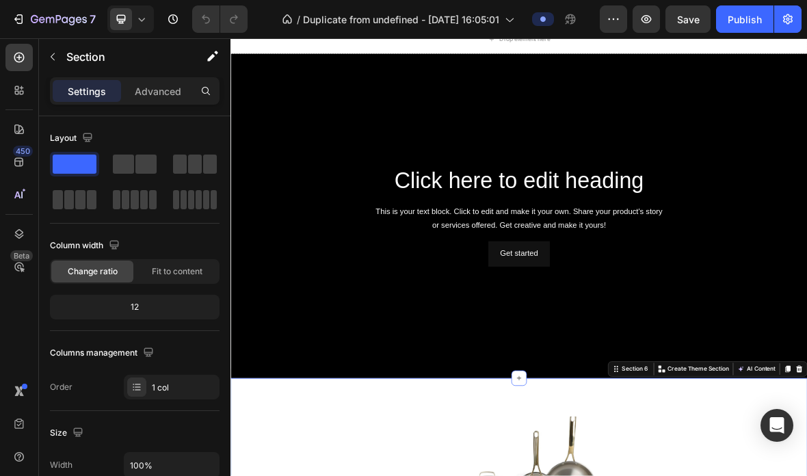
scroll to position [778, 0]
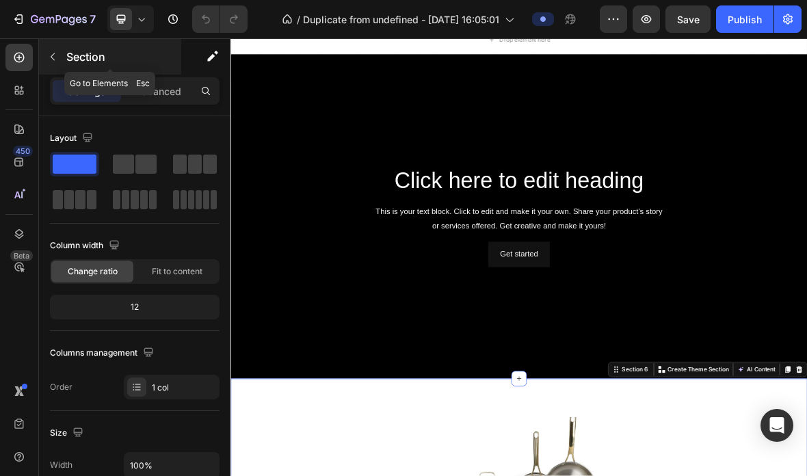
click at [53, 60] on icon "button" at bounding box center [53, 57] width 4 height 8
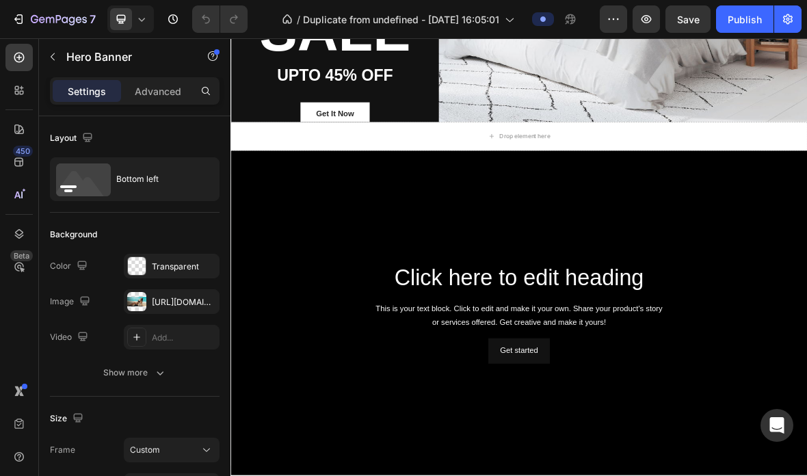
scroll to position [976, 0]
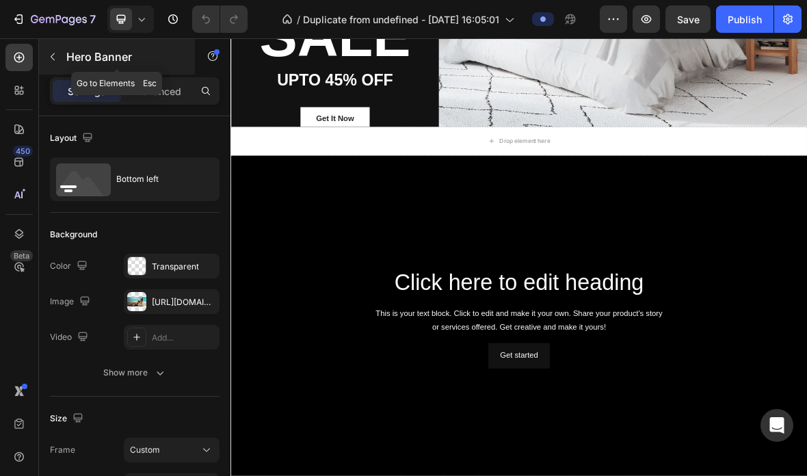
click at [53, 56] on icon "button" at bounding box center [52, 56] width 11 height 11
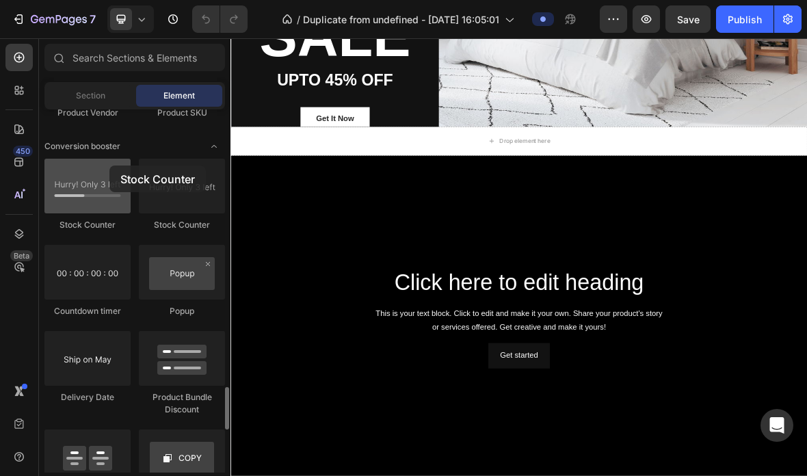
drag, startPoint x: 107, startPoint y: 190, endPoint x: 98, endPoint y: 166, distance: 26.2
click at [98, 166] on div at bounding box center [87, 186] width 86 height 55
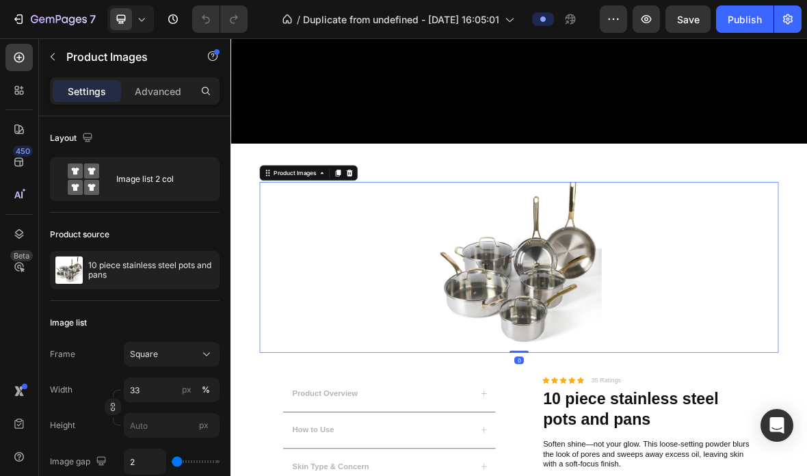
scroll to position [1421, 0]
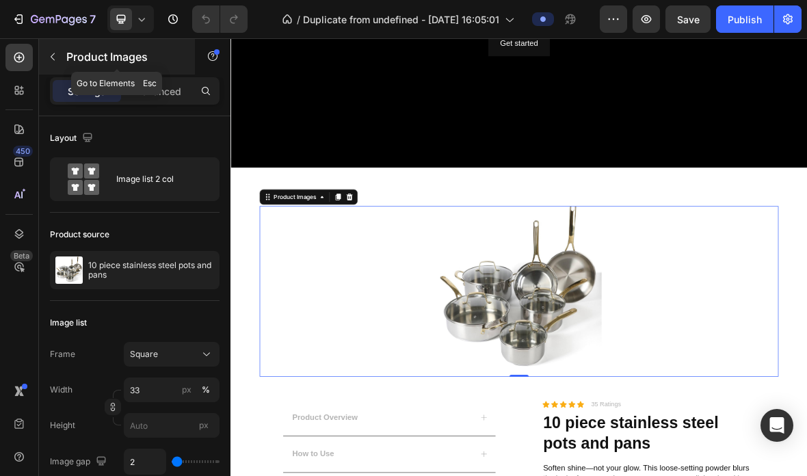
click at [51, 49] on button "button" at bounding box center [53, 57] width 22 height 22
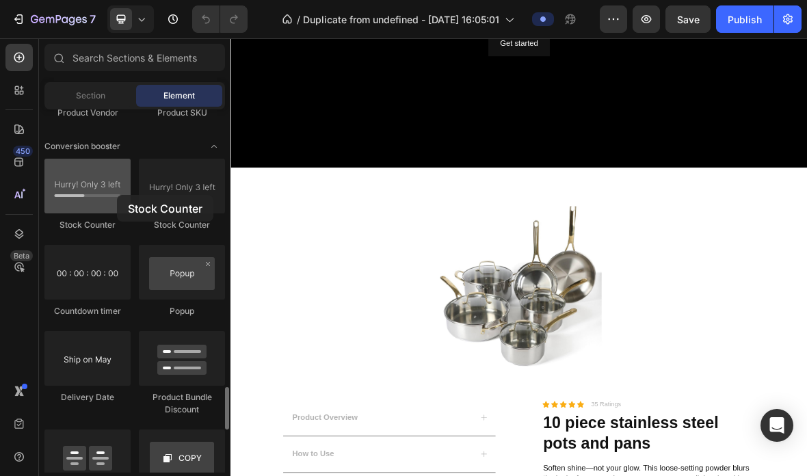
drag, startPoint x: 99, startPoint y: 196, endPoint x: 94, endPoint y: 183, distance: 14.5
click at [94, 183] on div at bounding box center [87, 186] width 86 height 55
drag, startPoint x: 177, startPoint y: 186, endPoint x: 93, endPoint y: 214, distance: 88.7
click at [93, 214] on div "Stock Counter Stock Counter Countdown timer Popup Delivery Date Product Bundle …" at bounding box center [134, 343] width 181 height 368
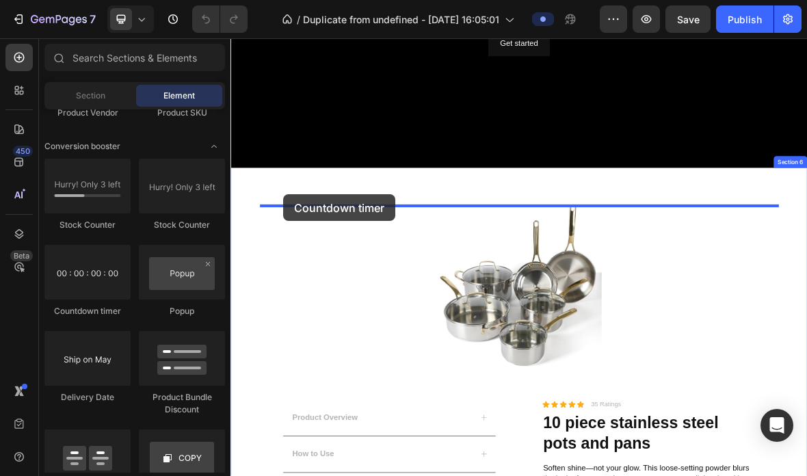
drag, startPoint x: 327, startPoint y: 302, endPoint x: 306, endPoint y: 259, distance: 48.0
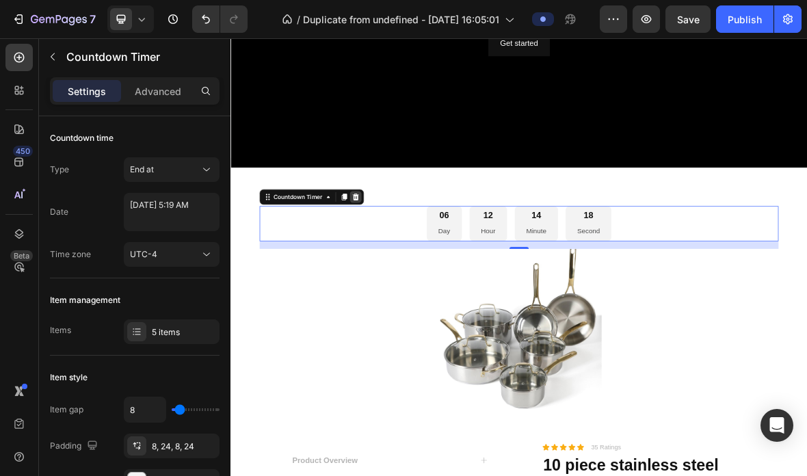
click at [408, 262] on icon at bounding box center [408, 265] width 9 height 10
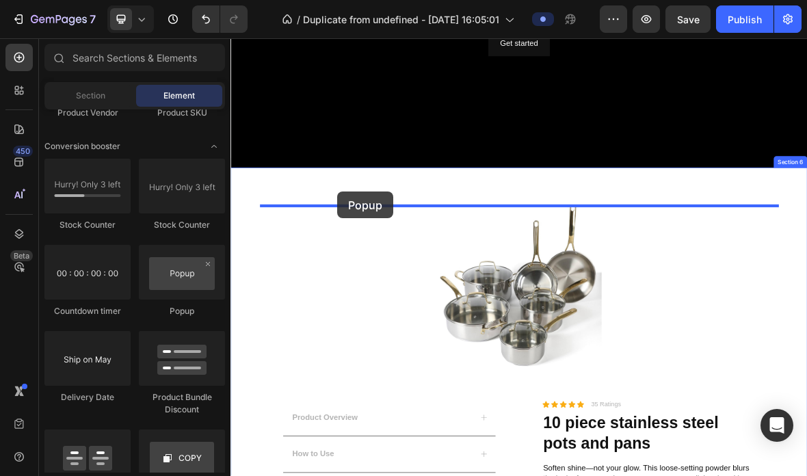
drag, startPoint x: 391, startPoint y: 306, endPoint x: 382, endPoint y: 256, distance: 50.0
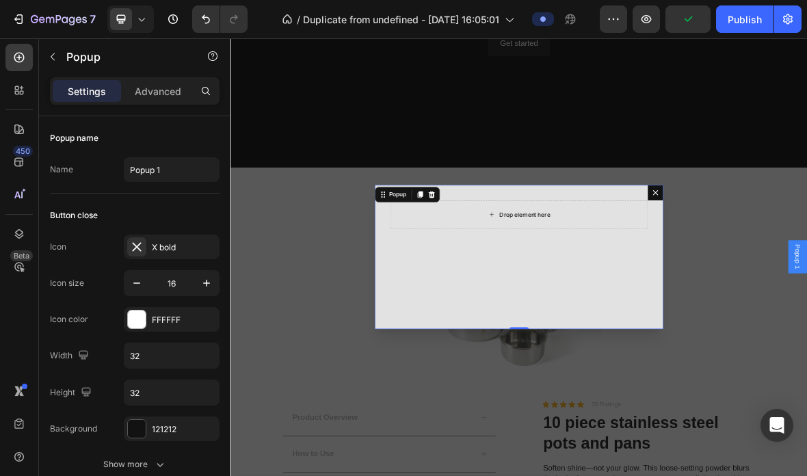
click at [759, 298] on div "Drop element here" at bounding box center [641, 289] width 367 height 41
click at [726, 298] on div "Drop element here" at bounding box center [641, 289] width 367 height 41
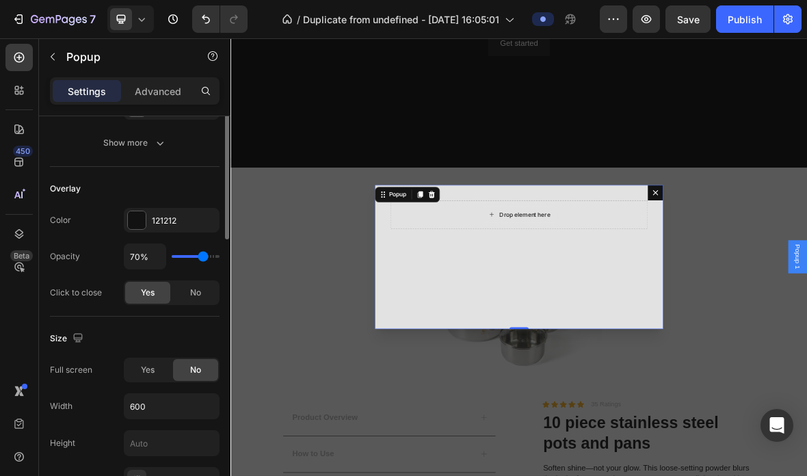
scroll to position [0, 0]
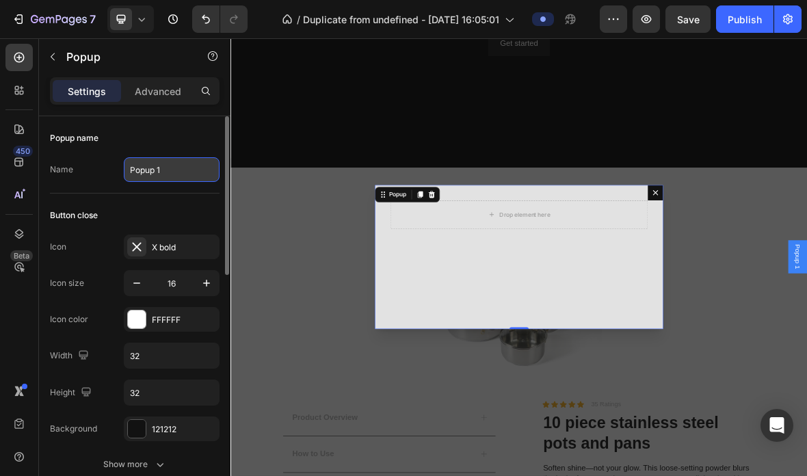
click at [209, 170] on input "Popup 1" at bounding box center [172, 169] width 96 height 25
click at [200, 242] on div "X bold" at bounding box center [184, 247] width 64 height 12
click at [209, 279] on icon "button" at bounding box center [207, 283] width 14 height 14
click at [209, 282] on icon "button" at bounding box center [207, 283] width 14 height 14
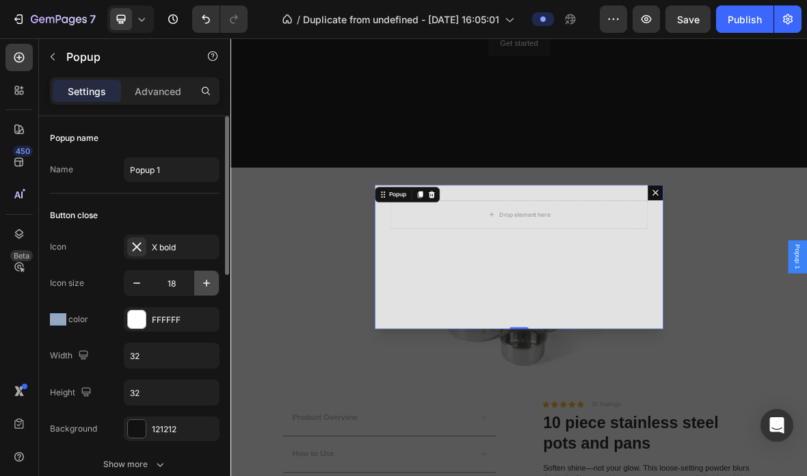
click at [209, 282] on icon "button" at bounding box center [207, 283] width 14 height 14
type input "21"
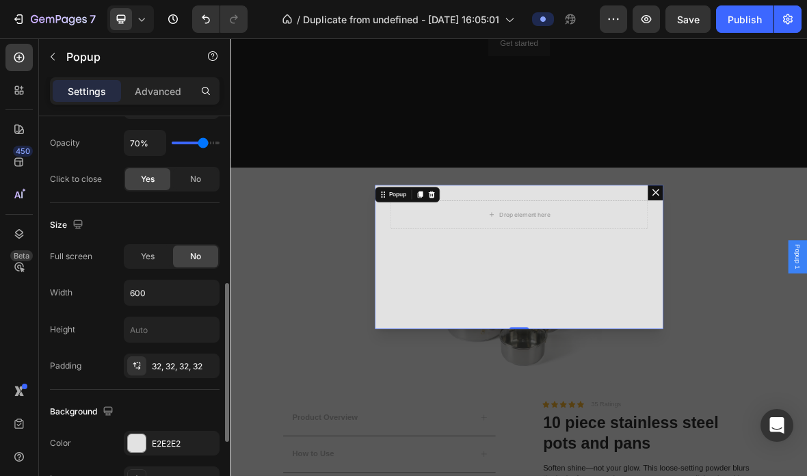
scroll to position [446, 0]
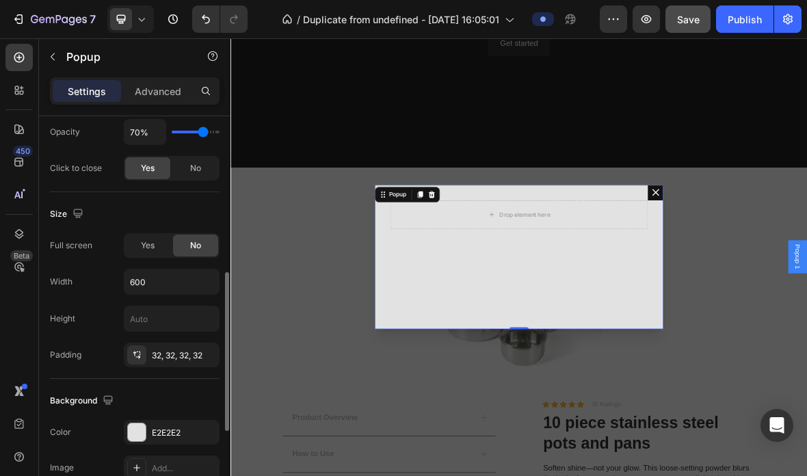
click at [696, 23] on span "Save" at bounding box center [688, 20] width 23 height 12
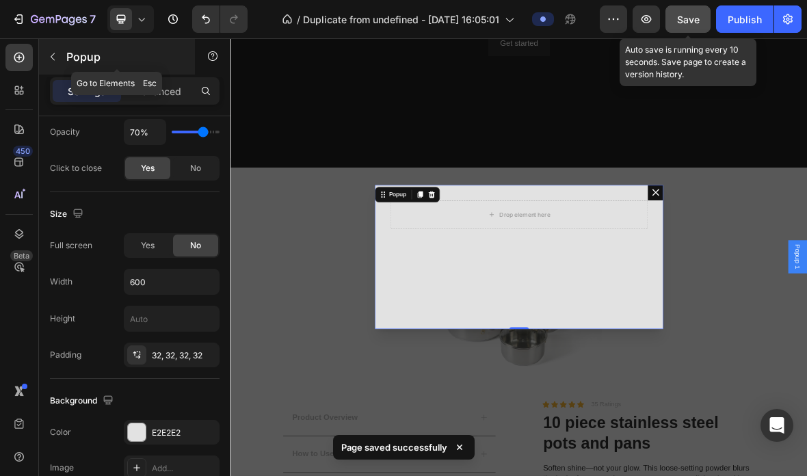
click at [56, 64] on button "button" at bounding box center [53, 57] width 22 height 22
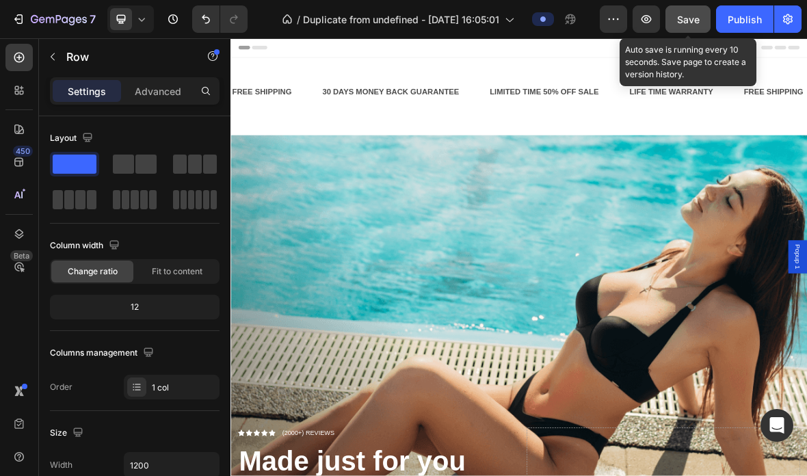
scroll to position [0, 0]
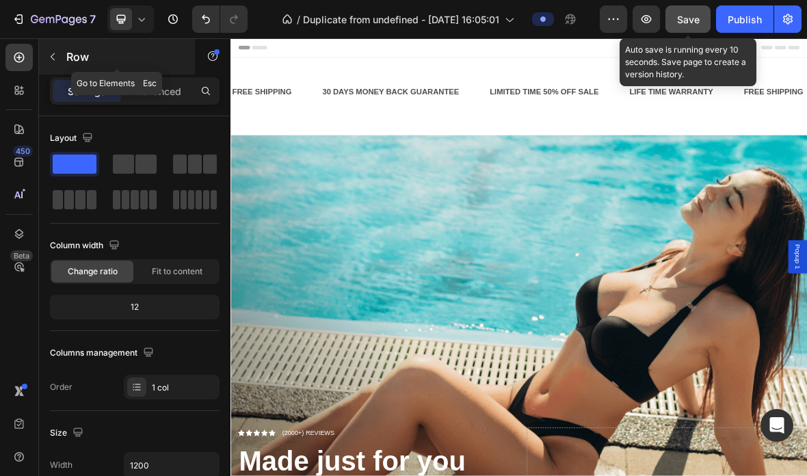
click at [55, 52] on icon "button" at bounding box center [52, 56] width 11 height 11
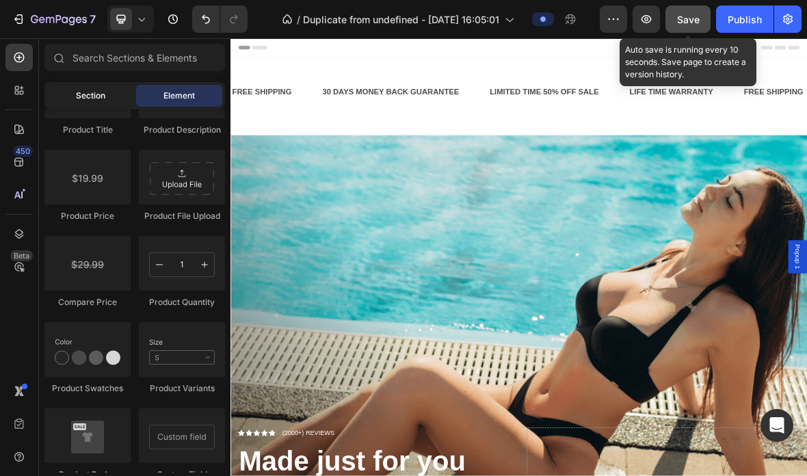
click at [109, 88] on div "Section" at bounding box center [90, 96] width 86 height 22
